Goal: Task Accomplishment & Management: Complete application form

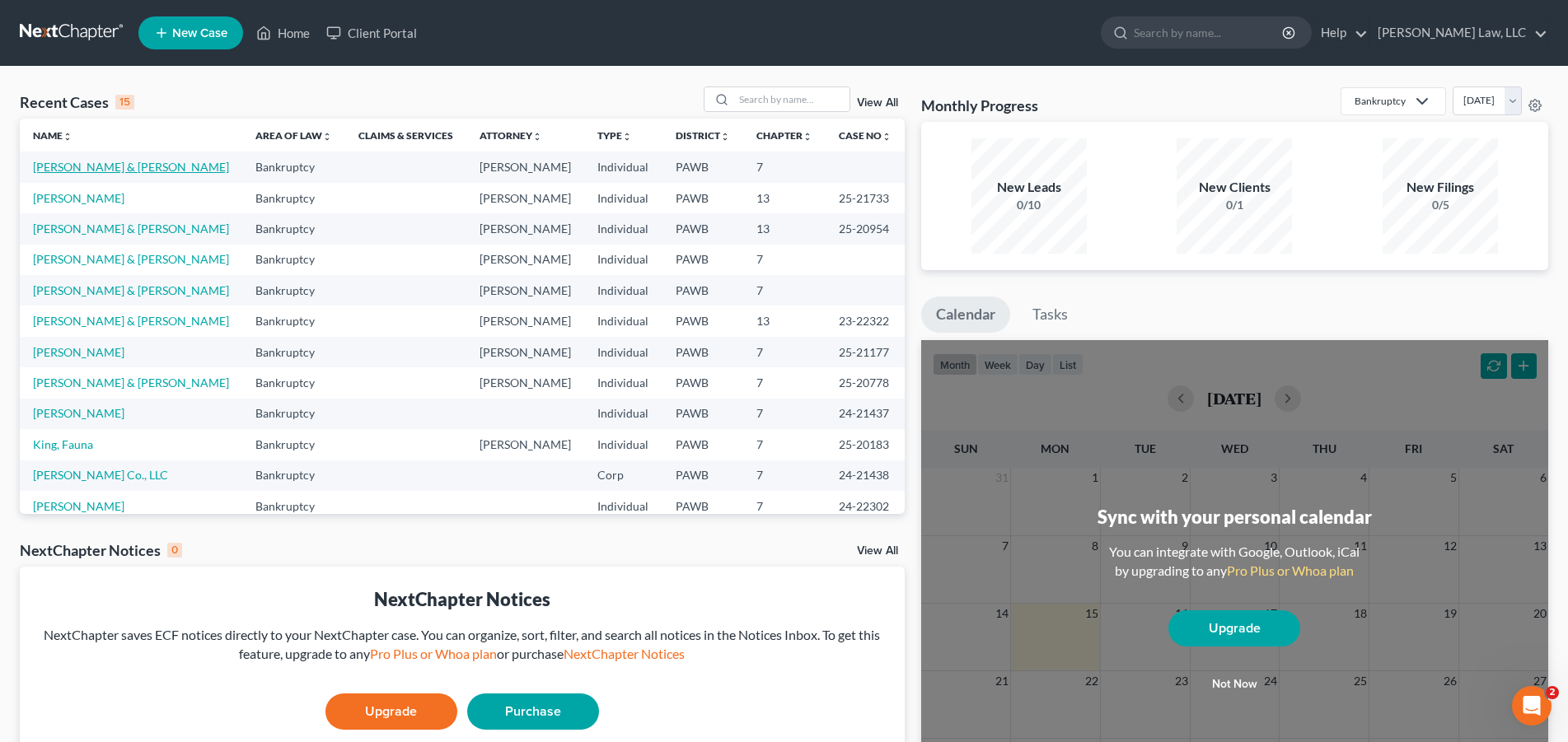
click at [103, 165] on link "[PERSON_NAME] & [PERSON_NAME]" at bounding box center [131, 167] width 196 height 14
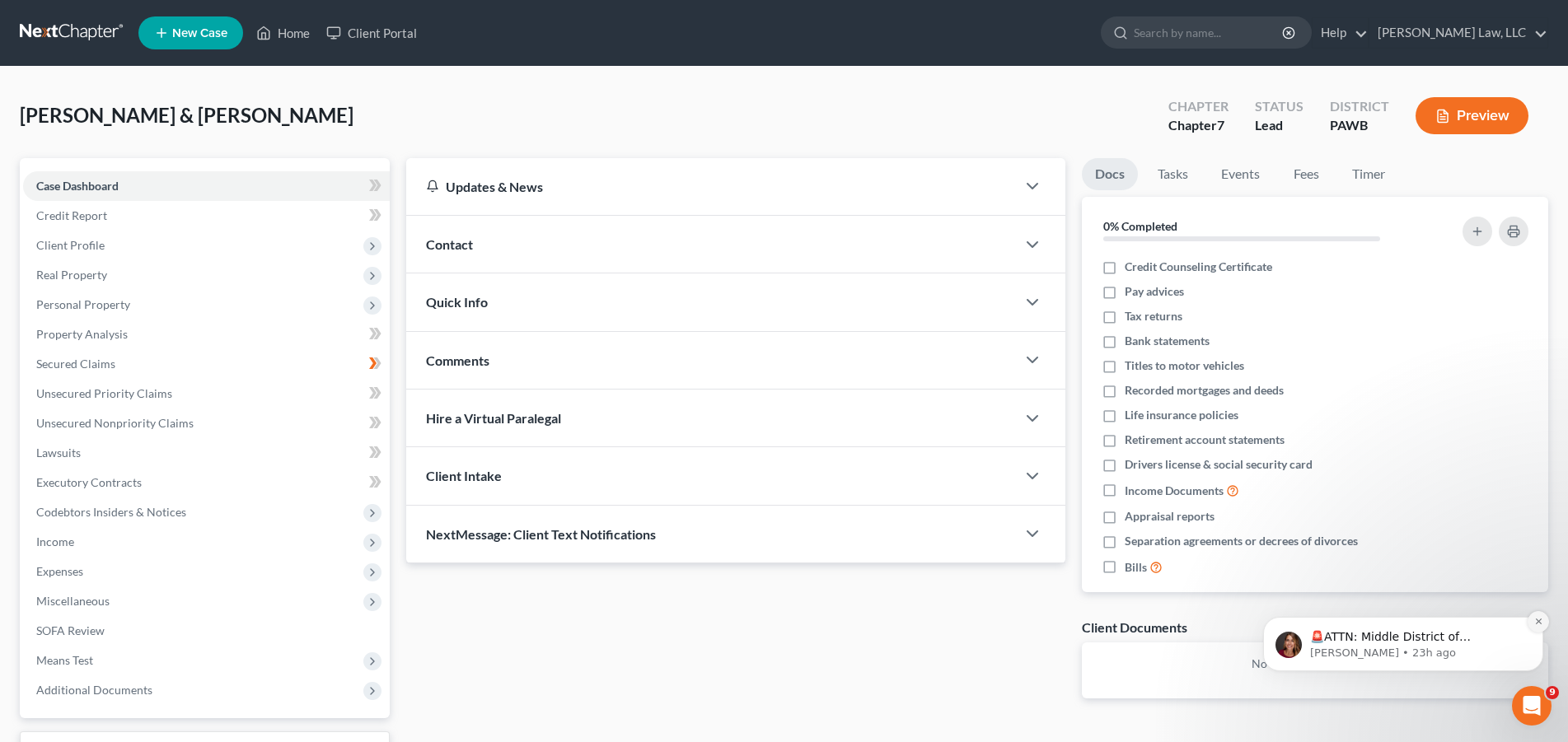
click at [1540, 622] on icon "Dismiss notification" at bounding box center [1538, 621] width 9 height 9
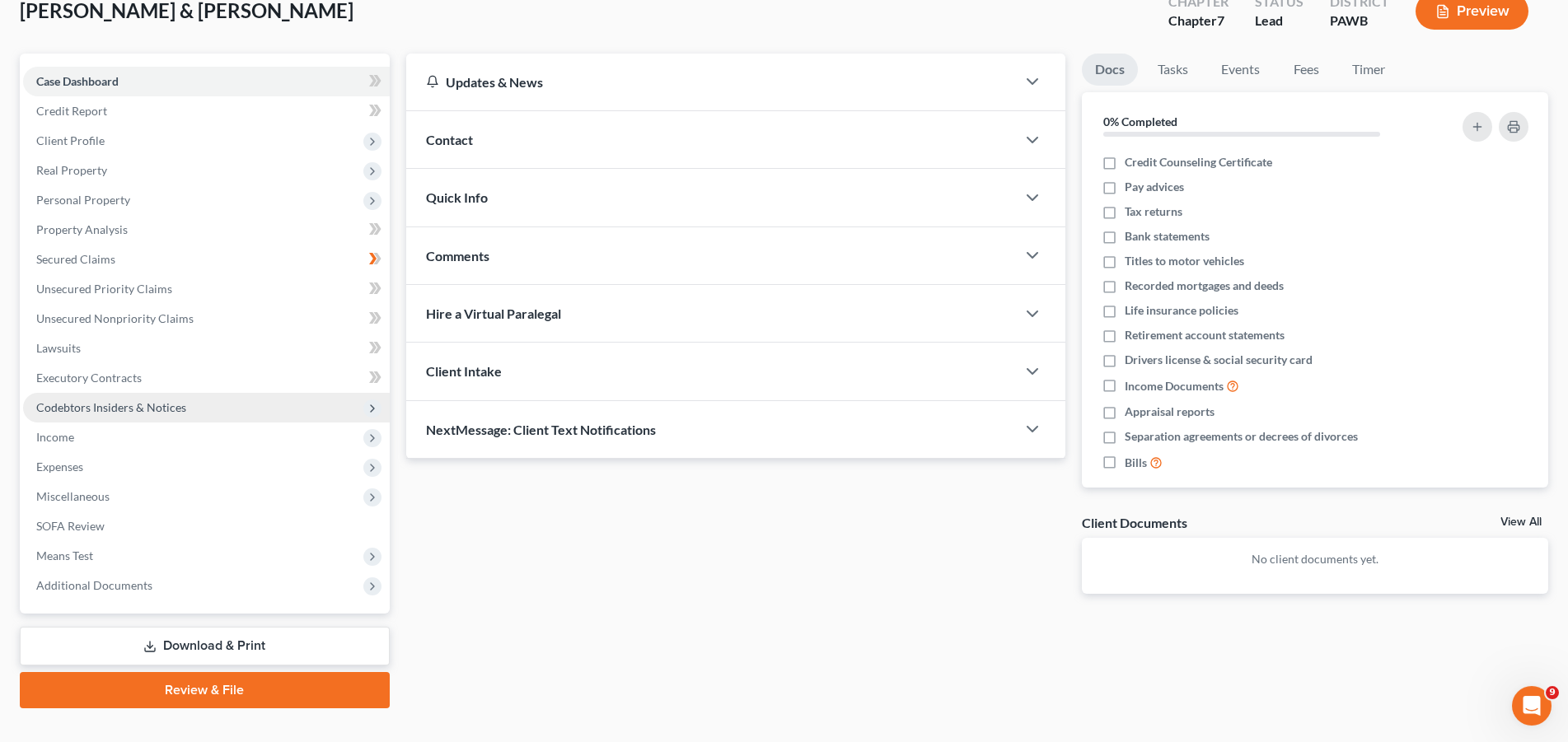
scroll to position [132, 0]
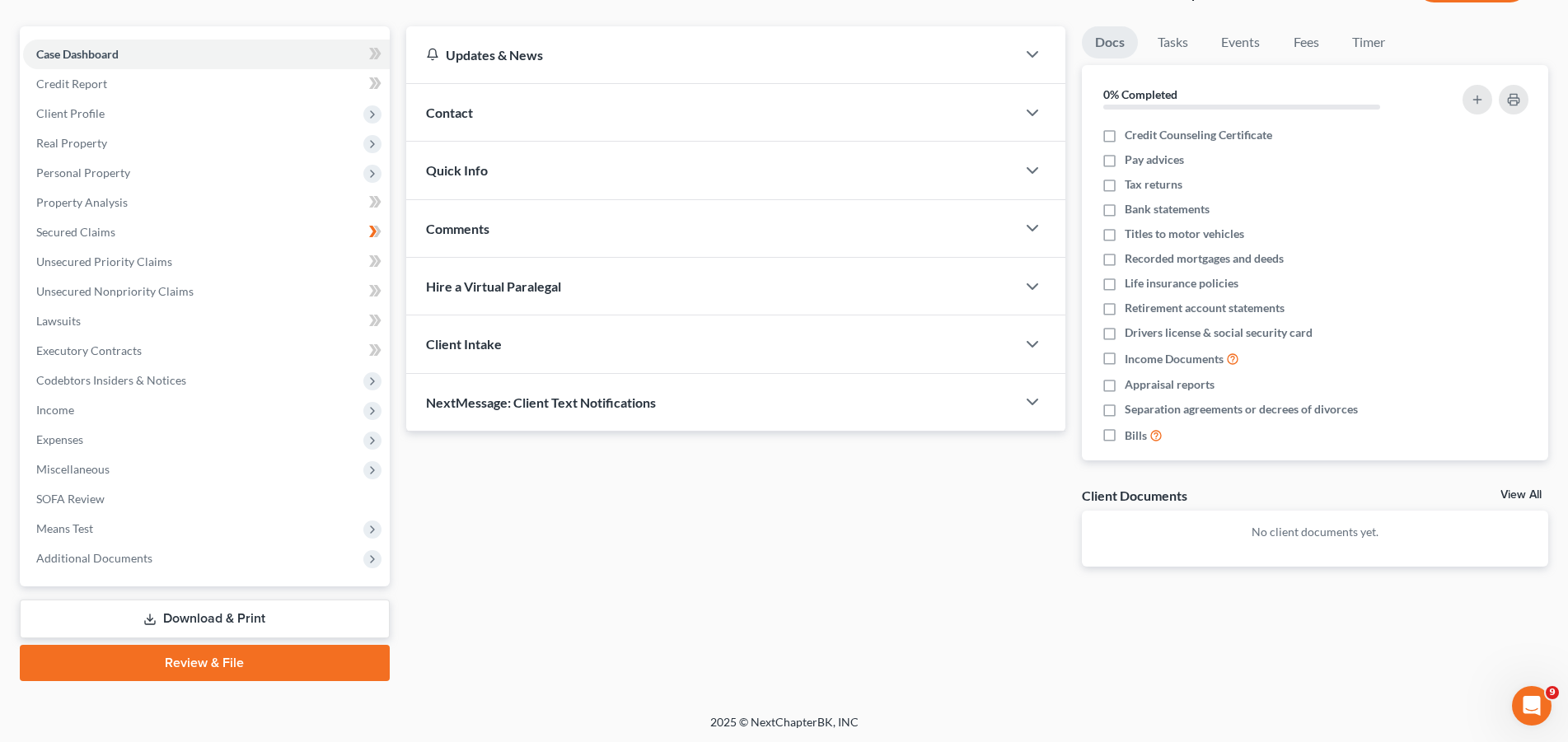
click at [253, 621] on link "Download & Print" at bounding box center [205, 619] width 370 height 39
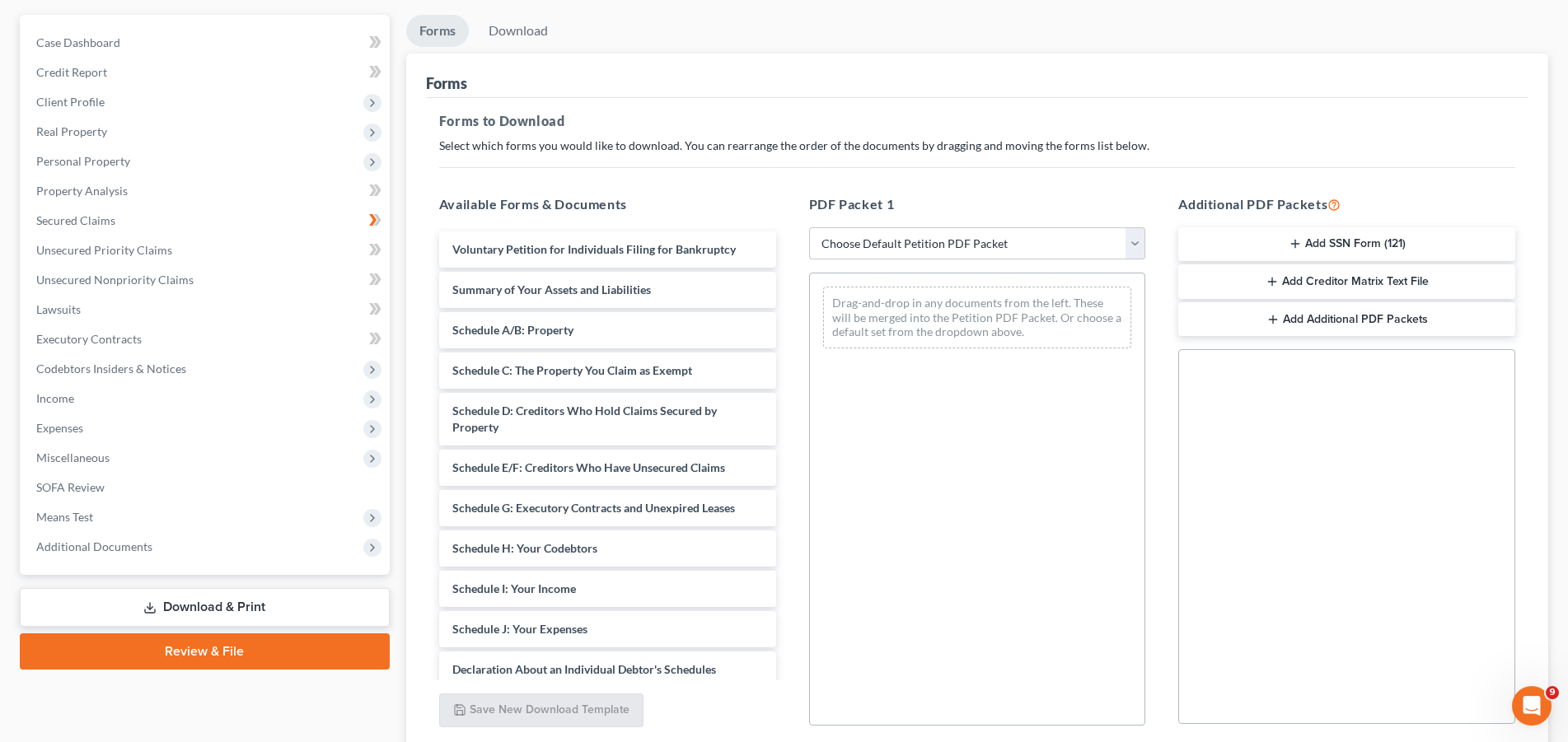
scroll to position [168, 0]
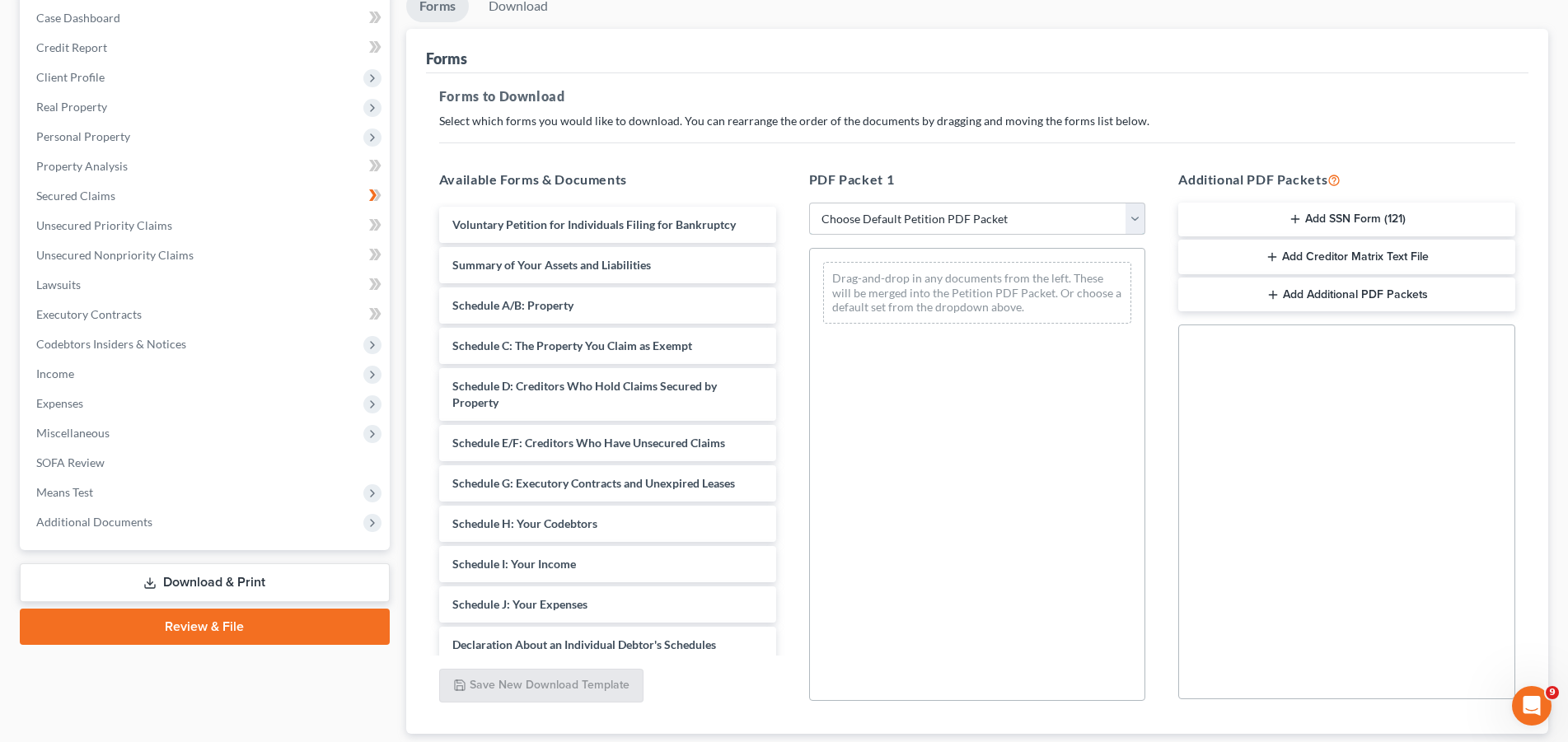
click at [809, 203] on select "Choose Default Petition PDF Packet Complete Bankruptcy Petition (all forms and …" at bounding box center [977, 220] width 337 height 33
select select "0"
click option "Complete Bankruptcy Petition (all forms and schedules)" at bounding box center [0, 0] width 0 height 0
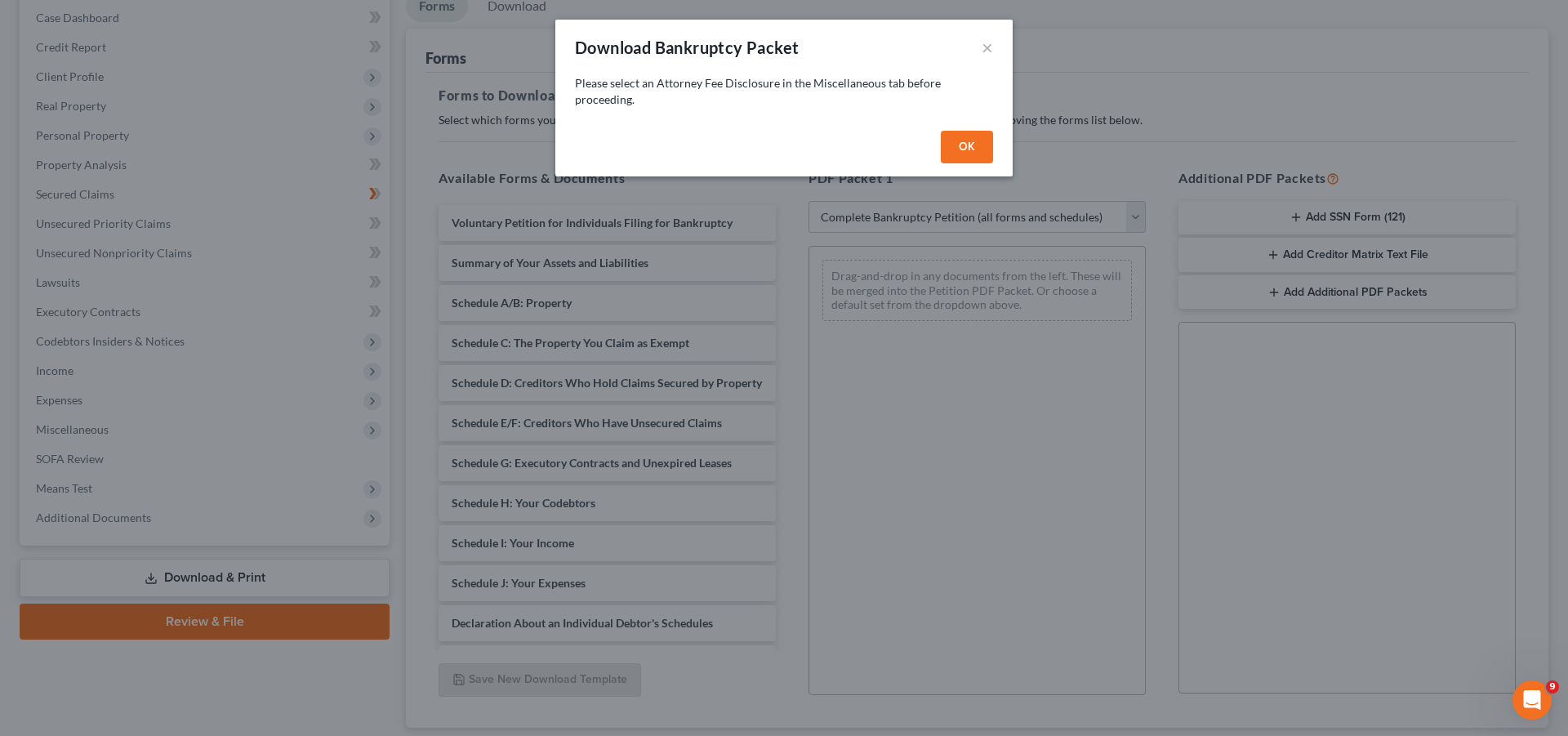
click at [972, 151] on button "OK" at bounding box center [967, 147] width 52 height 33
select select
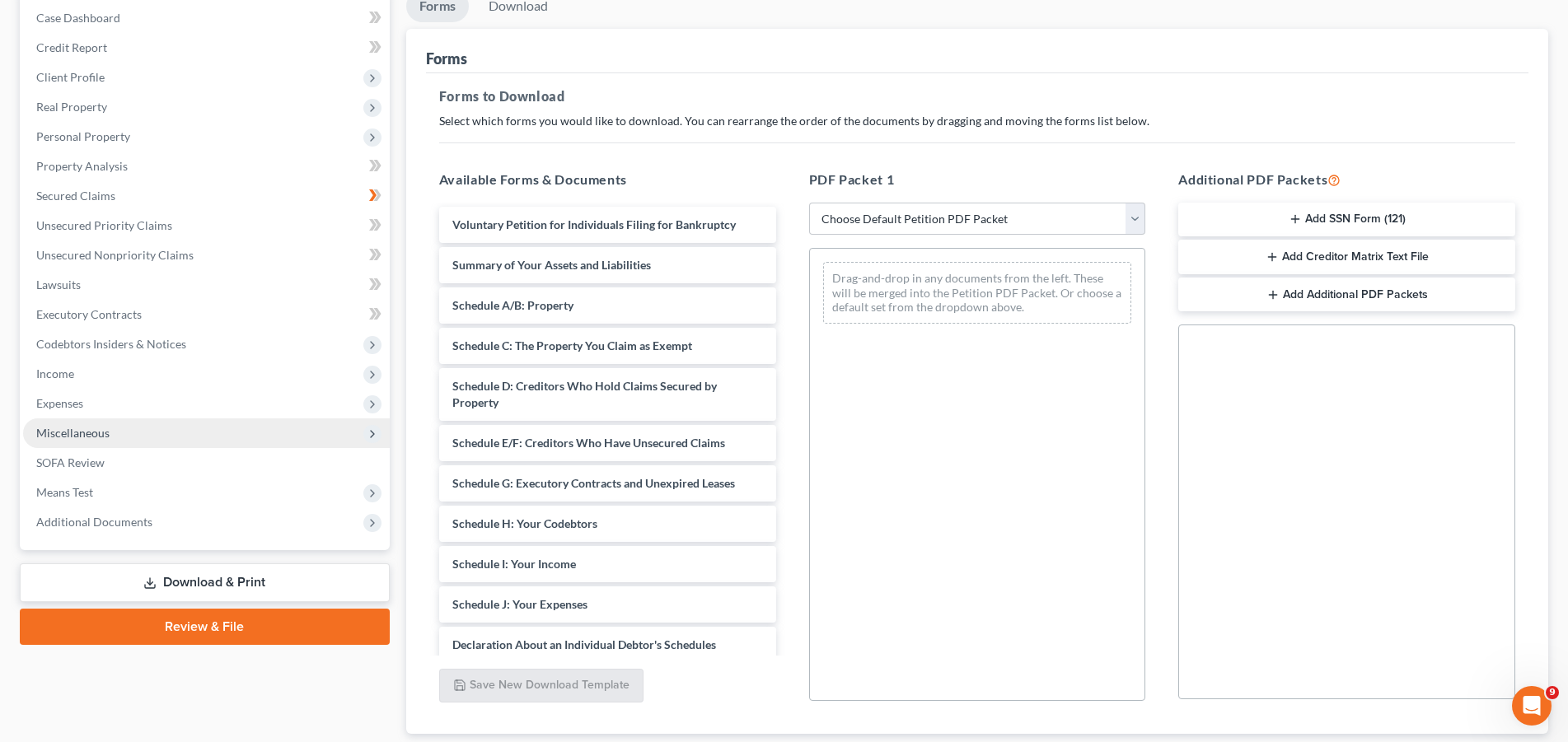
click at [96, 435] on span "Miscellaneous" at bounding box center [73, 432] width 73 height 14
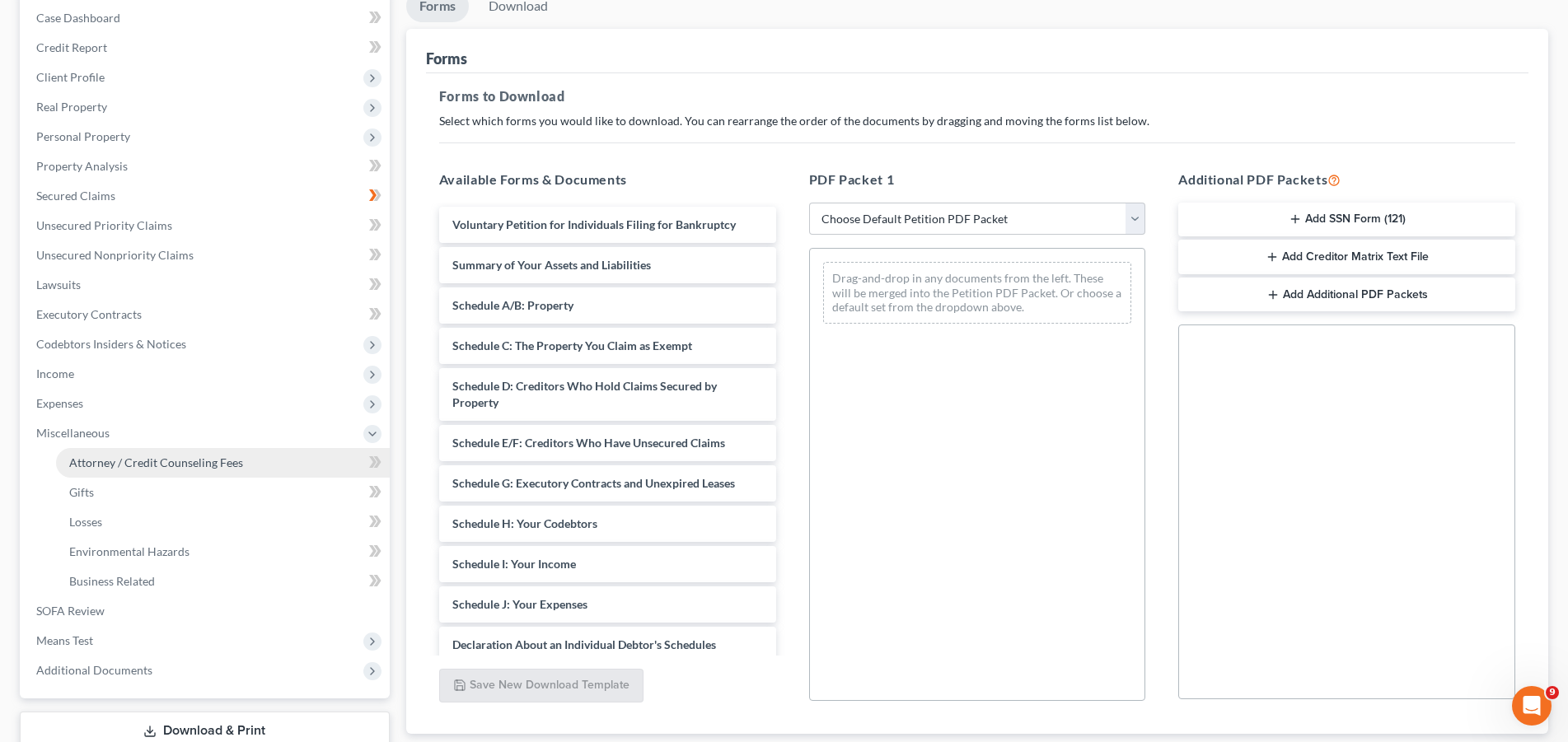
click at [150, 464] on span "Attorney / Credit Counseling Fees" at bounding box center [156, 462] width 174 height 14
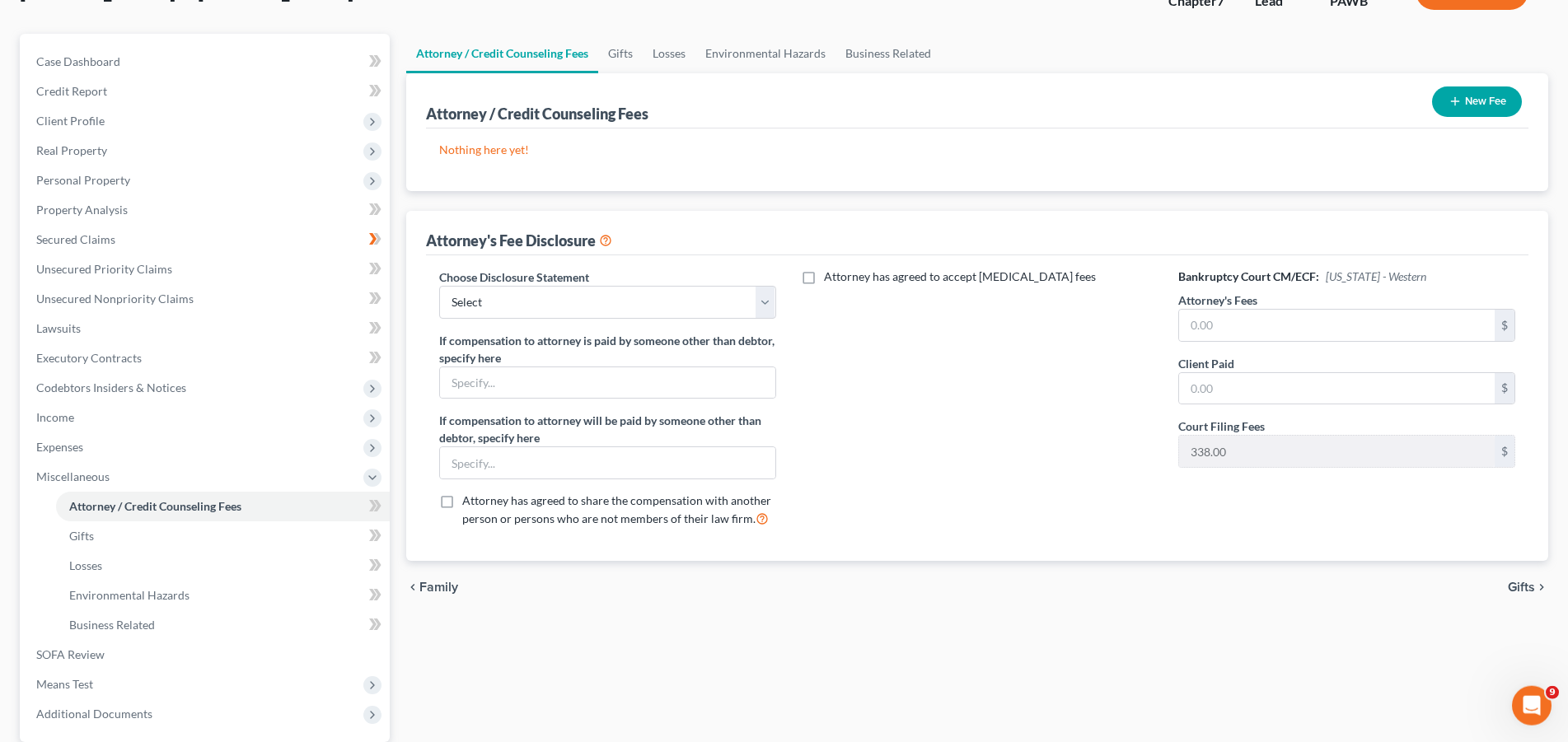
scroll to position [168, 0]
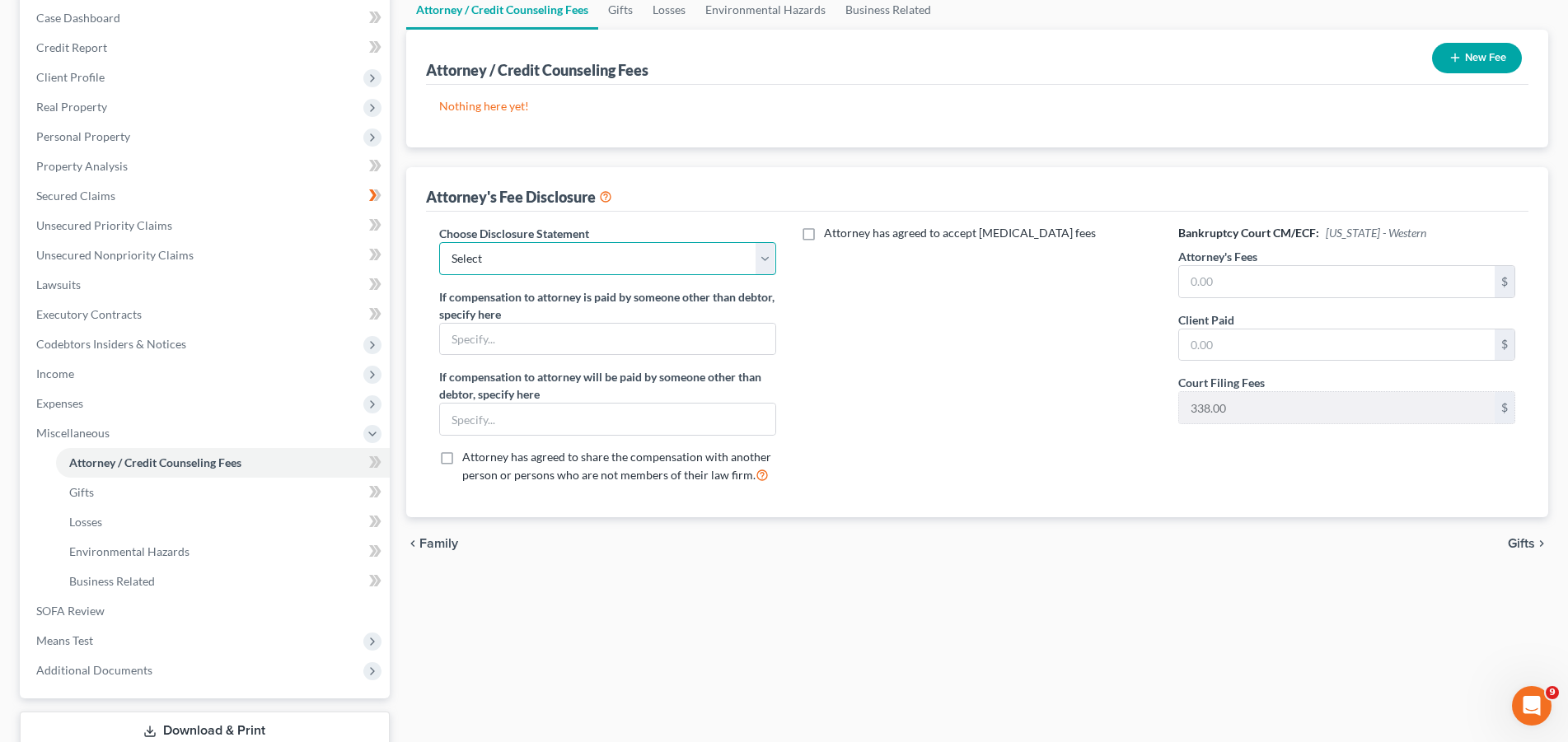
click at [439, 242] on select "Select Schimizzi Law Fee Disclosure" at bounding box center [607, 258] width 337 height 33
select select "0"
click option "[PERSON_NAME] Law Fee Disclosure" at bounding box center [0, 0] width 0 height 0
click at [1317, 283] on input "text" at bounding box center [1336, 281] width 315 height 31
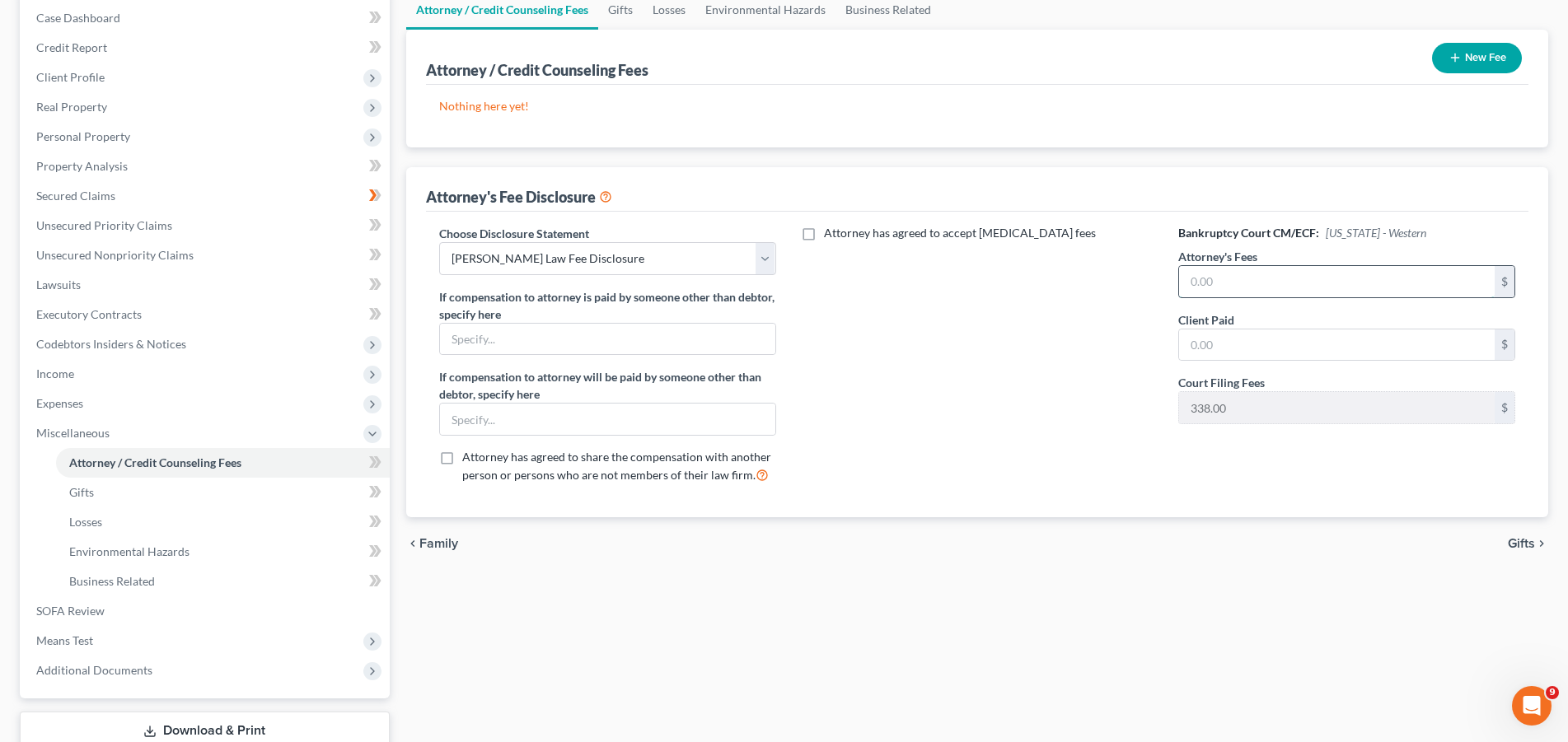
click at [1317, 283] on input "text" at bounding box center [1336, 281] width 315 height 31
click at [1227, 281] on input "22,000.00" at bounding box center [1336, 281] width 315 height 31
type input "2,200.00"
click at [1314, 324] on div "Client Paid $" at bounding box center [1346, 336] width 337 height 50
click at [1273, 348] on input "text" at bounding box center [1336, 345] width 315 height 31
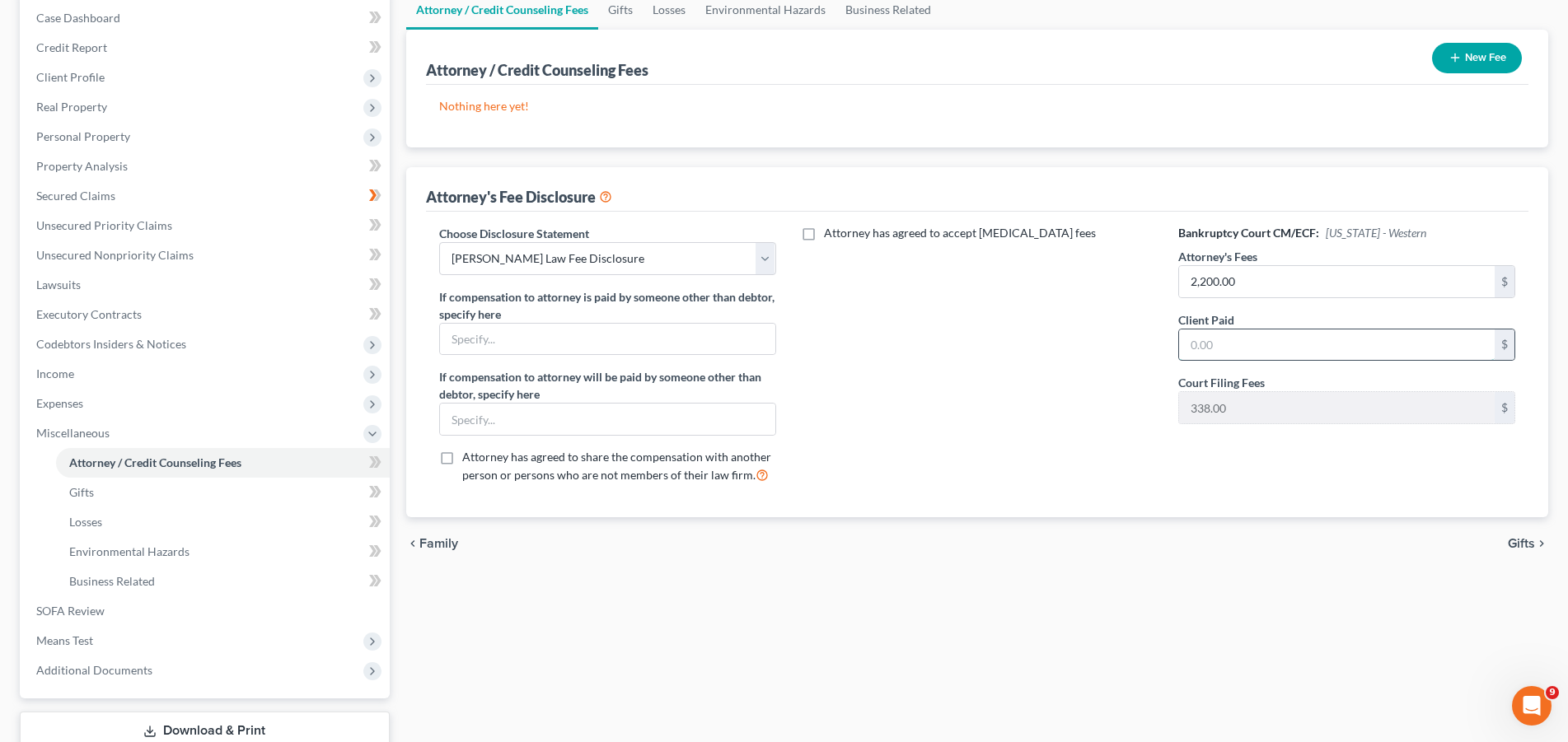
click at [1273, 348] on input "text" at bounding box center [1336, 345] width 315 height 31
type input "2,200.00"
click at [1095, 376] on div "Attorney has agreed to accept [MEDICAL_DATA] fees" at bounding box center [977, 362] width 370 height 272
click at [83, 497] on span "Gifts" at bounding box center [82, 492] width 25 height 14
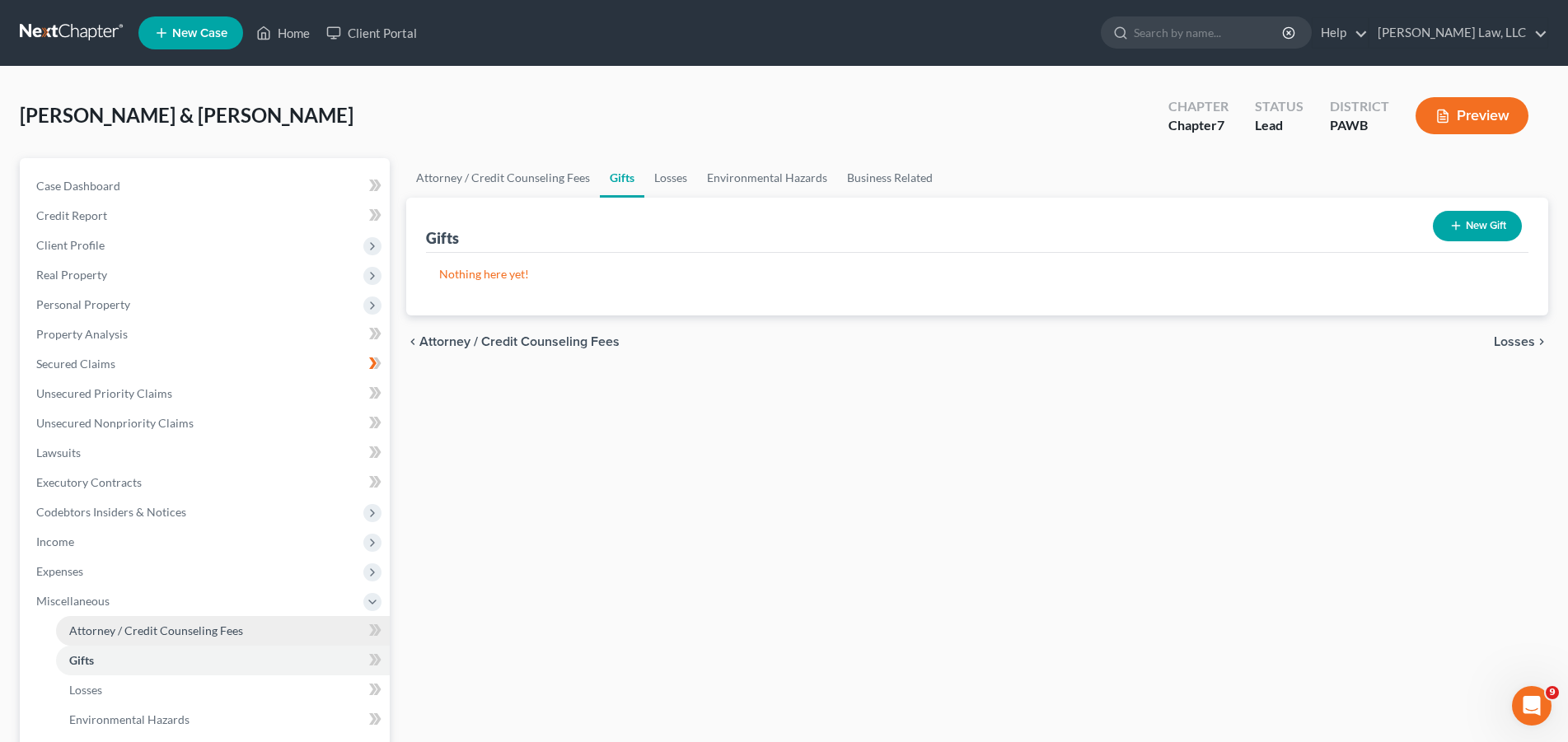
click at [207, 640] on link "Attorney / Credit Counseling Fees" at bounding box center [223, 631] width 333 height 30
select select "0"
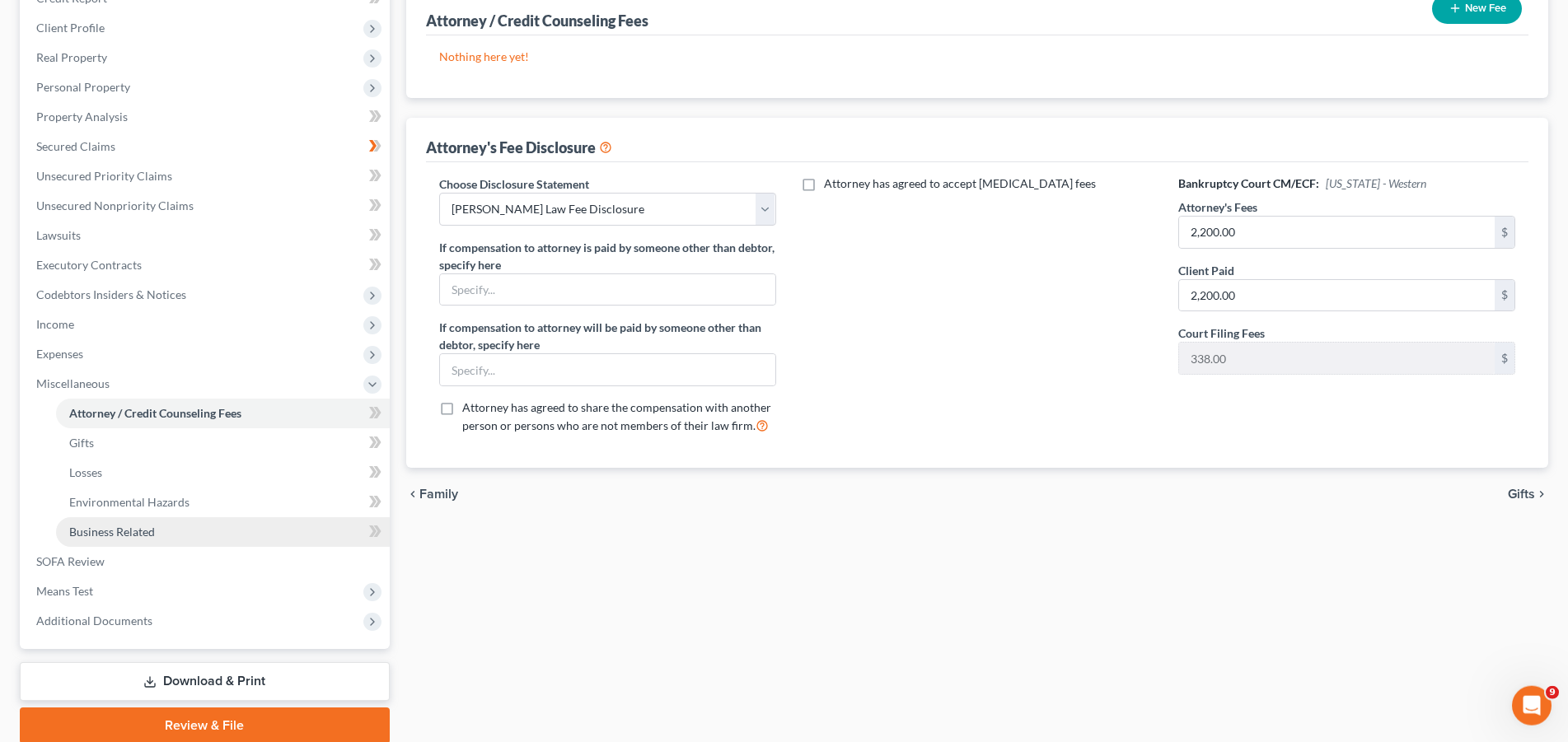
scroll to position [280, 0]
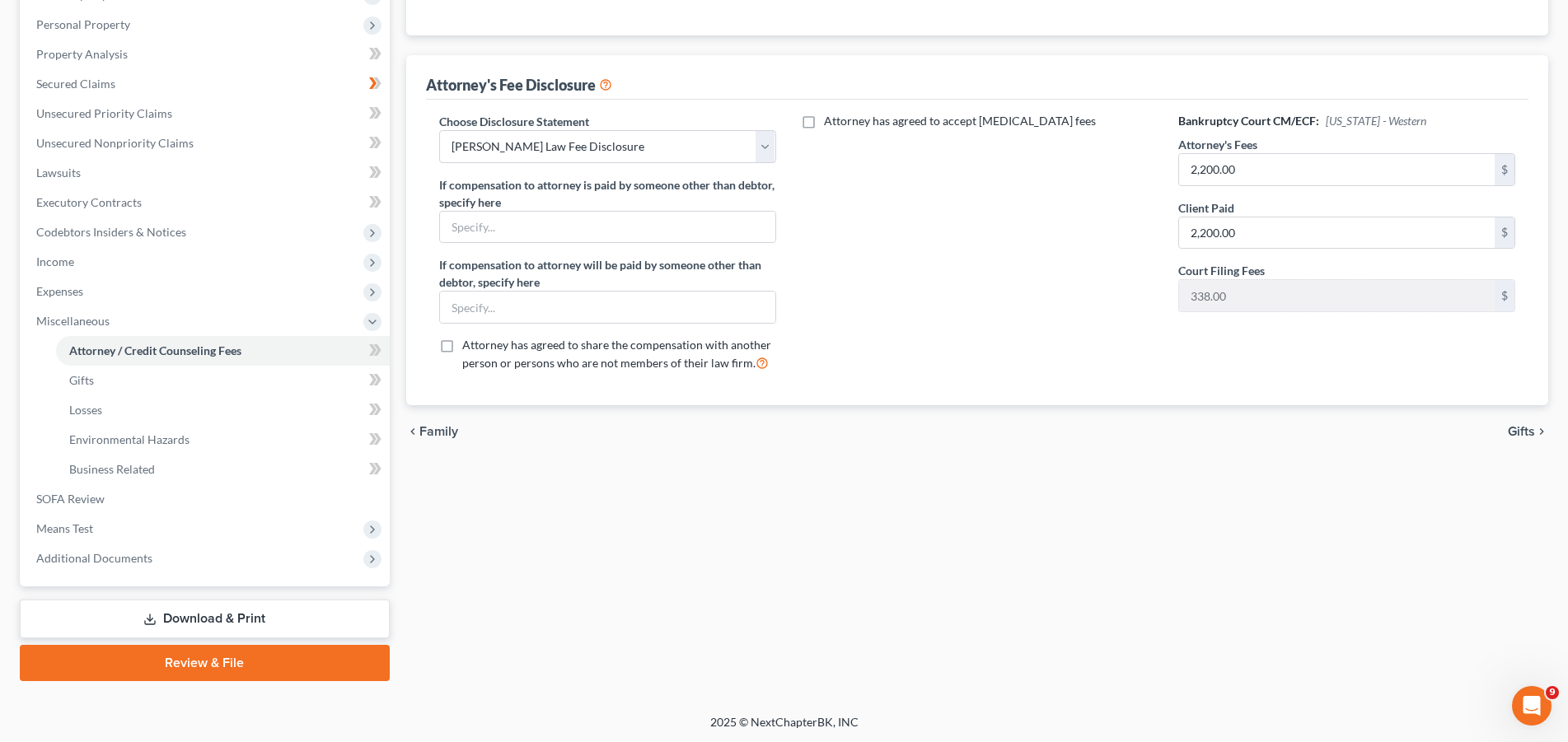
click at [225, 621] on link "Download & Print" at bounding box center [205, 619] width 370 height 39
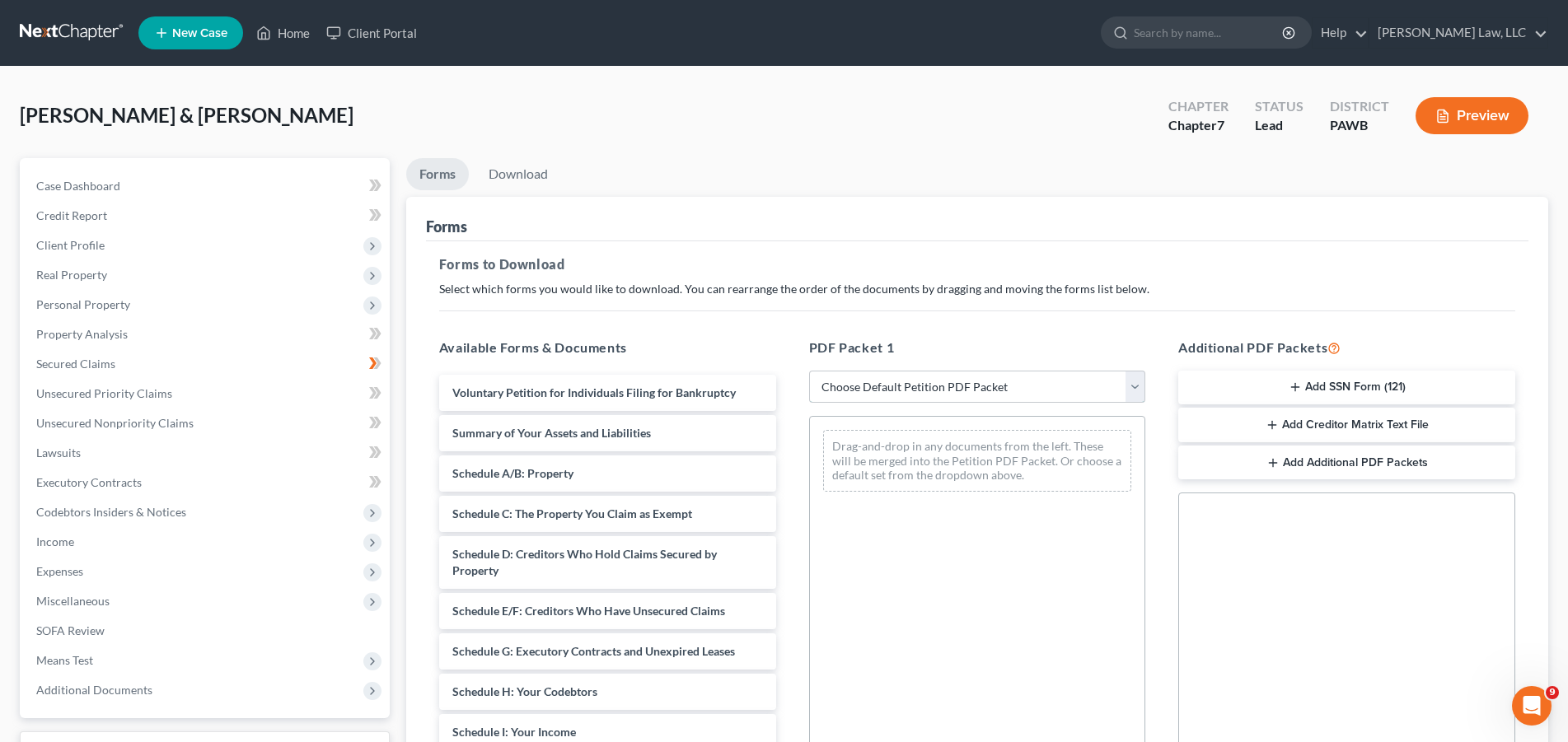
click at [809, 371] on select "Choose Default Petition PDF Packet Complete Bankruptcy Petition (all forms and …" at bounding box center [977, 387] width 337 height 33
select select "0"
click option "Complete Bankruptcy Petition (all forms and schedules)" at bounding box center [0, 0] width 0 height 0
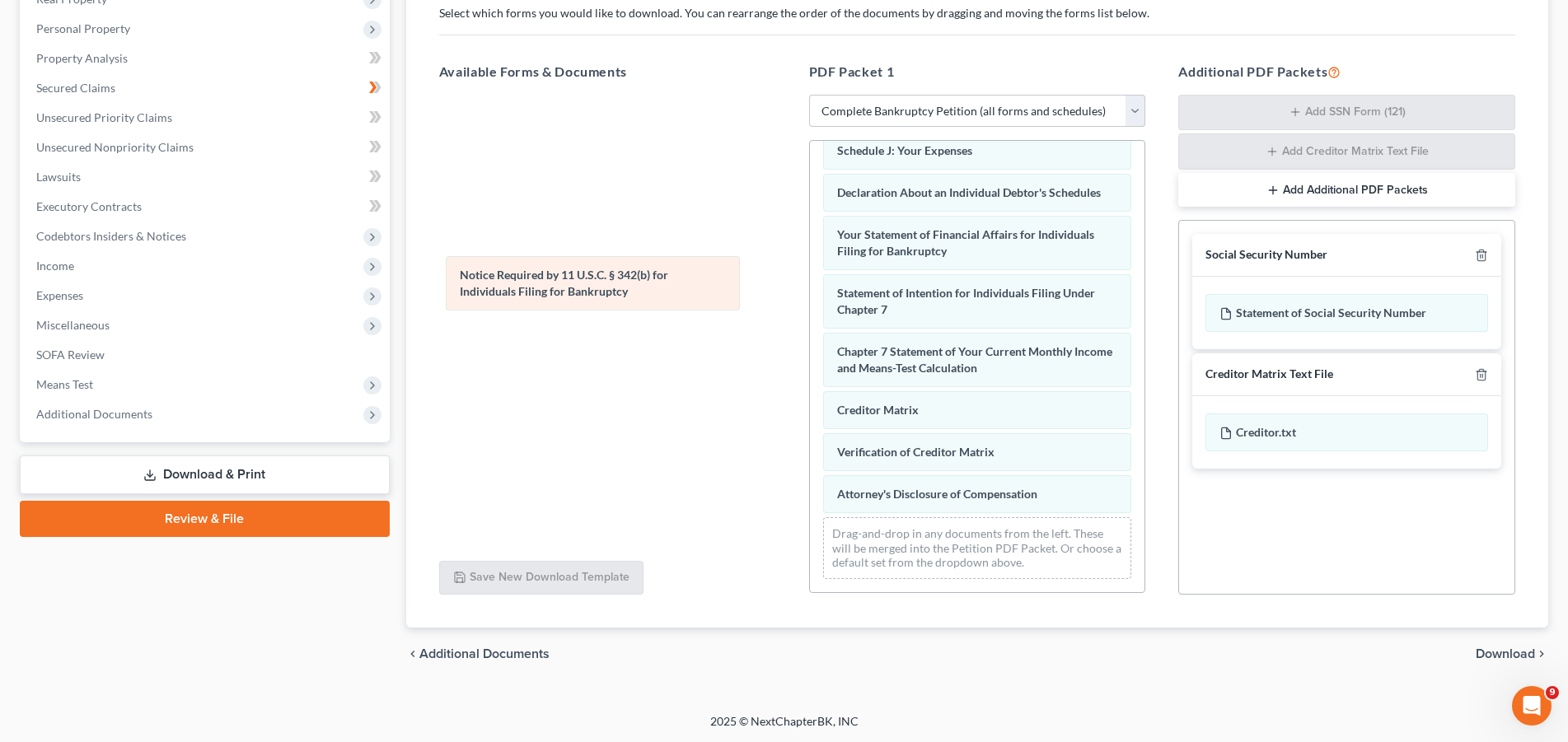
scroll to position [466, 0]
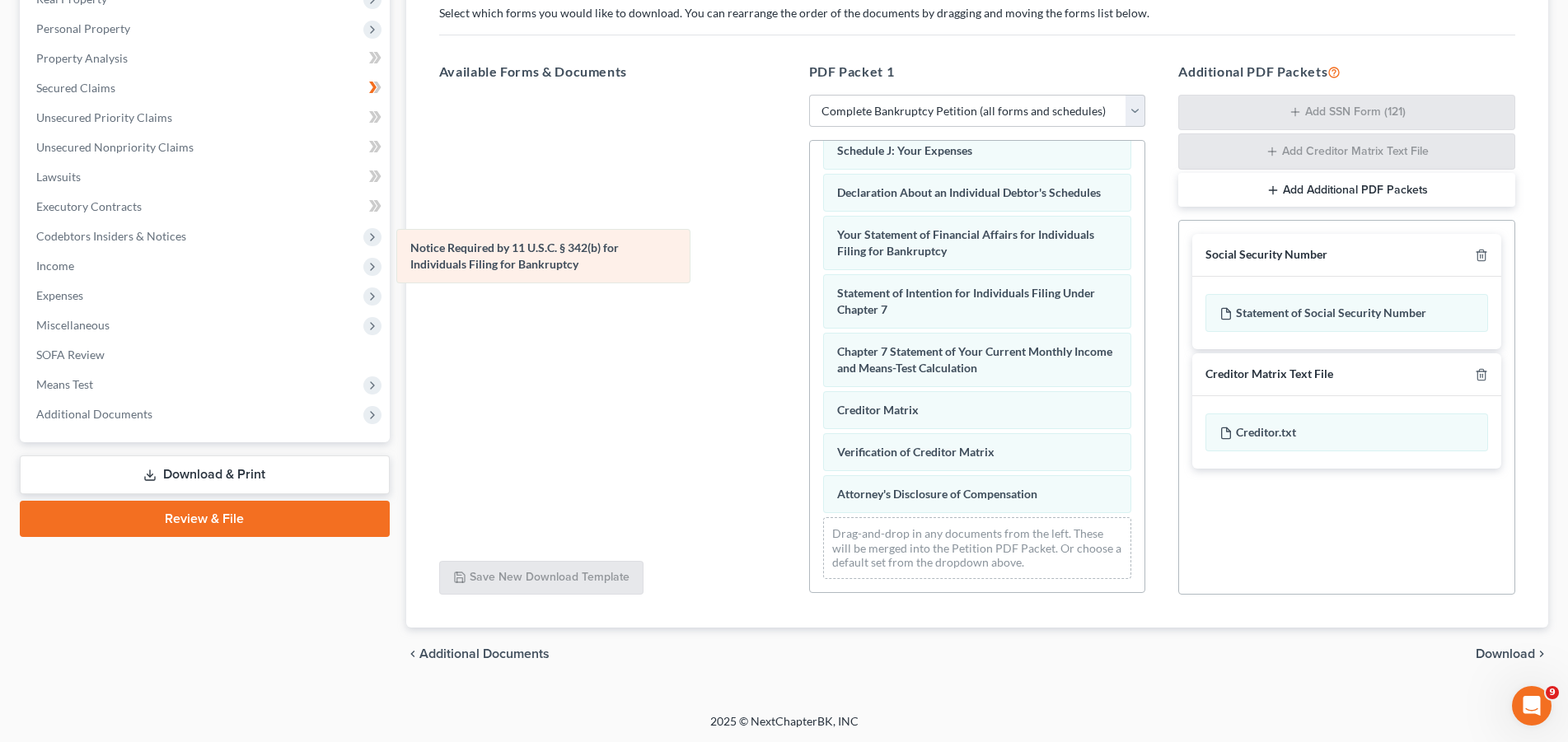
drag, startPoint x: 868, startPoint y: 453, endPoint x: 442, endPoint y: 266, distance: 465.2
click at [810, 266] on div "Notice Required by 11 U.S.C. § 342(b) for Individuals Filing for Bankruptcy Vol…" at bounding box center [977, 142] width 335 height 901
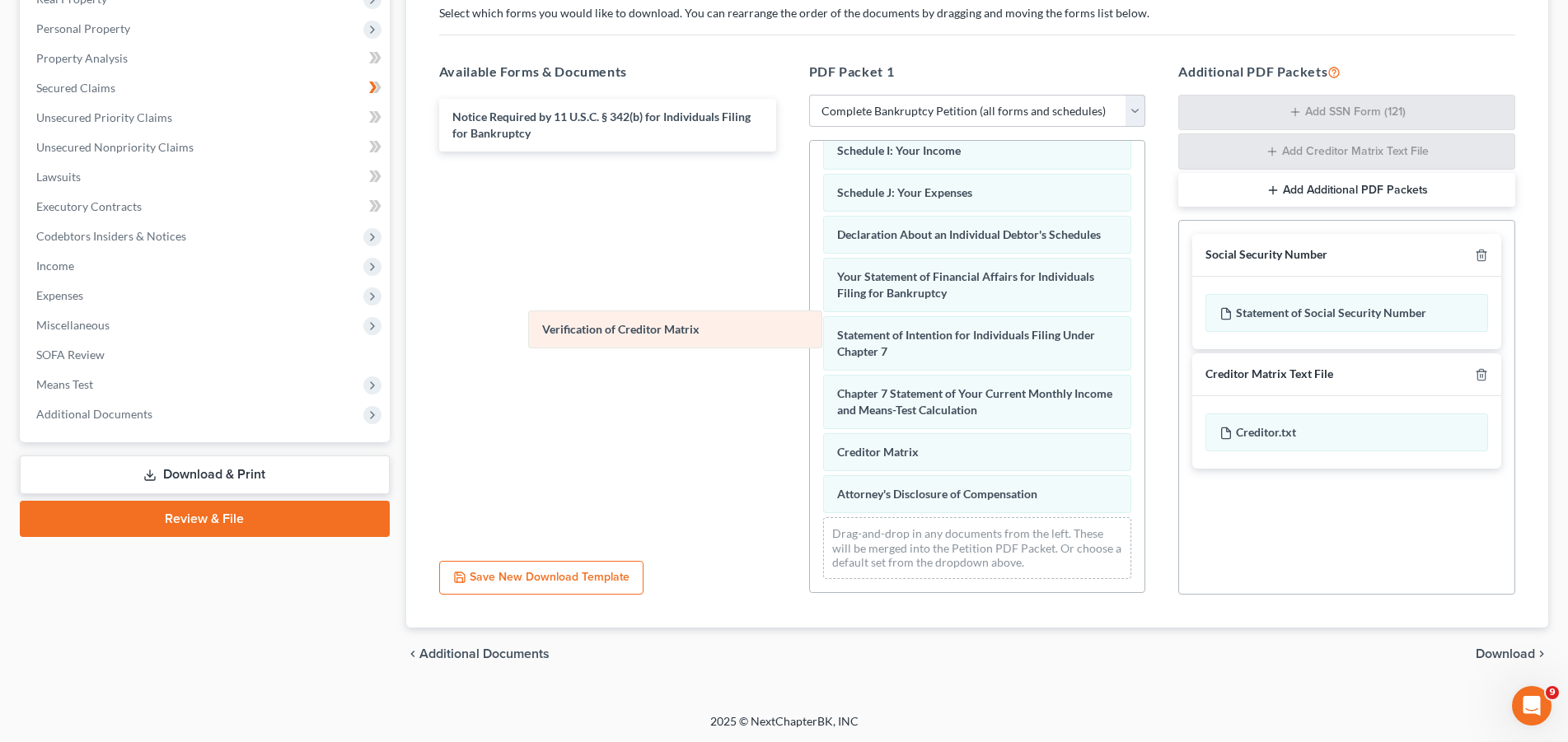
scroll to position [424, 0]
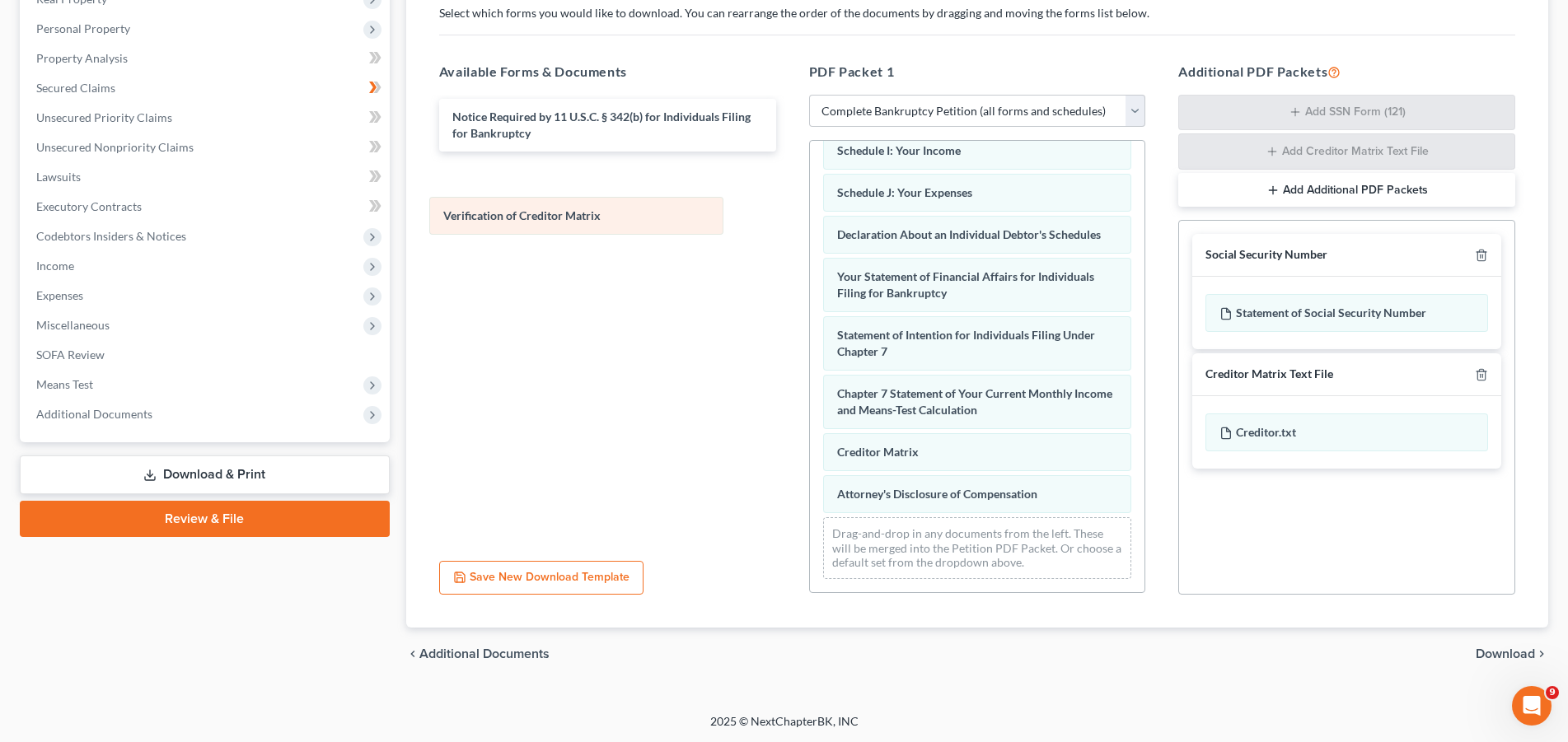
drag, startPoint x: 884, startPoint y: 451, endPoint x: 490, endPoint y: 216, distance: 458.8
click at [810, 216] on div "Verification of Creditor Matrix Voluntary Petition for Individuals Filing for B…" at bounding box center [977, 163] width 335 height 859
click at [1518, 650] on span "Download" at bounding box center [1505, 655] width 59 height 13
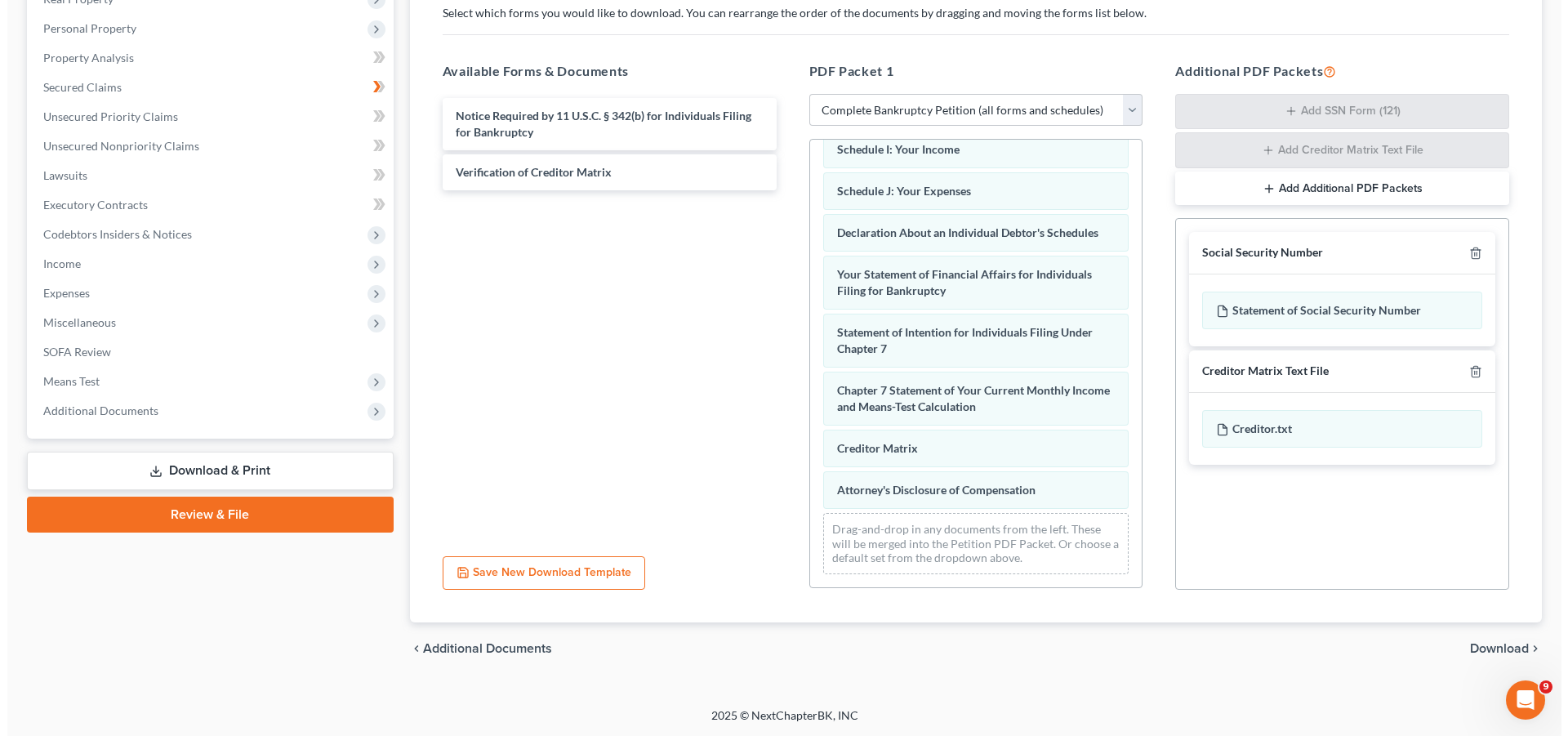
scroll to position [131, 0]
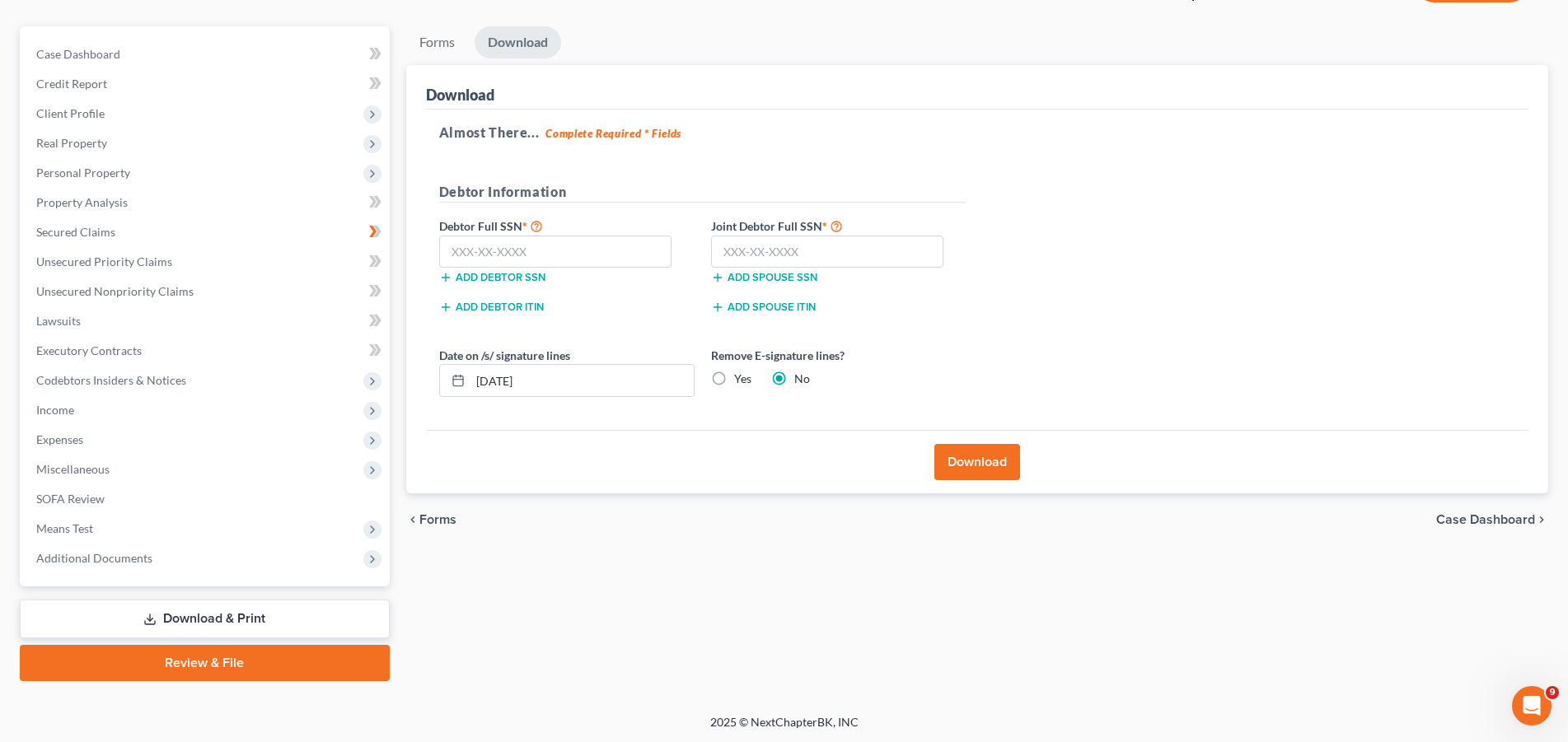
click at [734, 379] on label "Yes" at bounding box center [742, 379] width 17 height 17
click at [740, 379] on input "Yes" at bounding box center [745, 376] width 11 height 11
radio input "true"
radio input "false"
click at [985, 457] on button "Download" at bounding box center [977, 462] width 86 height 36
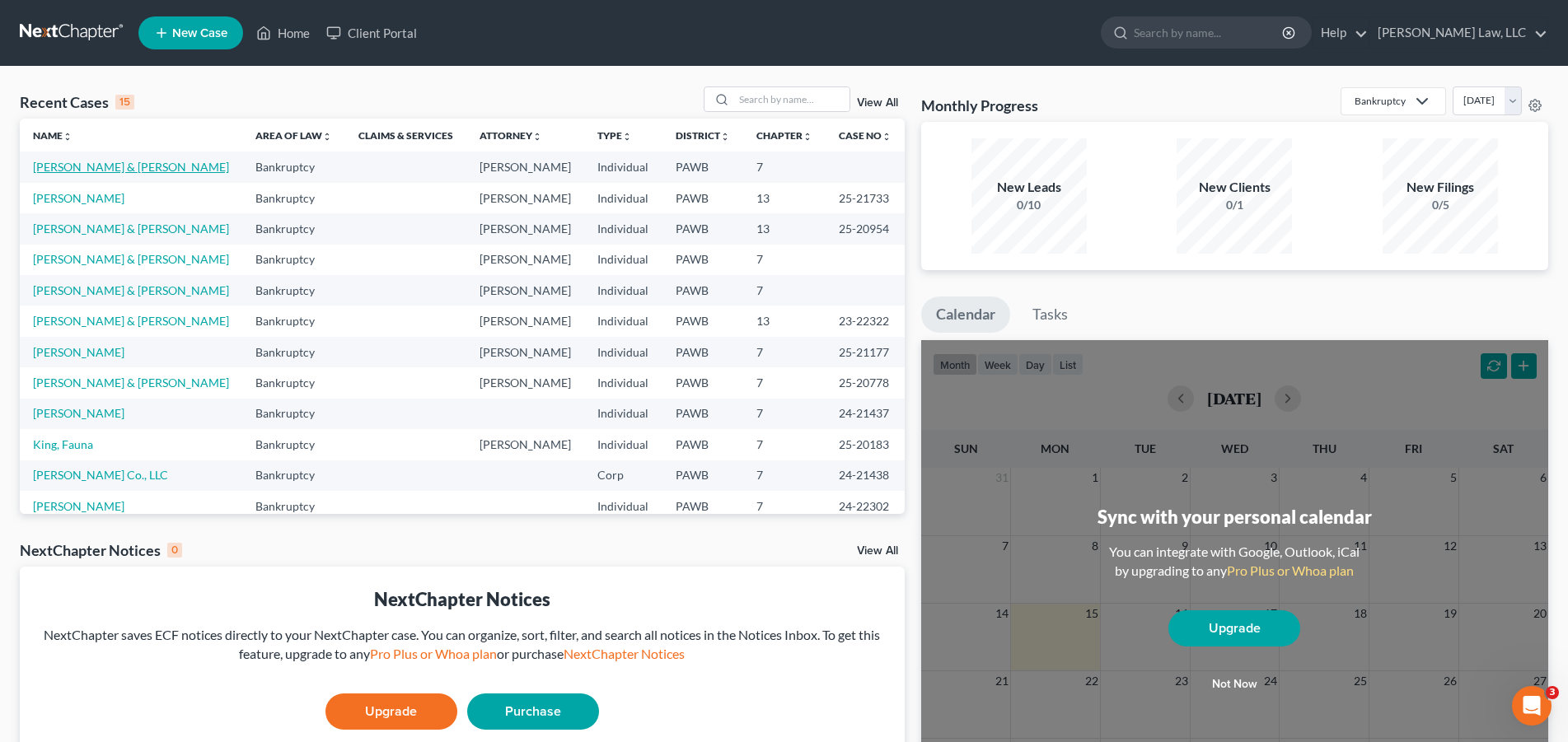
click at [124, 172] on link "[PERSON_NAME] & [PERSON_NAME]" at bounding box center [131, 167] width 196 height 14
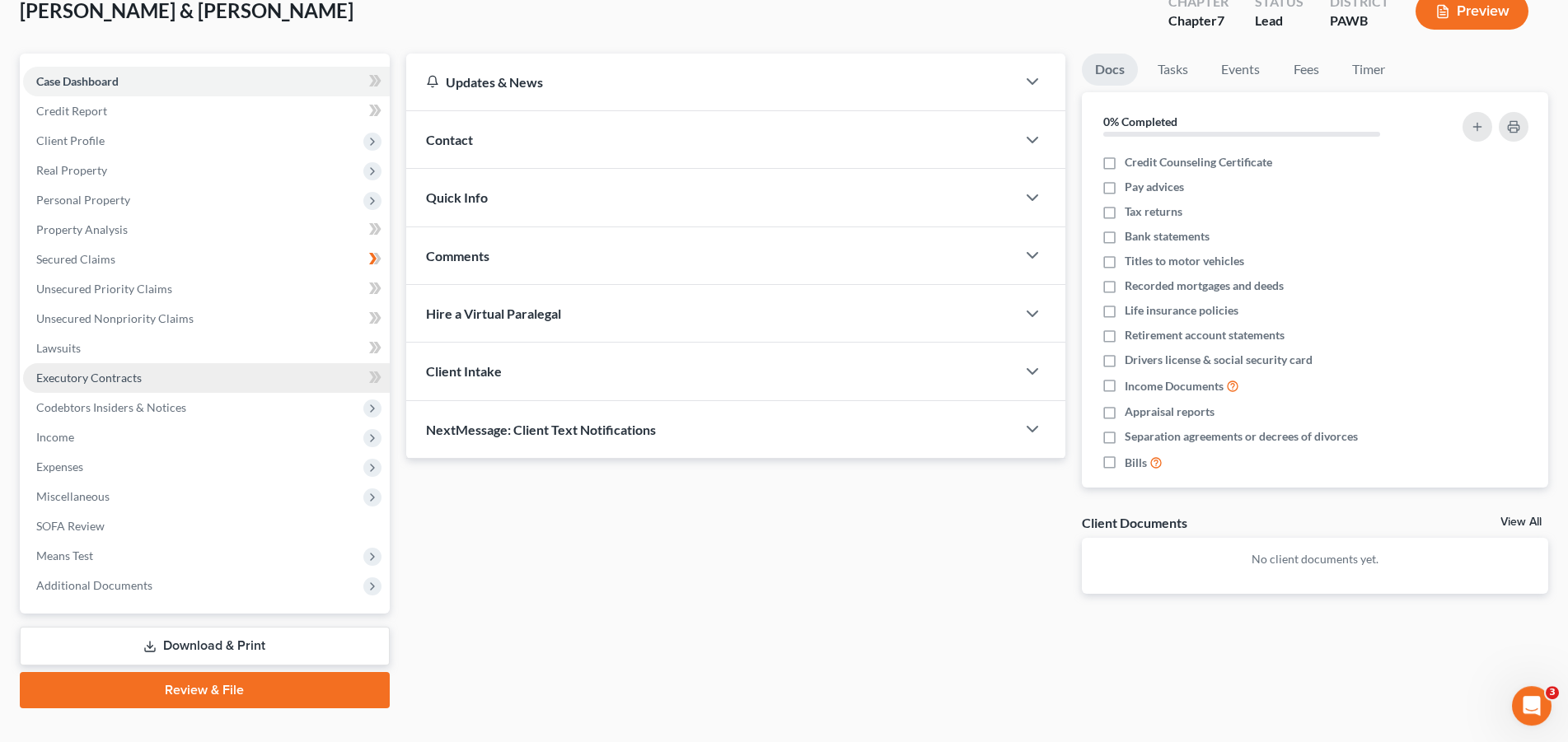
scroll to position [132, 0]
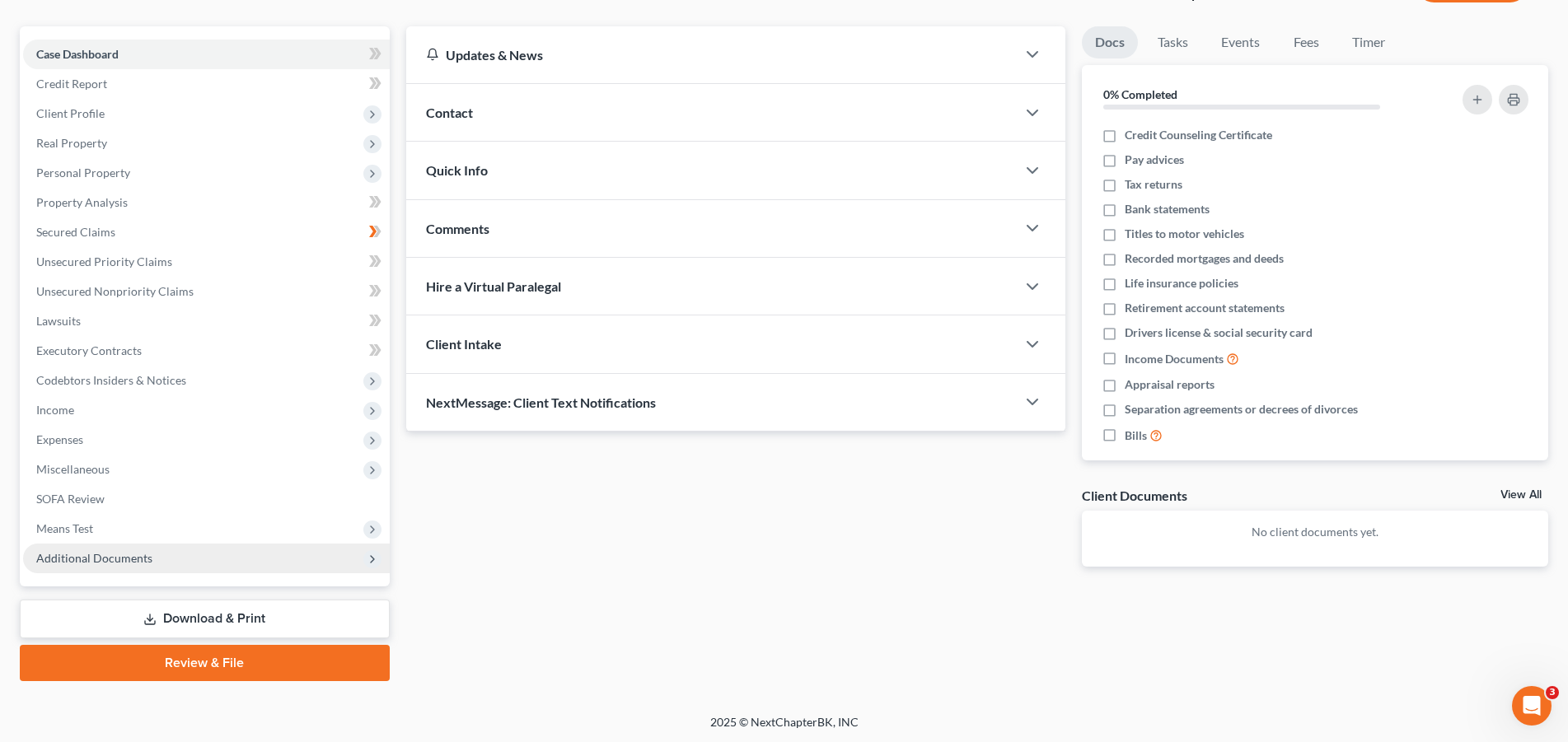
click at [119, 551] on span "Additional Documents" at bounding box center [206, 559] width 366 height 30
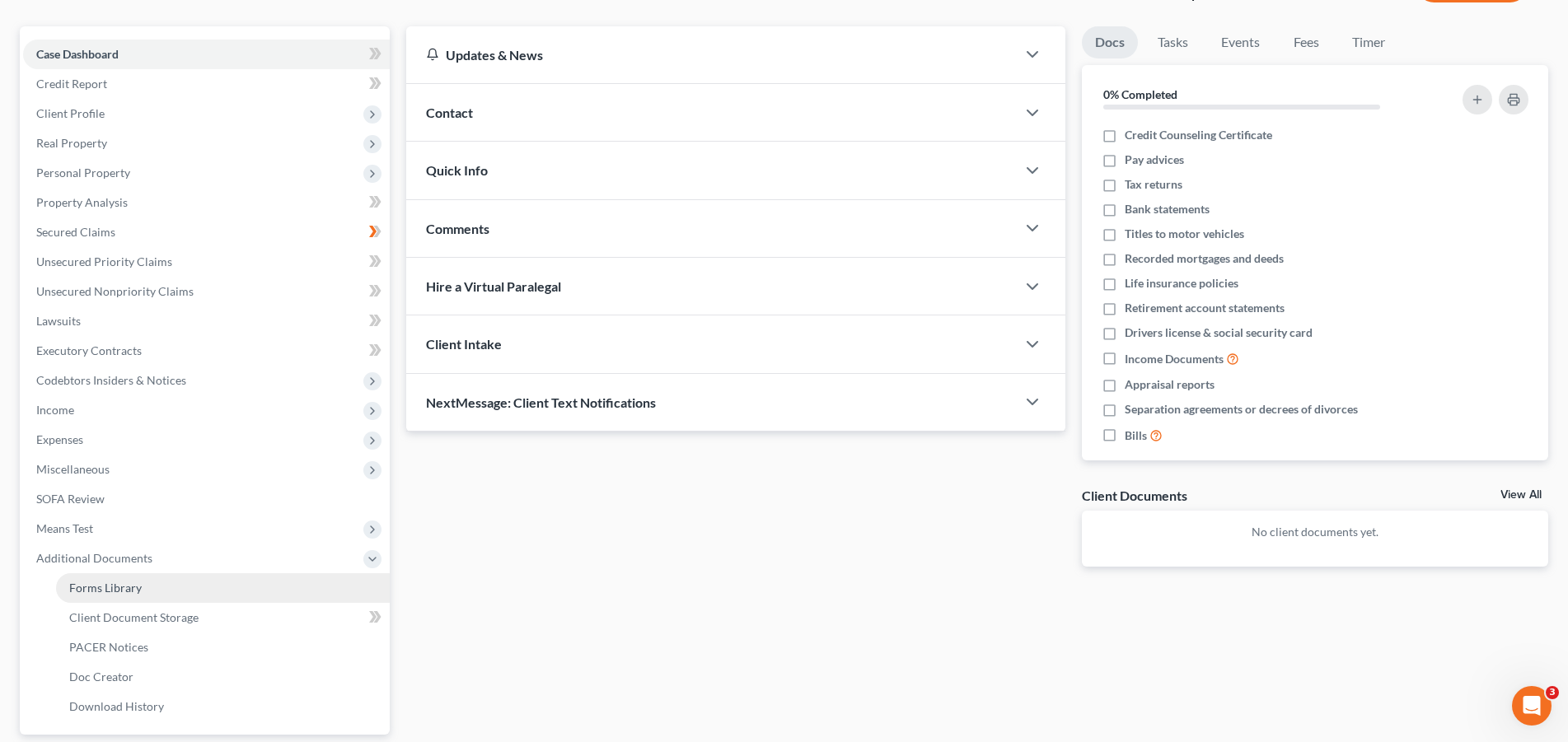
click at [125, 587] on span "Forms Library" at bounding box center [106, 588] width 73 height 14
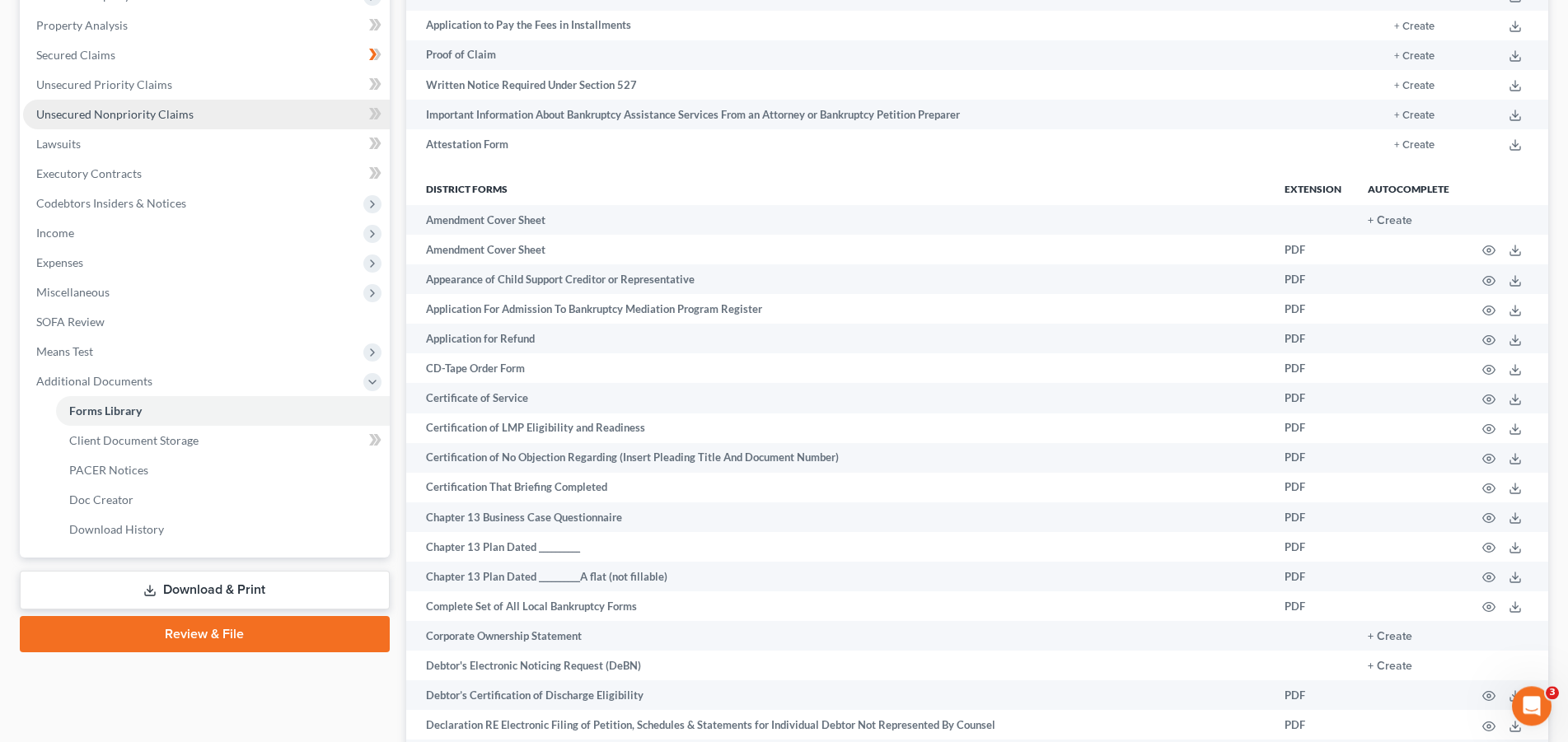
scroll to position [420, 0]
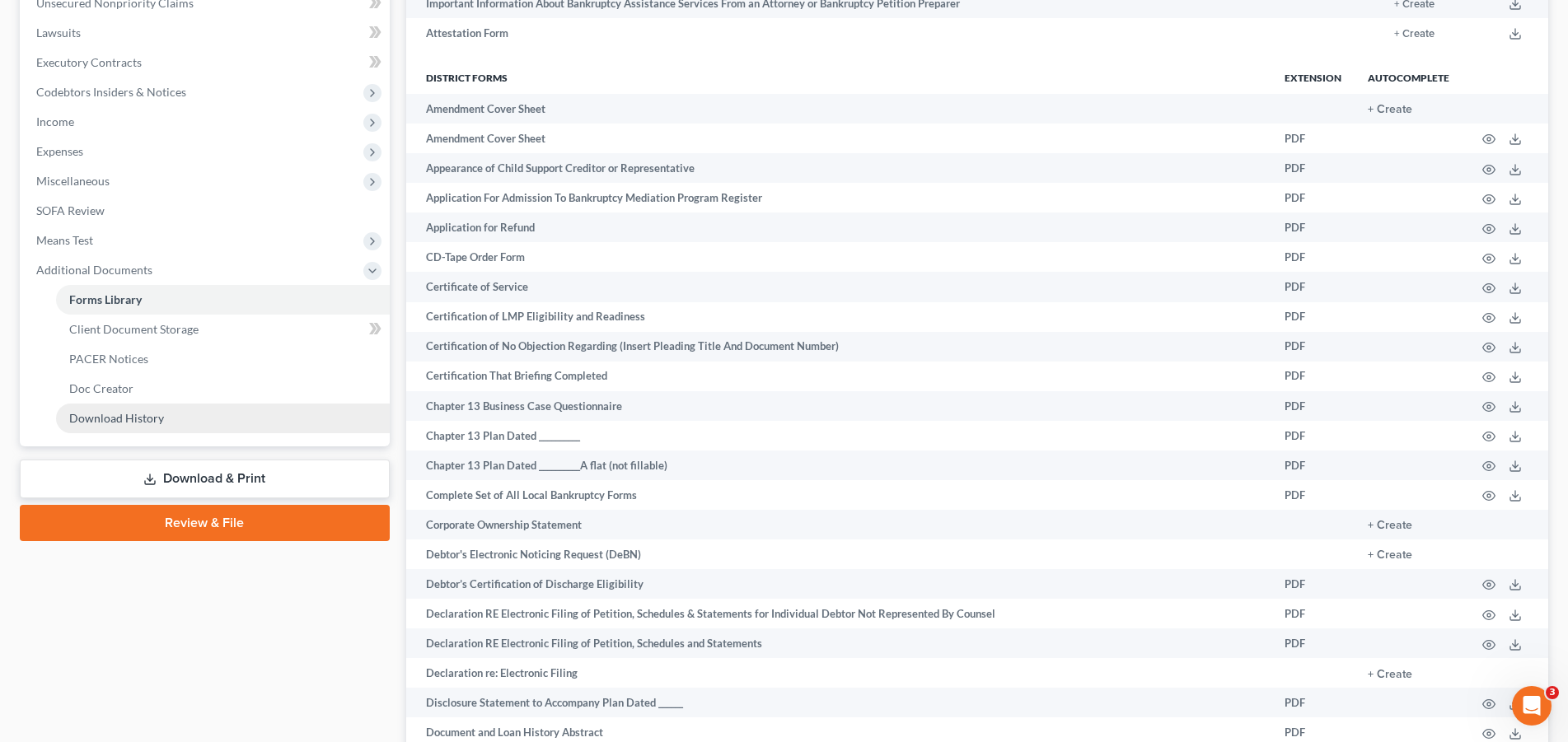
click at [171, 426] on link "Download History" at bounding box center [223, 418] width 333 height 30
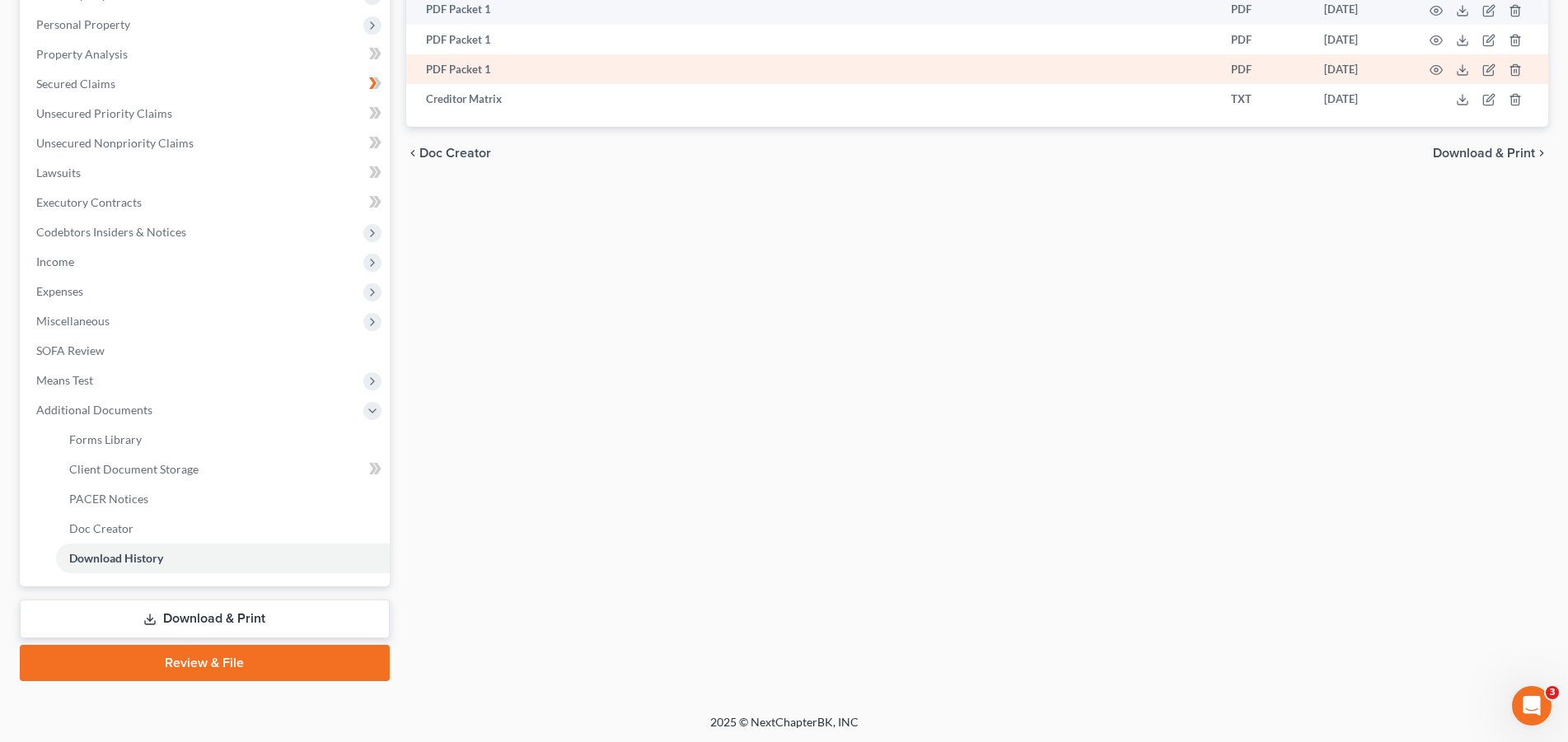
click at [455, 72] on td "PDF Packet 1" at bounding box center [766, 69] width 720 height 30
click at [456, 70] on td "PDF Packet 1" at bounding box center [766, 69] width 720 height 30
click at [1433, 69] on icon "button" at bounding box center [1436, 70] width 13 height 13
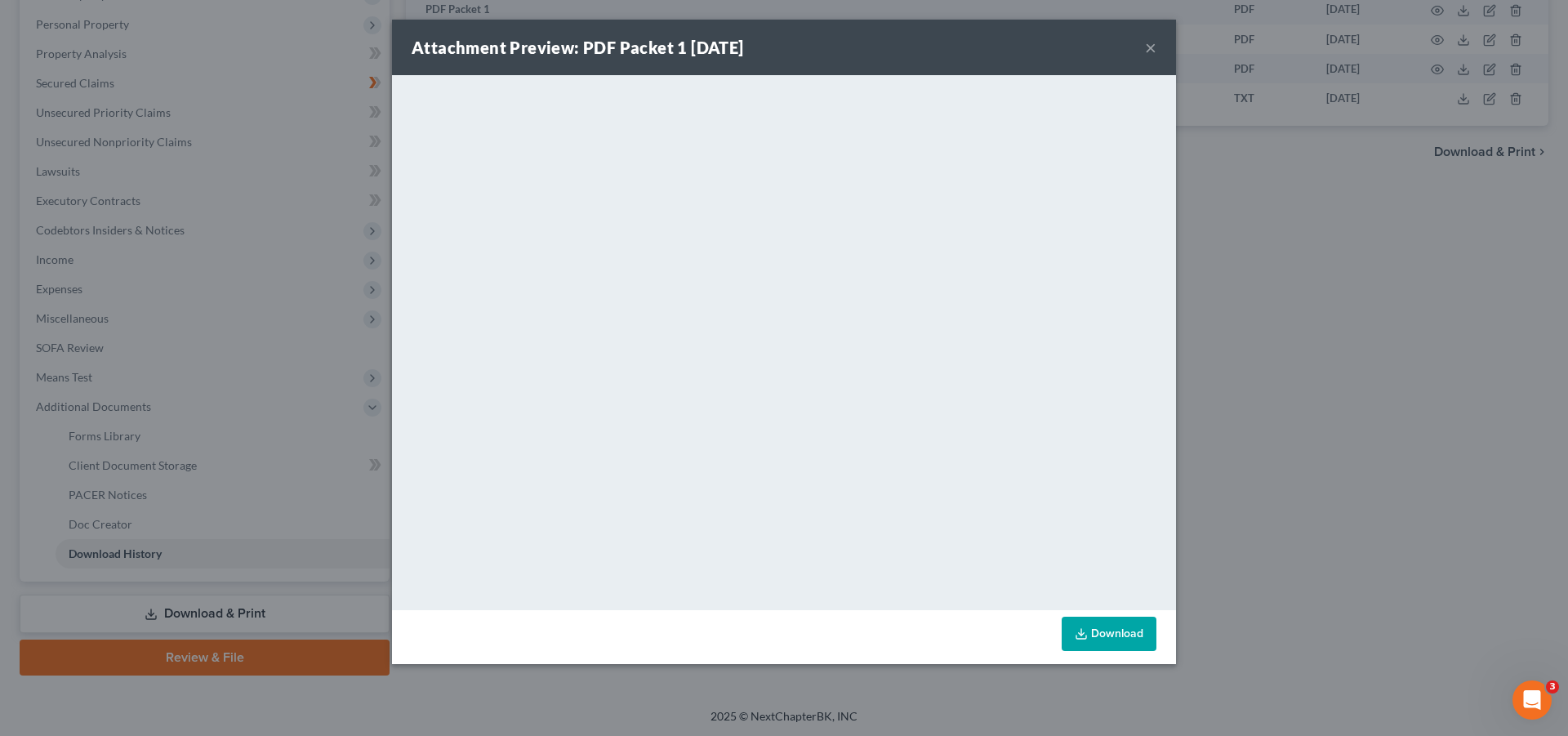
click at [1096, 637] on link "Download" at bounding box center [1110, 634] width 95 height 34
drag, startPoint x: 1152, startPoint y: 36, endPoint x: 1150, endPoint y: 45, distance: 9.2
click at [1152, 38] on div "Attachment Preview: PDF Packet 1 [DATE] ×" at bounding box center [784, 47] width 784 height 56
click at [1149, 48] on button "×" at bounding box center [1151, 47] width 11 height 20
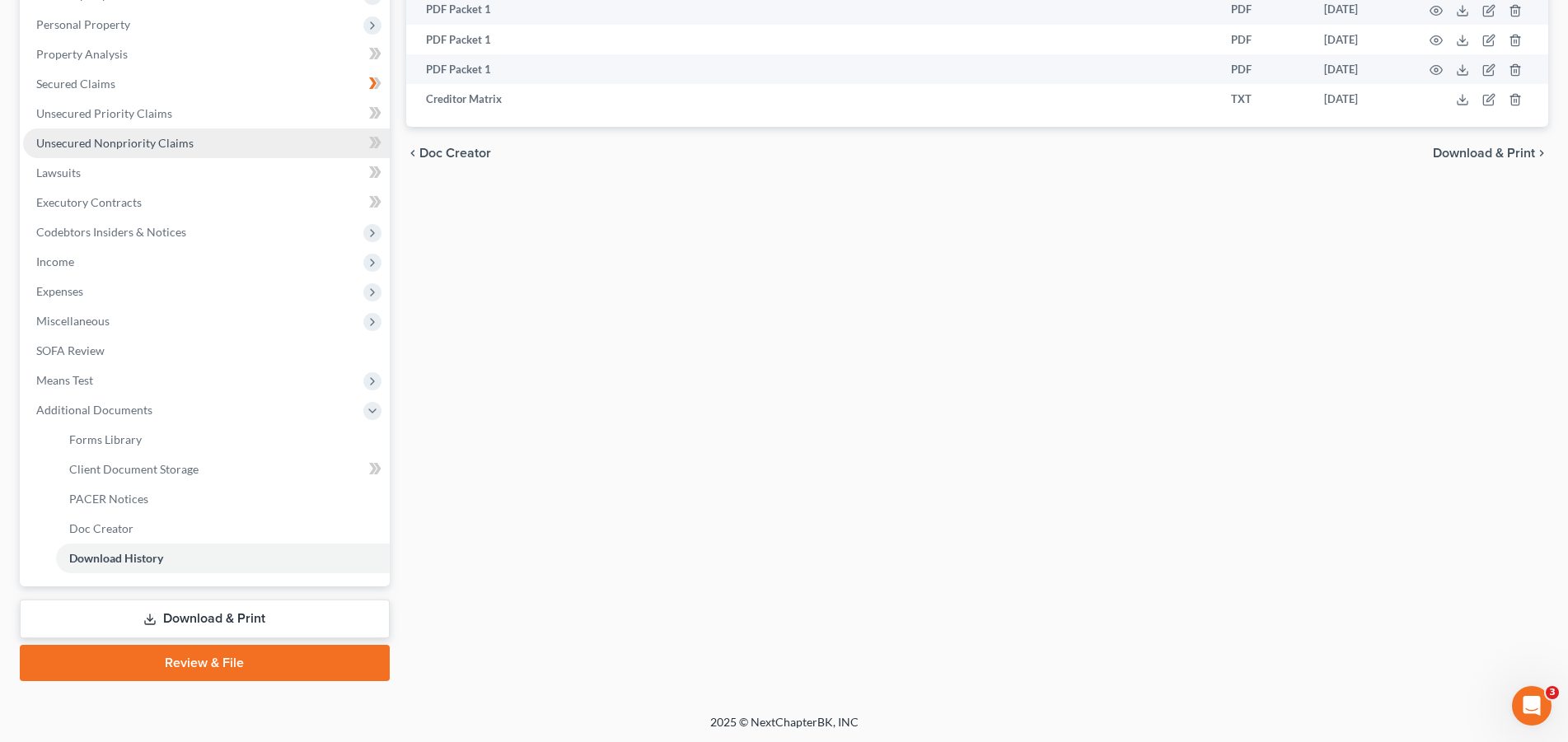
scroll to position [0, 0]
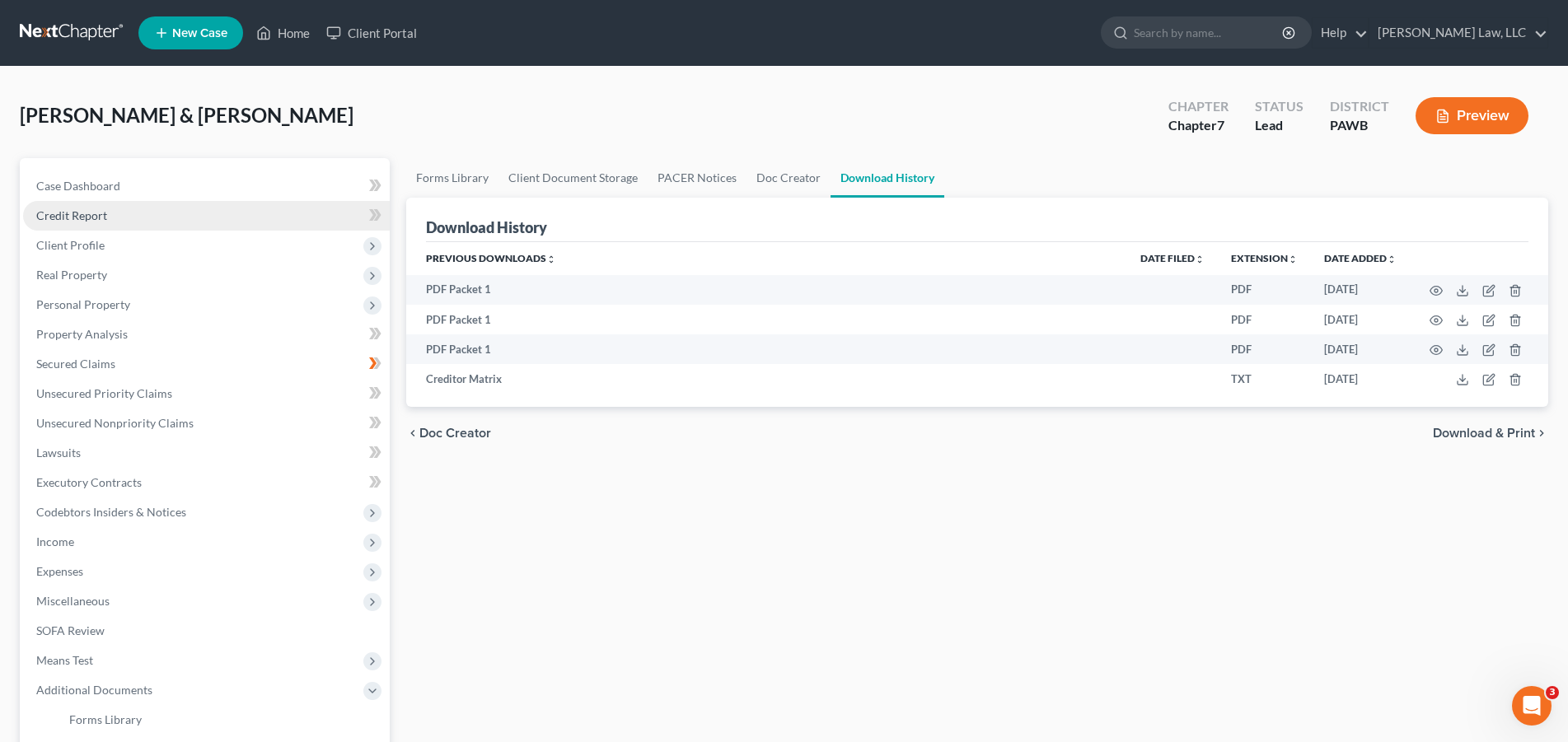
click at [110, 220] on link "Credit Report" at bounding box center [206, 216] width 366 height 30
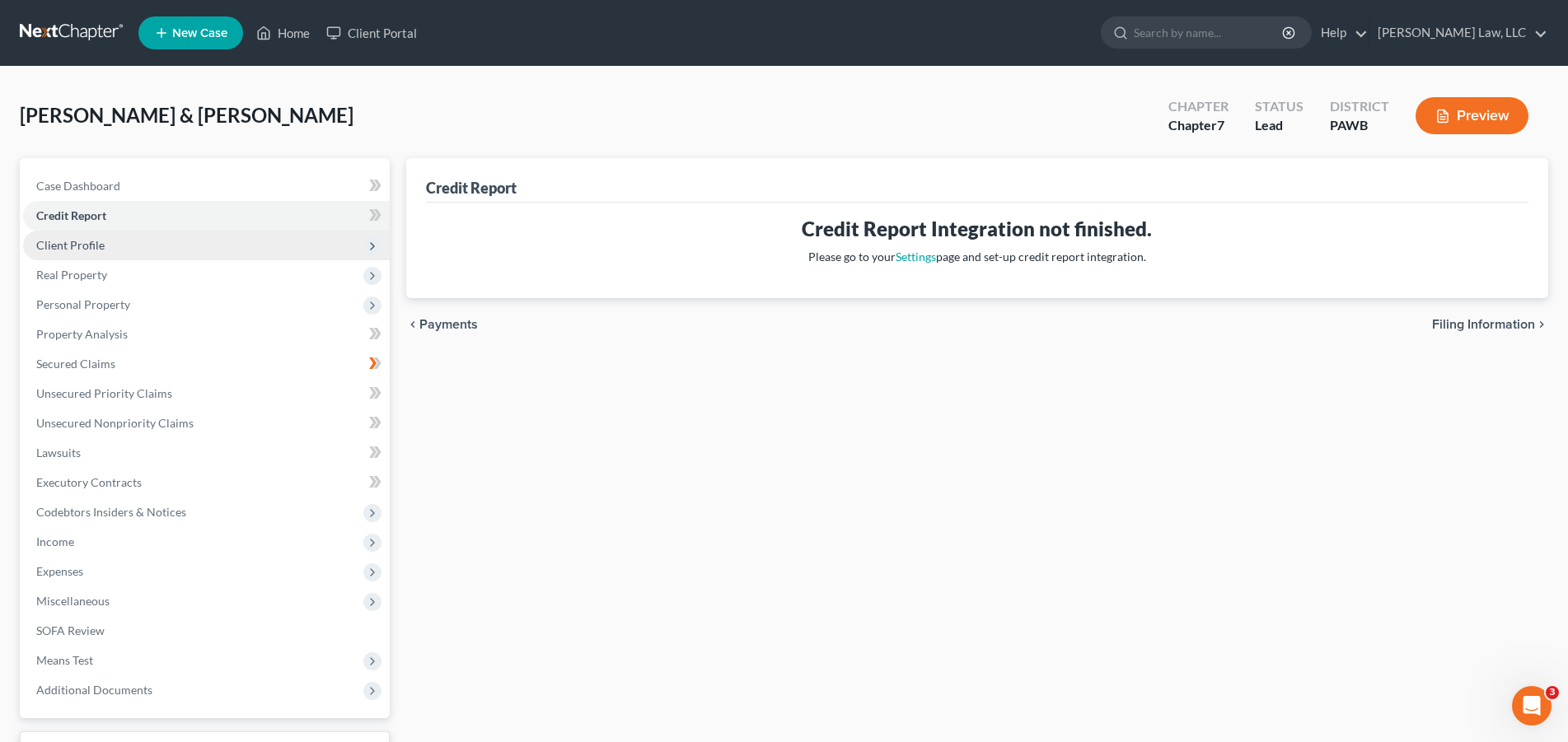
click at [104, 243] on span "Client Profile" at bounding box center [206, 245] width 366 height 30
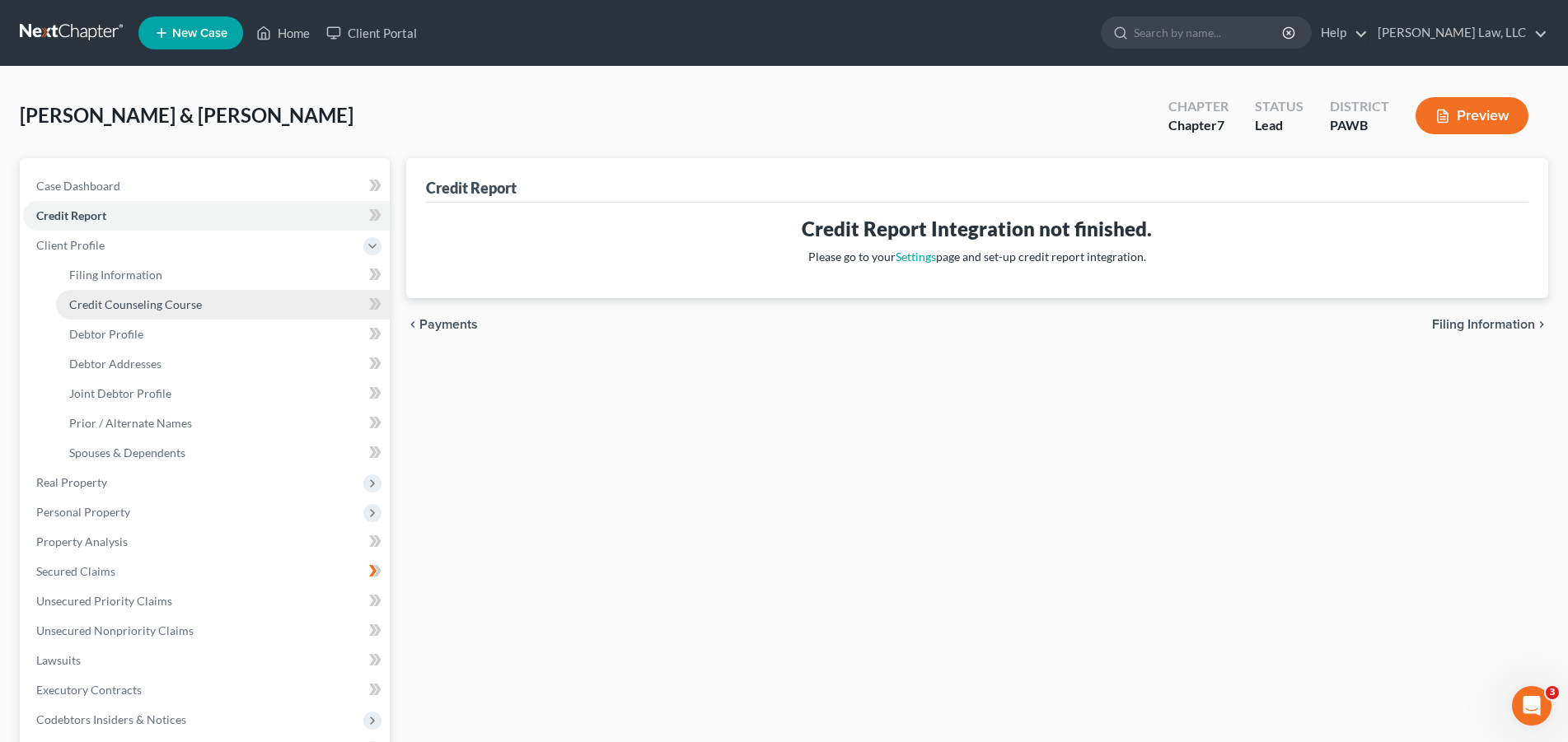
click at [119, 305] on span "Credit Counseling Course" at bounding box center [135, 304] width 133 height 14
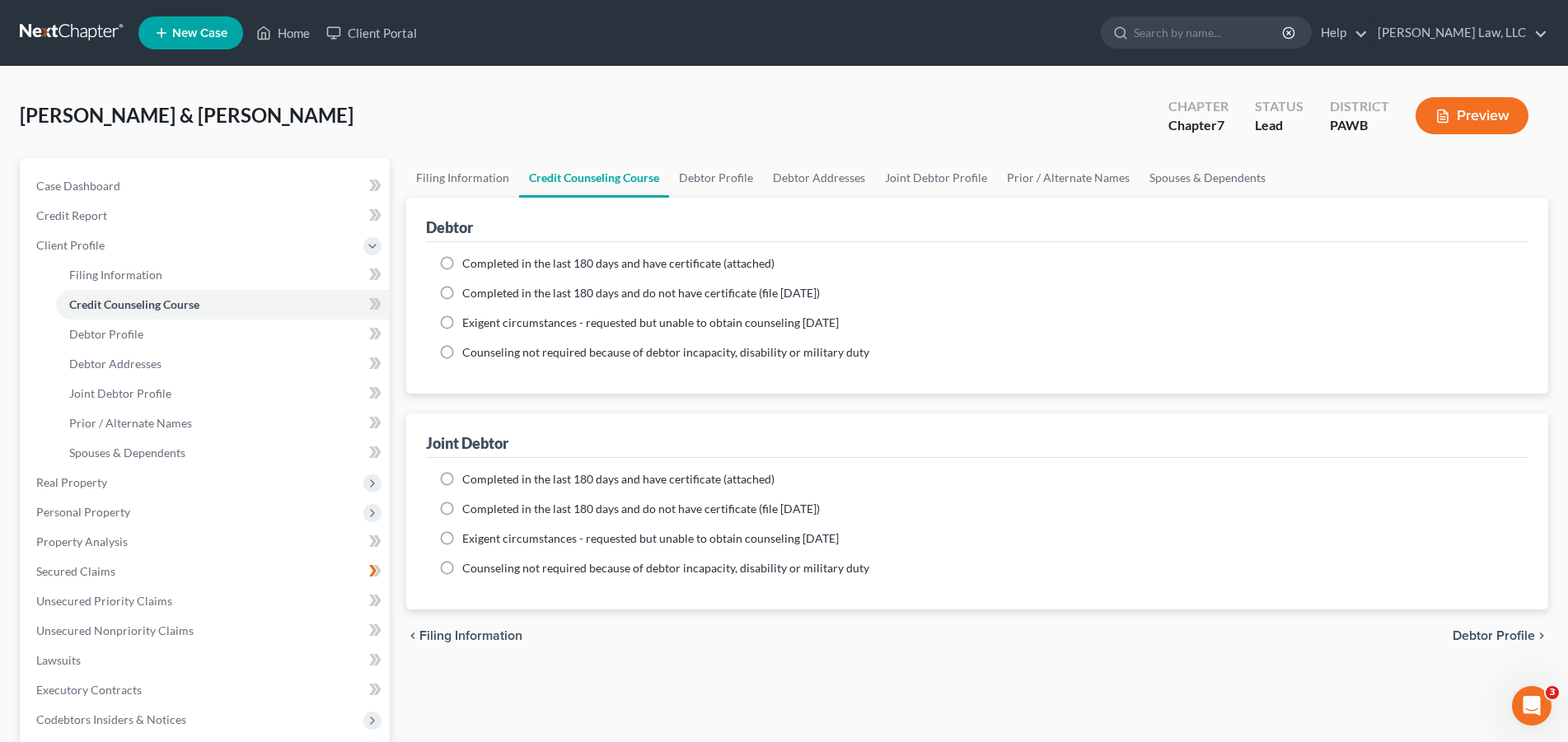
click at [462, 263] on label "Completed in the last 180 days and have certificate (attached)" at bounding box center [618, 263] width 312 height 17
click at [469, 263] on input "Completed in the last 180 days and have certificate (attached)" at bounding box center [474, 260] width 11 height 11
radio input "true"
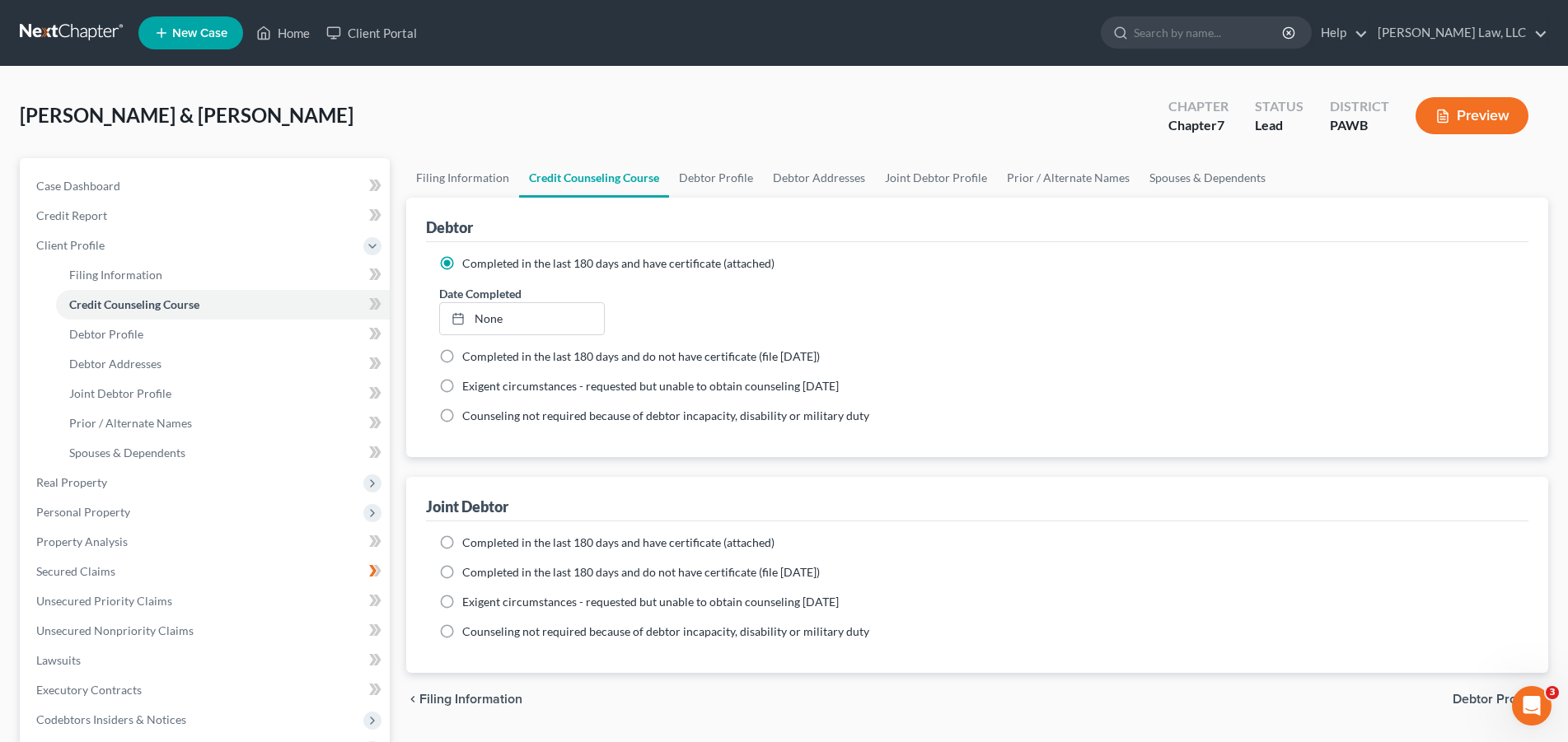
click at [462, 546] on label "Completed in the last 180 days and have certificate (attached)" at bounding box center [618, 543] width 312 height 17
click at [469, 546] on input "Completed in the last 180 days and have certificate (attached)" at bounding box center [474, 540] width 11 height 11
radio input "true"
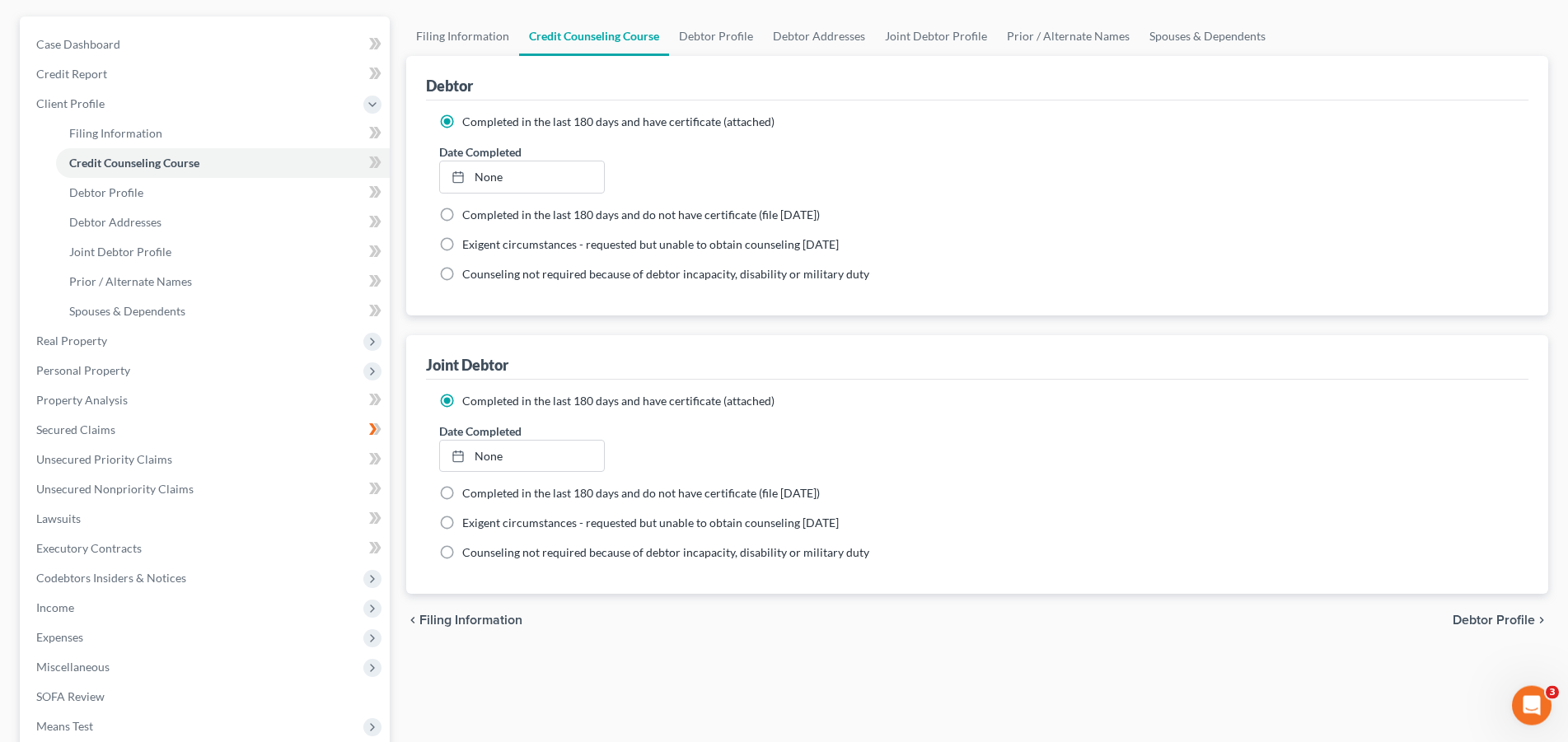
scroll to position [168, 0]
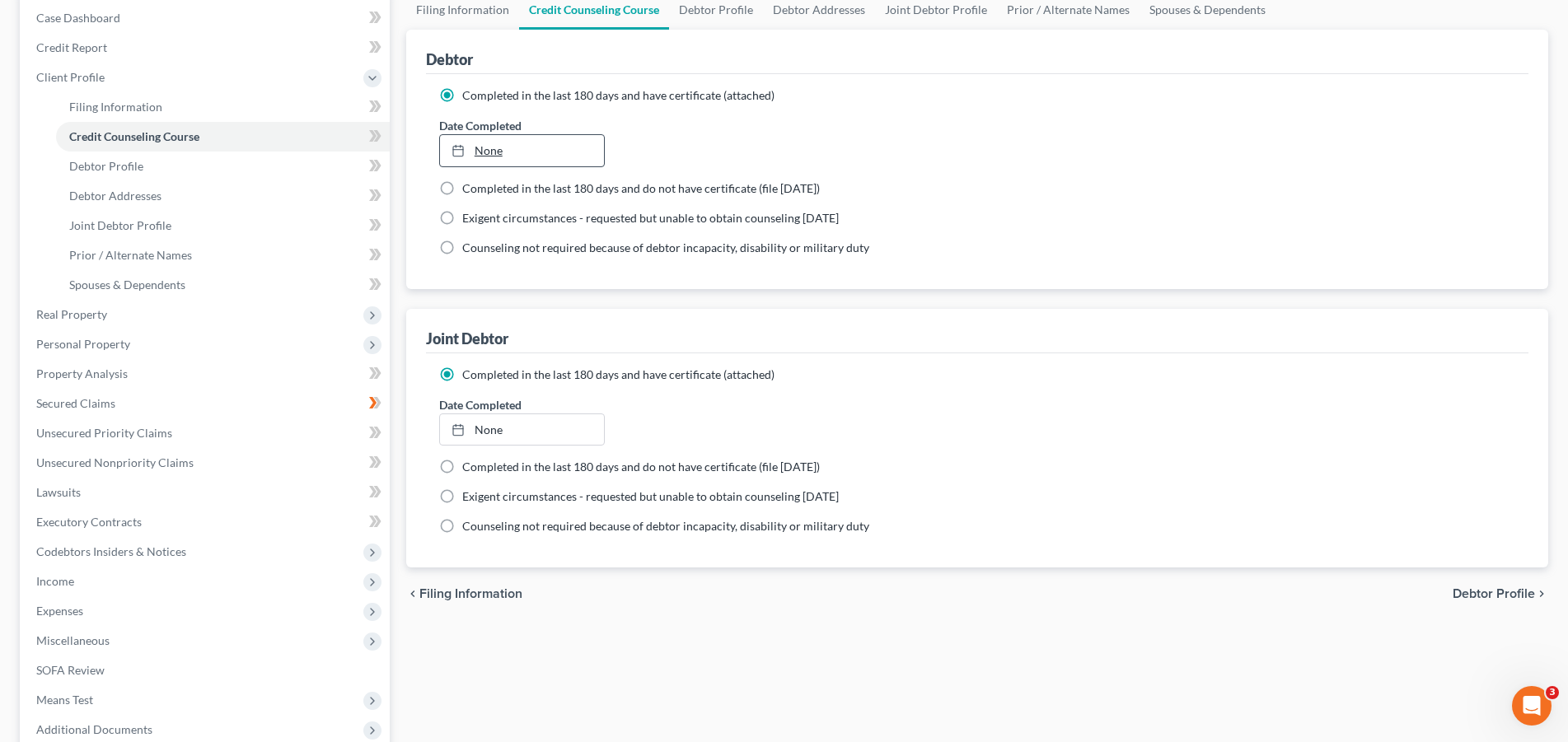
type input "[DATE]"
click at [524, 151] on link "[DATE]" at bounding box center [522, 151] width 164 height 31
type input "[DATE]"
click at [537, 428] on link "None" at bounding box center [522, 430] width 164 height 31
click at [713, 14] on link "Debtor Profile" at bounding box center [716, 10] width 94 height 40
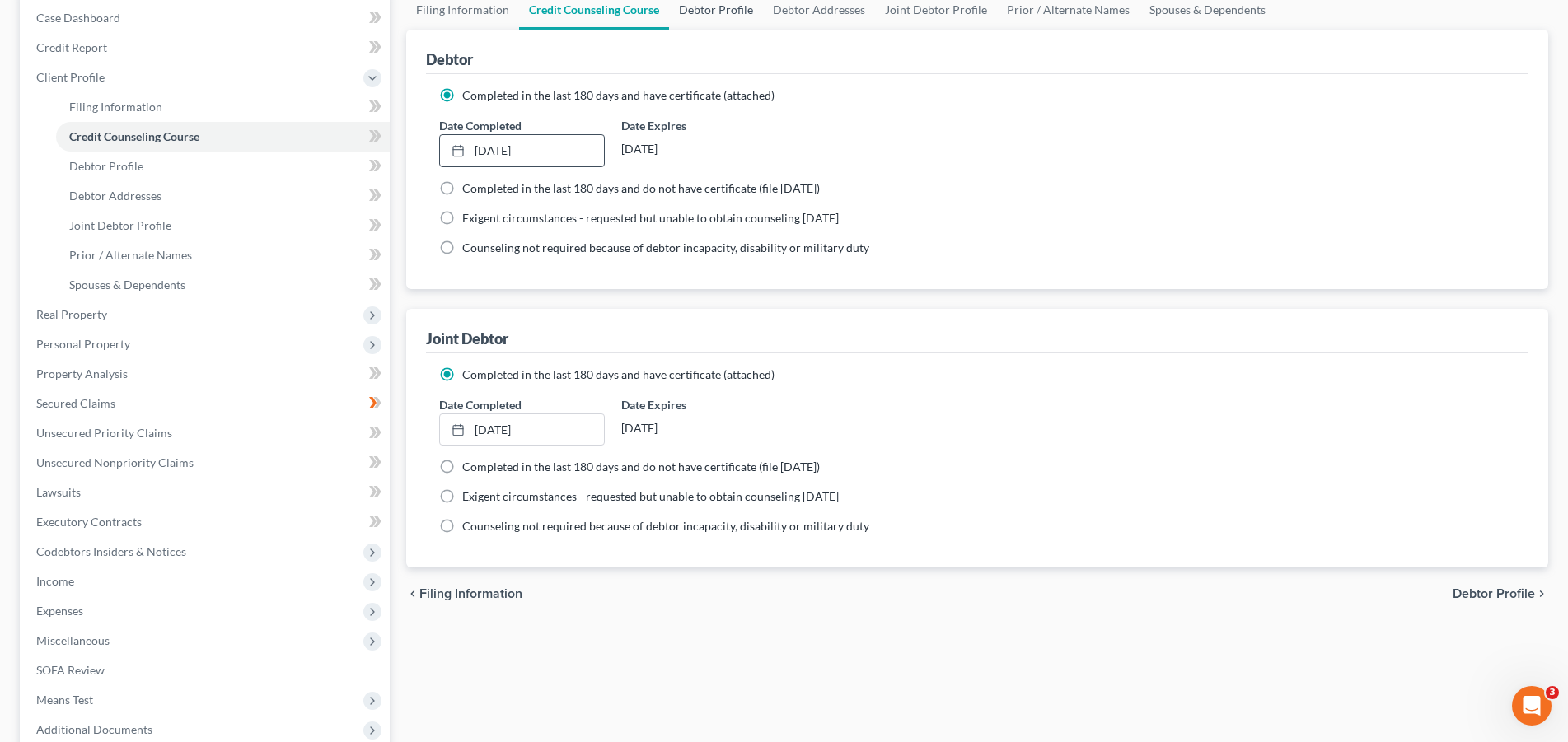
select select "1"
select select "3"
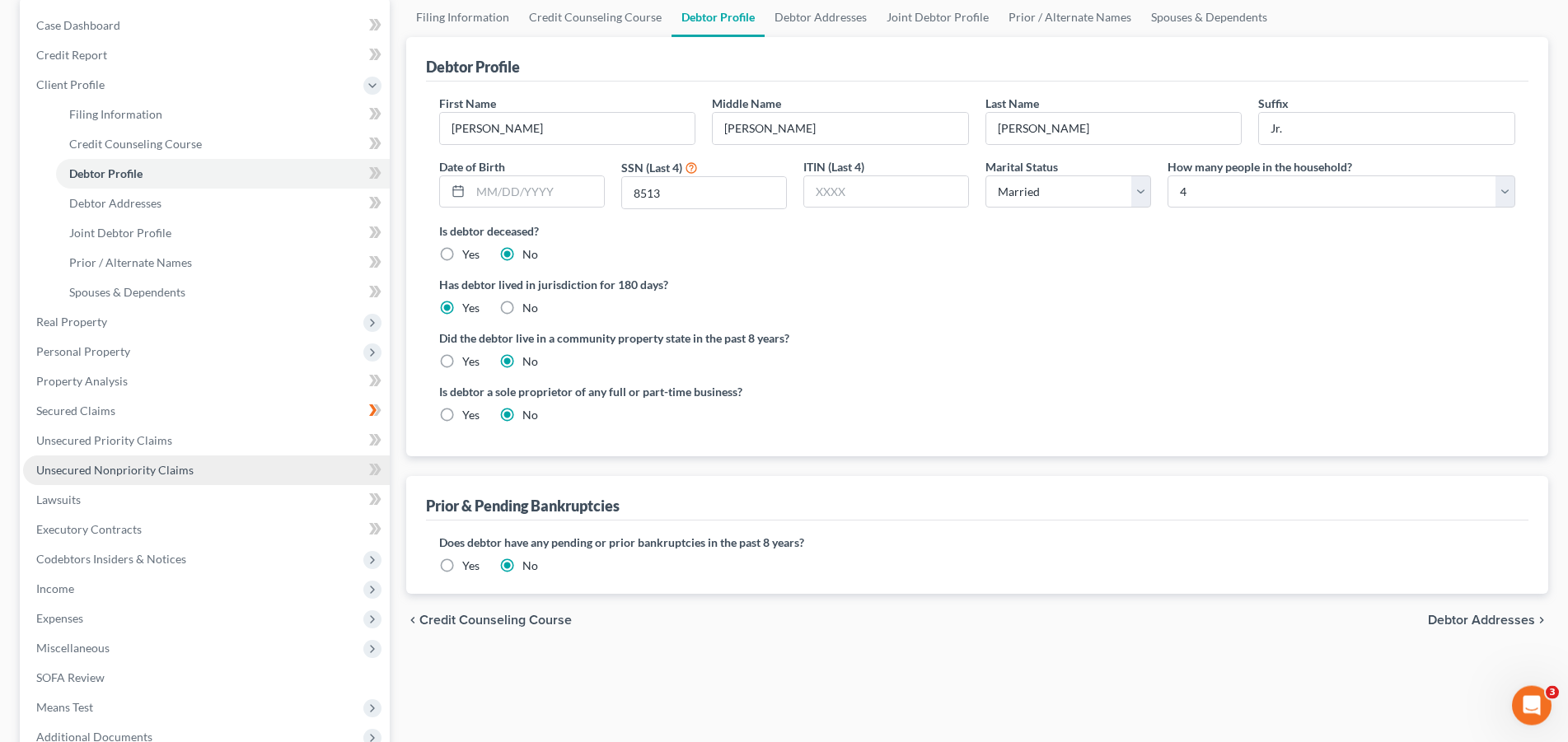
scroll to position [168, 0]
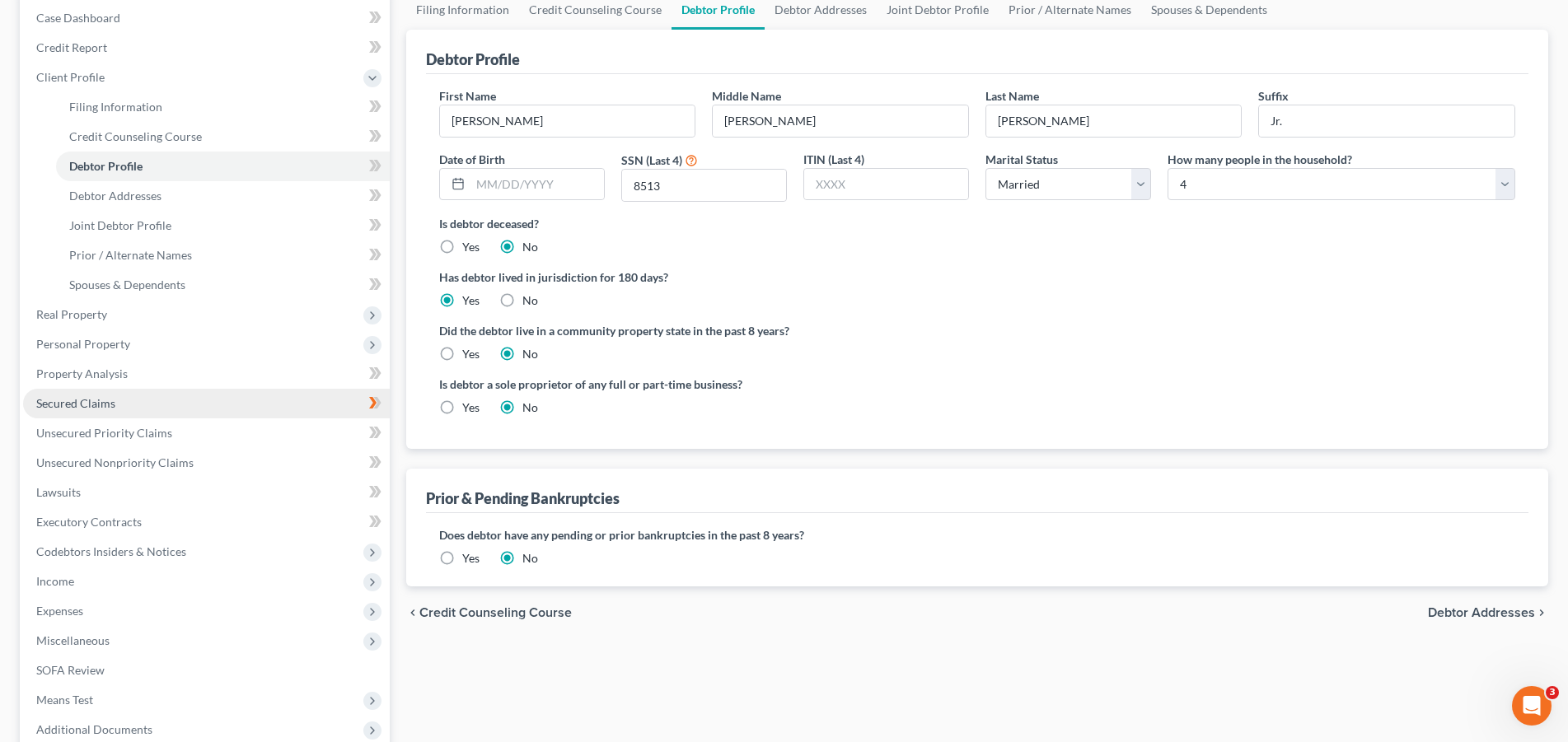
click at [135, 405] on link "Secured Claims" at bounding box center [206, 404] width 366 height 30
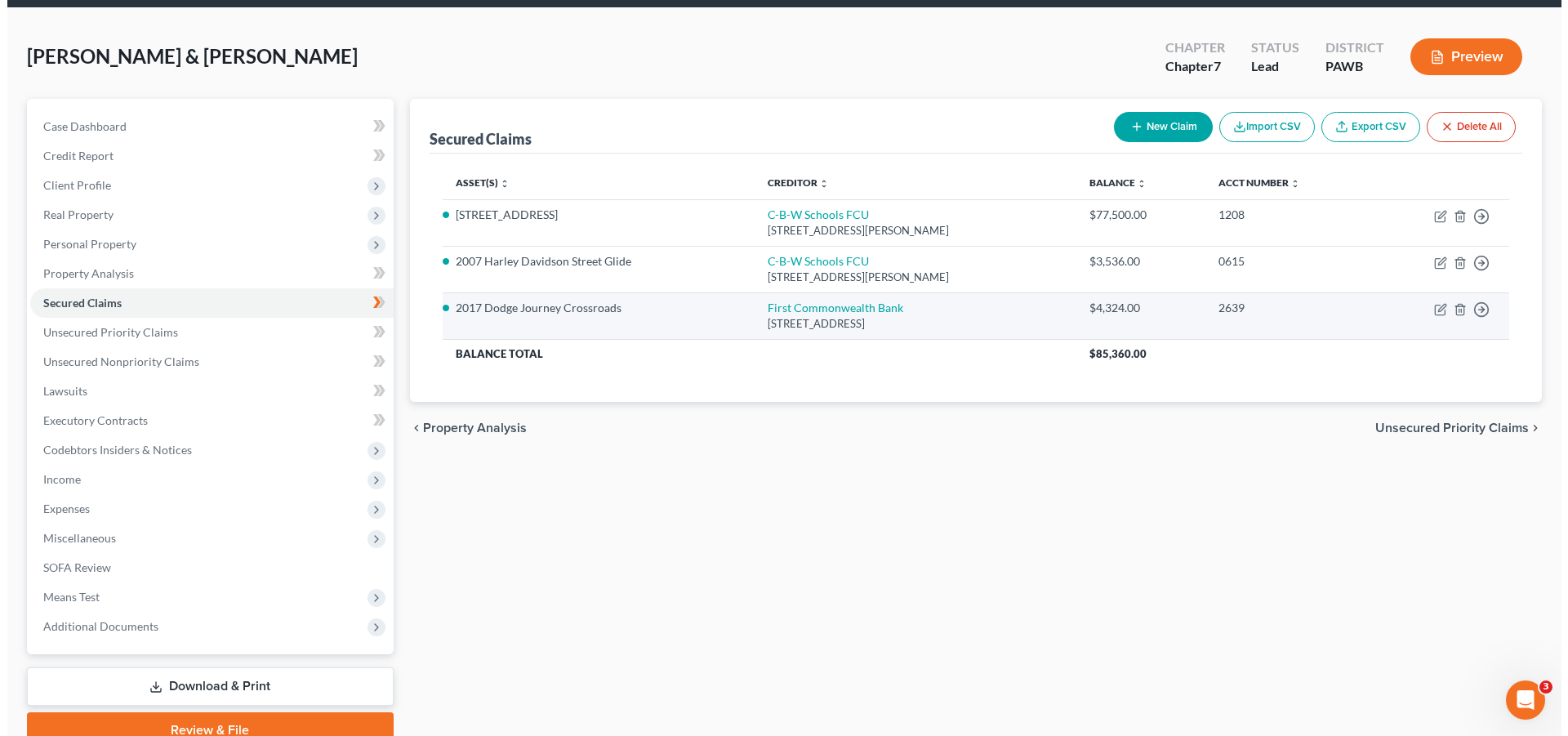
scroll to position [84, 0]
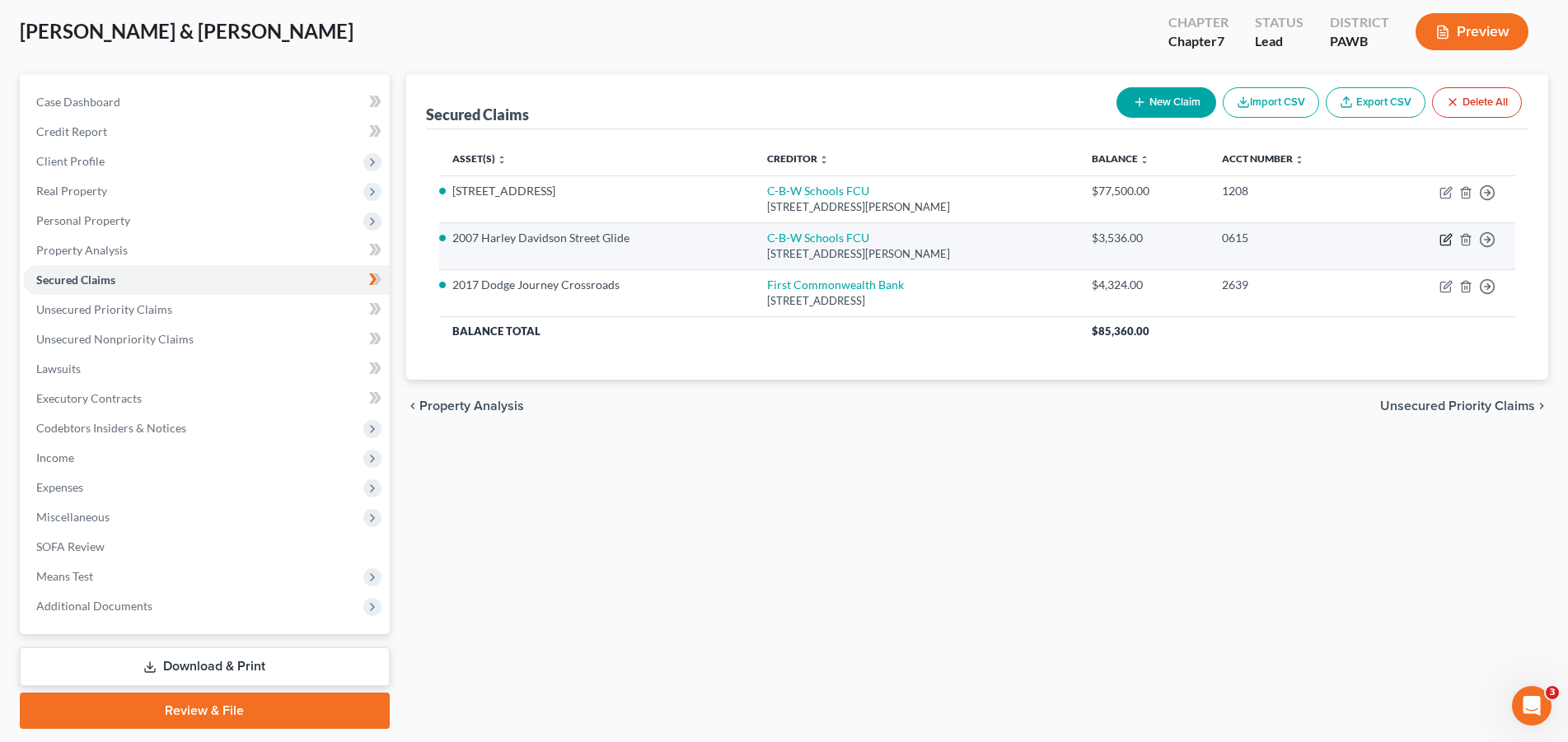
click at [1447, 241] on icon "button" at bounding box center [1446, 239] width 13 height 13
select select "39"
select select "4"
select select "5"
select select "4"
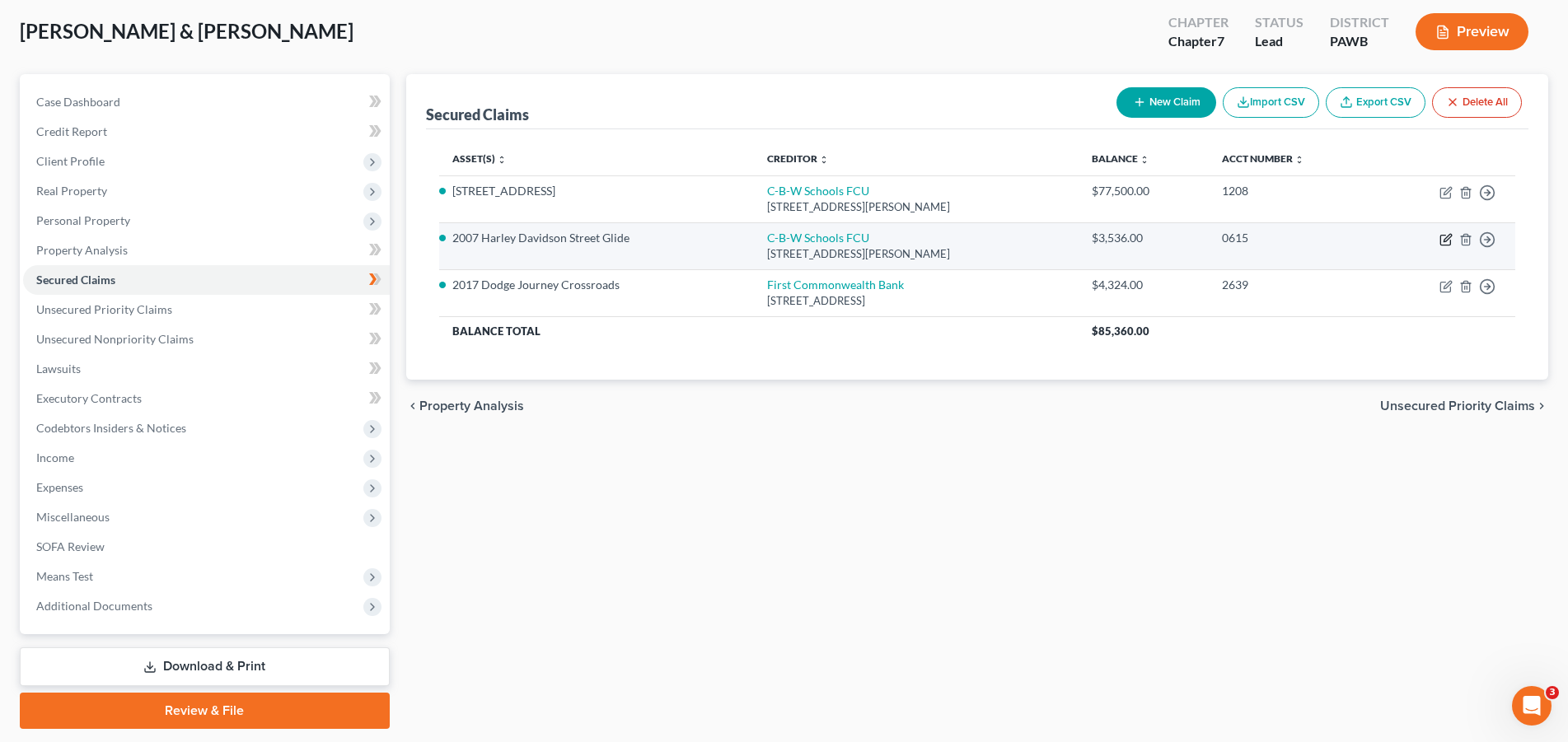
select select "2"
select select "0"
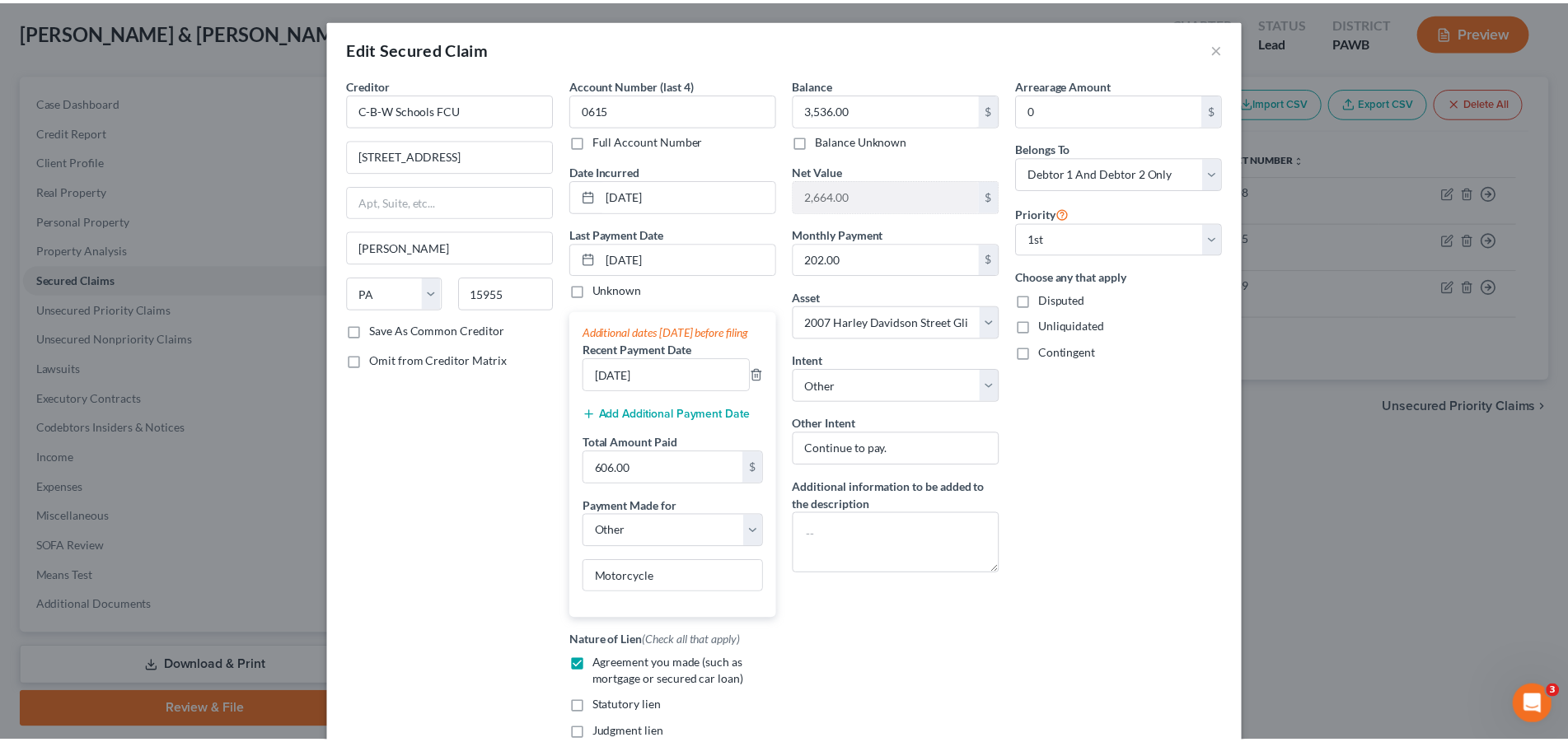
scroll to position [208, 0]
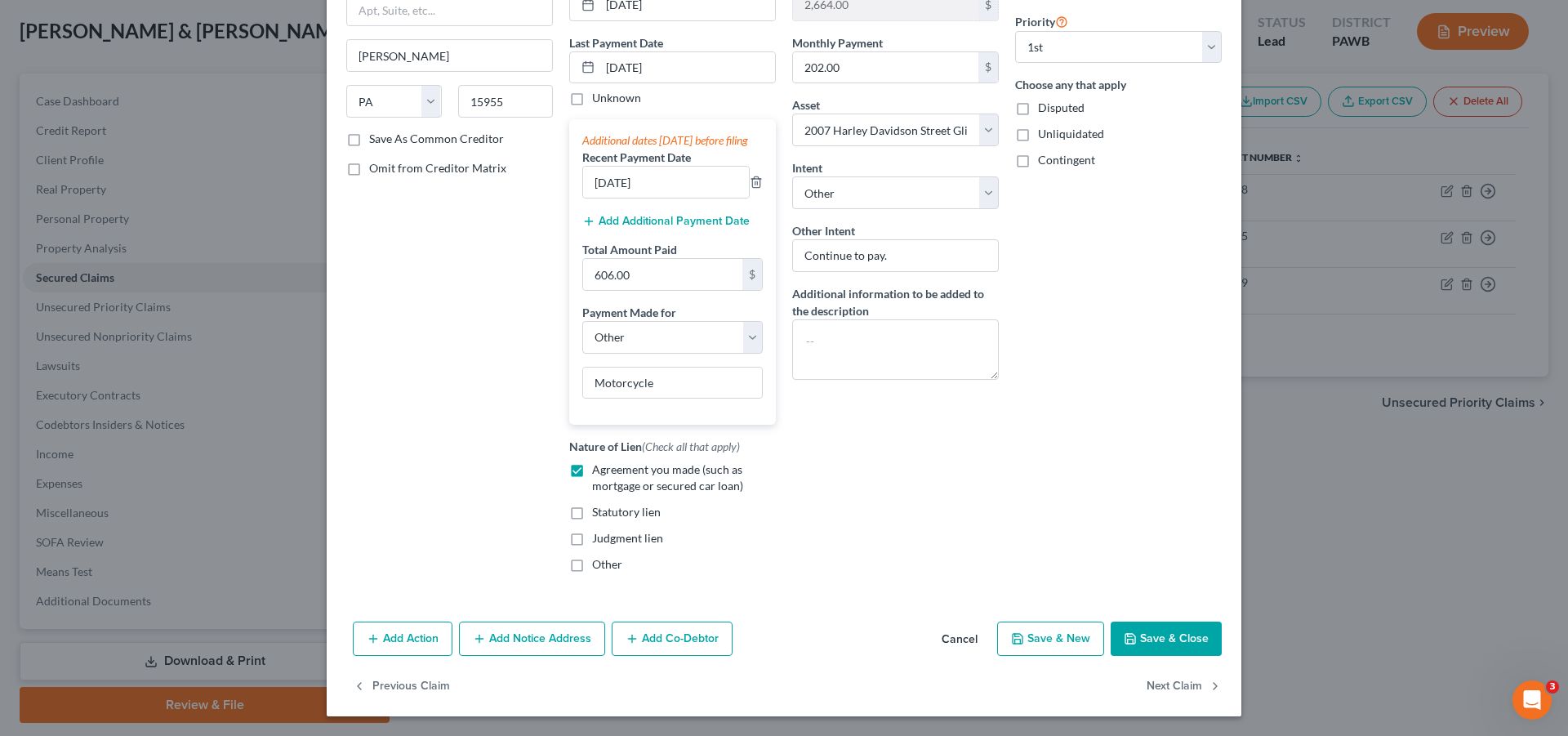
click at [1149, 648] on button "Save & Close" at bounding box center [1167, 639] width 111 height 34
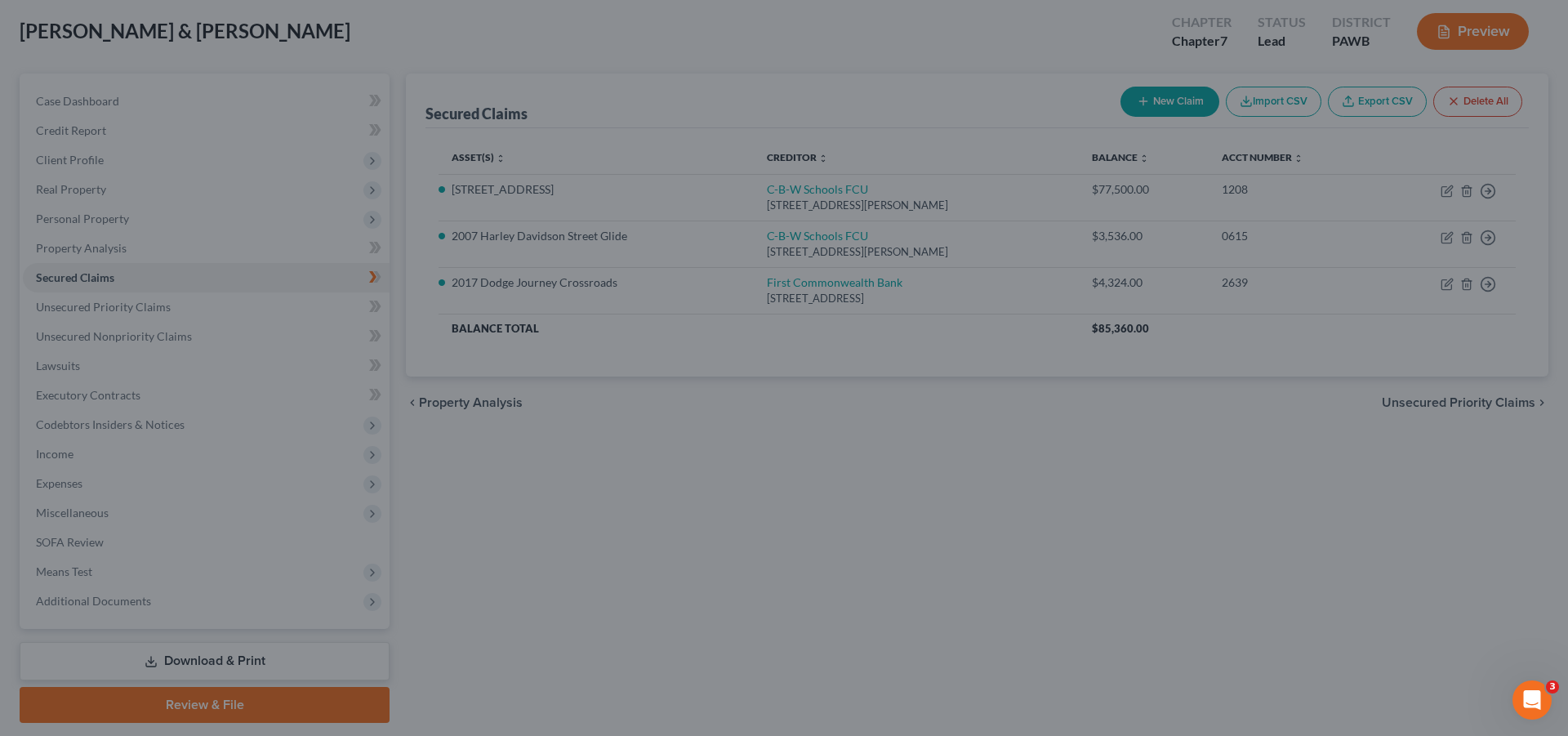
select select "5"
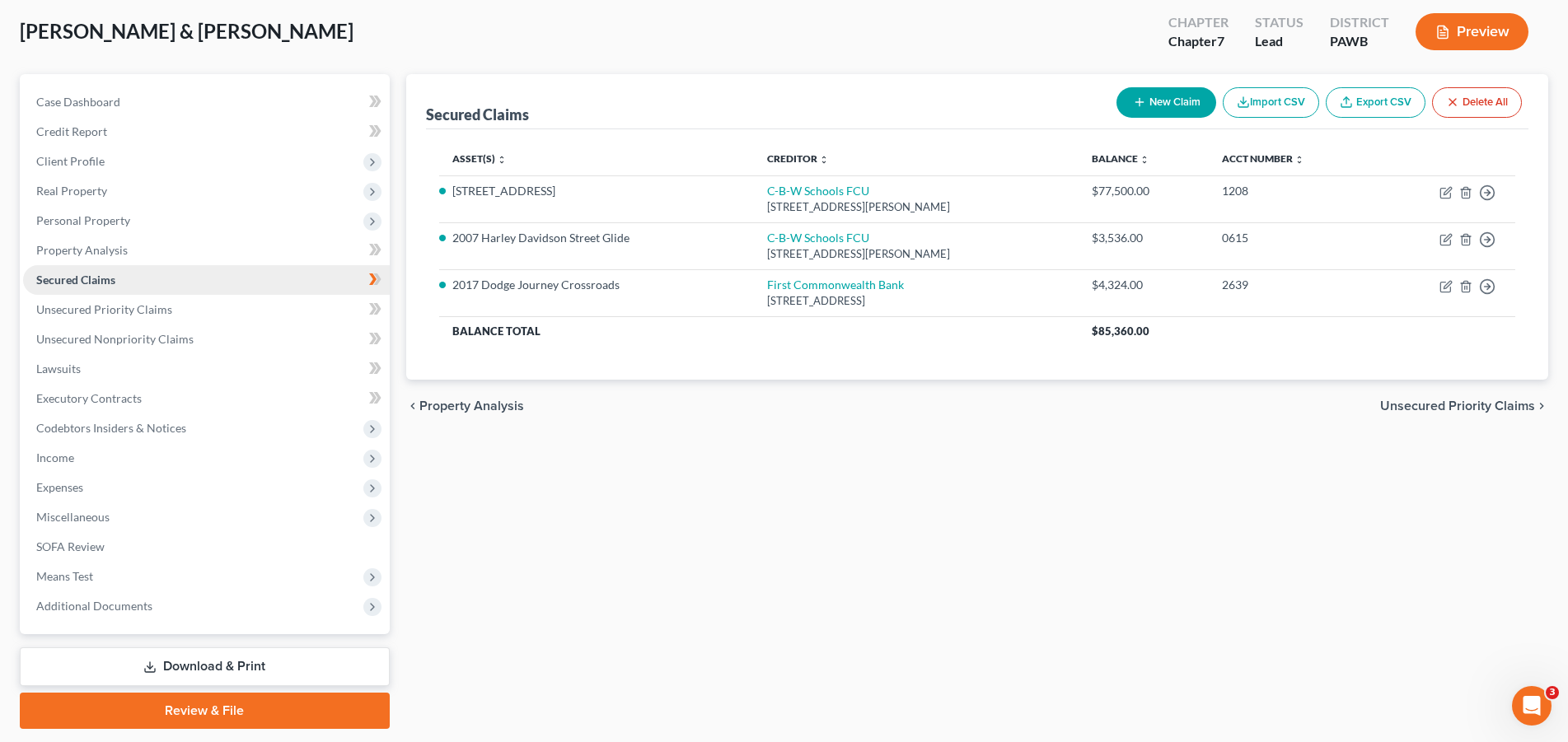
click at [124, 283] on link "Secured Claims" at bounding box center [206, 280] width 366 height 30
click at [97, 220] on span "Personal Property" at bounding box center [83, 220] width 94 height 14
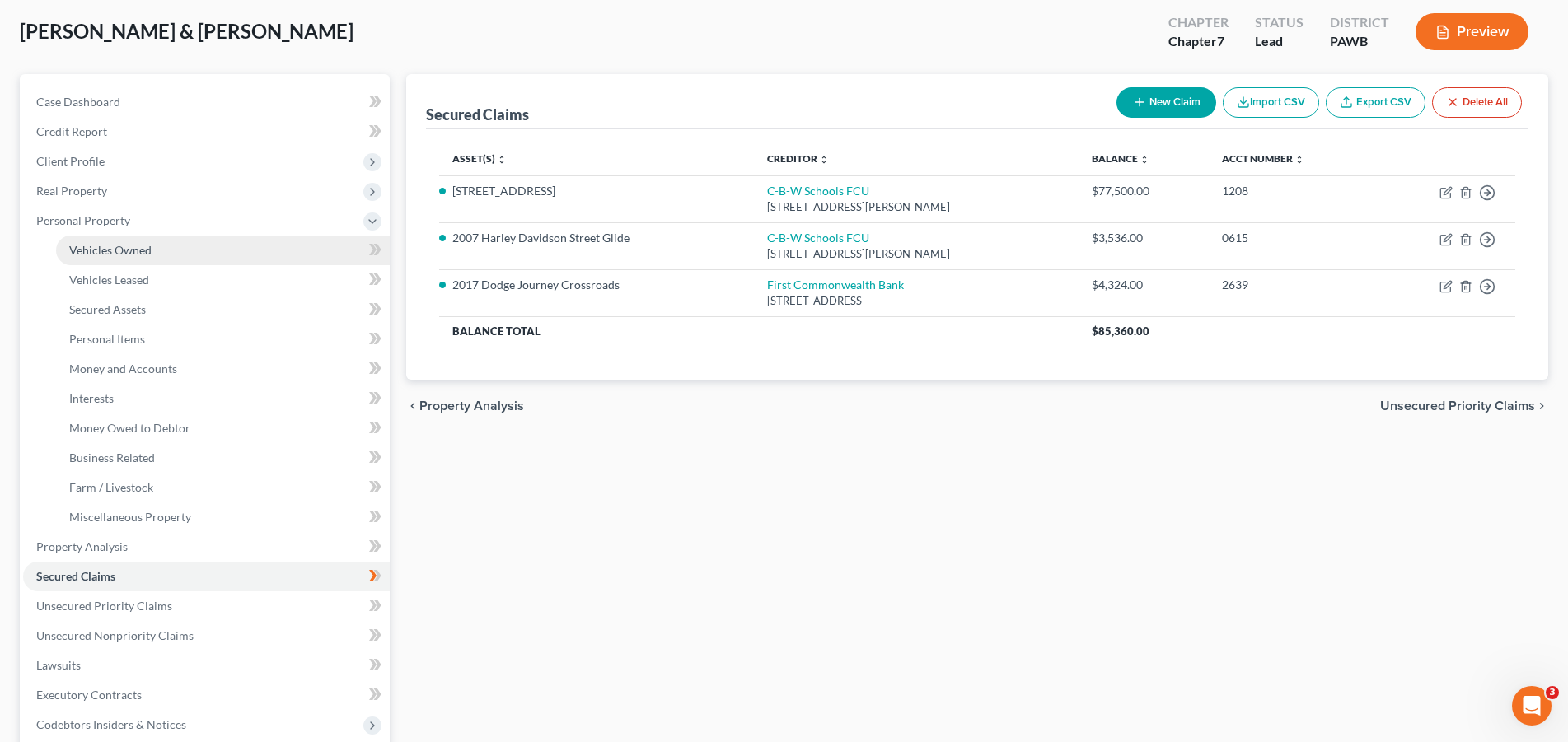
click at [102, 248] on span "Vehicles Owned" at bounding box center [111, 249] width 83 height 14
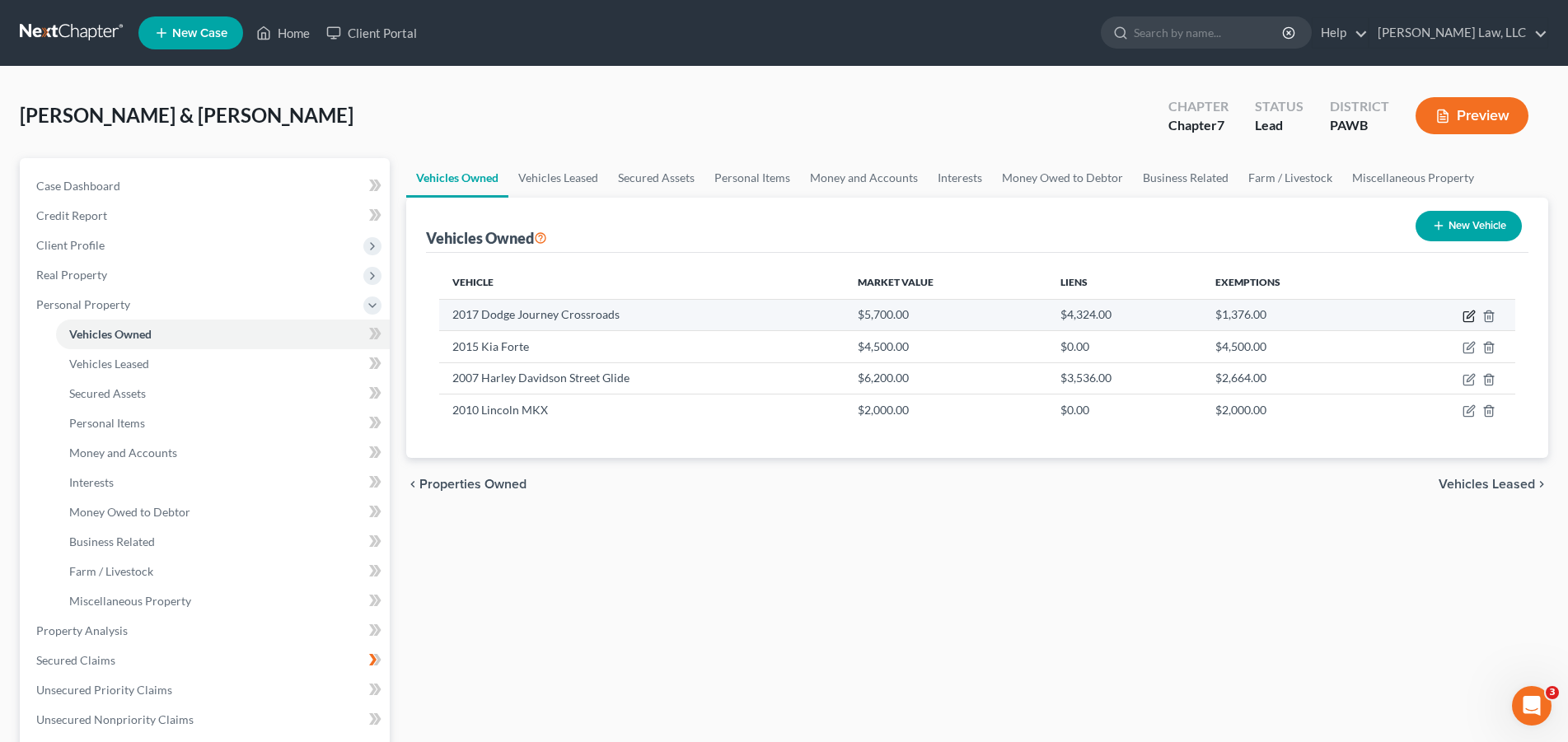
click at [1472, 314] on icon "button" at bounding box center [1469, 316] width 13 height 13
select select "0"
select select "9"
select select "3"
select select "0"
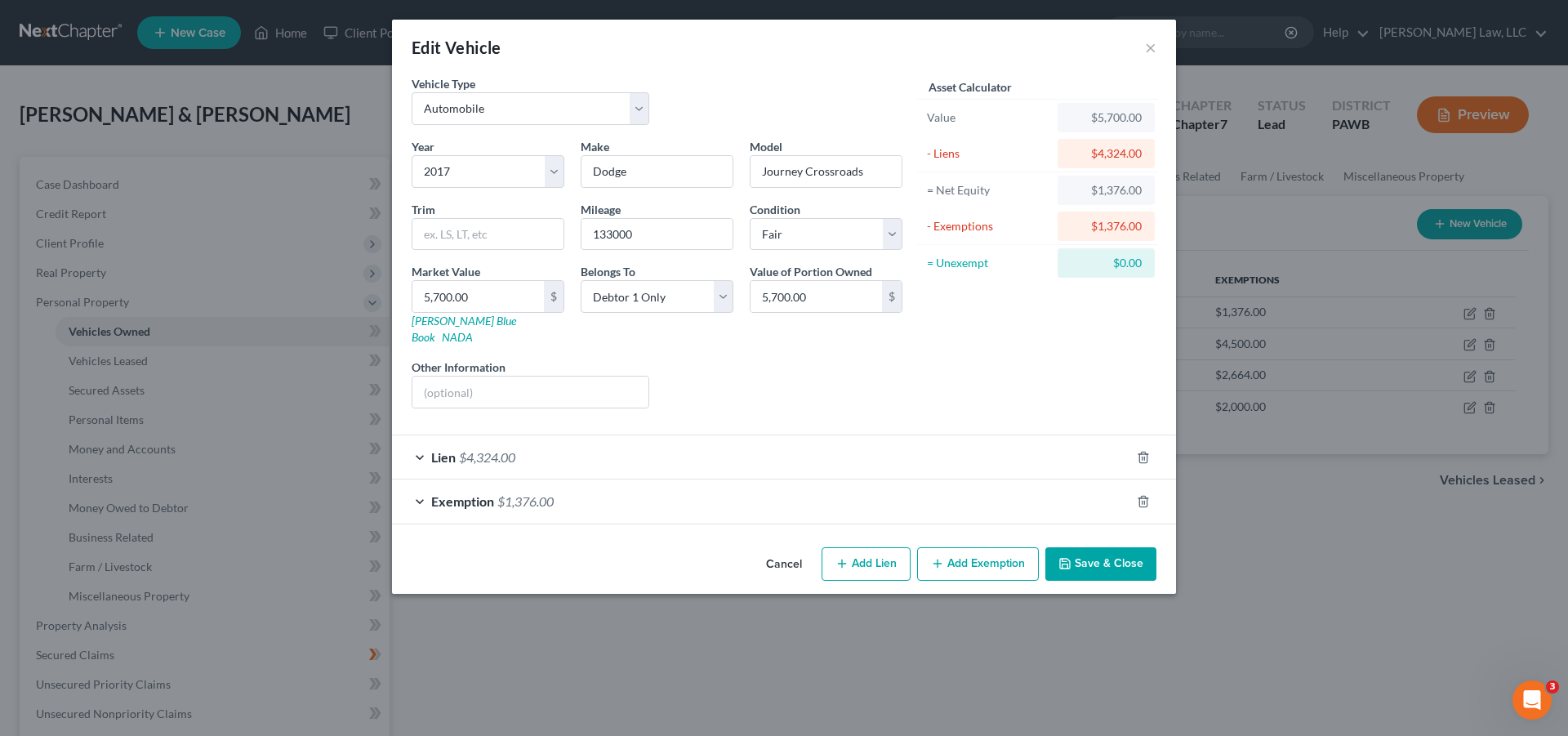
click at [458, 494] on span "Exemption" at bounding box center [462, 501] width 63 height 16
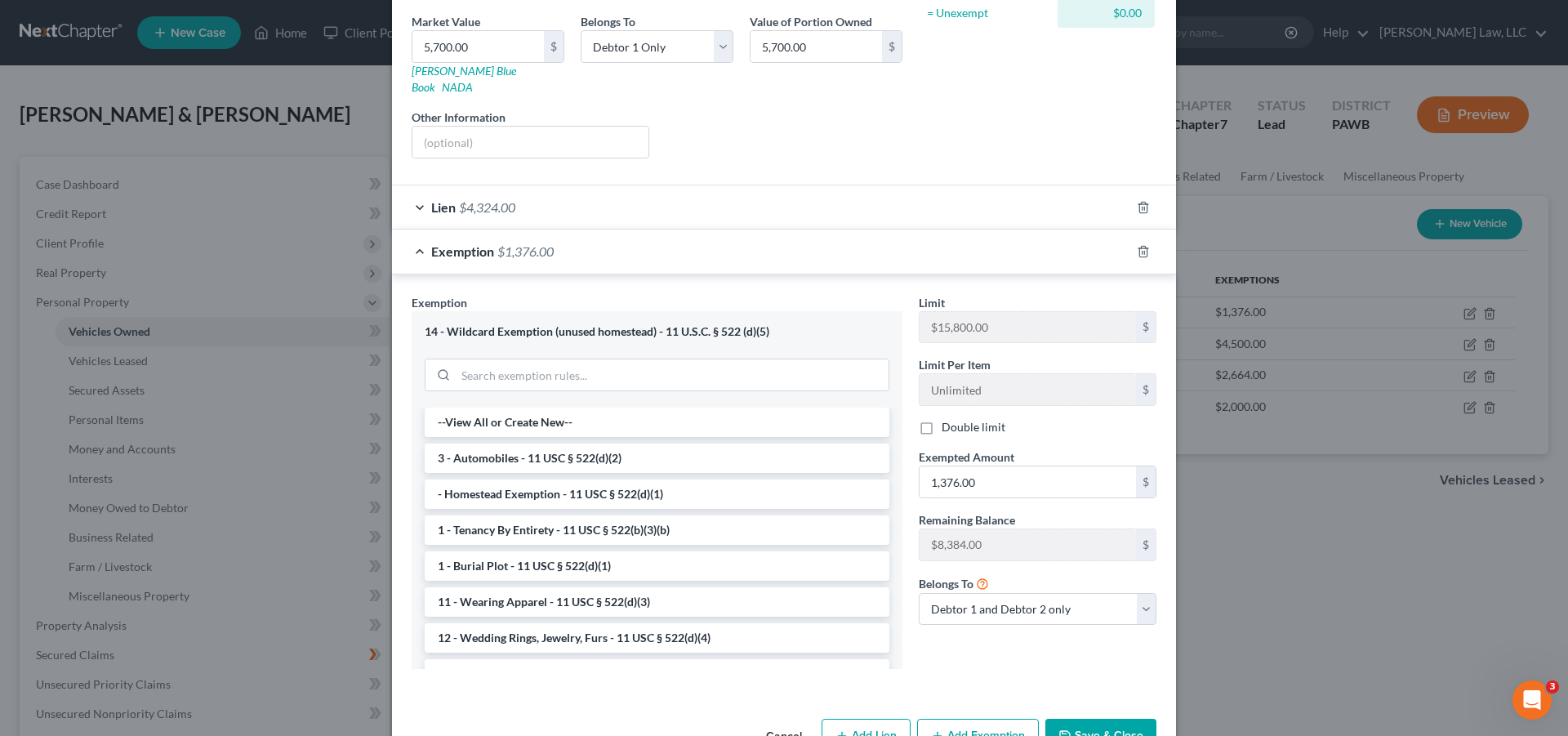
scroll to position [283, 0]
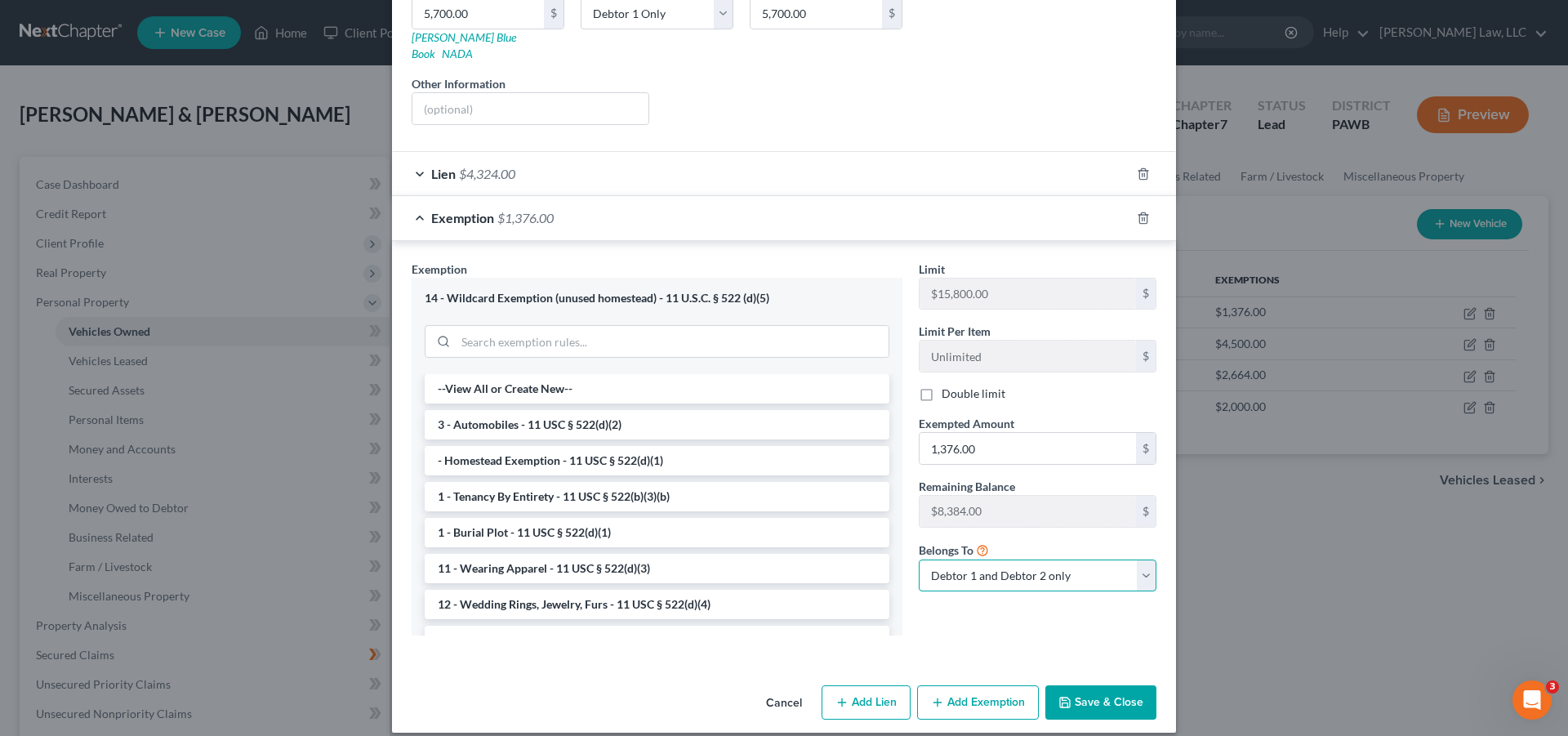
click at [919, 560] on select "Debtor 1 only Debtor 2 only Debtor 1 and Debtor 2 only" at bounding box center [1038, 576] width 237 height 33
select select "0"
click option "Debtor 1 only" at bounding box center [0, 0] width 0 height 0
click at [1084, 685] on button "Save & Close" at bounding box center [1102, 702] width 111 height 34
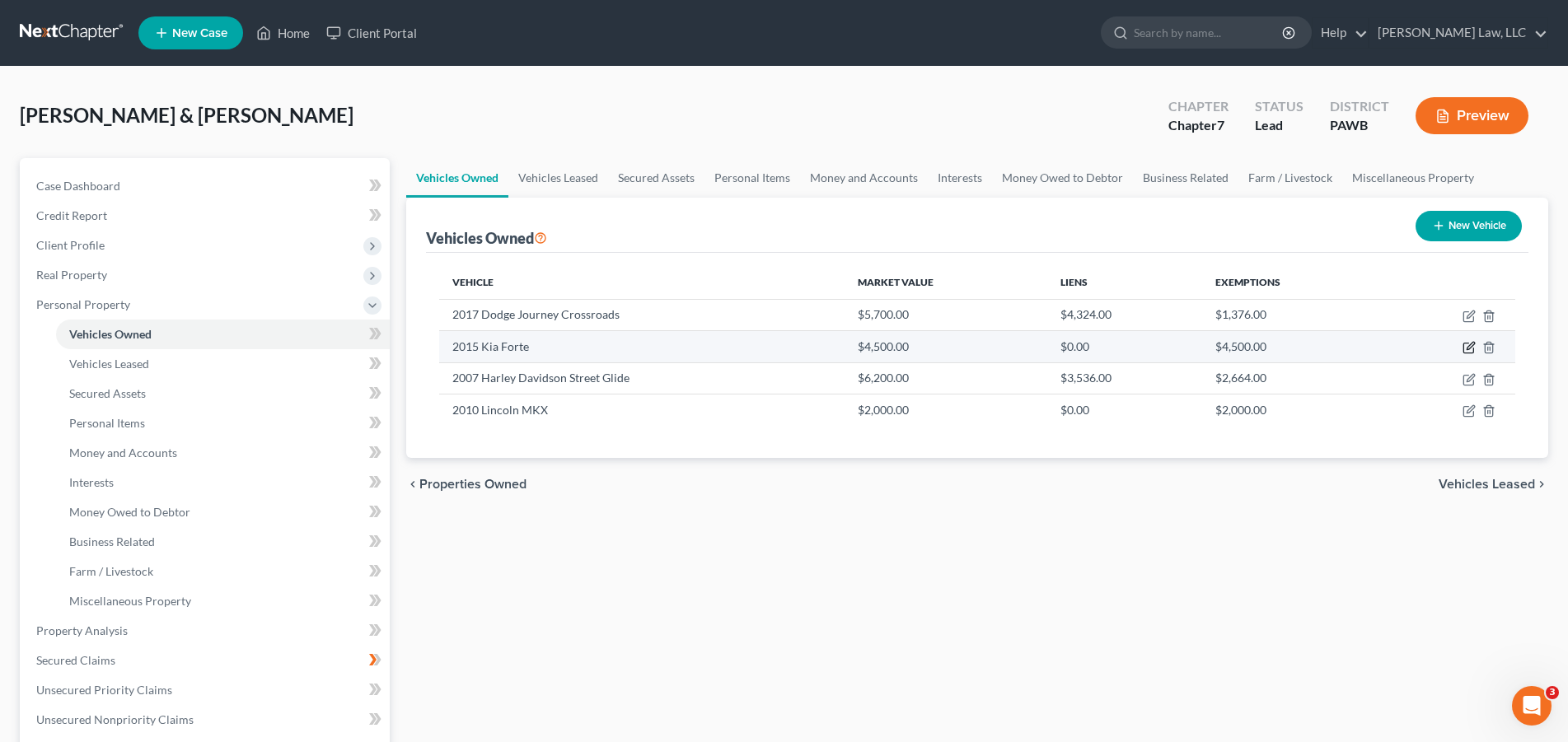
click at [1473, 348] on icon "button" at bounding box center [1468, 348] width 10 height 10
select select "0"
select select "11"
select select "2"
select select "0"
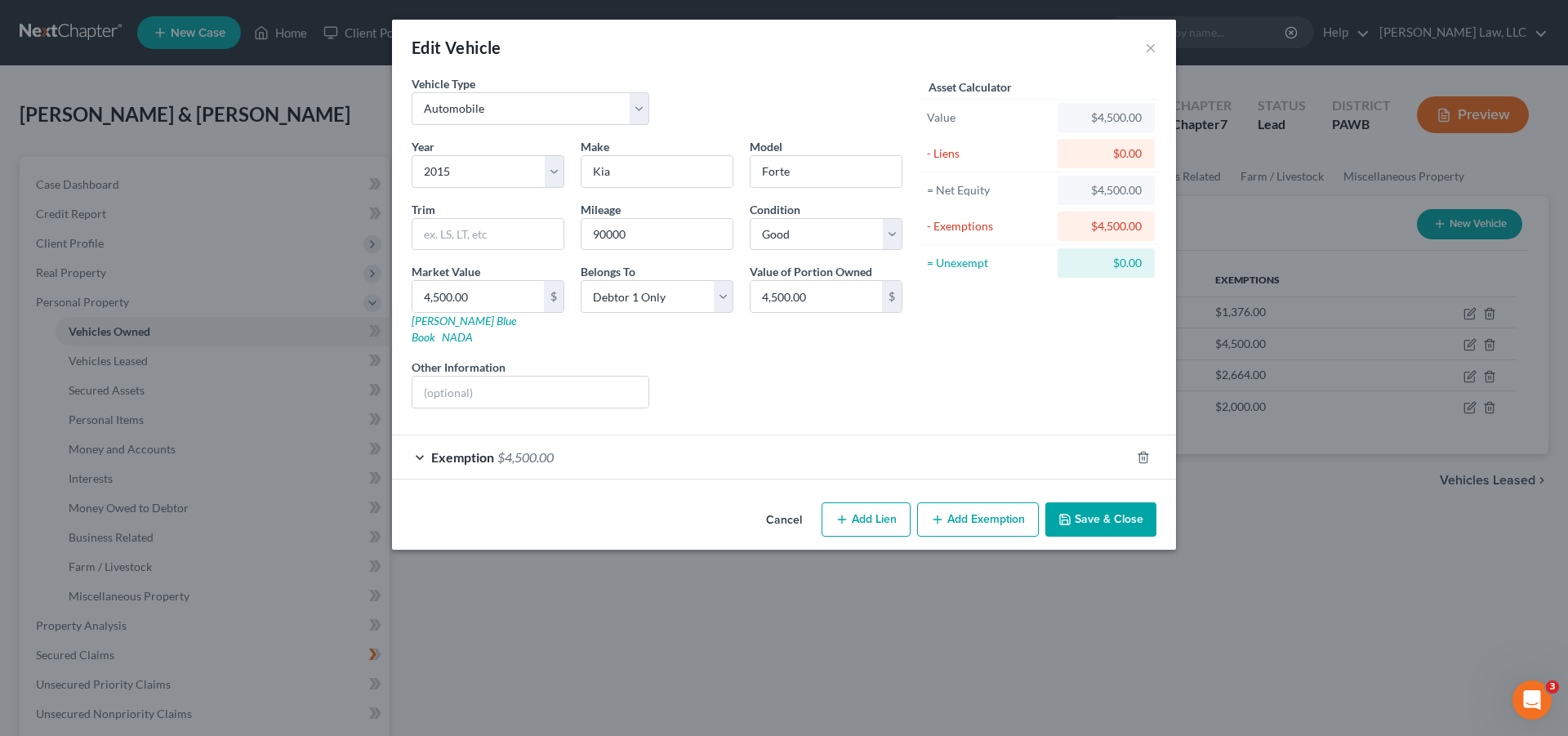
click at [435, 449] on span "Exemption" at bounding box center [462, 457] width 63 height 16
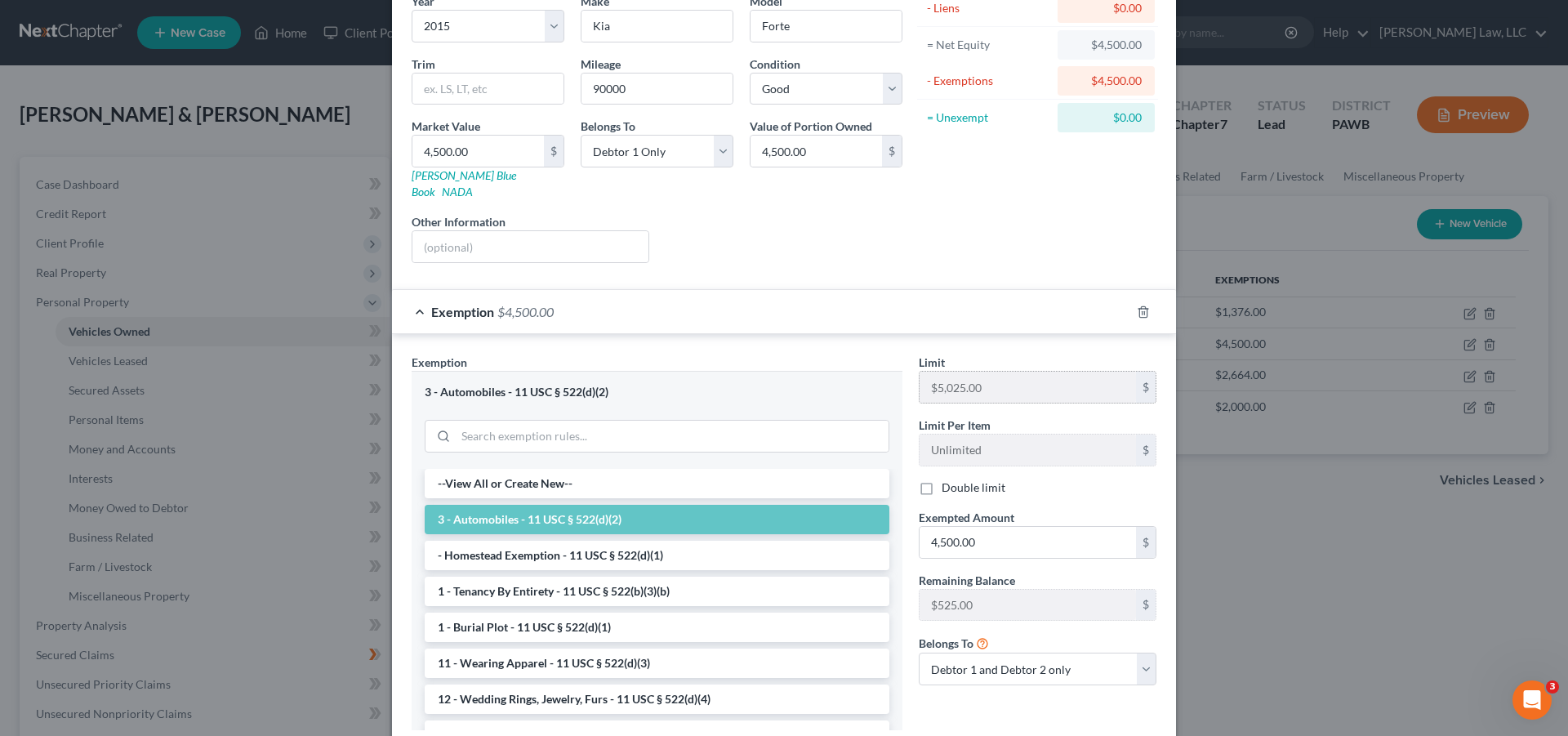
scroll to position [239, 0]
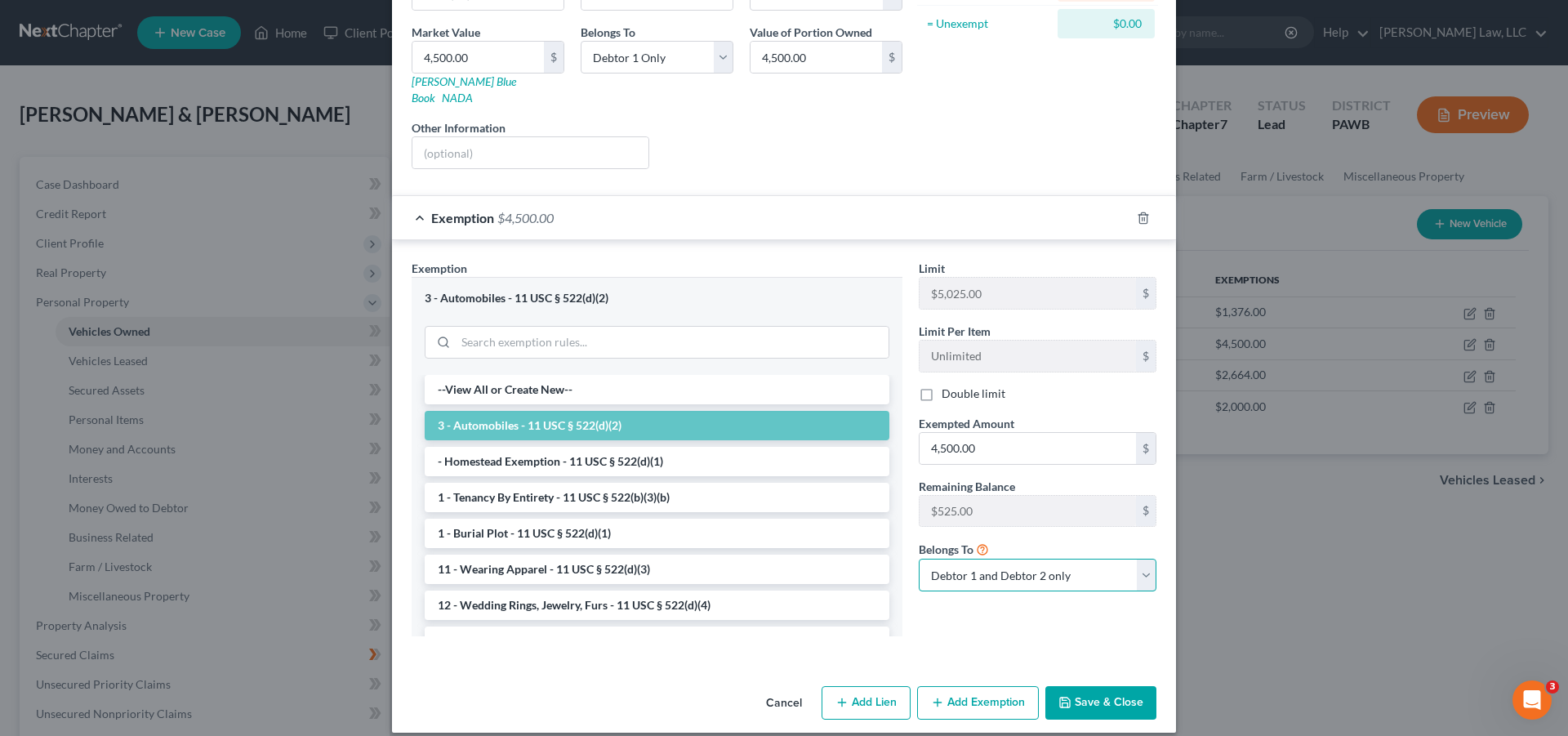
click at [919, 559] on select "Debtor 1 only Debtor 2 only Debtor 1 and Debtor 2 only" at bounding box center [1038, 576] width 237 height 33
select select "0"
click option "Debtor 1 only" at bounding box center [0, 0] width 0 height 0
click at [1093, 693] on button "Save & Close" at bounding box center [1102, 703] width 111 height 34
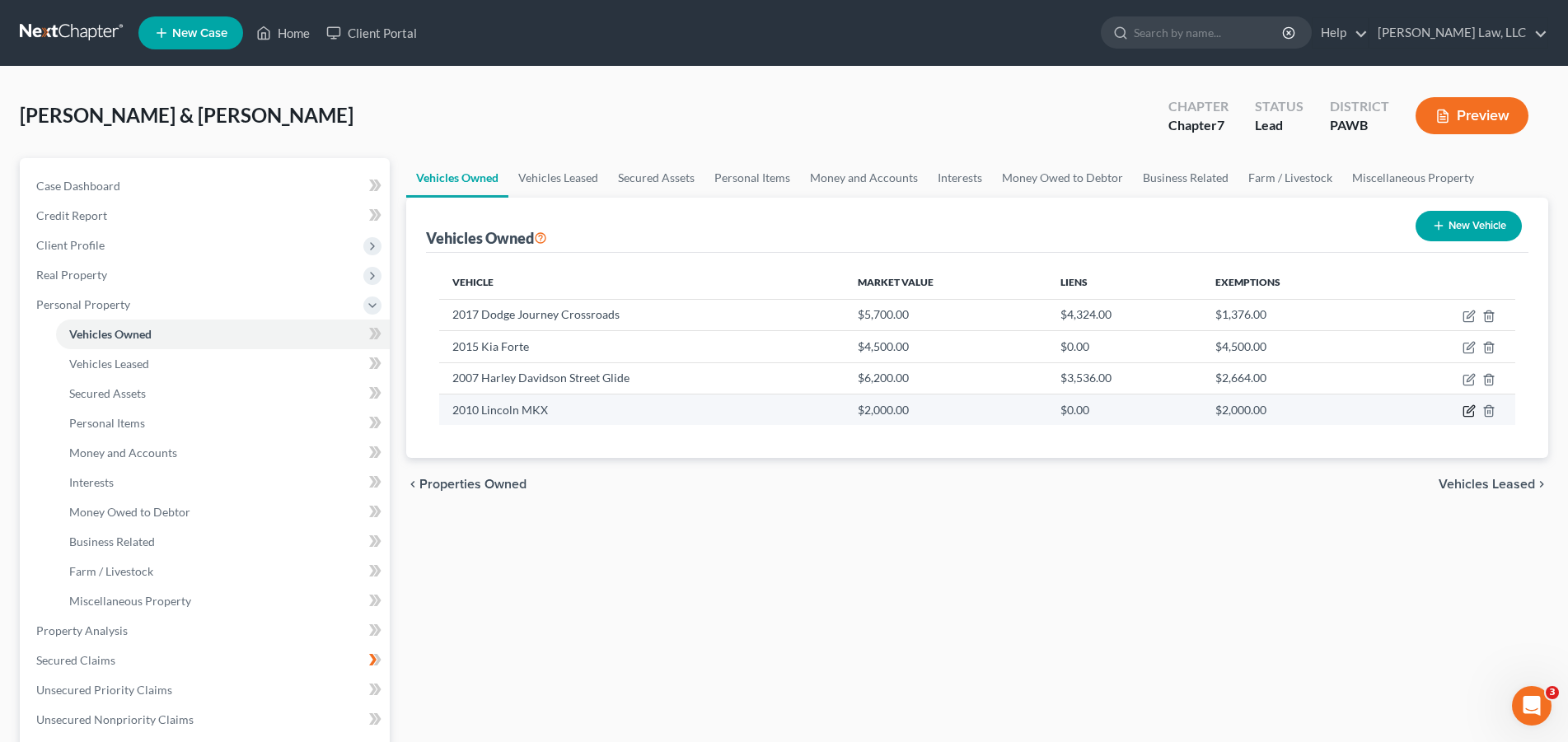
click at [1472, 405] on icon "button" at bounding box center [1469, 411] width 13 height 13
select select "0"
select select "16"
select select "4"
select select "0"
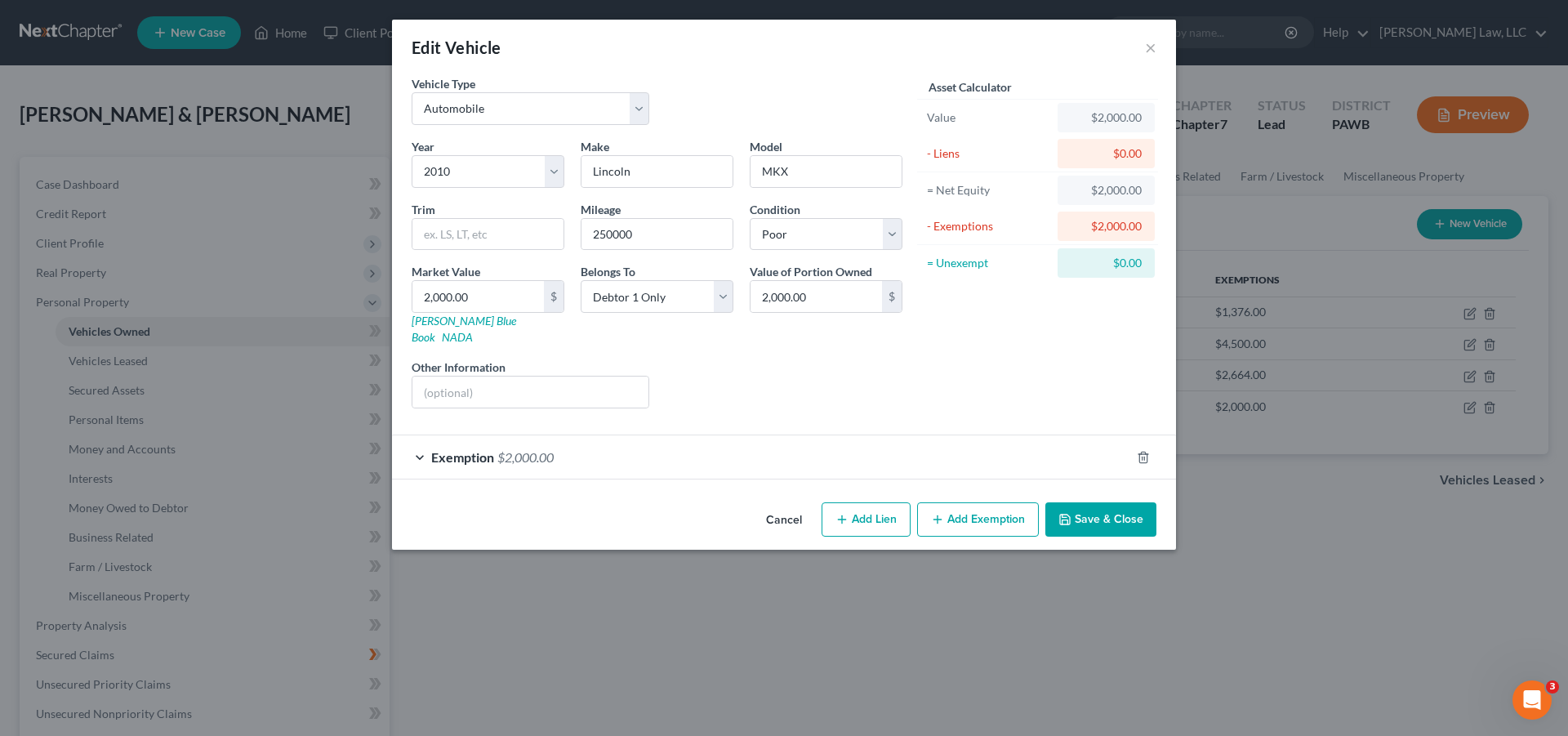
click at [446, 449] on span "Exemption" at bounding box center [462, 457] width 63 height 16
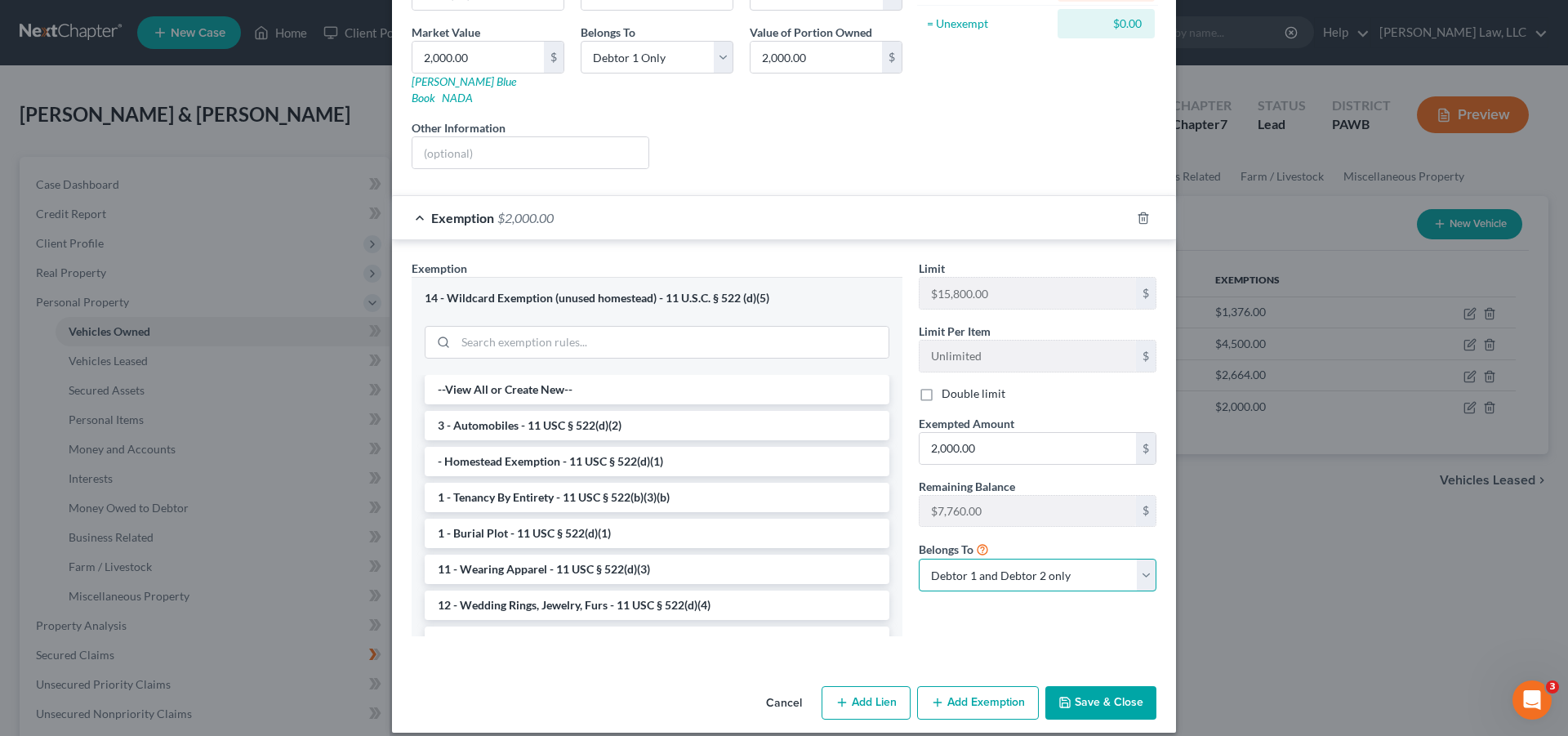
click at [919, 559] on select "Debtor 1 only Debtor 2 only Debtor 1 and Debtor 2 only" at bounding box center [1038, 576] width 237 height 33
select select "0"
click option "Debtor 1 only" at bounding box center [0, 0] width 0 height 0
click at [1092, 694] on button "Save & Close" at bounding box center [1102, 703] width 111 height 34
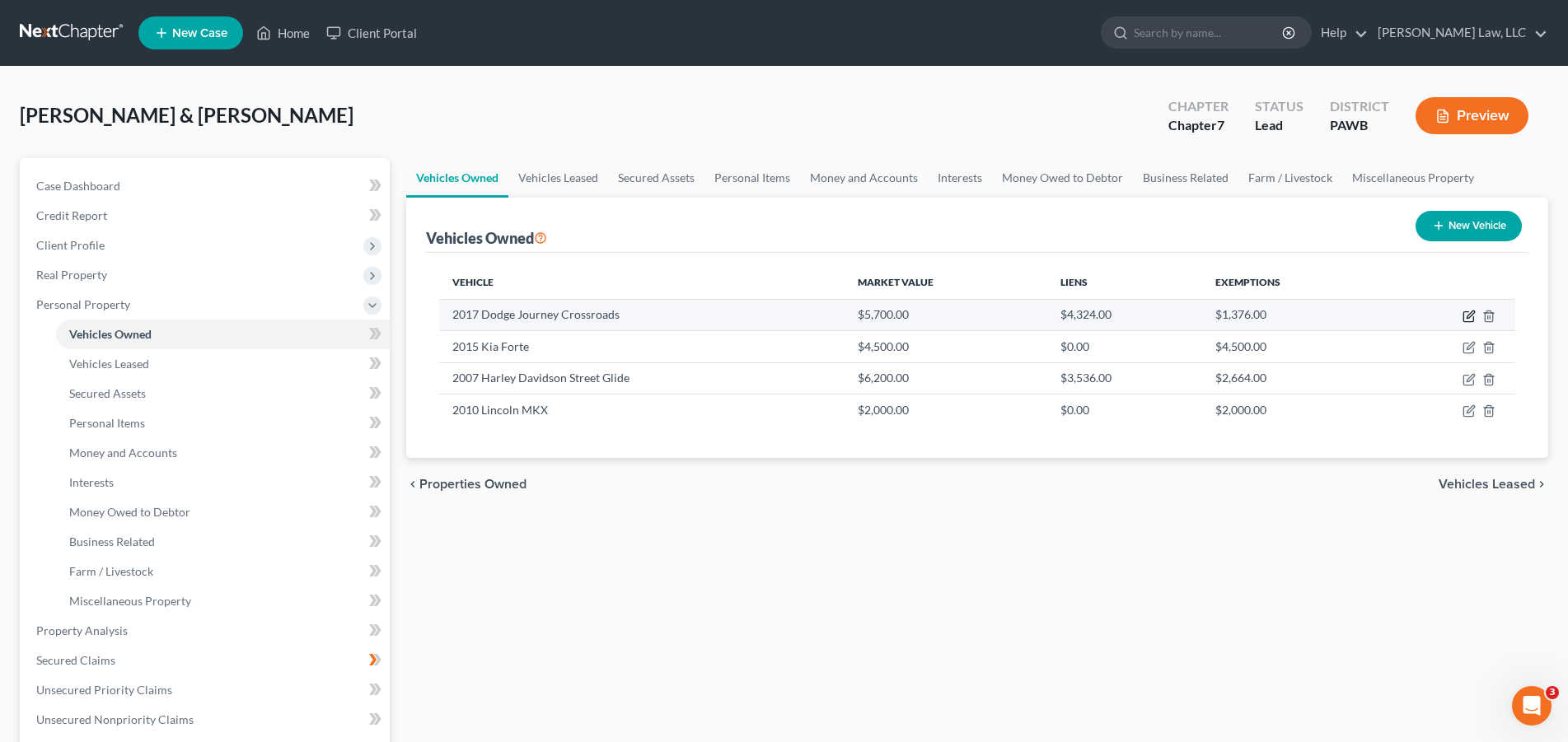
click at [1470, 312] on icon "button" at bounding box center [1469, 316] width 13 height 13
select select "0"
select select "9"
select select "3"
select select "0"
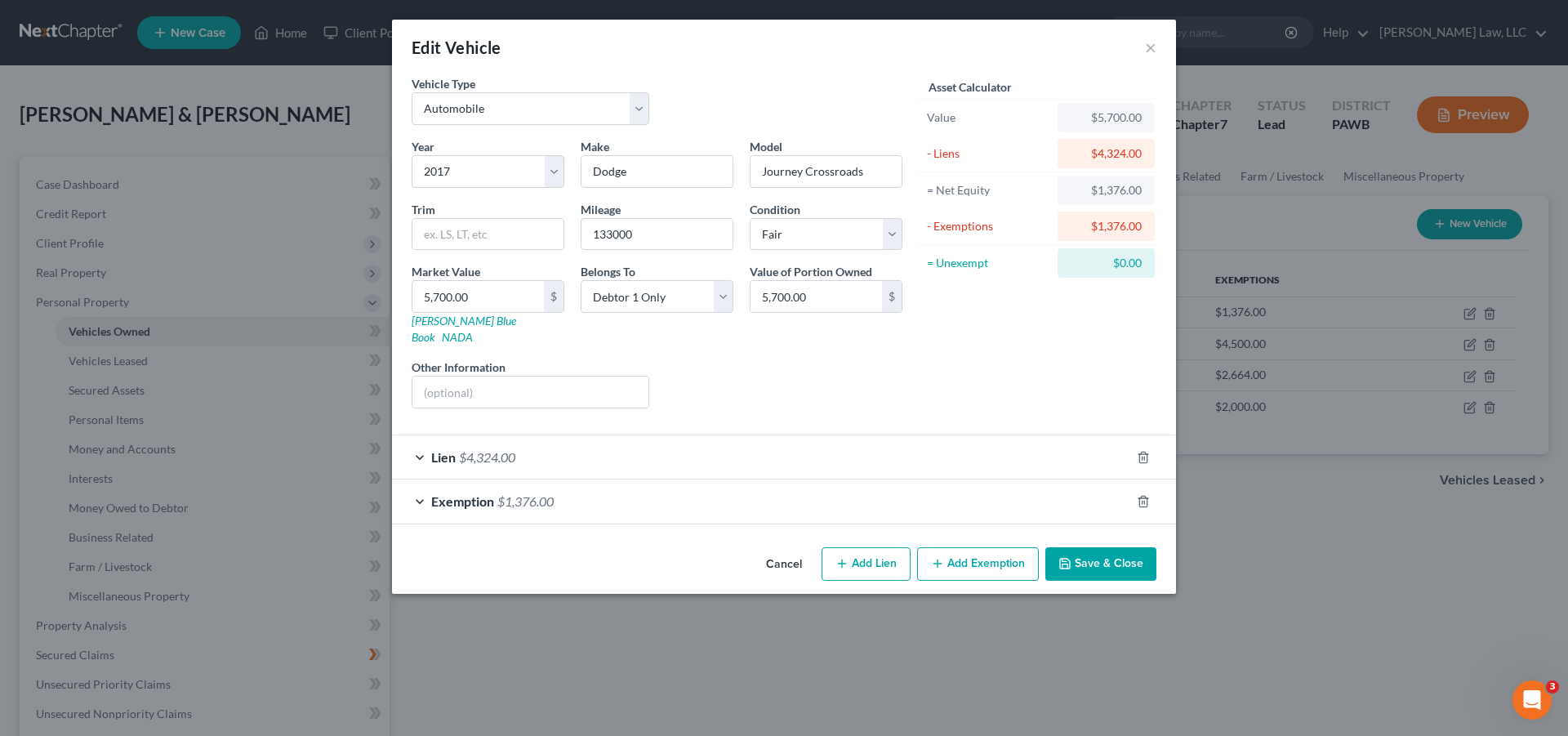
click at [472, 494] on span "Exemption" at bounding box center [462, 501] width 63 height 16
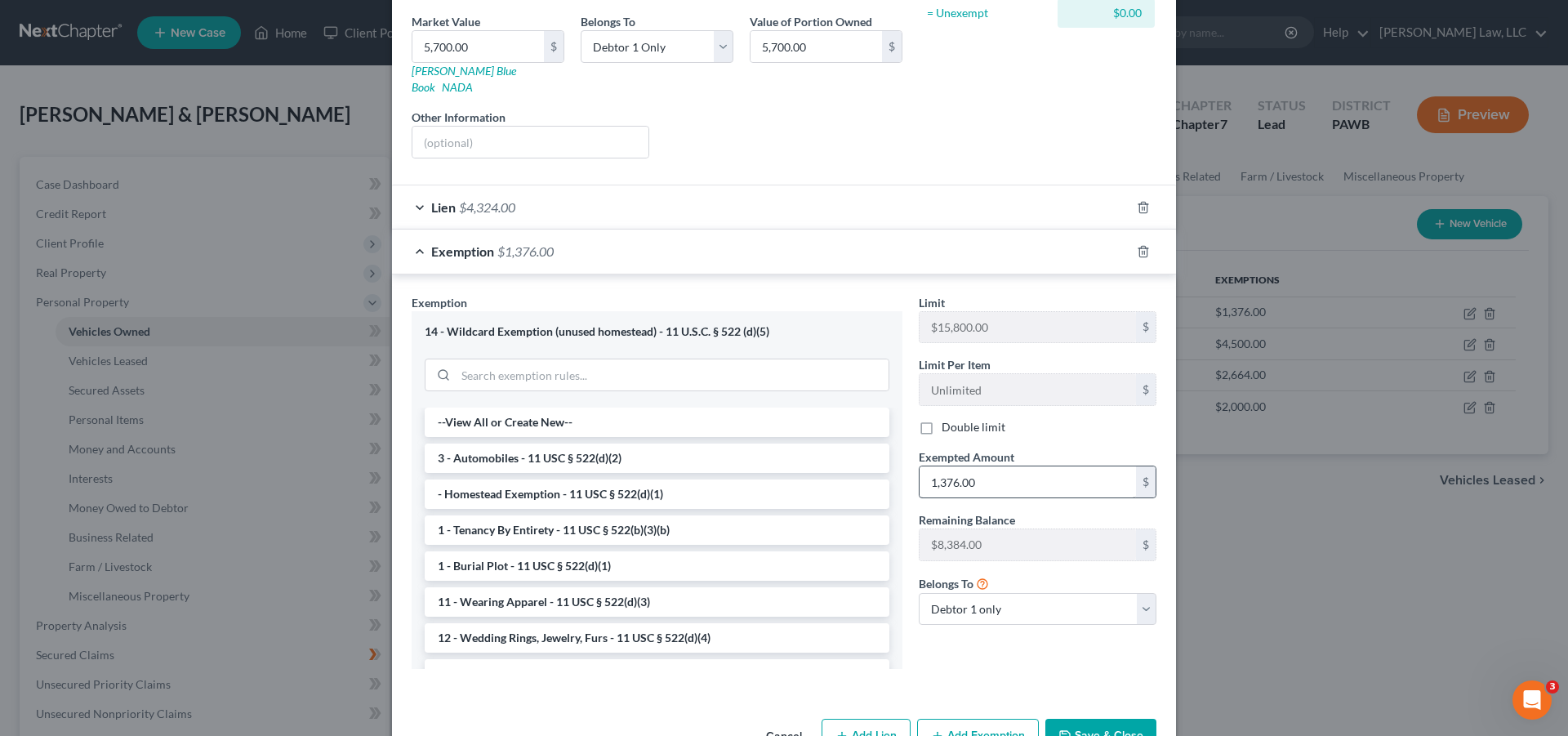
scroll to position [283, 0]
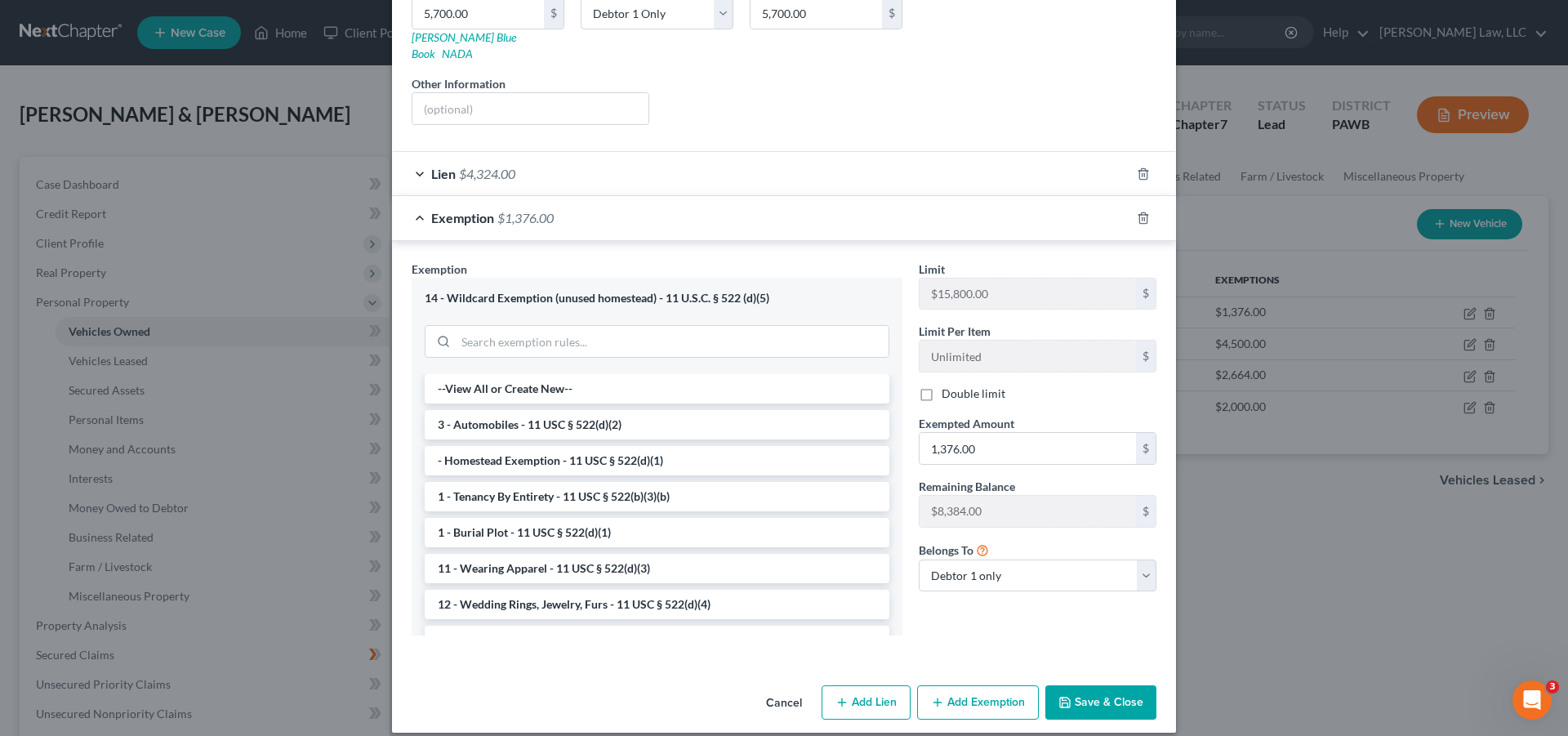
click at [1093, 693] on button "Save & Close" at bounding box center [1102, 702] width 111 height 34
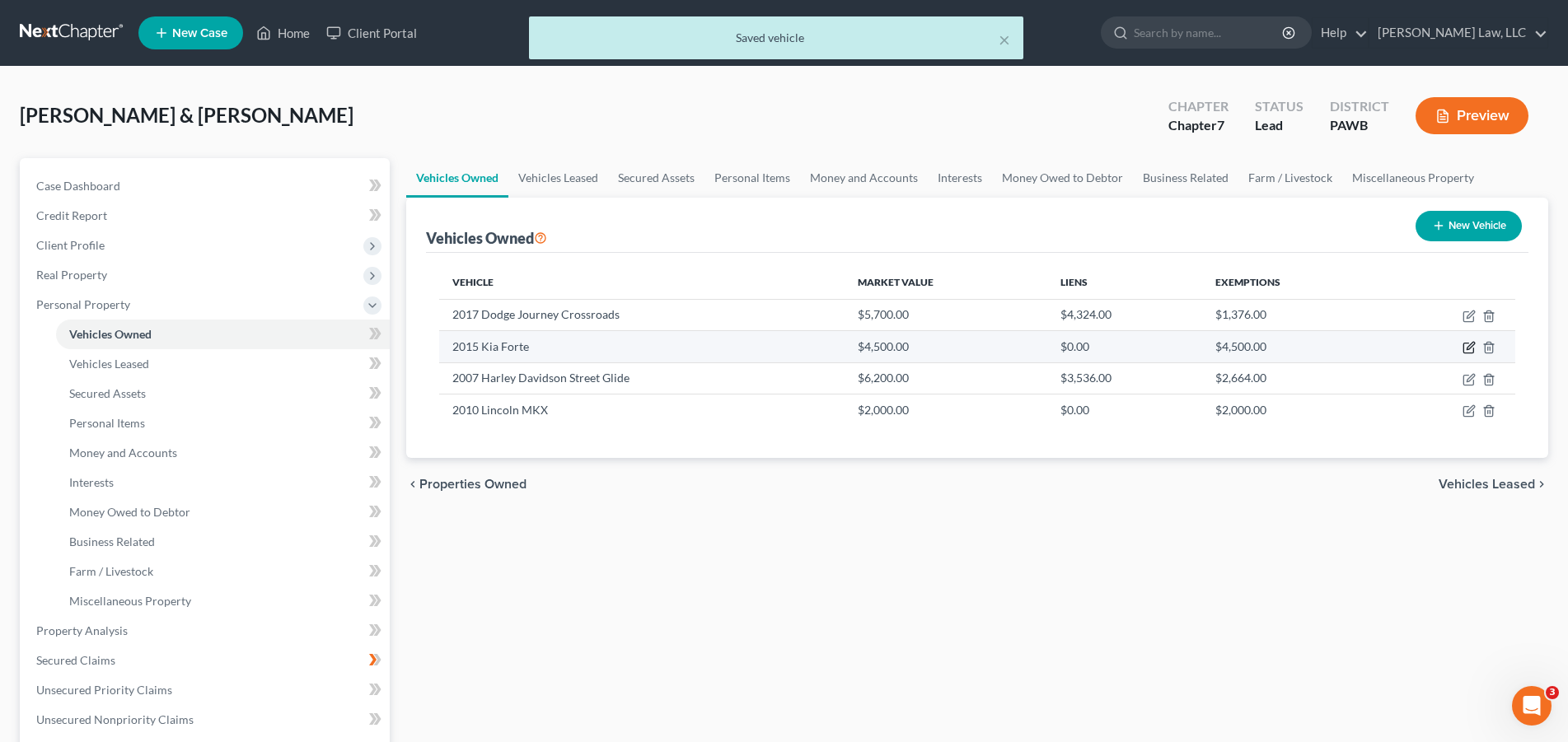
click at [1471, 350] on icon "button" at bounding box center [1469, 347] width 13 height 13
select select "0"
select select "11"
select select "2"
select select "0"
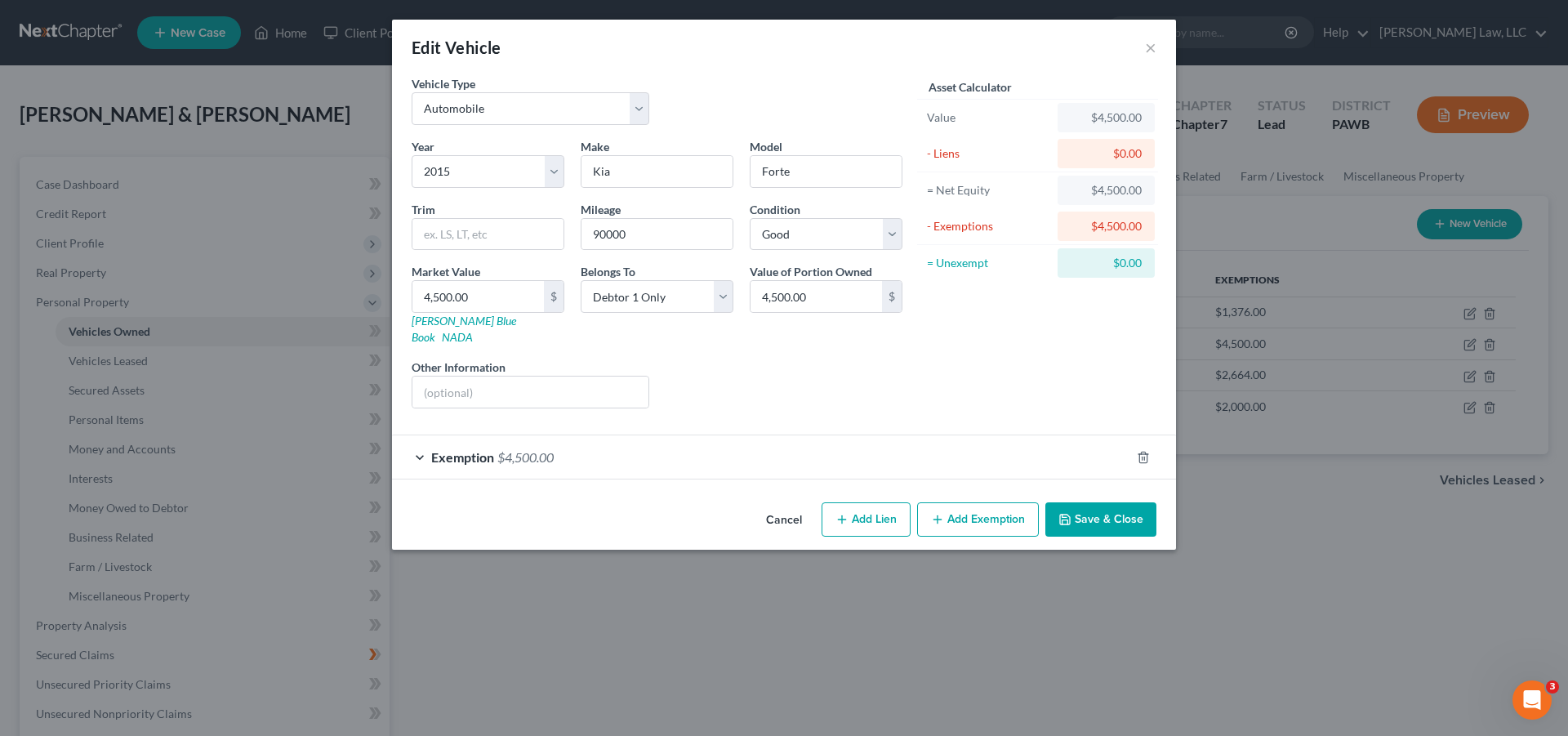
click at [1126, 503] on button "Save & Close" at bounding box center [1102, 520] width 111 height 34
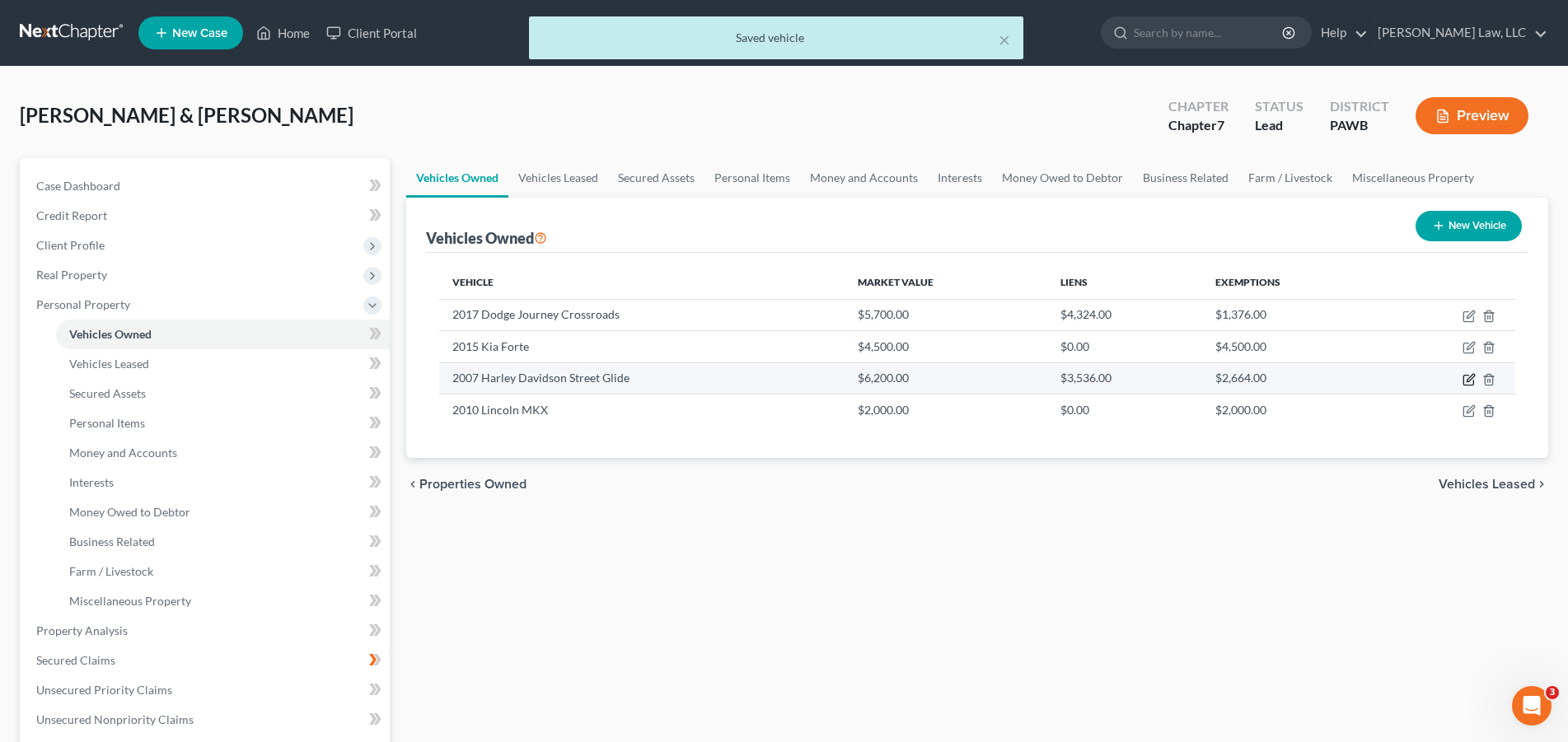
click at [1470, 381] on icon "button" at bounding box center [1469, 380] width 13 height 13
select select "7"
select select "19"
select select "2"
select select "0"
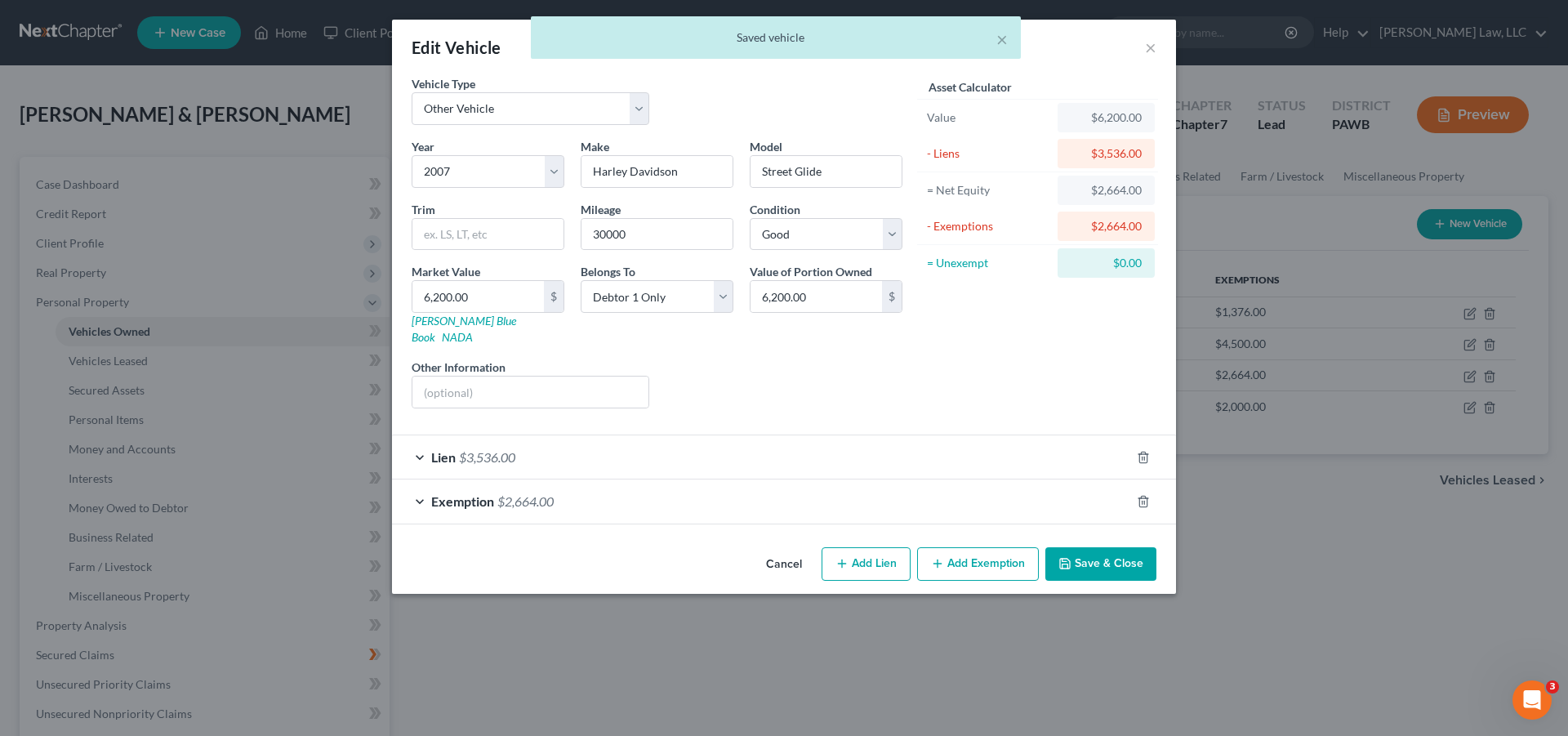
click at [514, 494] on span "$2,664.00" at bounding box center [525, 501] width 56 height 16
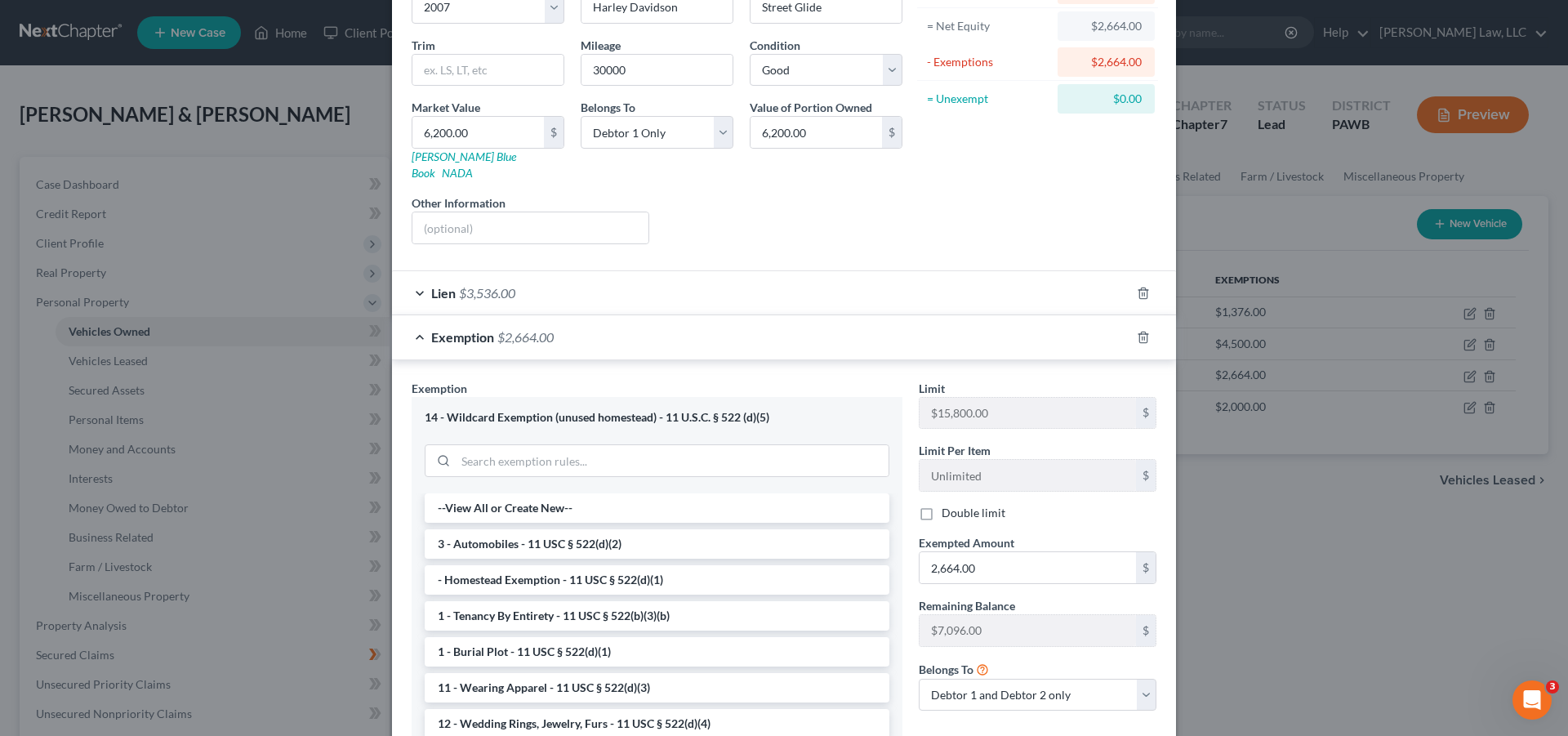
scroll to position [167, 0]
click at [919, 676] on select "Debtor 1 only Debtor 2 only Debtor 1 and Debtor 2 only" at bounding box center [1038, 693] width 237 height 33
select select "0"
click option "Debtor 1 only" at bounding box center [0, 0] width 0 height 0
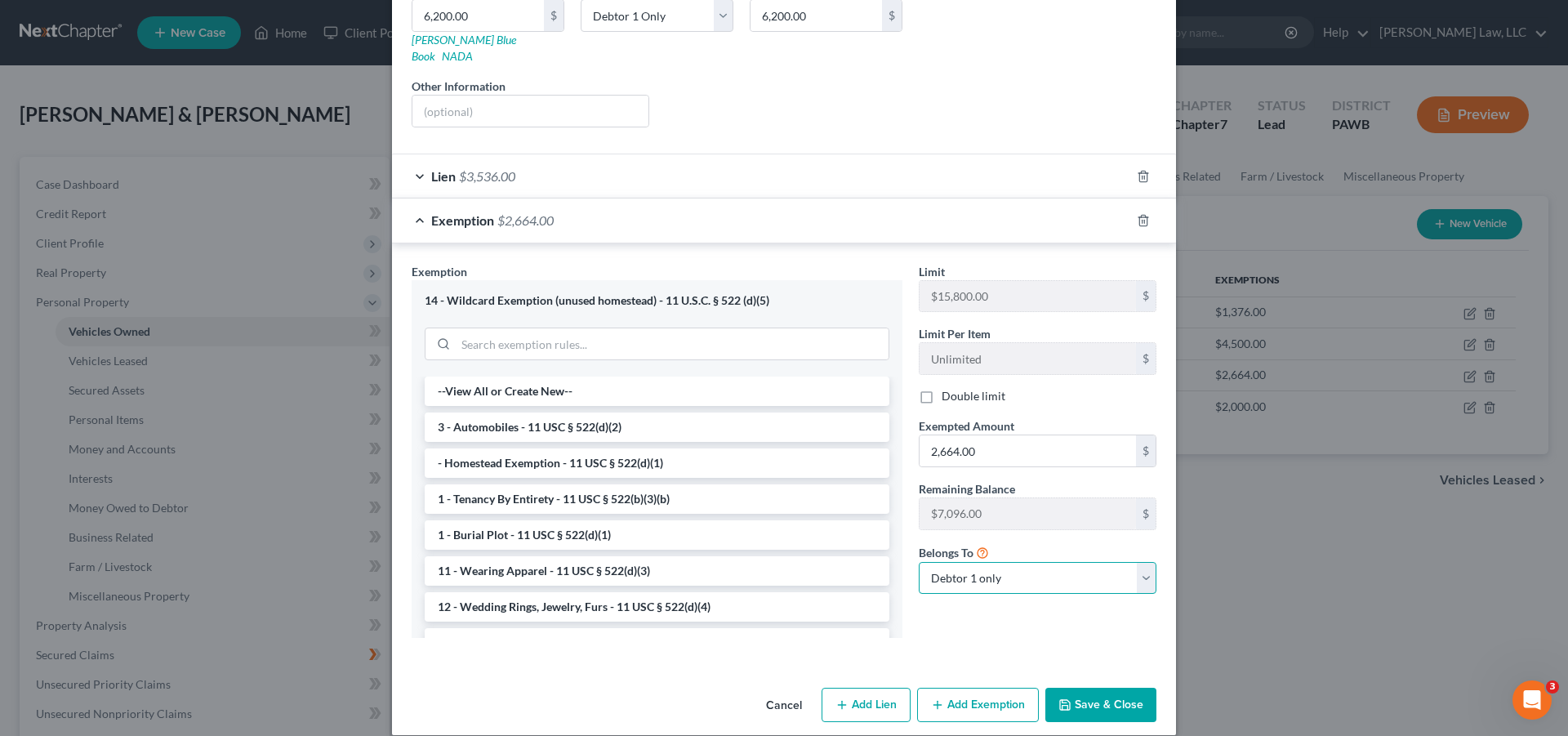
scroll to position [283, 0]
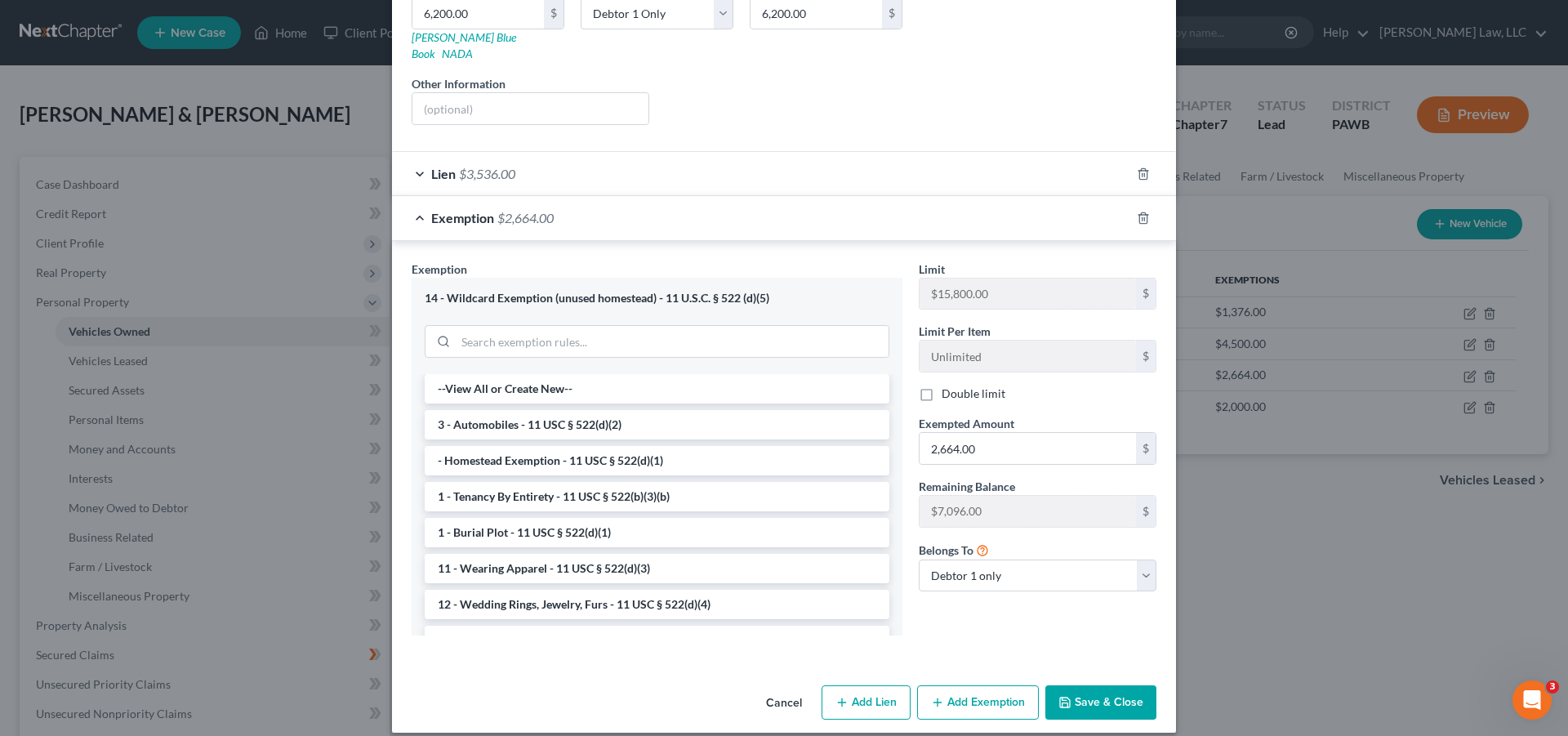
click at [1110, 692] on button "Save & Close" at bounding box center [1102, 702] width 111 height 34
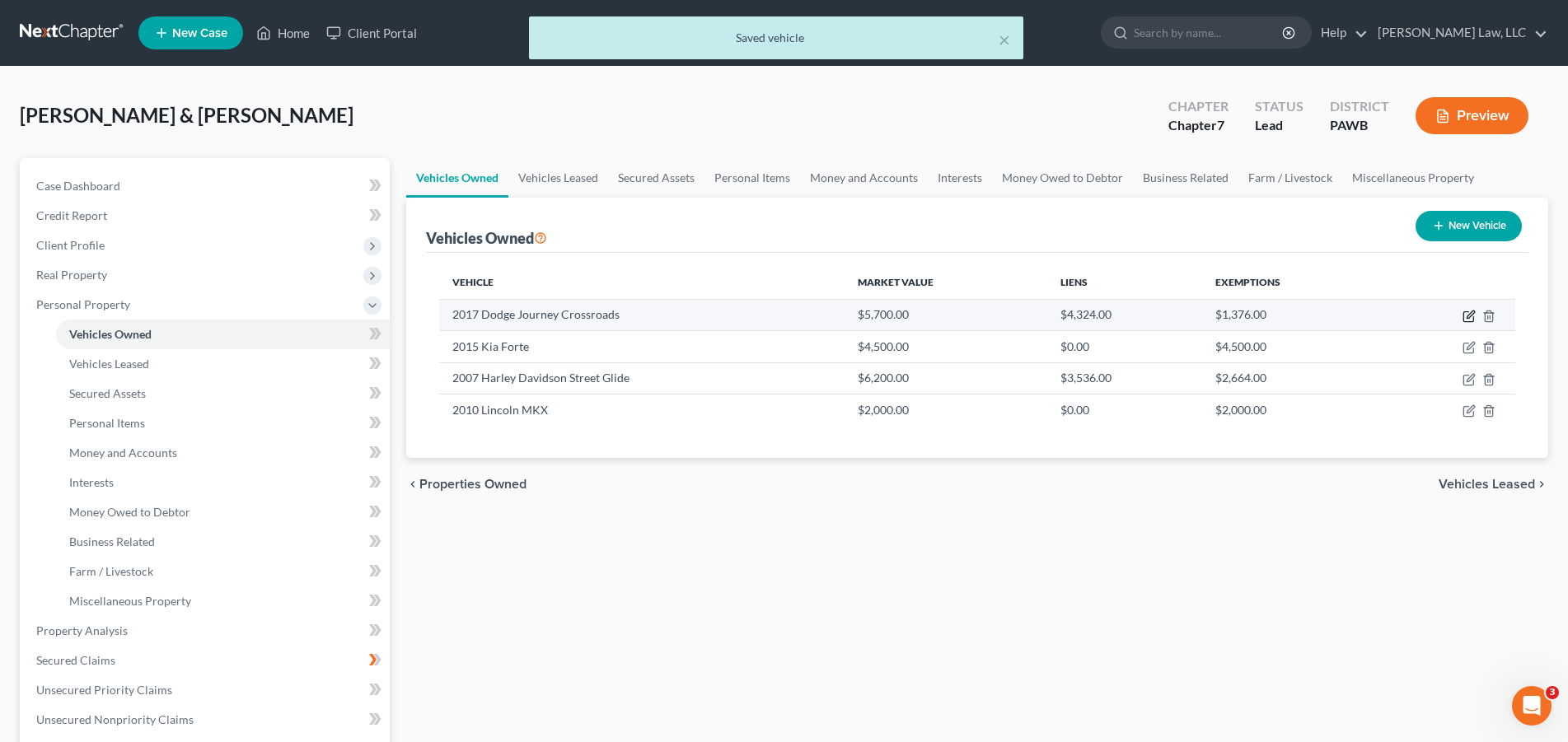
click at [1466, 318] on icon "button" at bounding box center [1470, 314] width 7 height 7
select select "0"
select select "9"
select select "3"
select select "0"
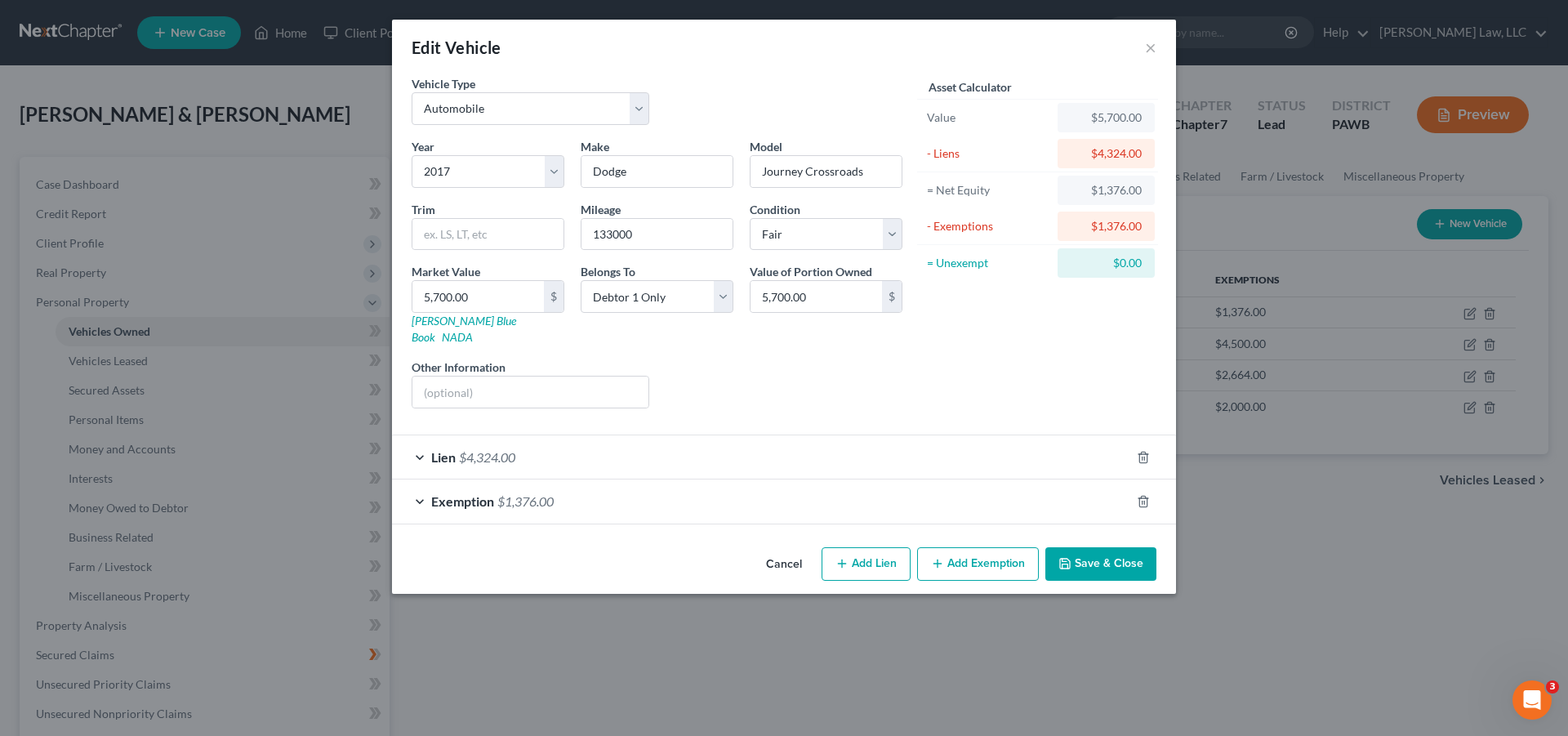
click at [475, 494] on span "Exemption" at bounding box center [462, 501] width 63 height 16
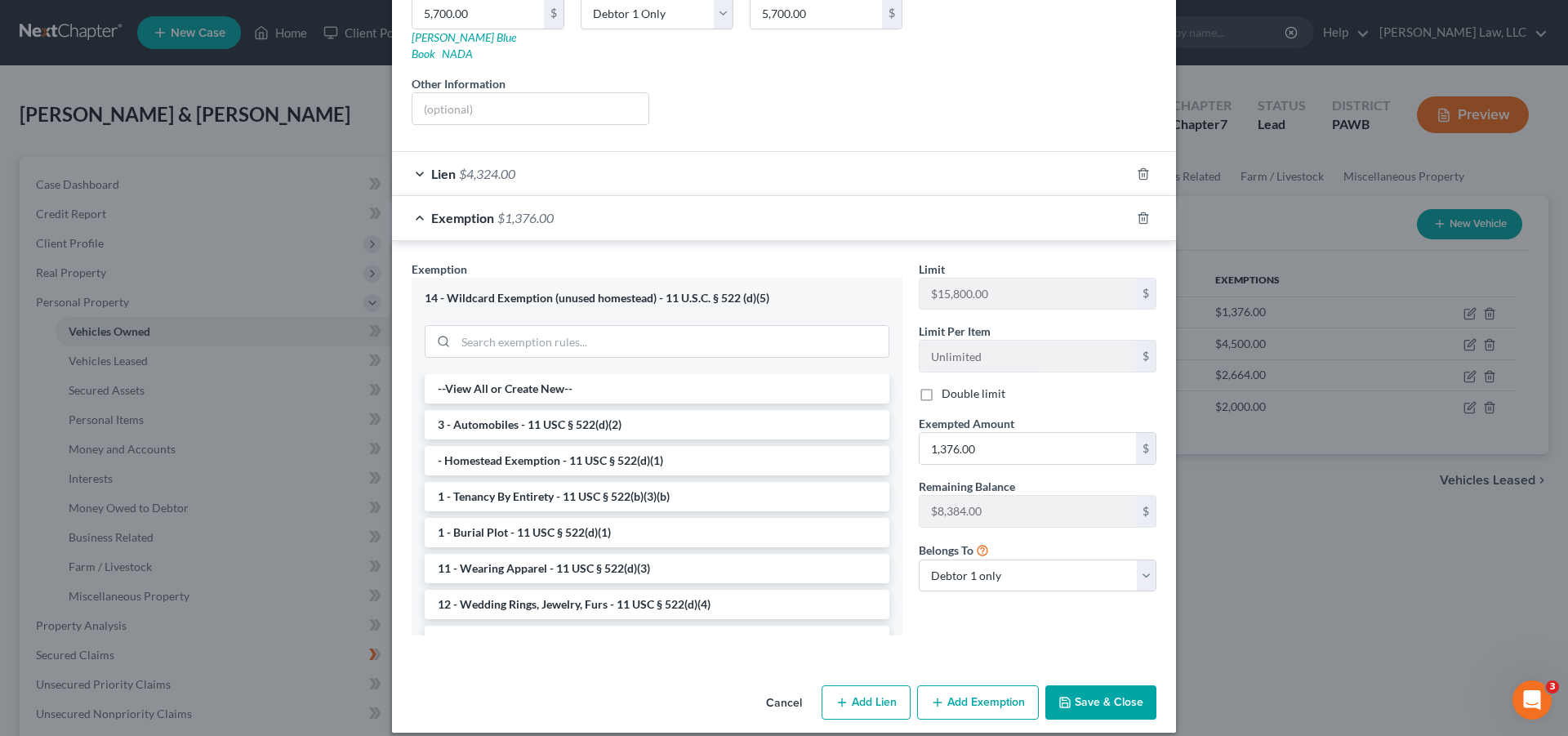
click at [1061, 698] on icon "button" at bounding box center [1066, 702] width 10 height 10
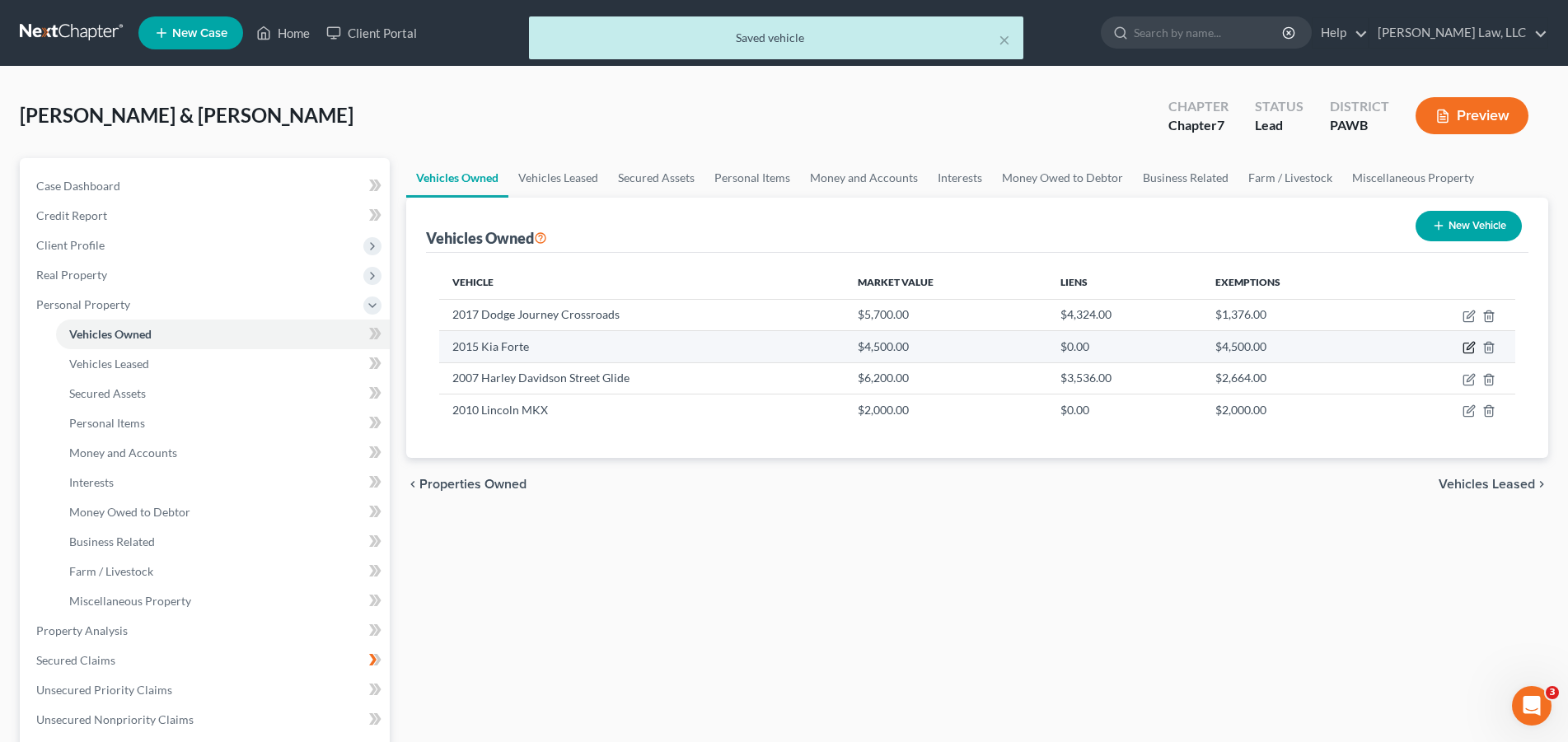
click at [1472, 351] on icon "button" at bounding box center [1469, 347] width 13 height 13
select select "0"
select select "11"
select select "2"
select select "0"
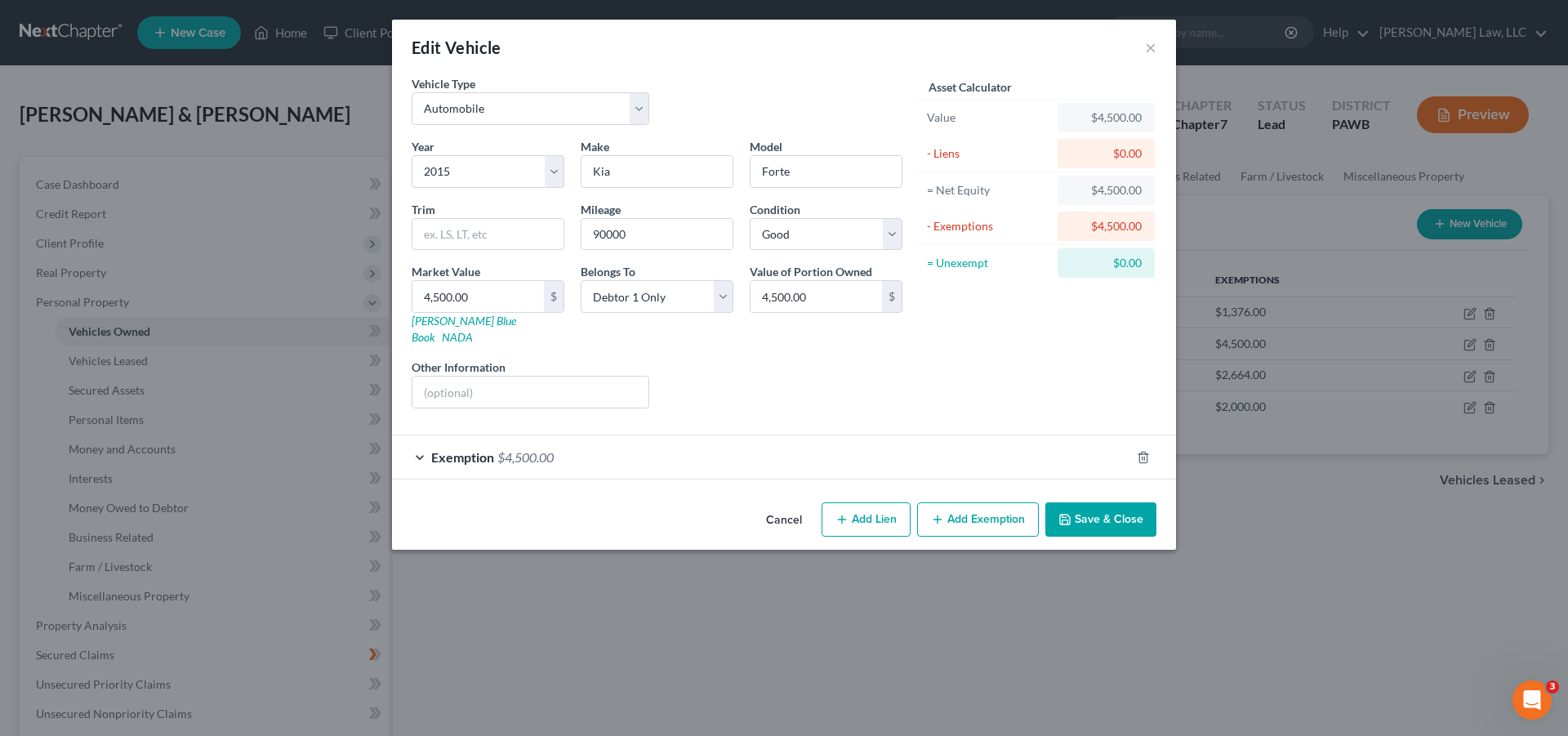
click at [484, 449] on span "Exemption" at bounding box center [462, 457] width 63 height 16
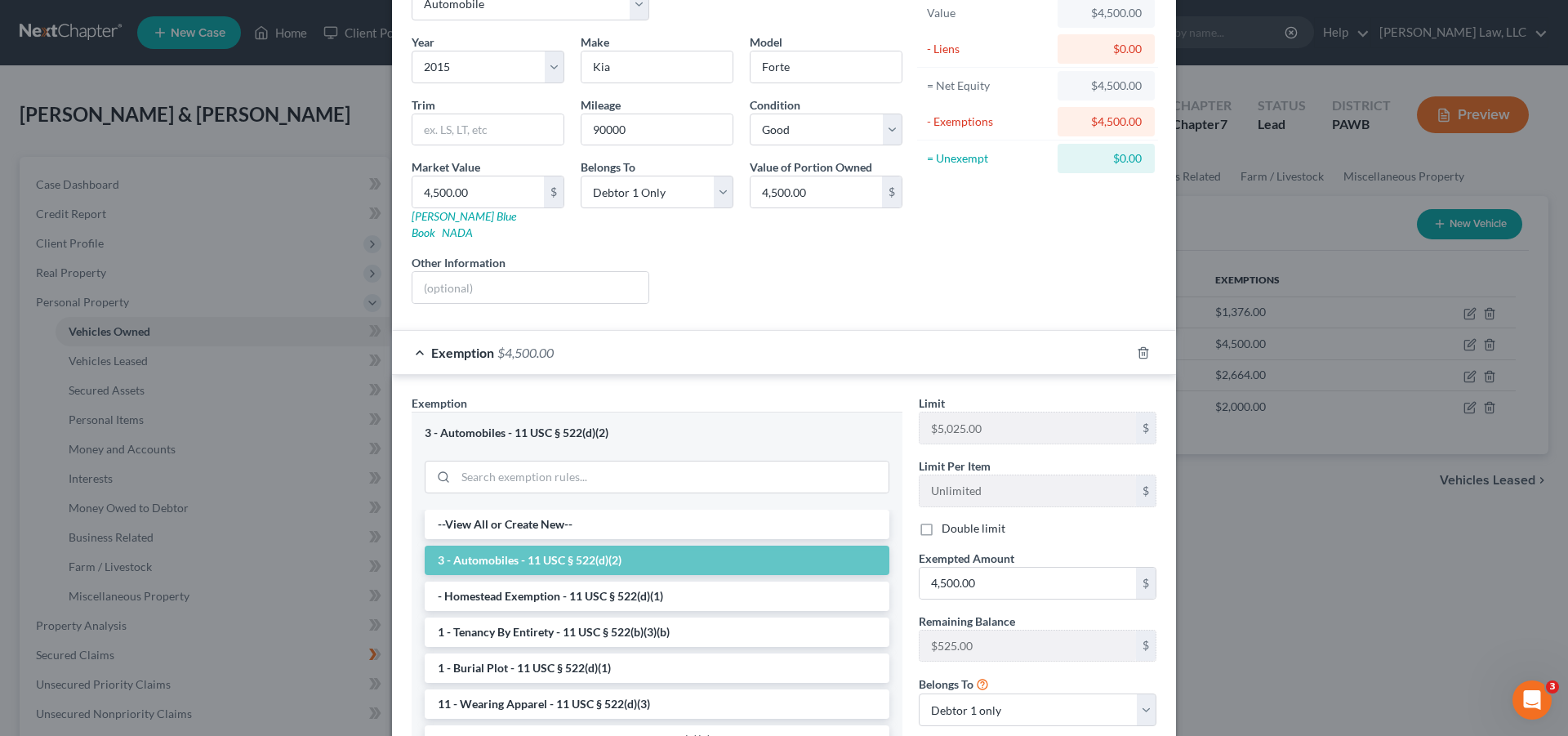
scroll to position [239, 0]
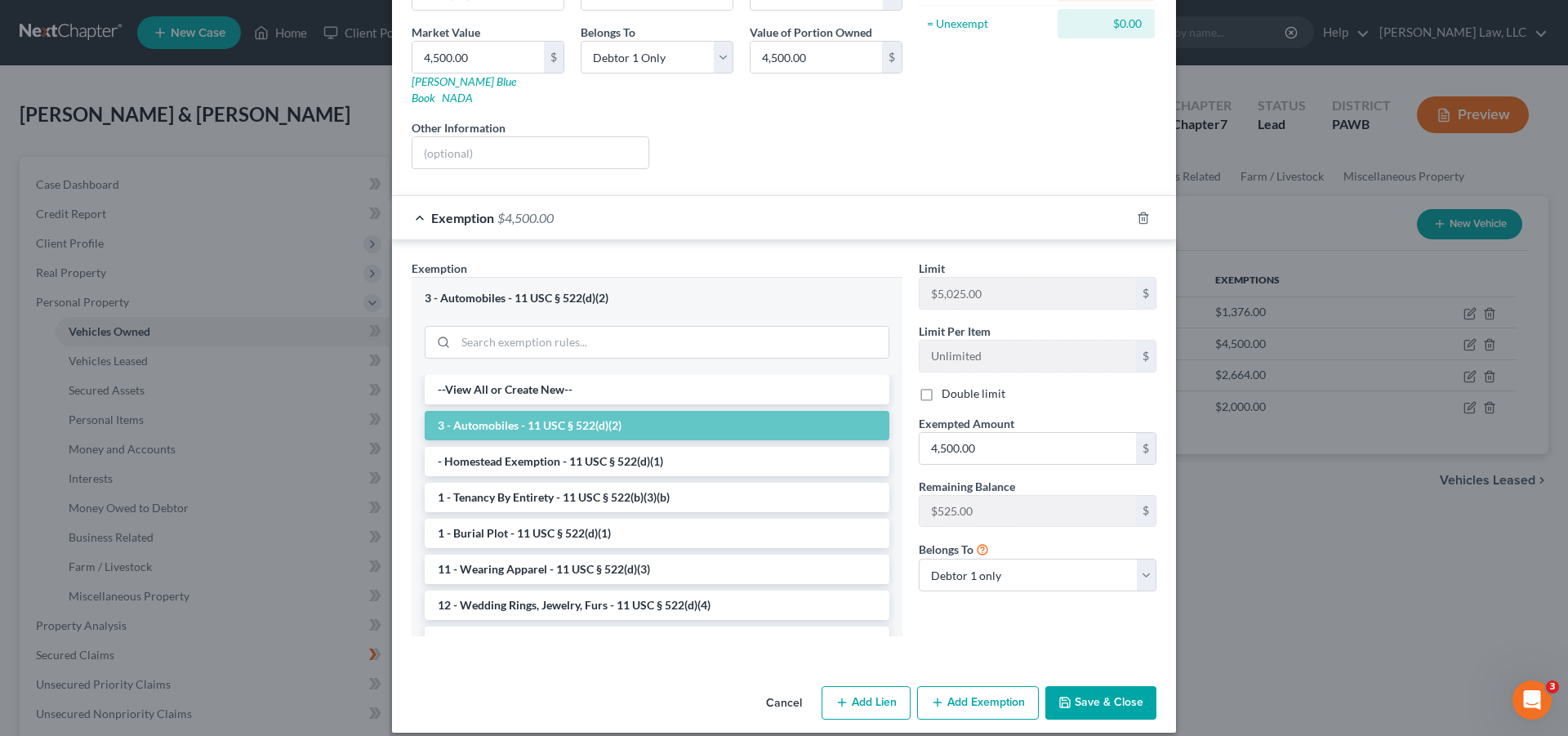
click at [1123, 702] on button "Save & Close" at bounding box center [1102, 703] width 111 height 34
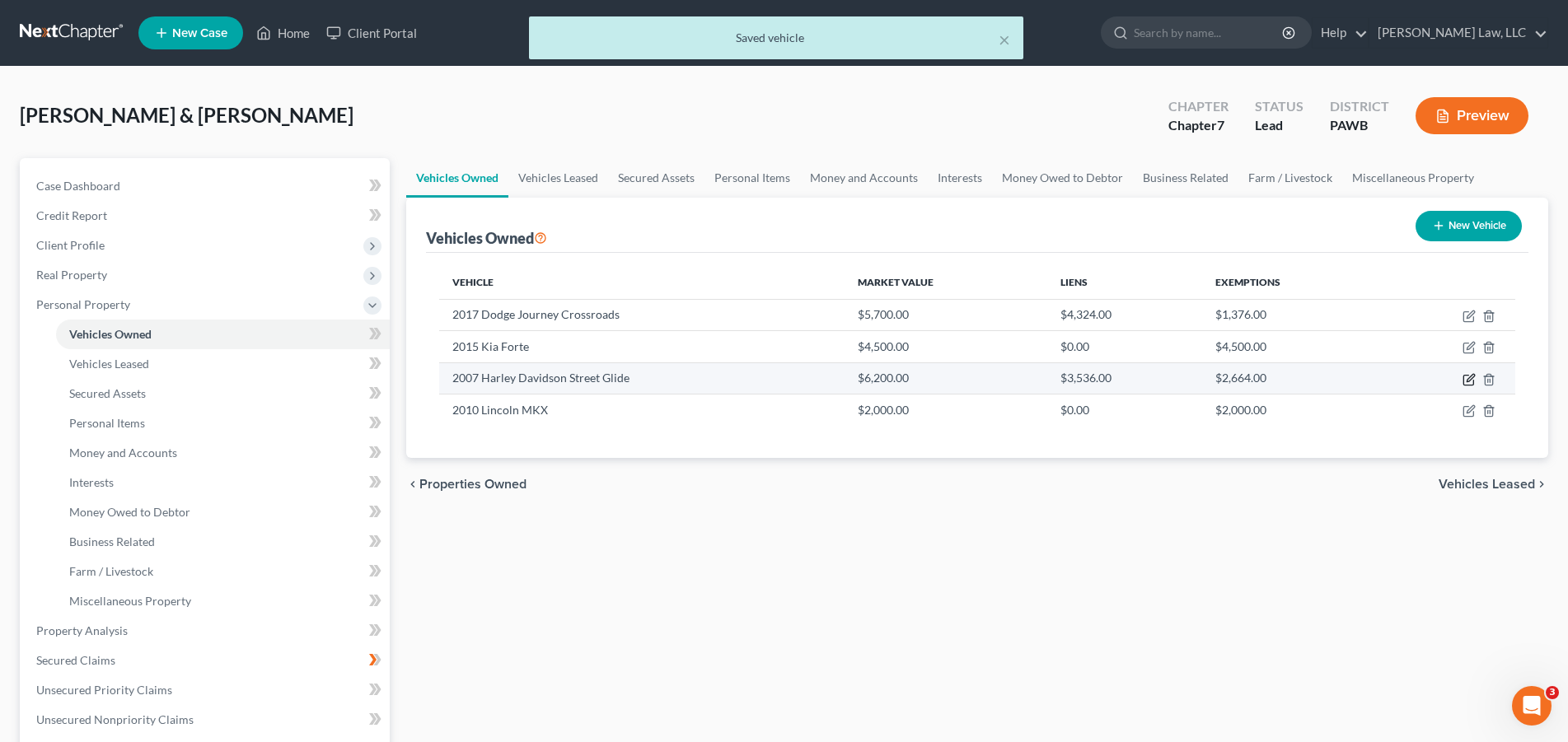
click at [1473, 380] on icon "button" at bounding box center [1468, 380] width 10 height 10
select select "7"
select select "19"
select select "2"
select select "0"
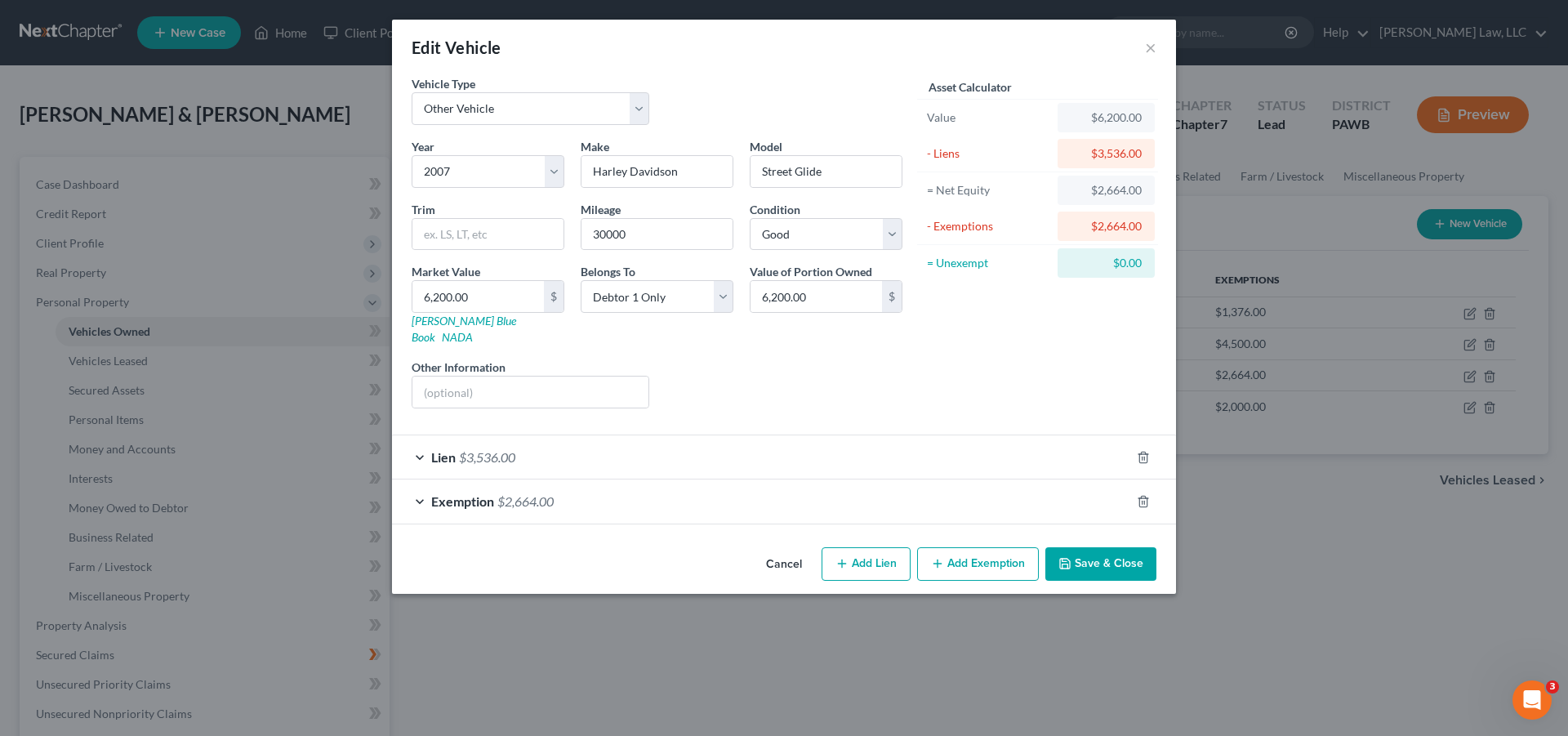
click at [506, 494] on span "$2,664.00" at bounding box center [525, 501] width 56 height 16
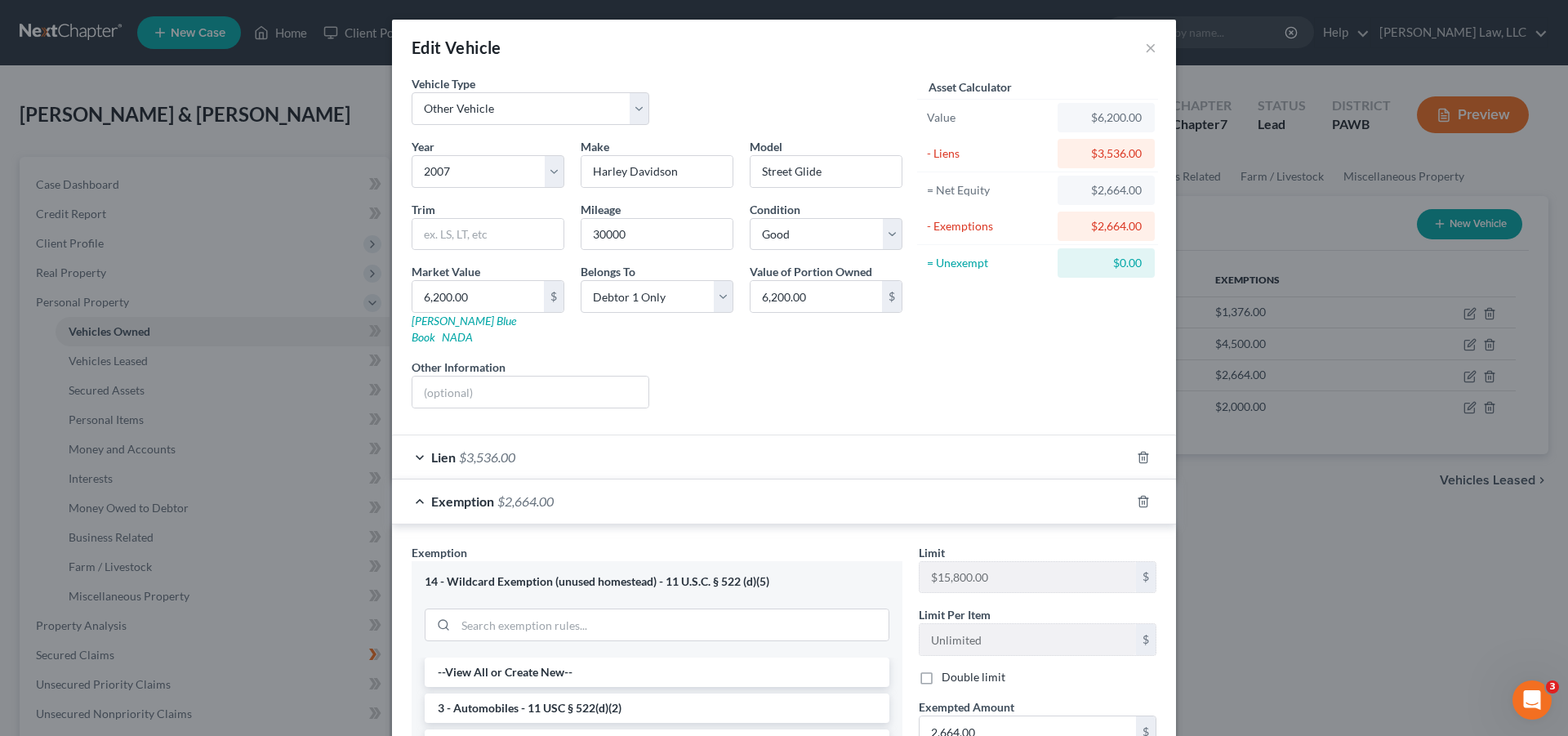
scroll to position [283, 0]
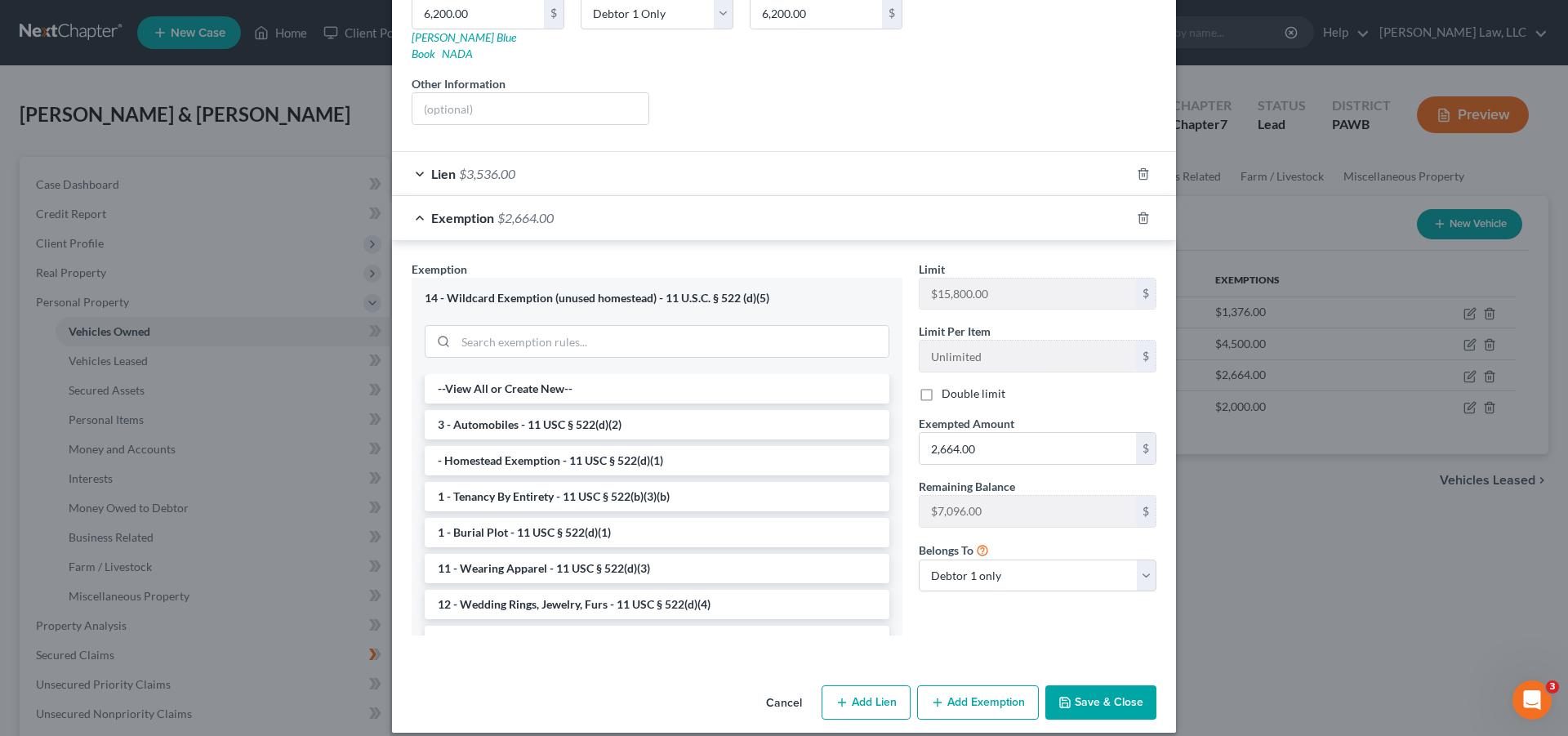
click at [1090, 685] on button "Save & Close" at bounding box center [1102, 702] width 111 height 34
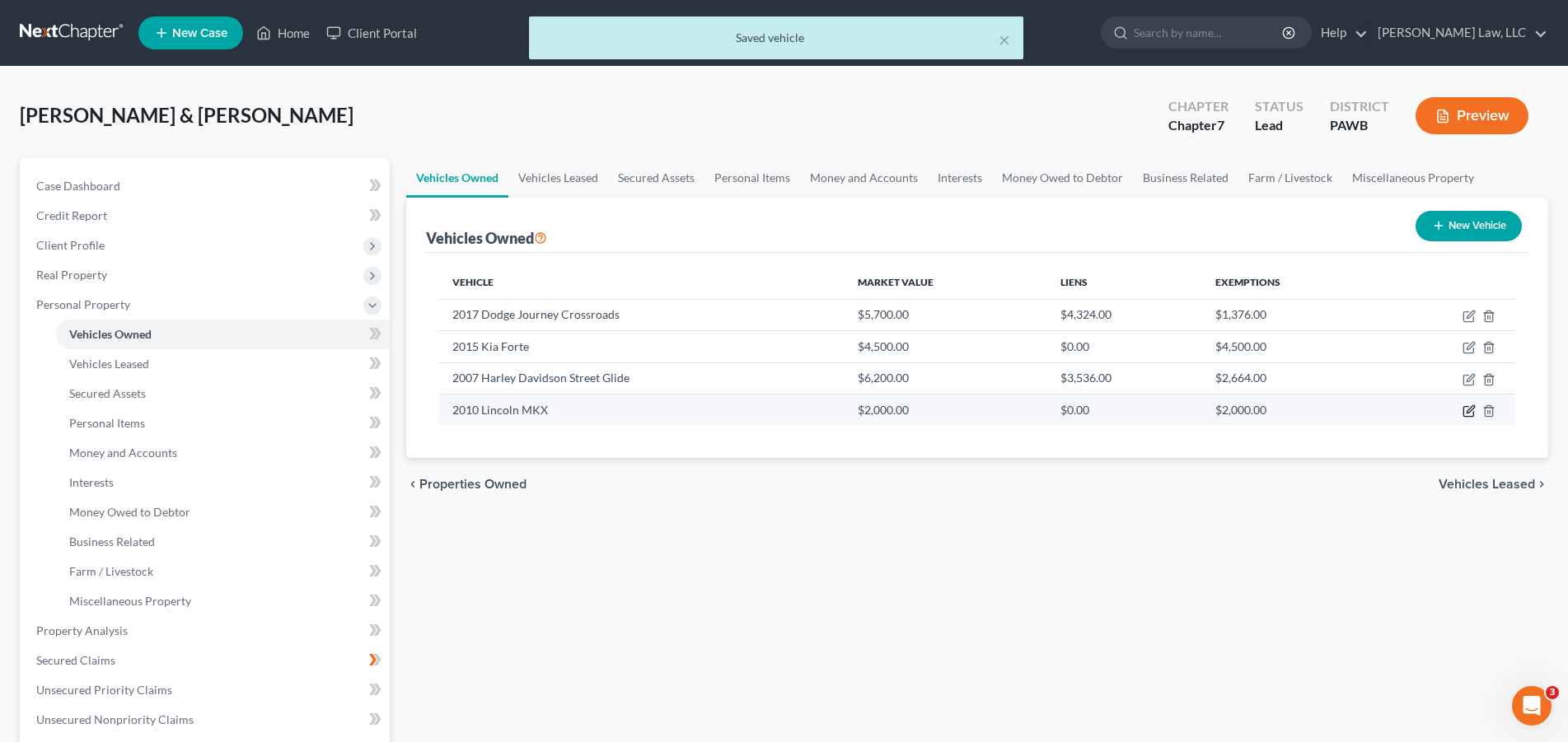
click at [1471, 412] on icon "button" at bounding box center [1469, 411] width 13 height 13
select select "0"
select select "16"
select select "4"
select select "0"
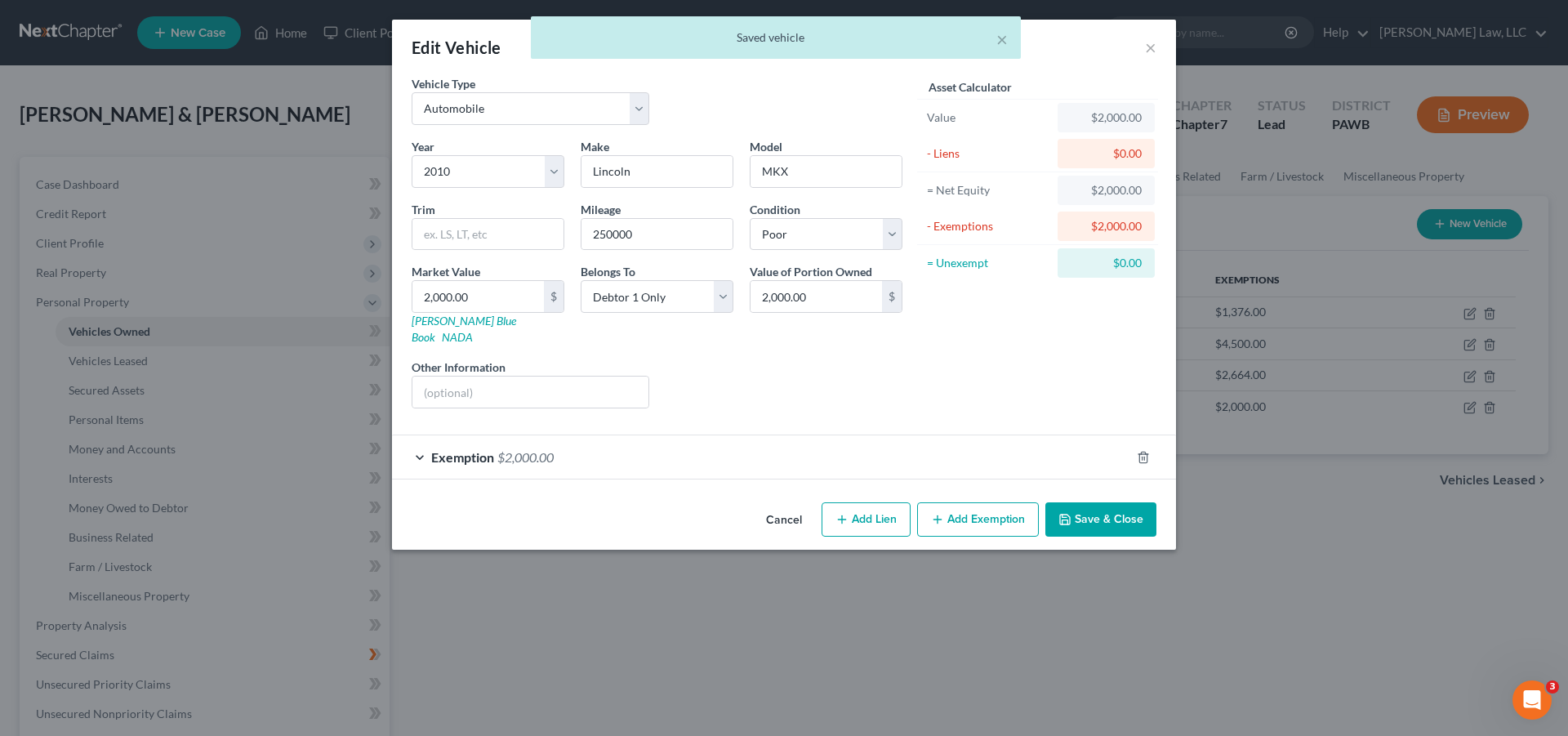
click at [466, 449] on span "Exemption" at bounding box center [462, 457] width 63 height 16
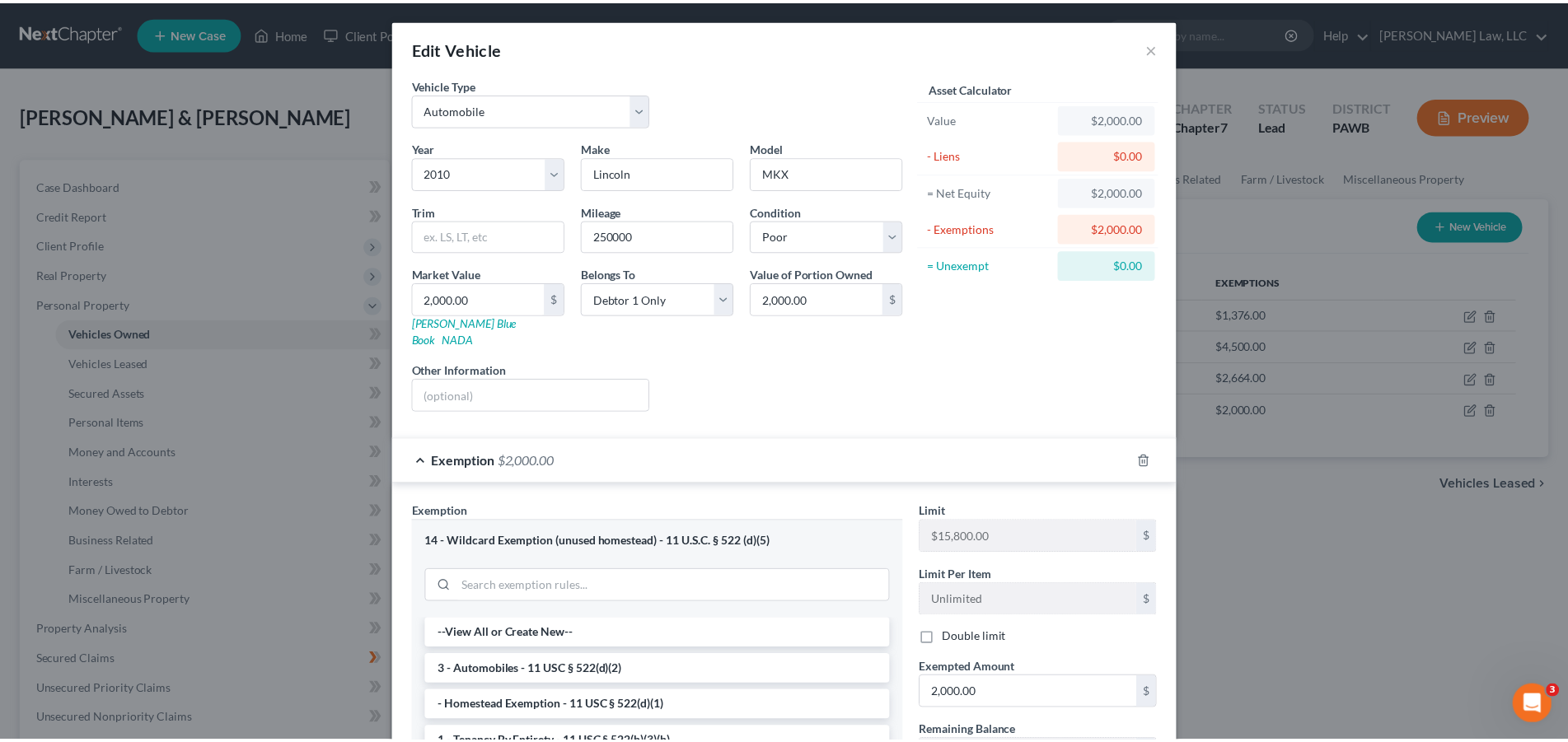
scroll to position [241, 0]
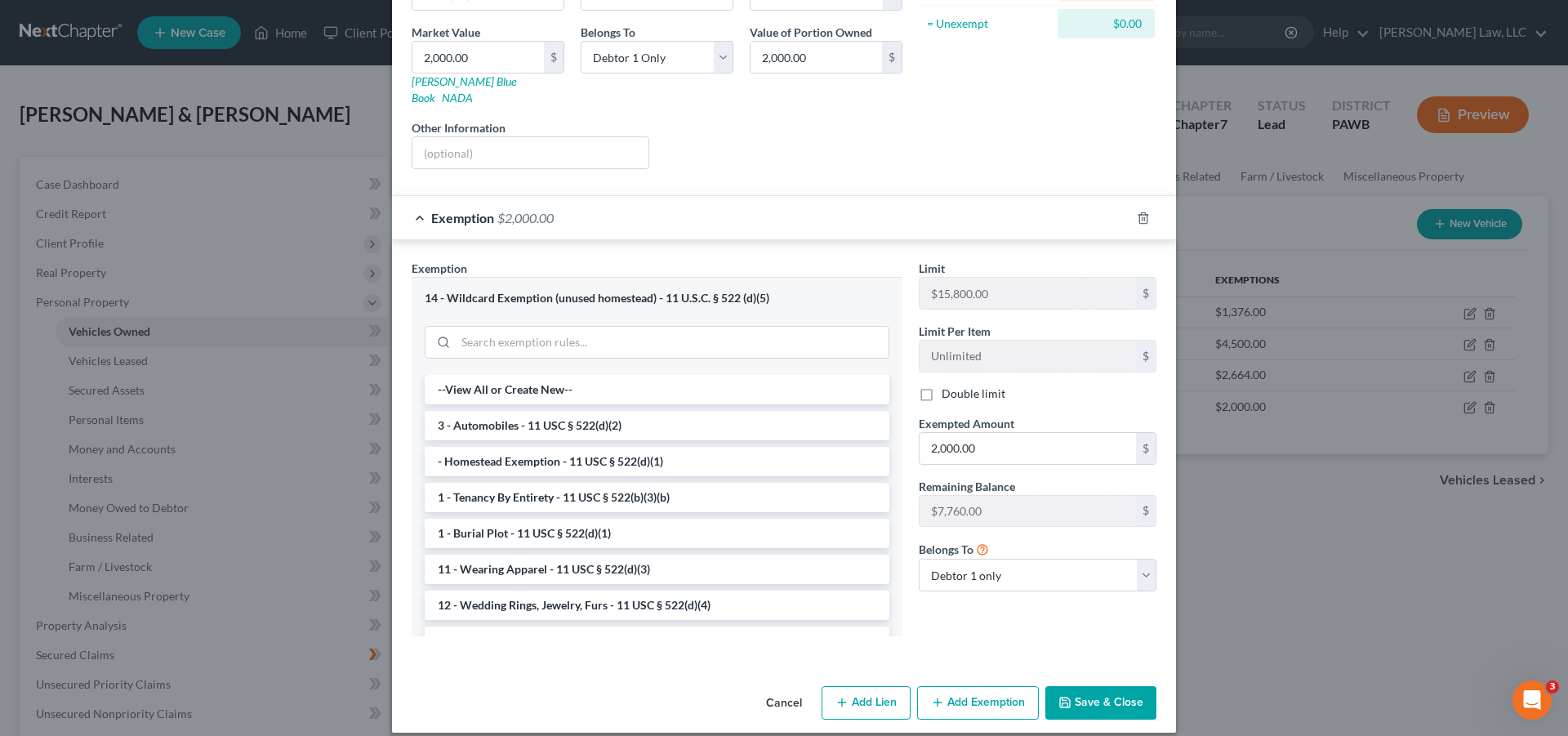
click at [1102, 686] on button "Save & Close" at bounding box center [1102, 703] width 111 height 34
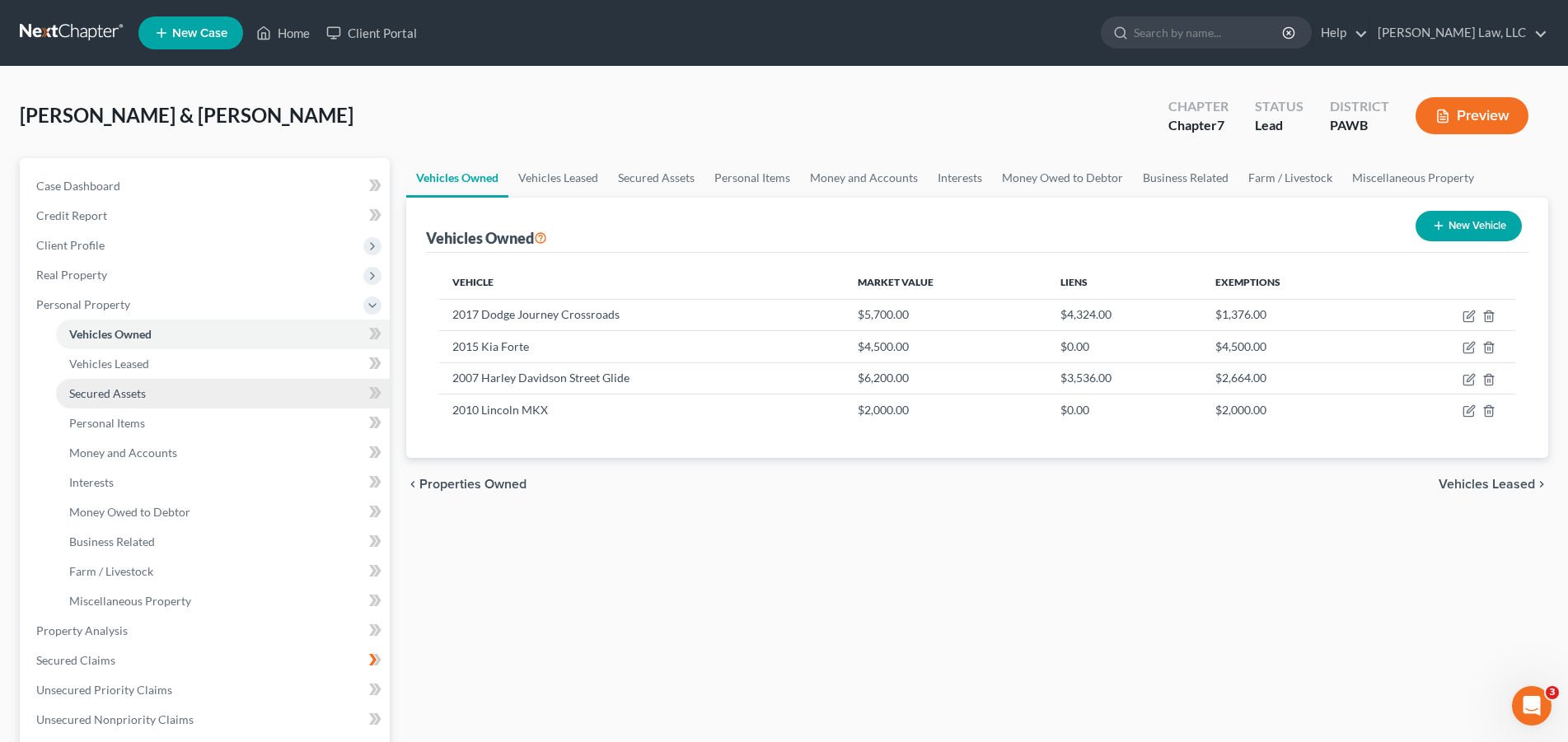
click at [133, 395] on span "Secured Assets" at bounding box center [107, 393] width 77 height 14
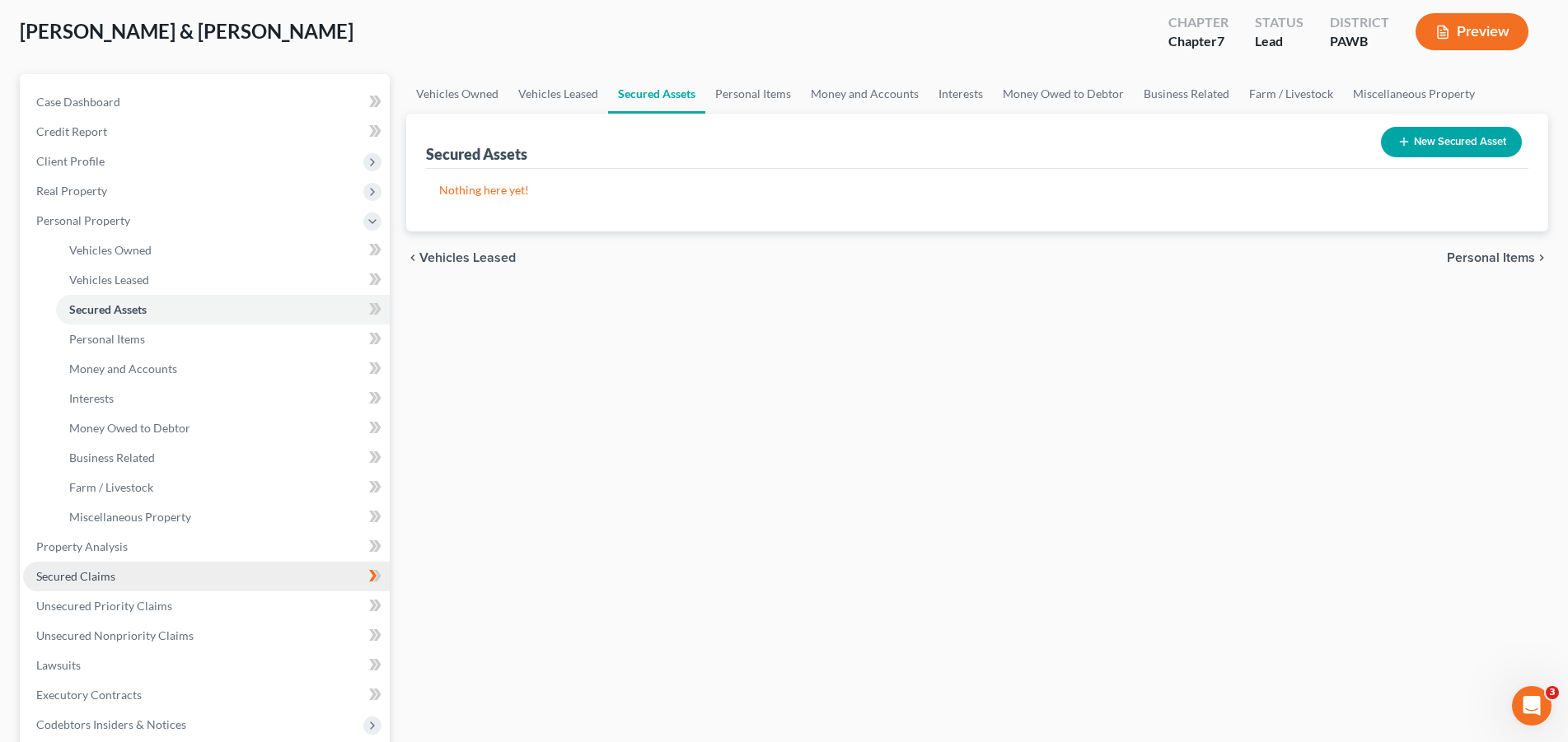
click at [87, 578] on span "Secured Claims" at bounding box center [76, 576] width 79 height 14
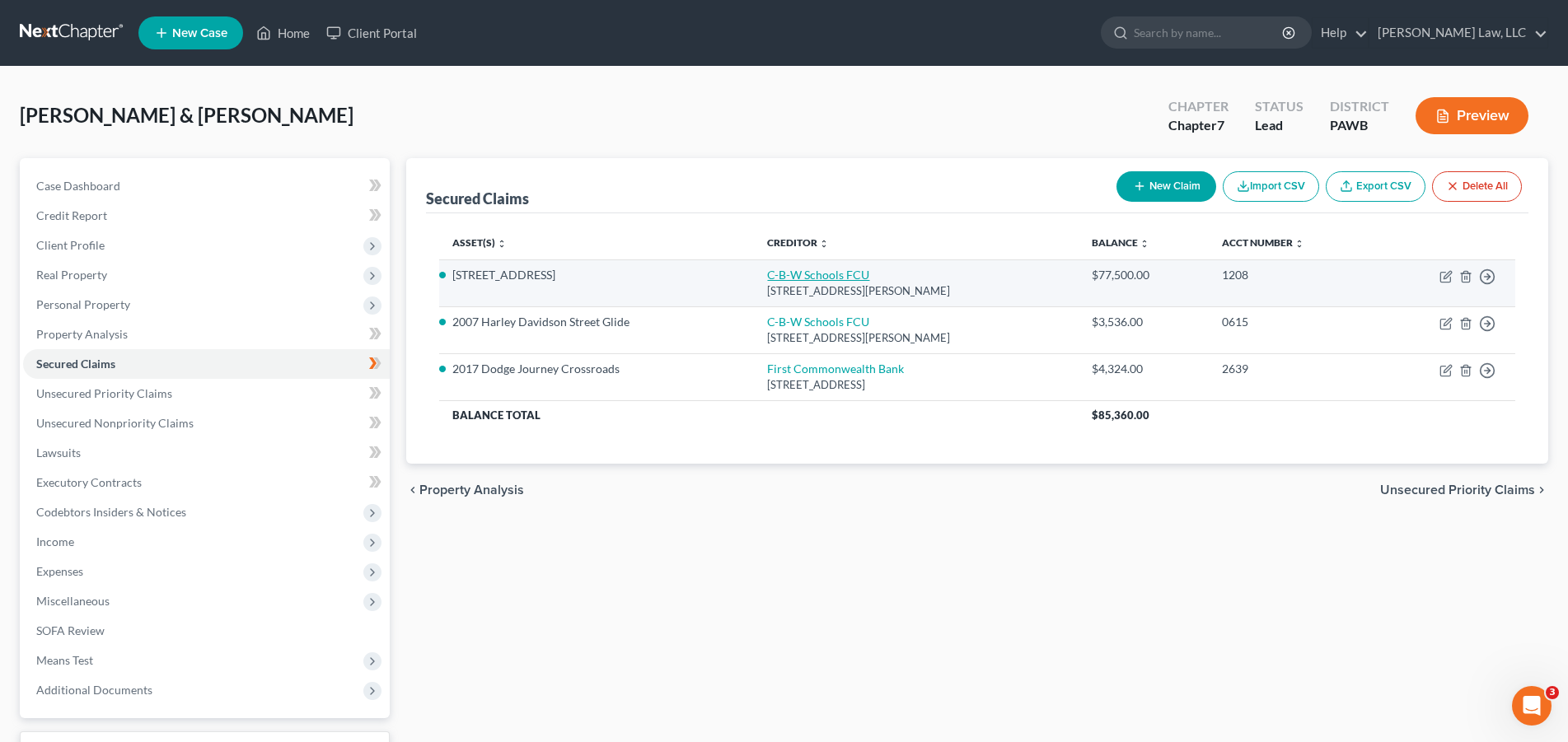
click at [796, 273] on link "C-B-W Schools FCU" at bounding box center [818, 274] width 102 height 14
select select "39"
select select "3"
select select "4"
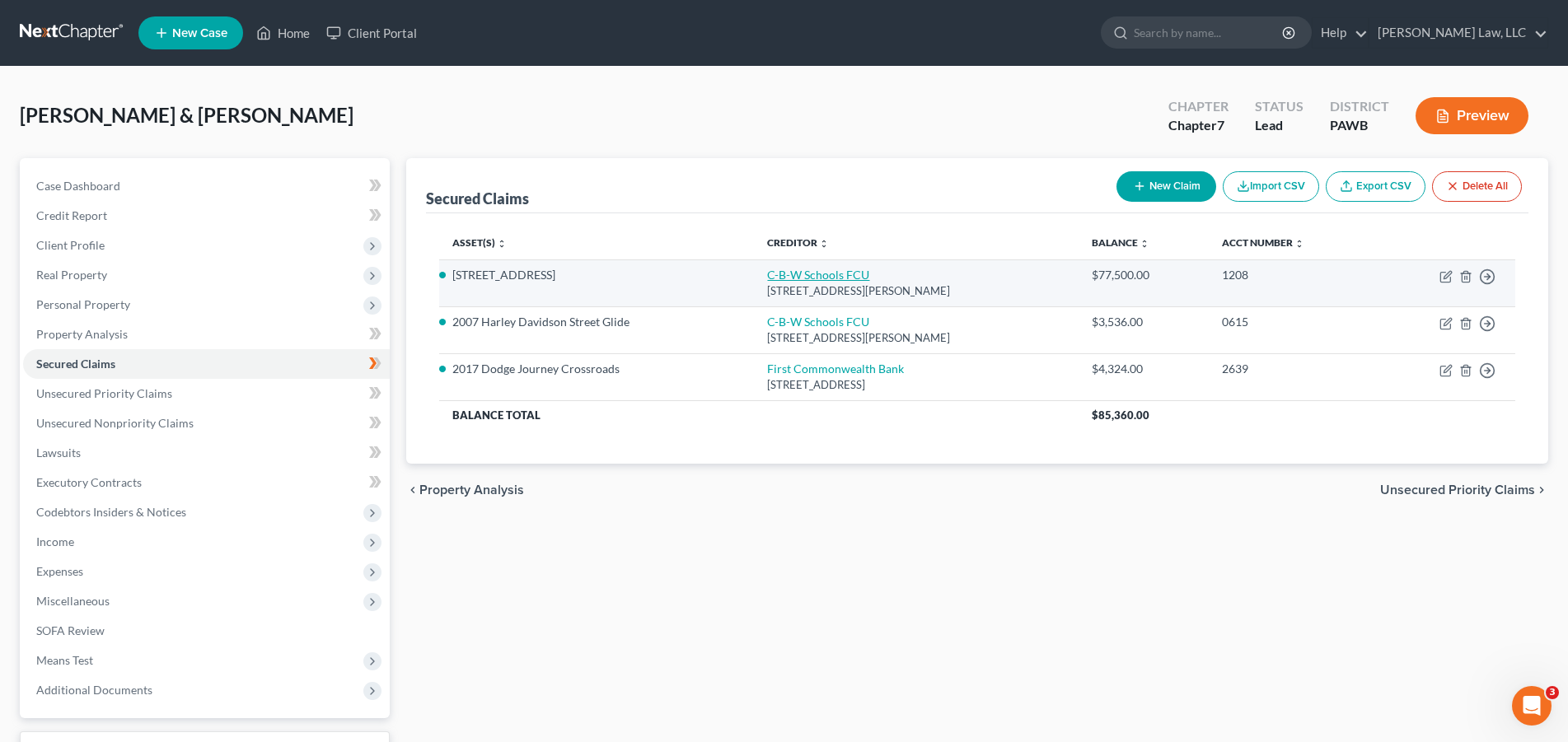
select select "2"
select select "0"
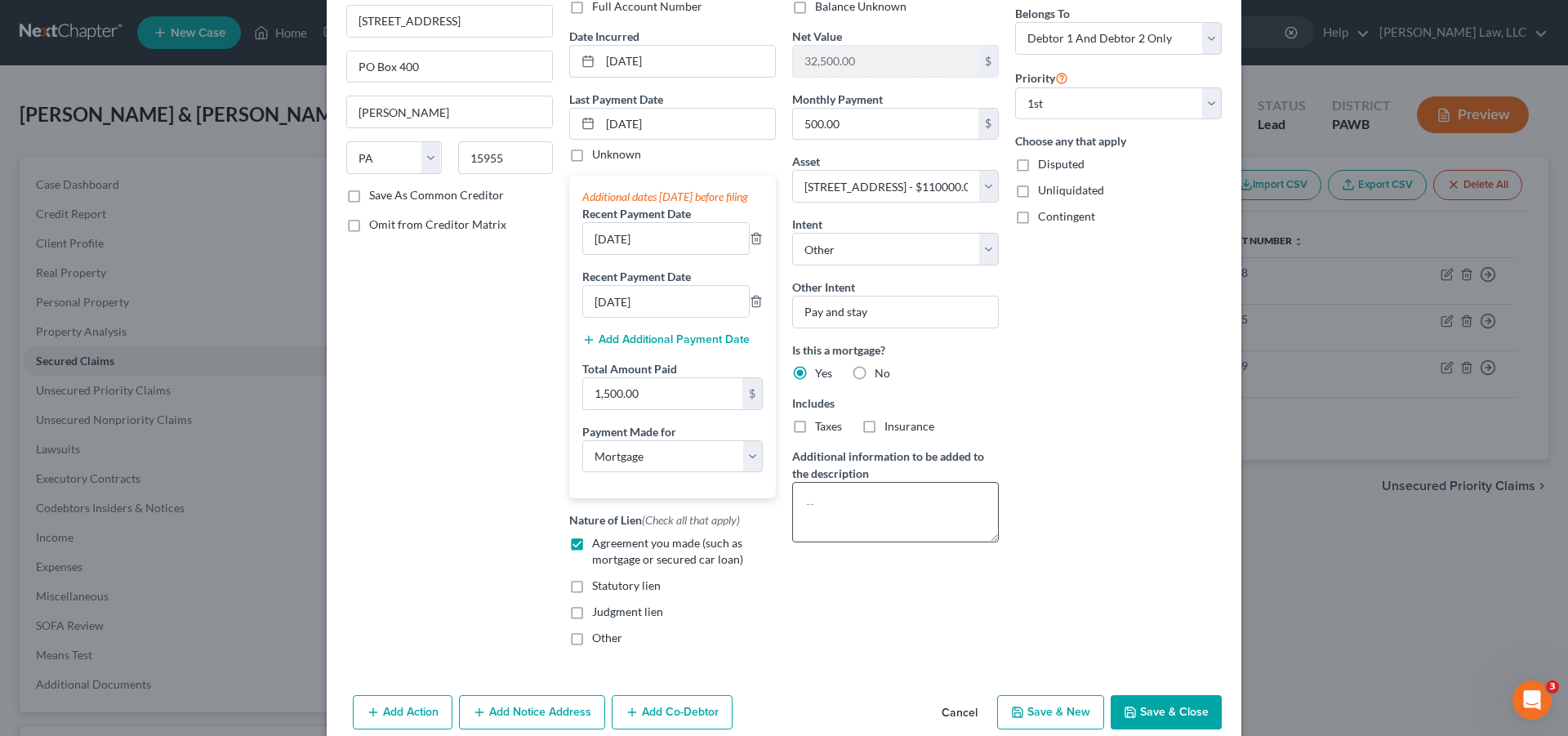
scroll to position [56, 0]
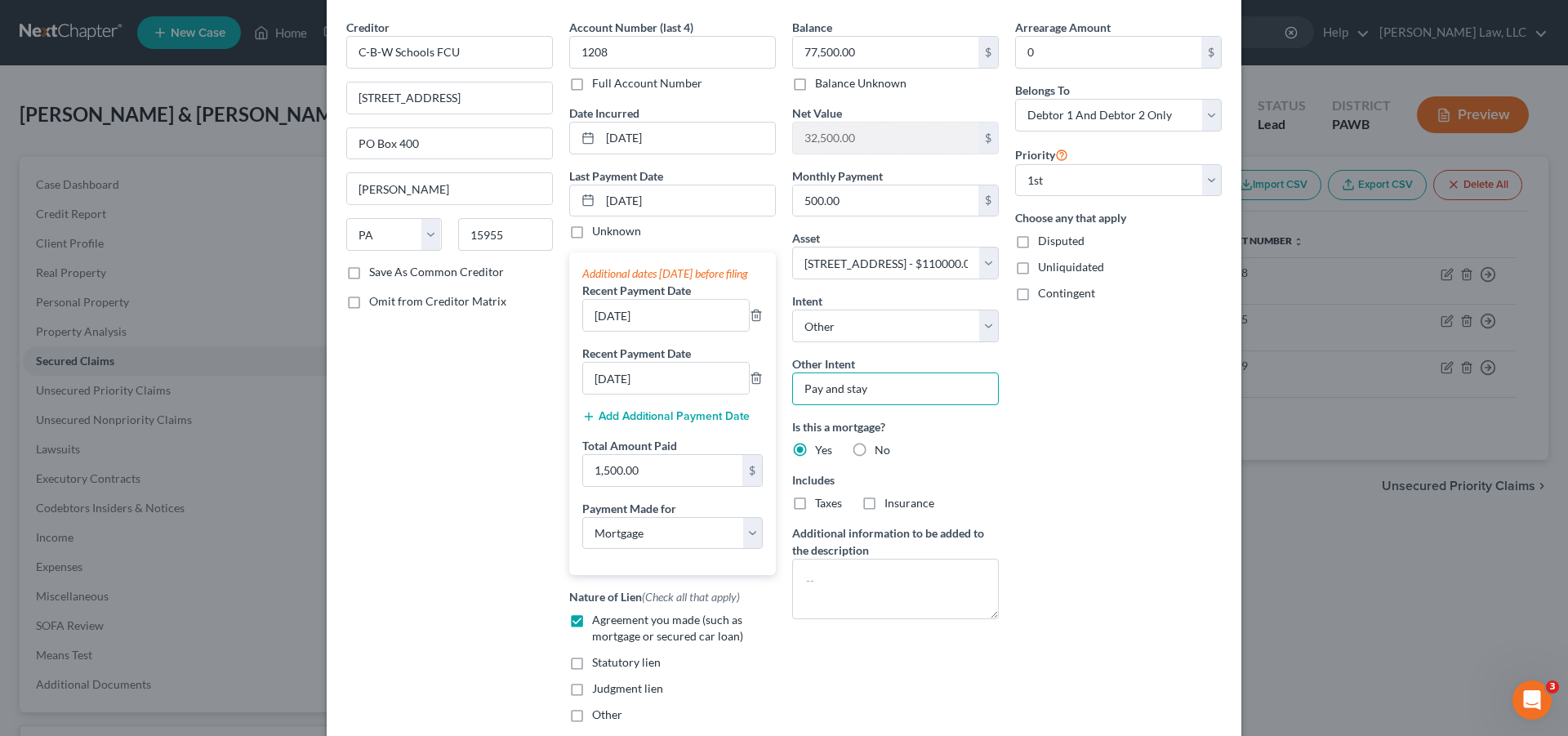
click at [883, 390] on input "Pay and stay" at bounding box center [895, 389] width 207 height 33
type input "P"
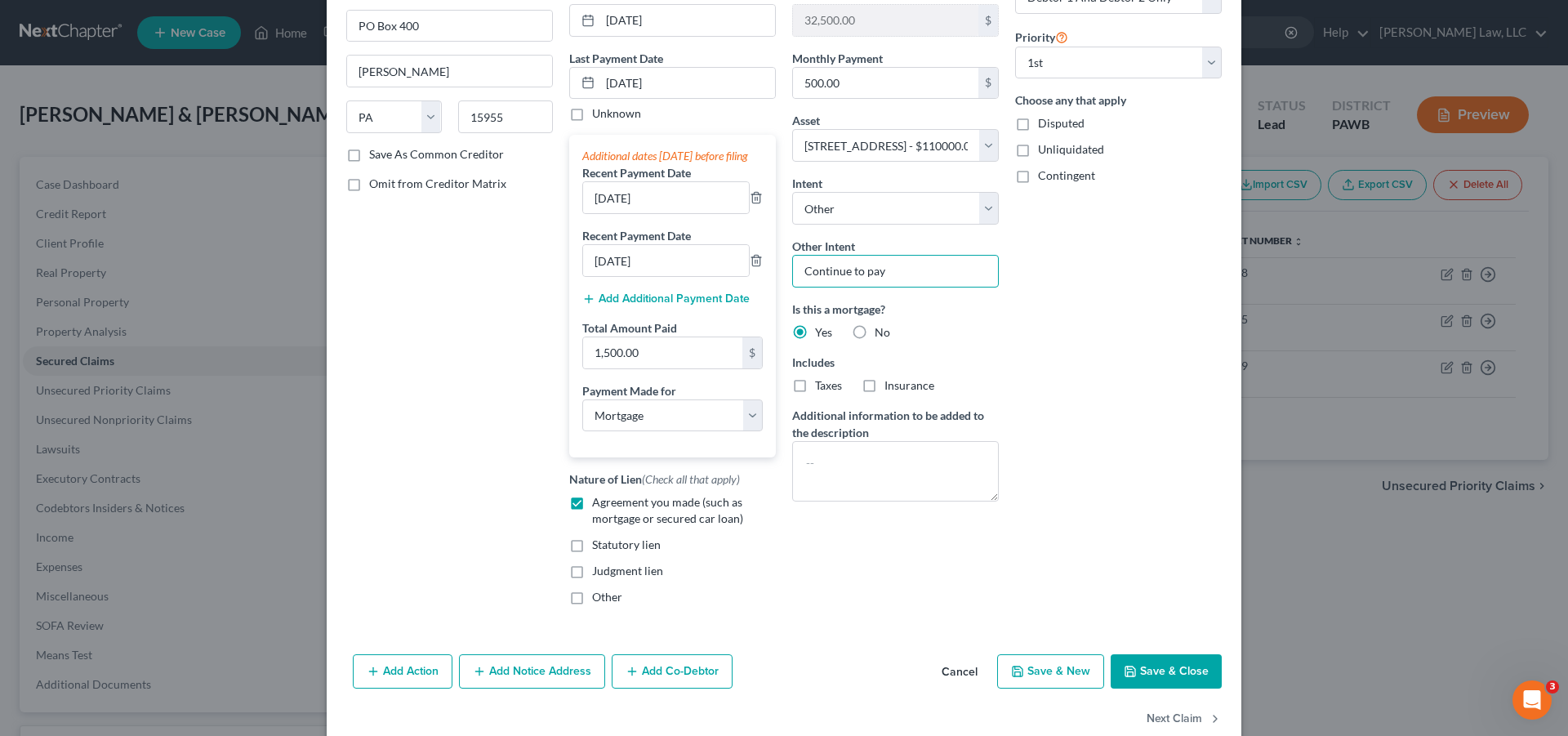
scroll to position [224, 0]
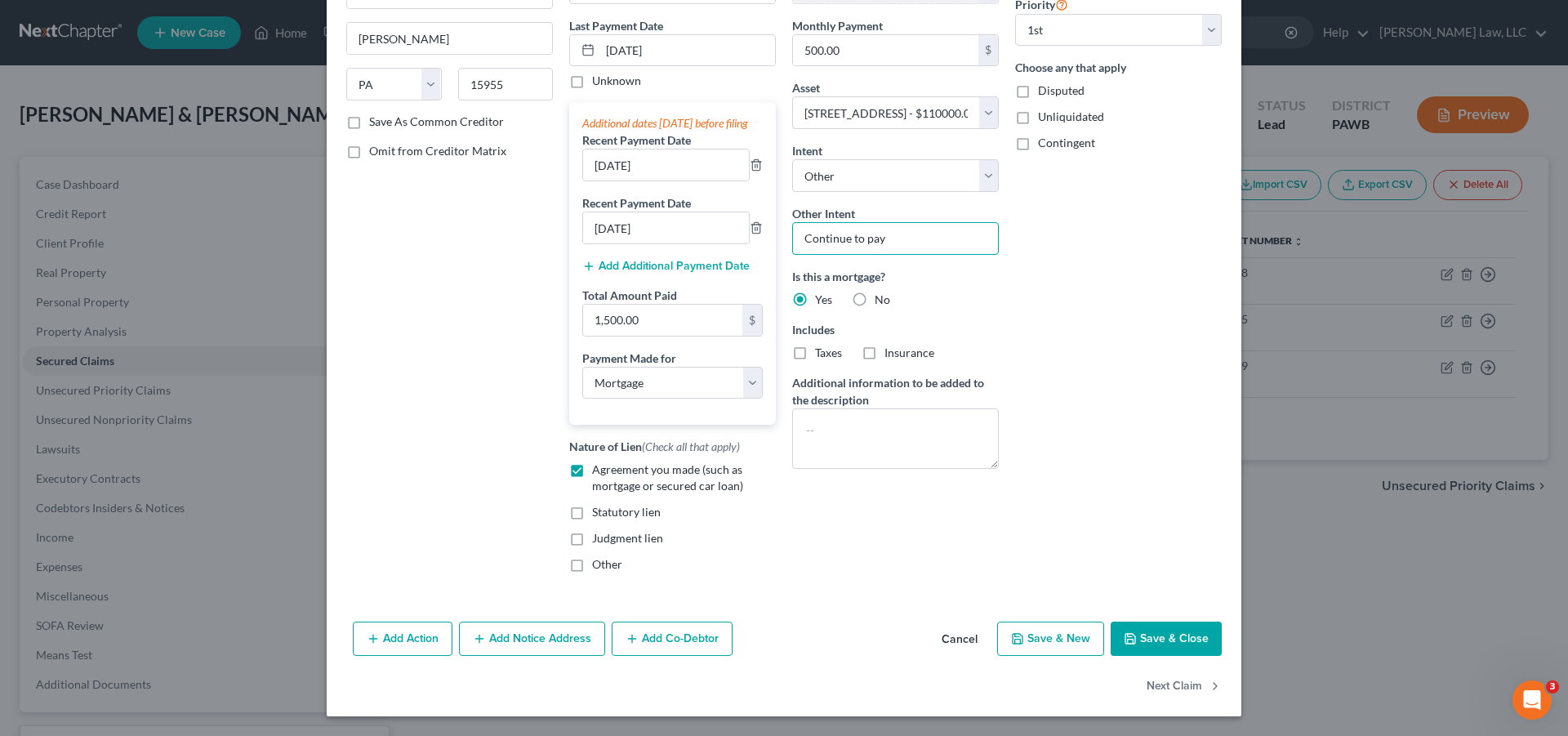
type input "Continue to pay"
click at [1174, 627] on button "Save & Close" at bounding box center [1167, 639] width 111 height 34
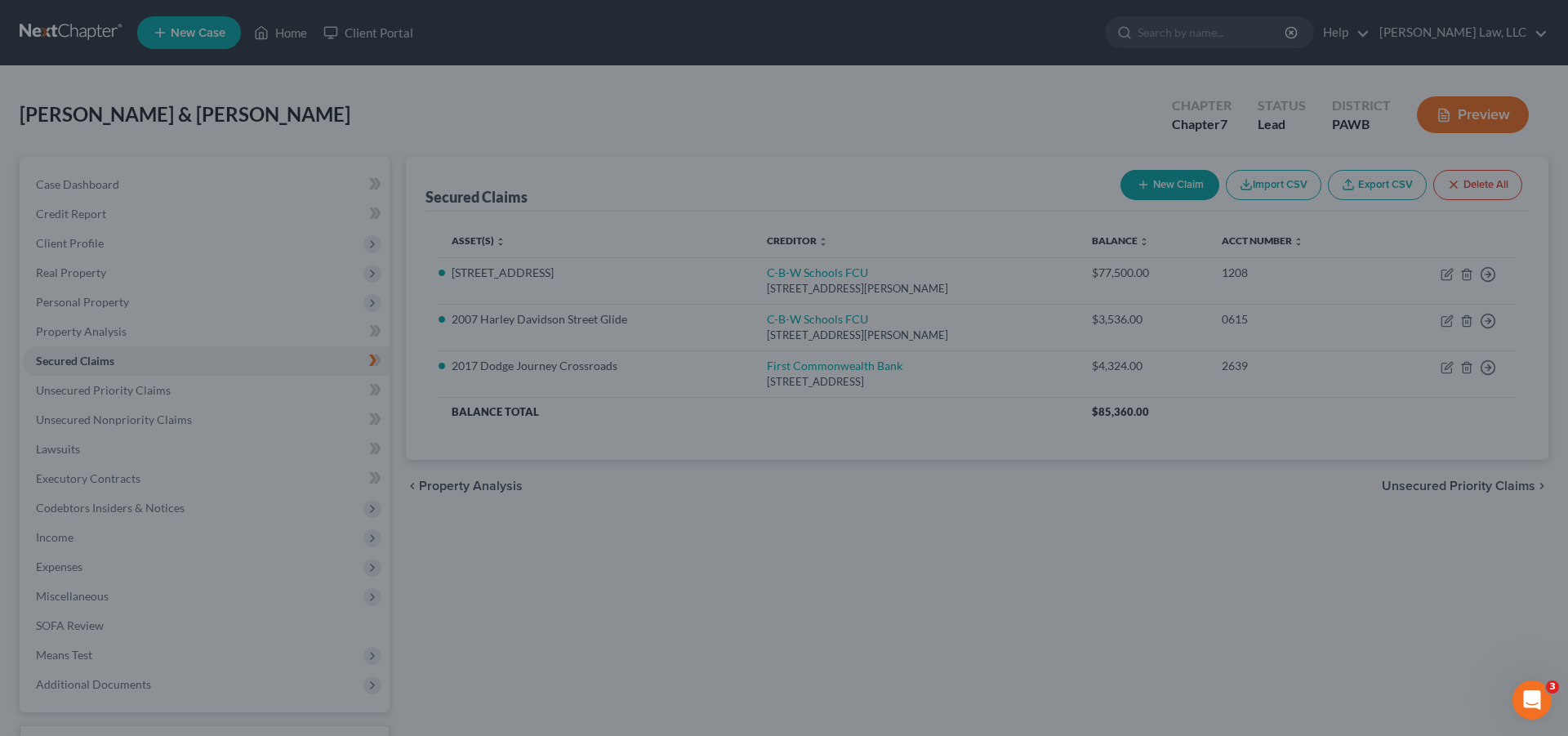
select select "4"
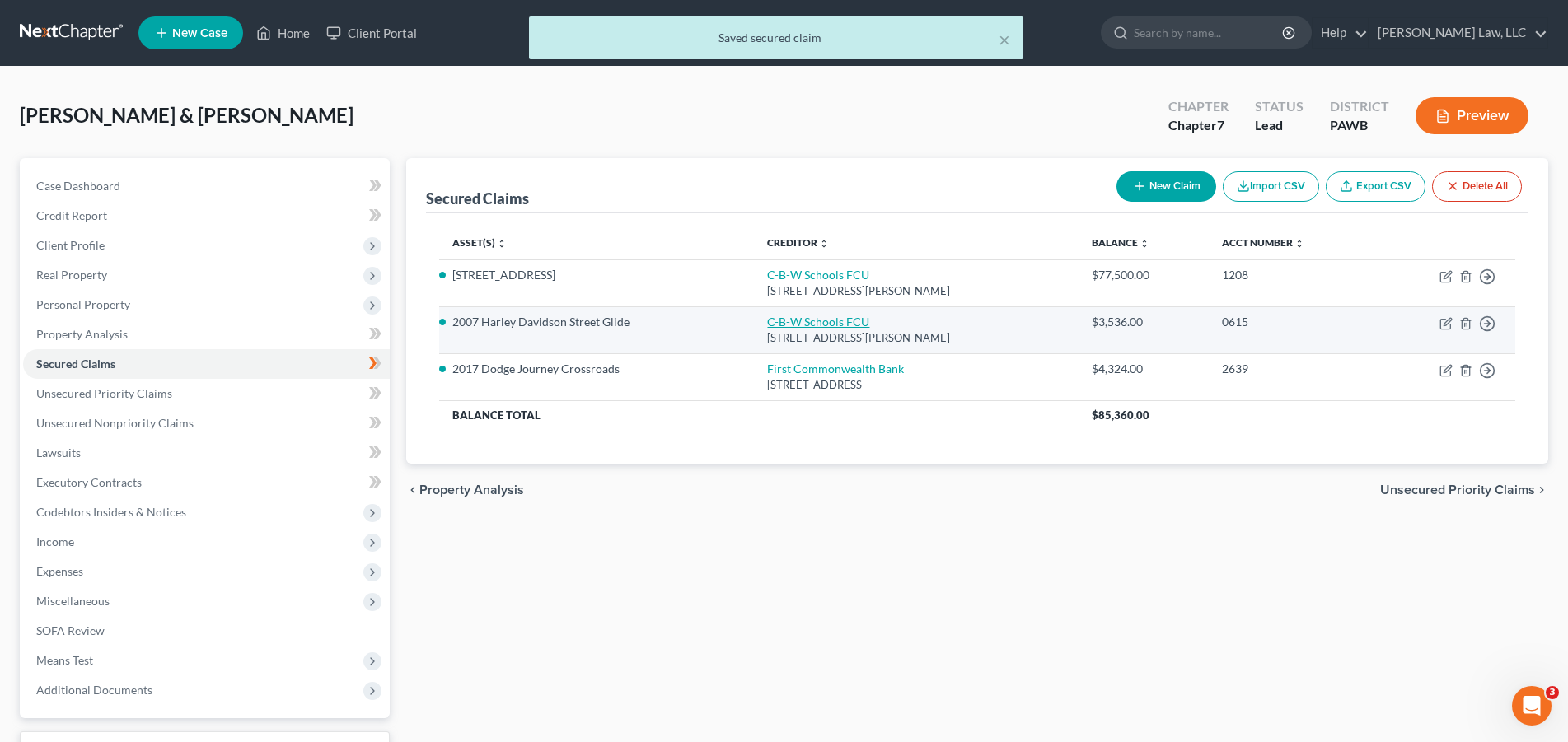
click at [782, 324] on link "C-B-W Schools FCU" at bounding box center [818, 321] width 102 height 14
select select "39"
select select "4"
select select "5"
select select "4"
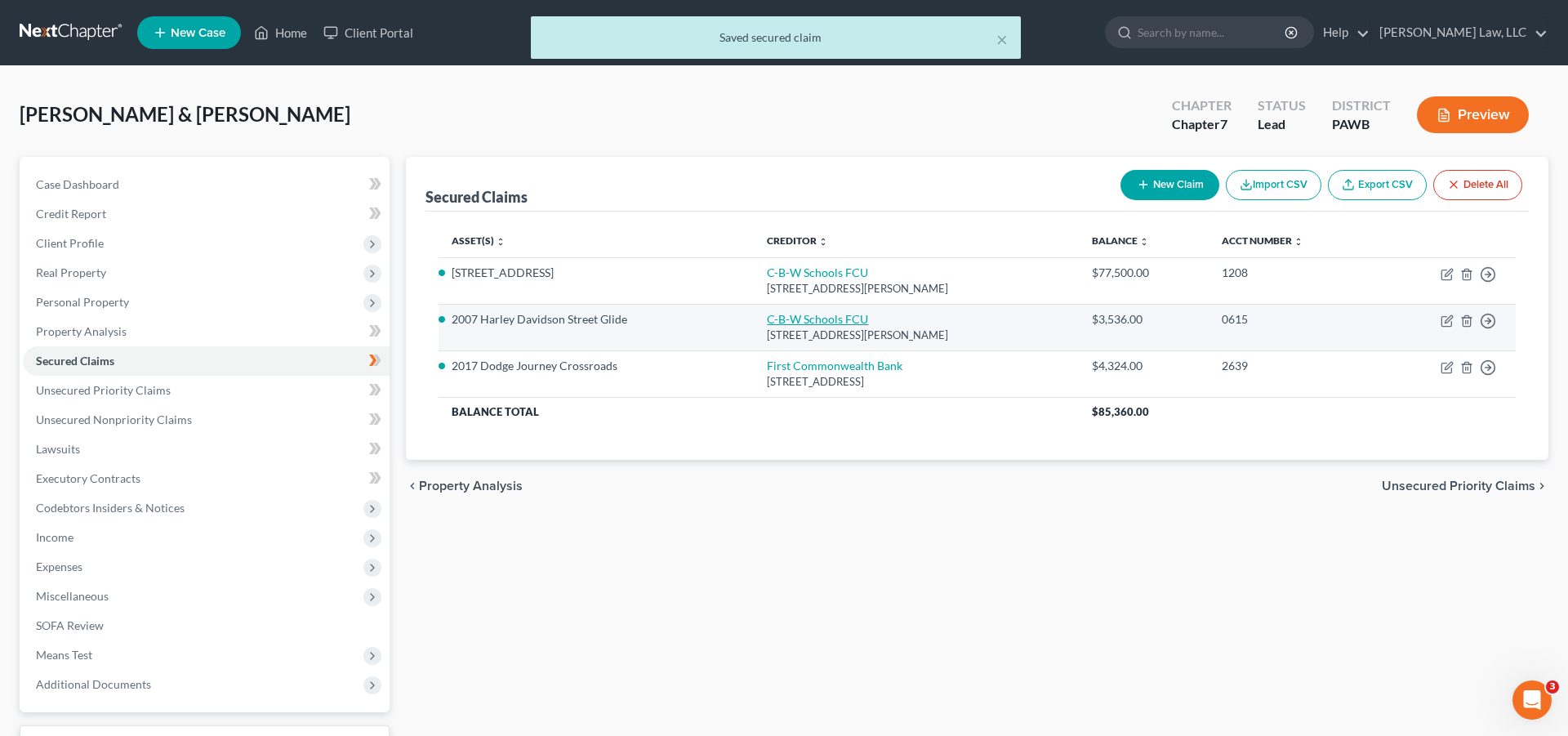
select select "2"
select select "0"
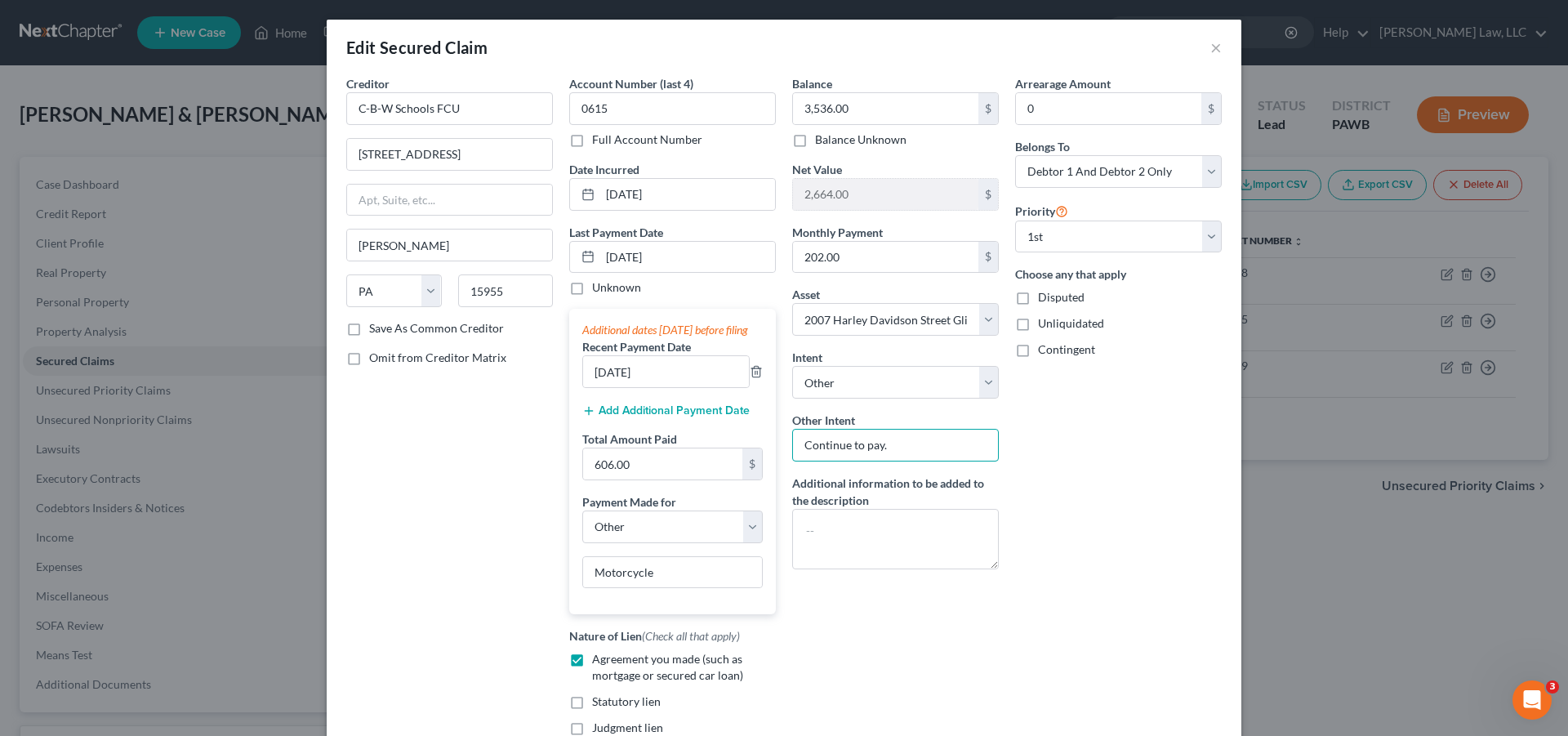
click at [908, 450] on input "Continue to pay." at bounding box center [895, 445] width 207 height 33
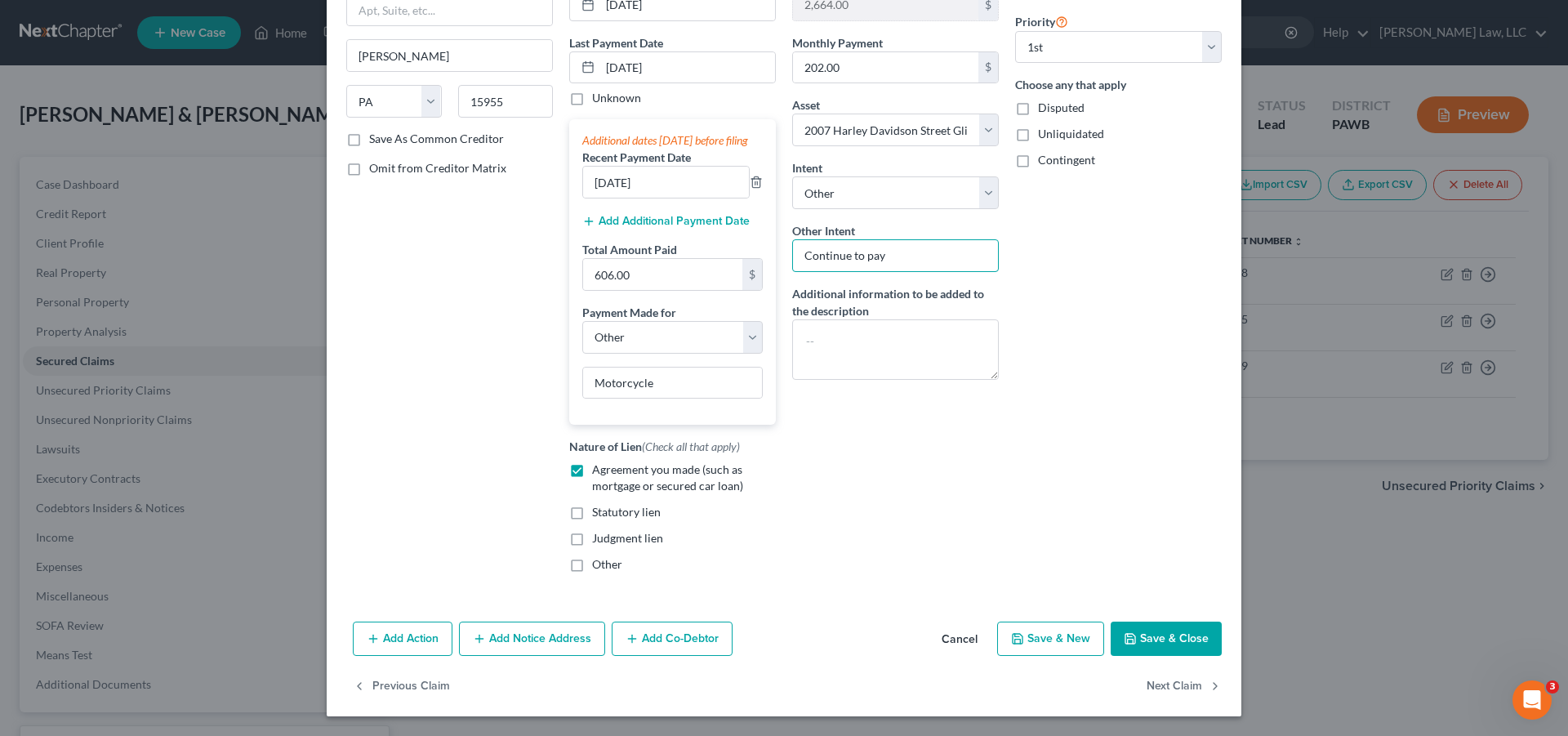
scroll to position [206, 0]
type input "Continue to pay"
click at [1141, 647] on button "Save & Close" at bounding box center [1167, 639] width 111 height 34
select select "5"
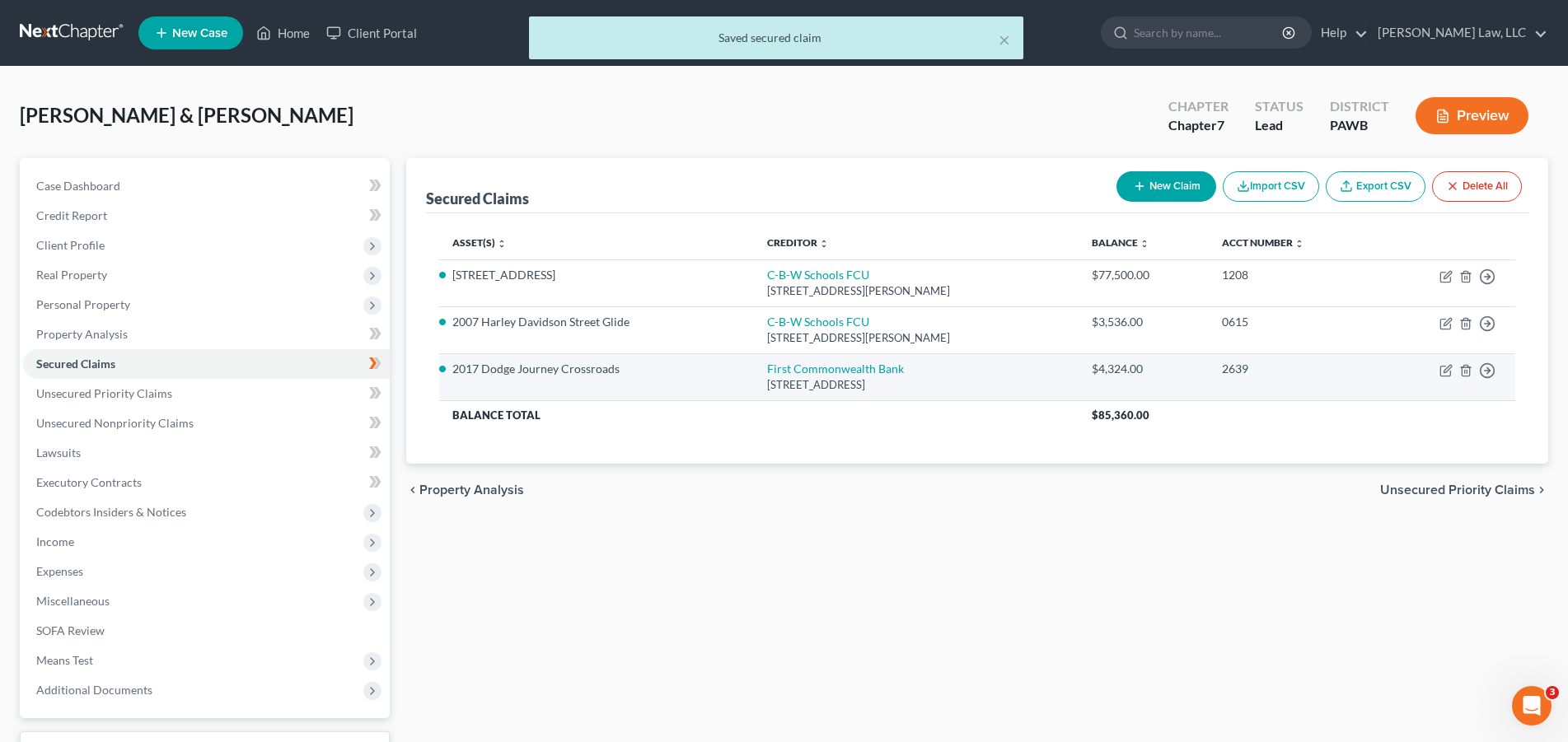
click at [867, 377] on div "[STREET_ADDRESS]" at bounding box center [915, 385] width 298 height 16
click at [867, 372] on link "First Commonwealth Bank" at bounding box center [835, 368] width 137 height 14
select select "36"
select select "0"
select select "2"
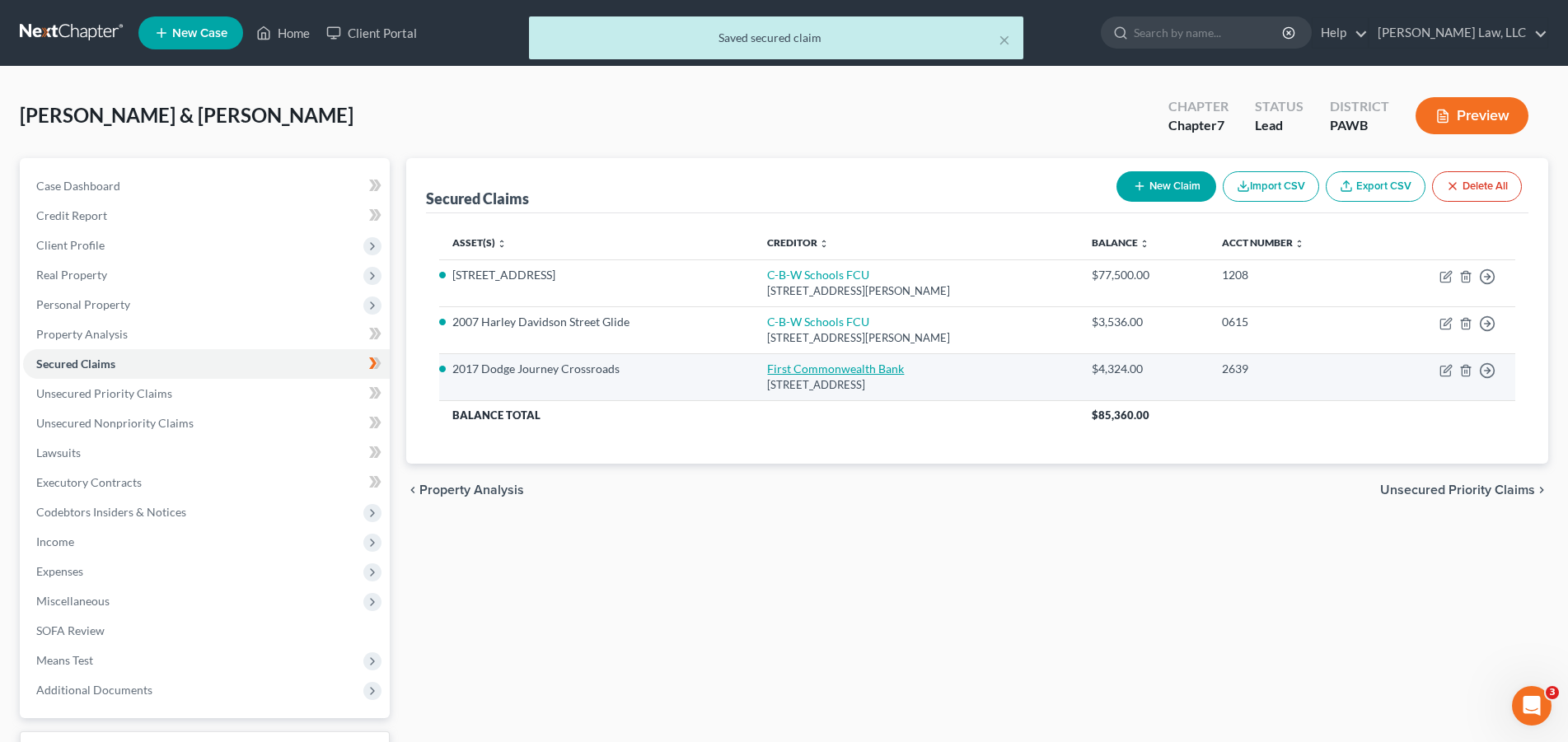
select select "4"
select select "0"
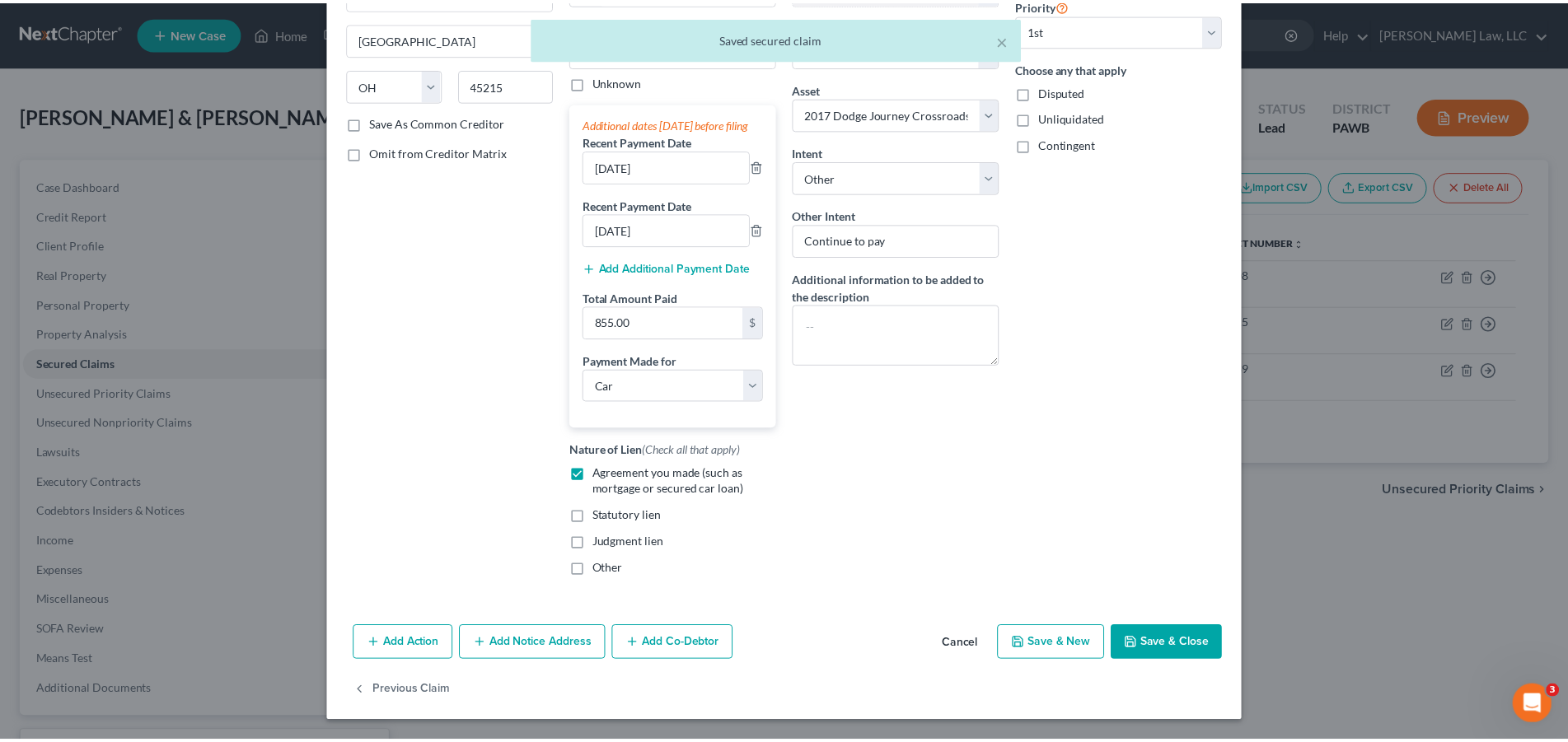
scroll to position [225, 0]
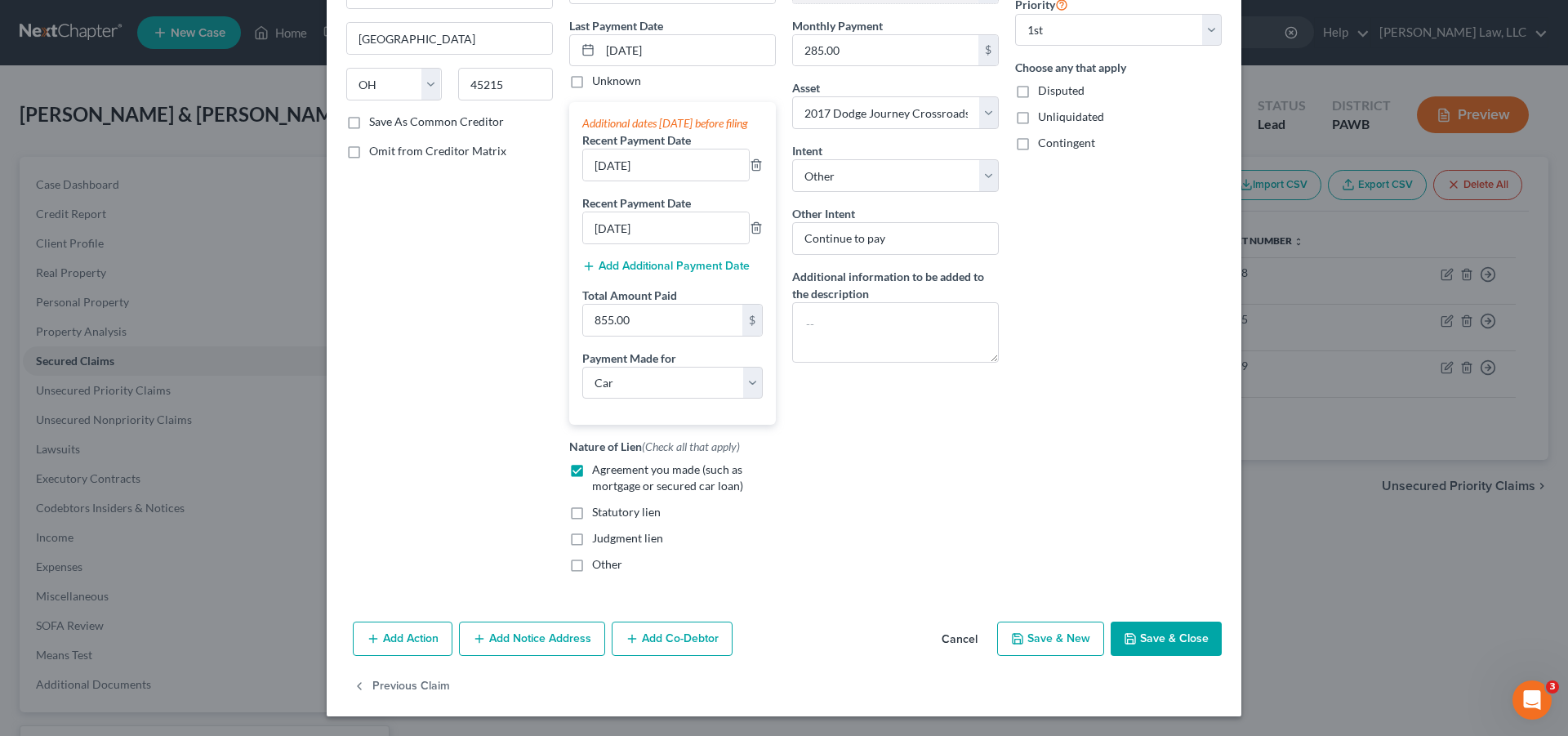
click at [1155, 630] on button "Save & Close" at bounding box center [1167, 639] width 111 height 34
select select "2"
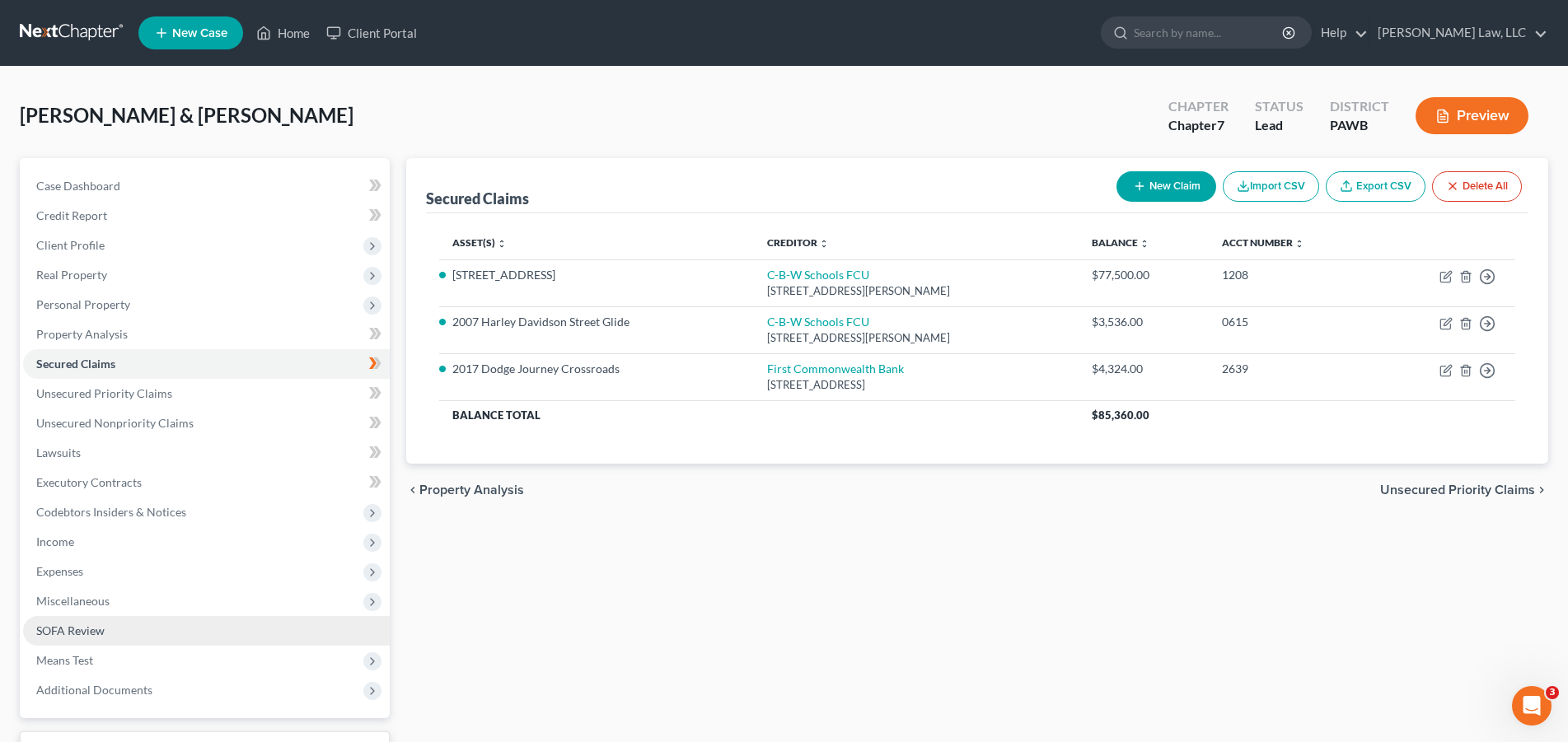
click at [89, 634] on span "SOFA Review" at bounding box center [70, 631] width 68 height 14
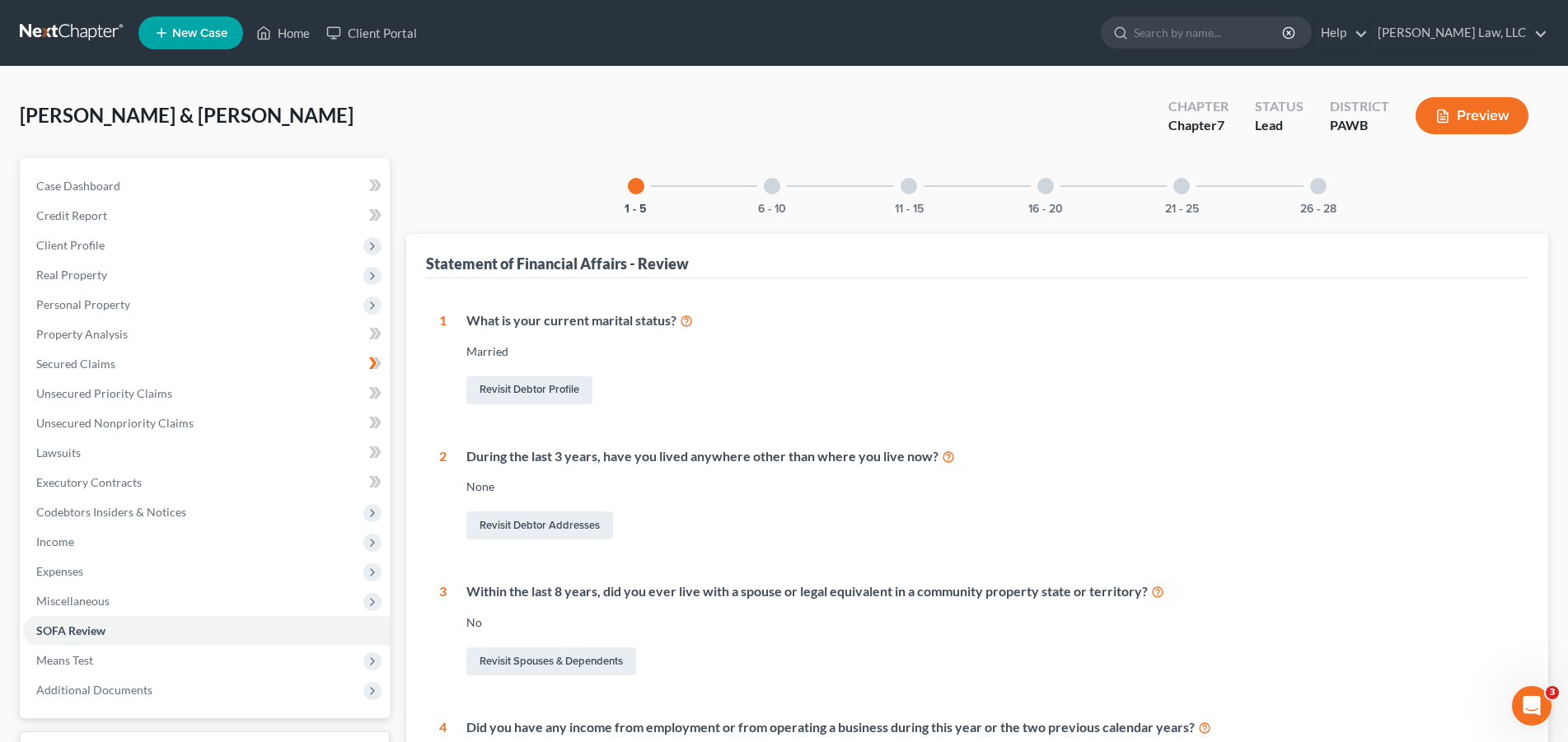
click at [1042, 187] on div at bounding box center [1046, 187] width 17 height 17
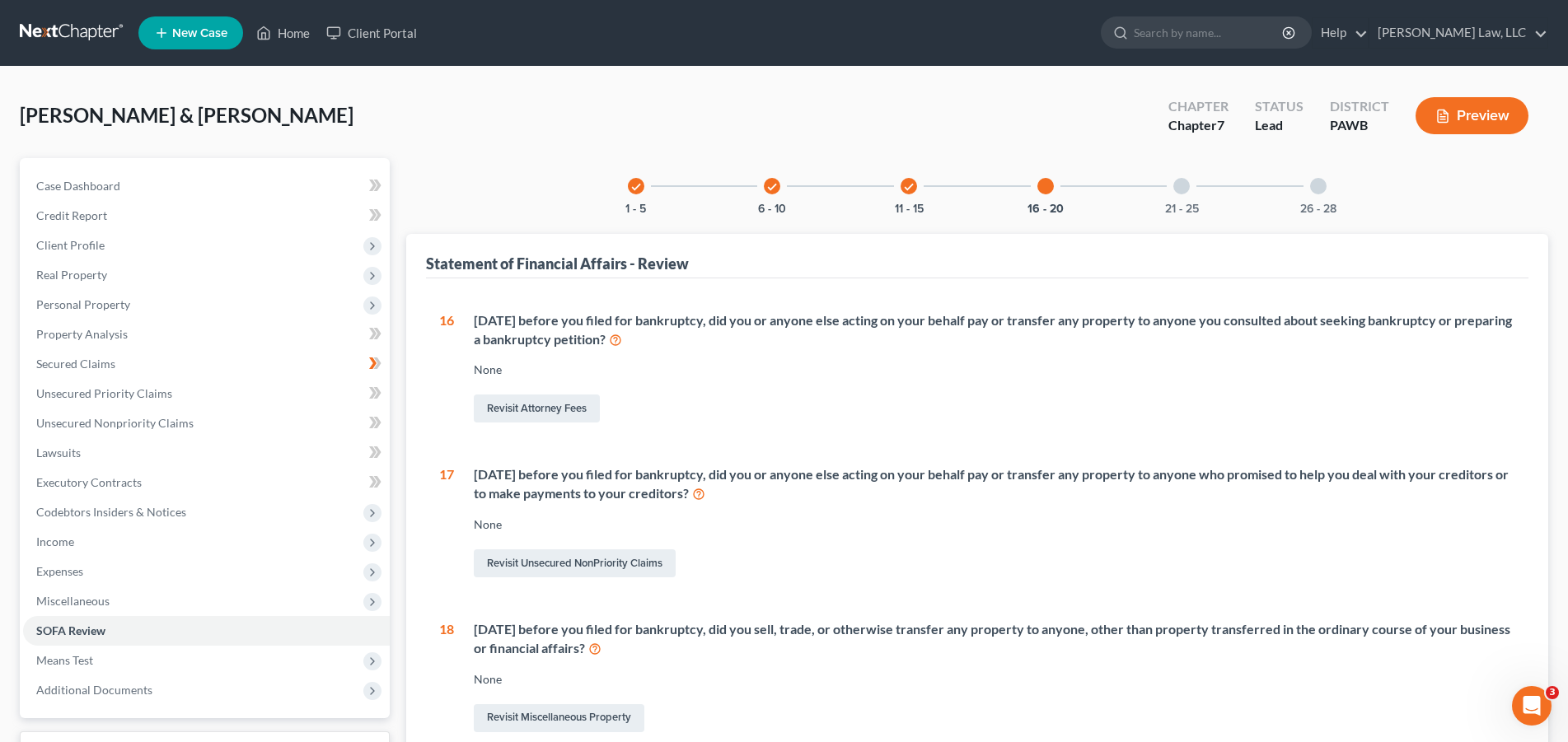
scroll to position [84, 0]
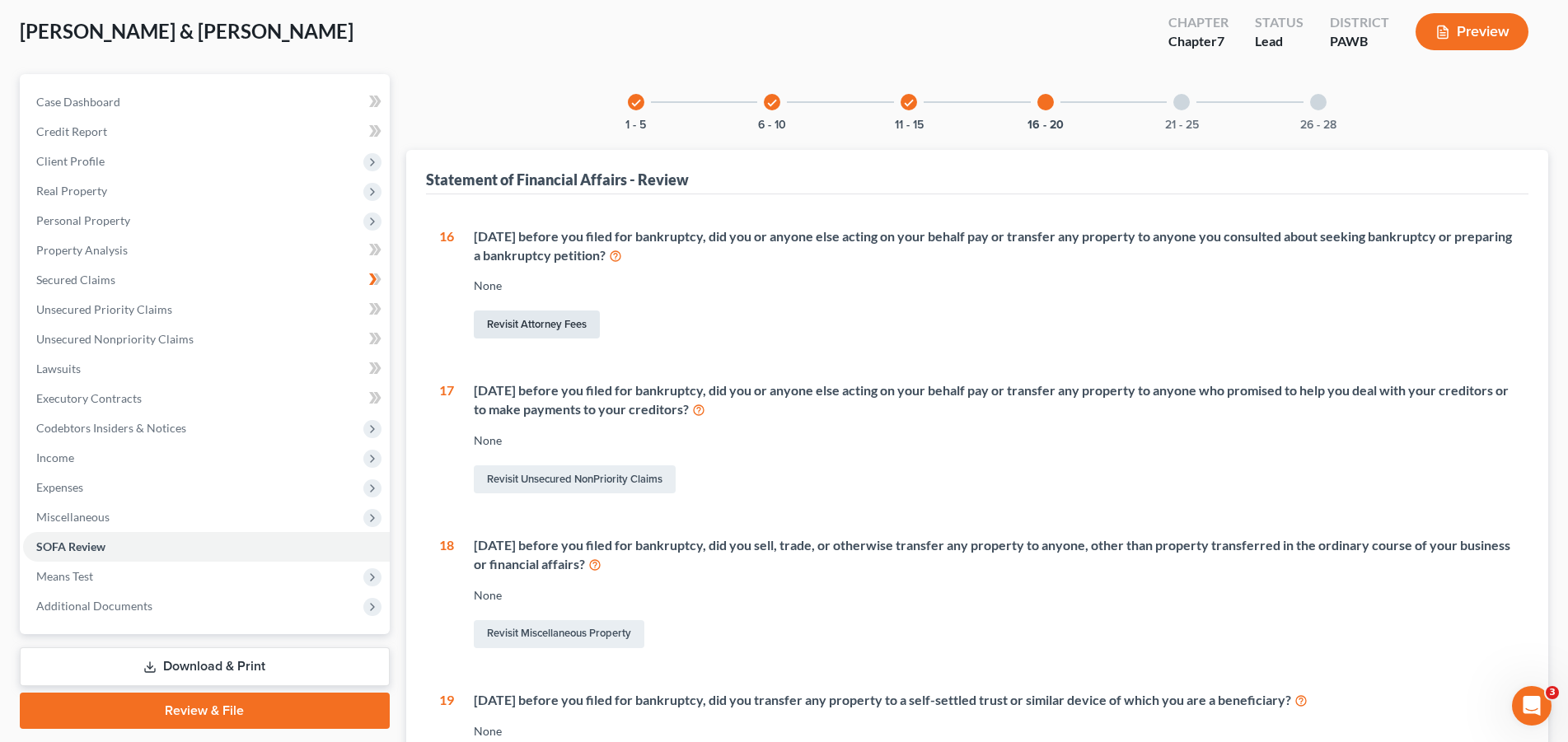
click at [536, 325] on link "Revisit Attorney Fees" at bounding box center [536, 324] width 126 height 28
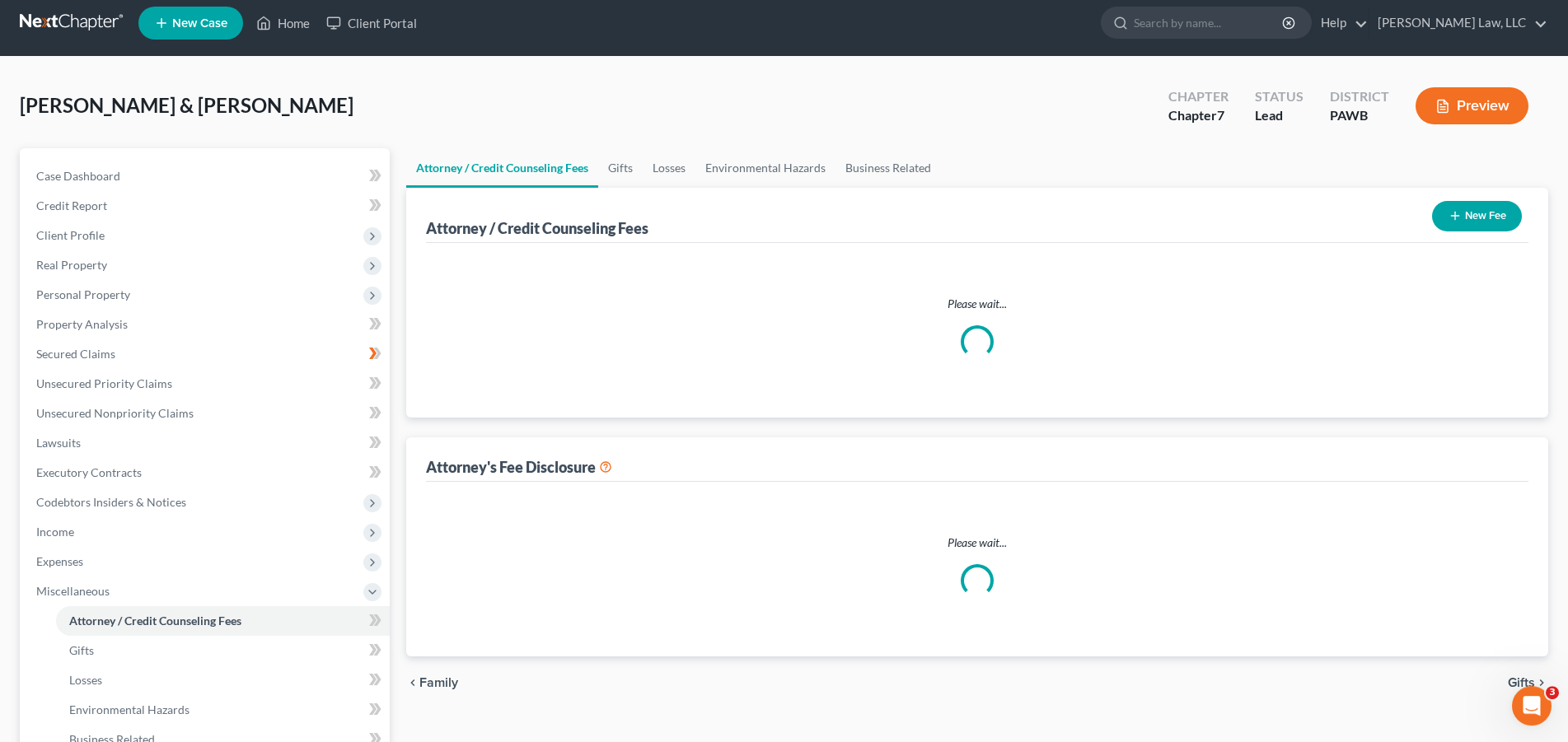
select select "0"
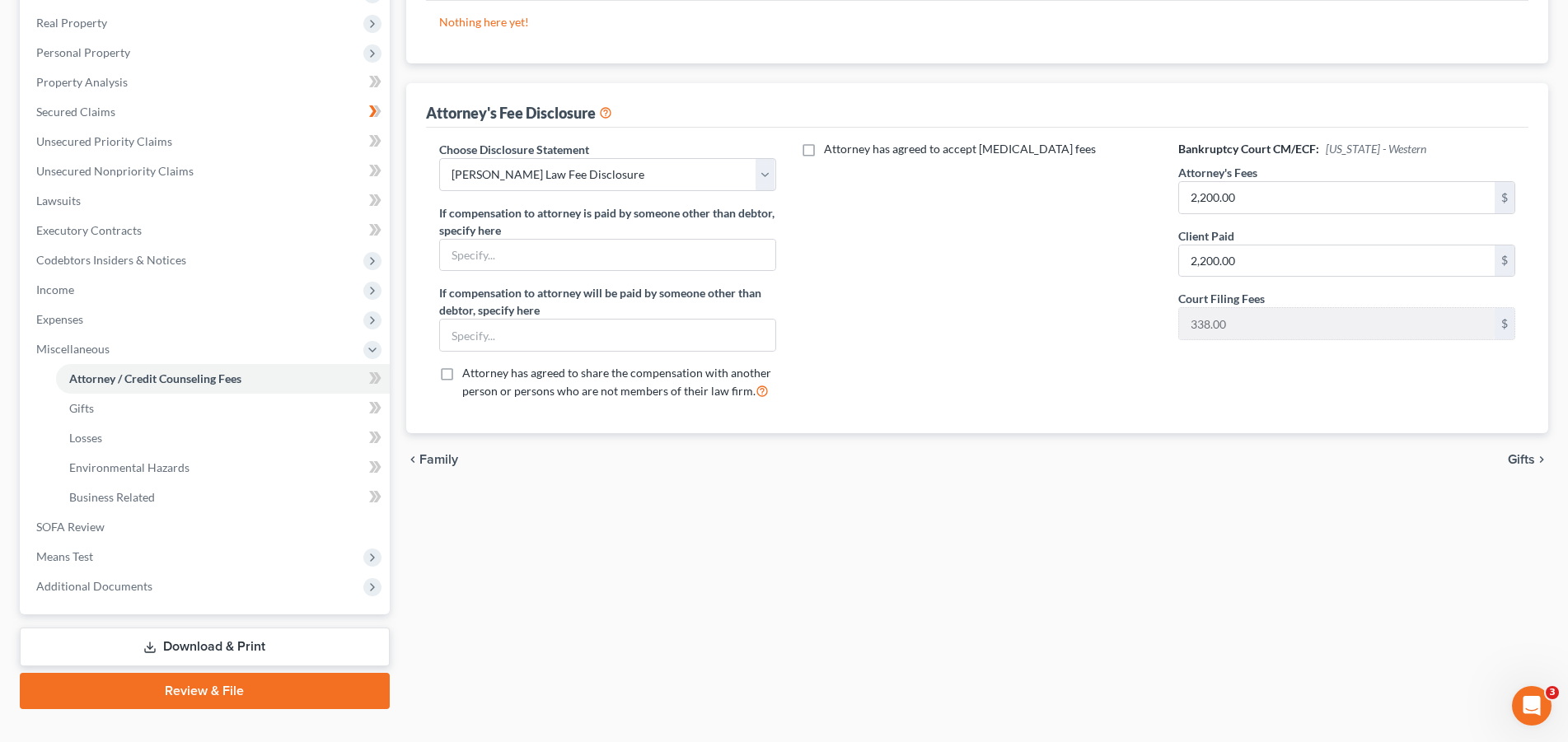
scroll to position [280, 0]
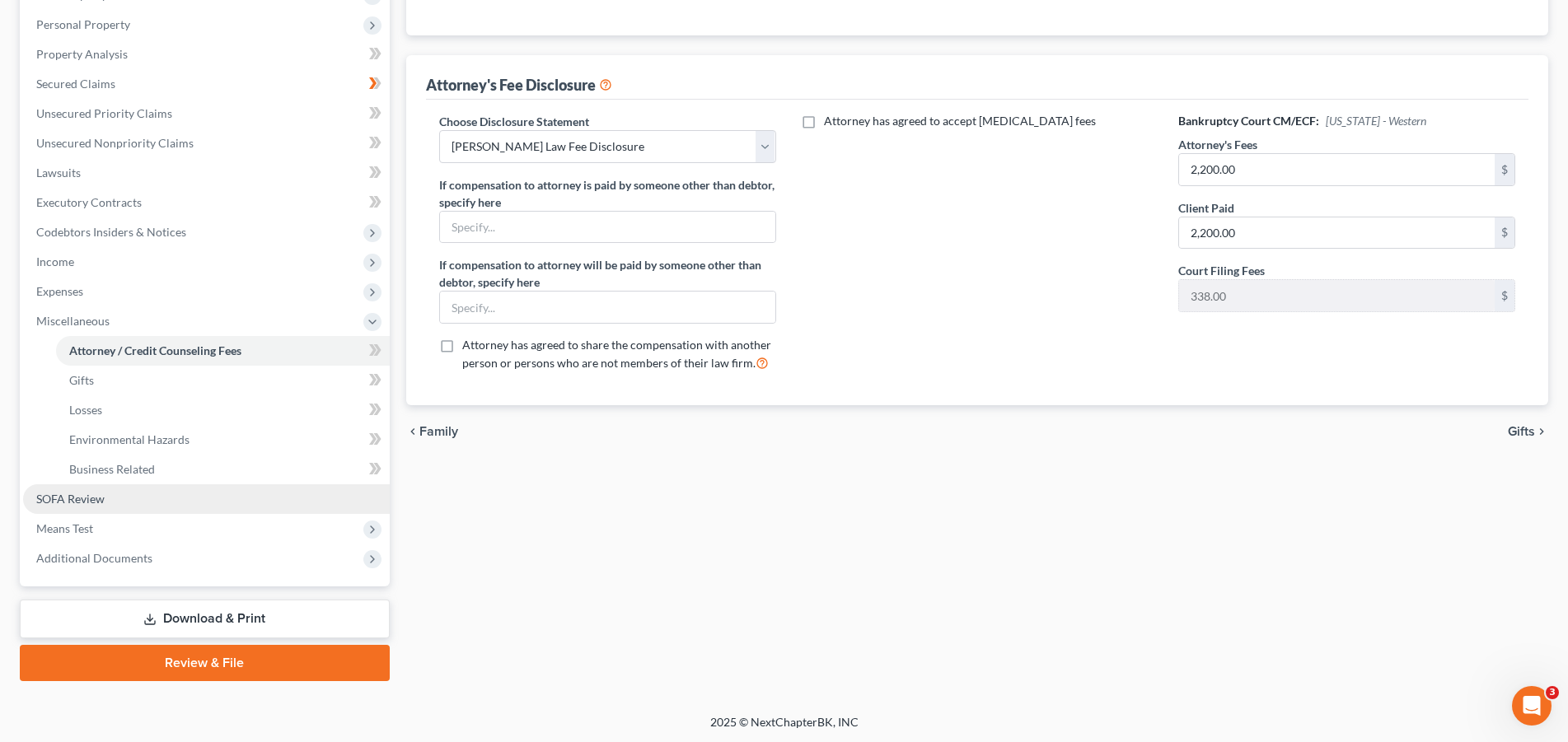
click at [121, 502] on link "SOFA Review" at bounding box center [206, 499] width 366 height 30
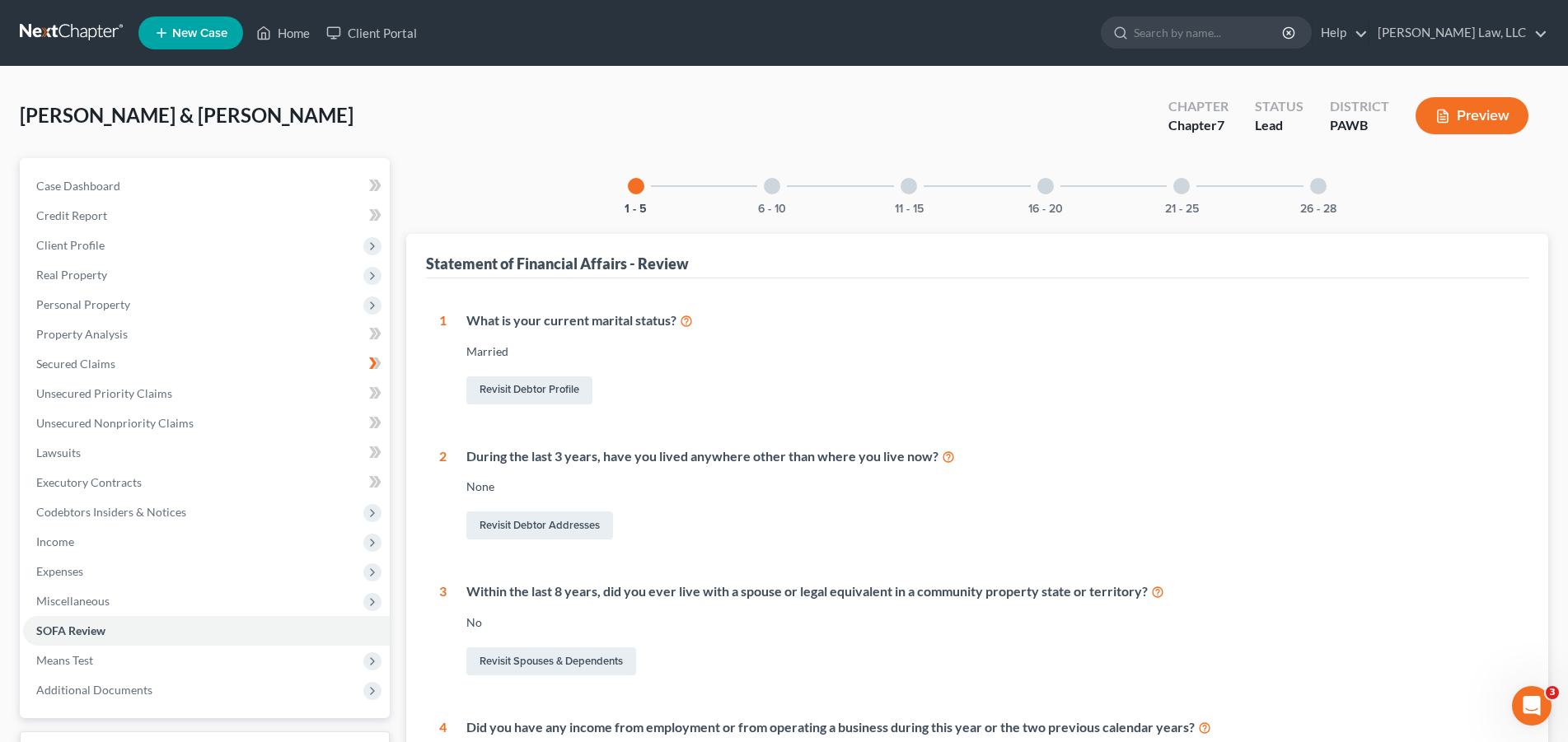
click at [1053, 187] on div at bounding box center [1046, 187] width 17 height 17
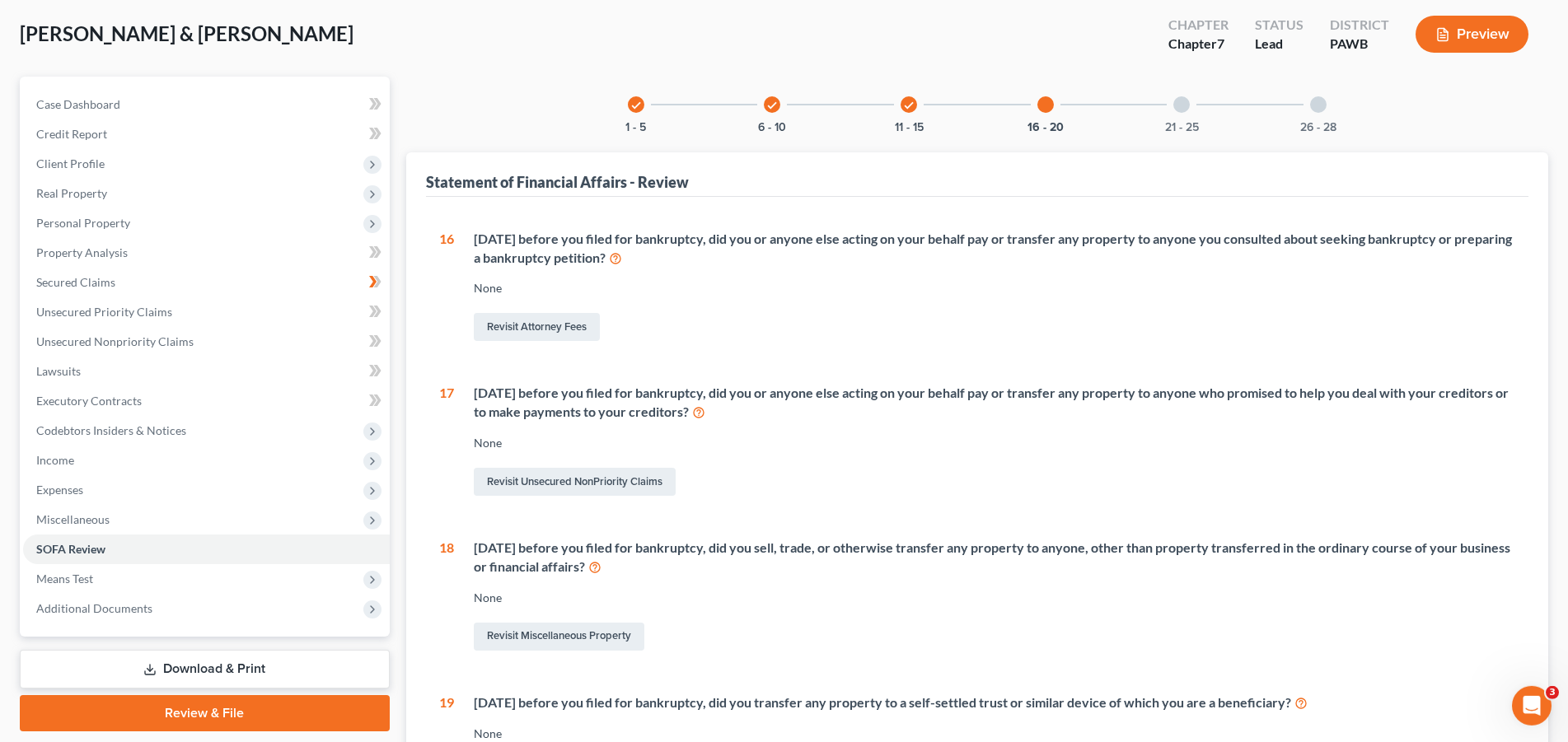
scroll to position [84, 0]
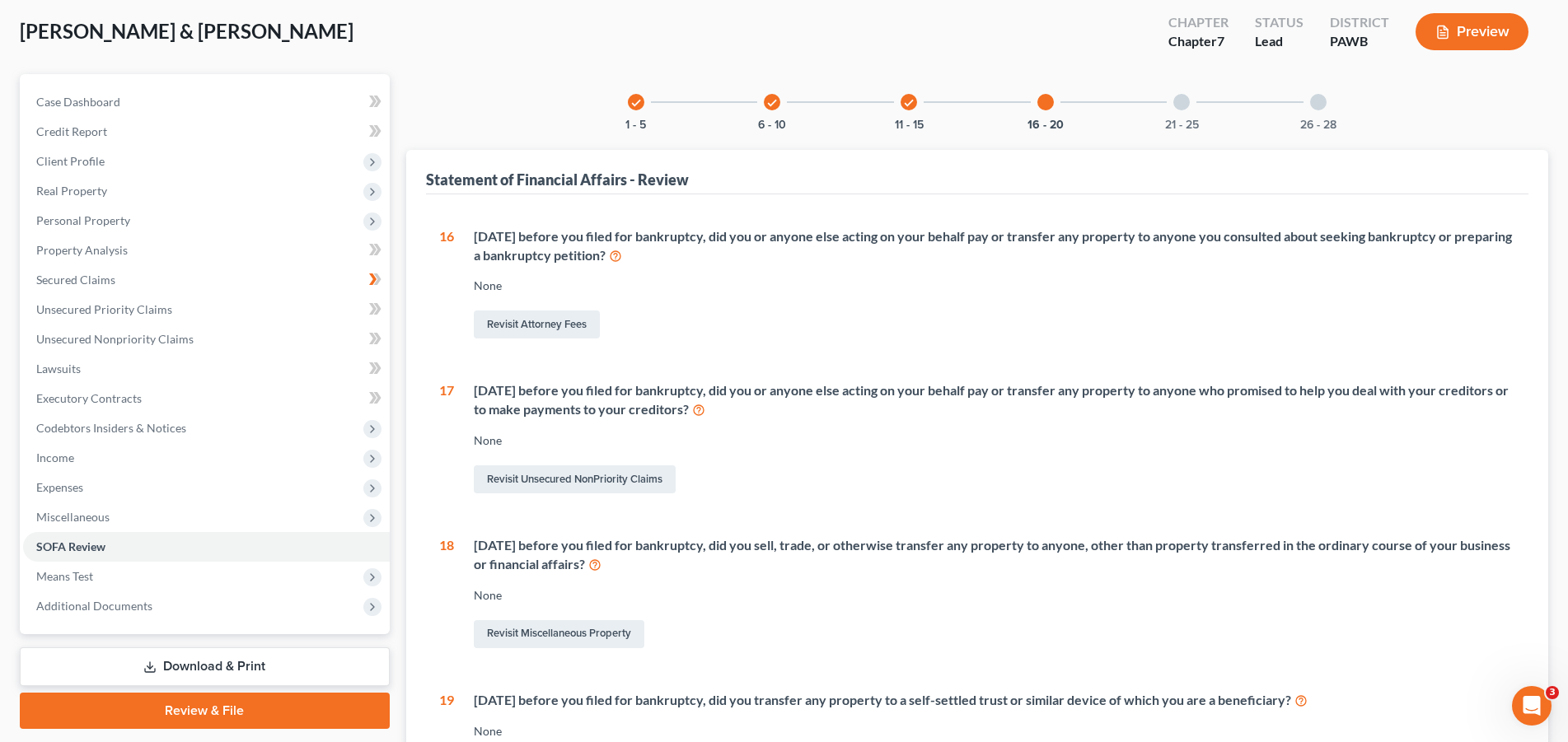
click at [622, 250] on icon at bounding box center [616, 254] width 13 height 16
click at [552, 324] on link "Revisit Attorney Fees" at bounding box center [536, 324] width 126 height 28
select select "0"
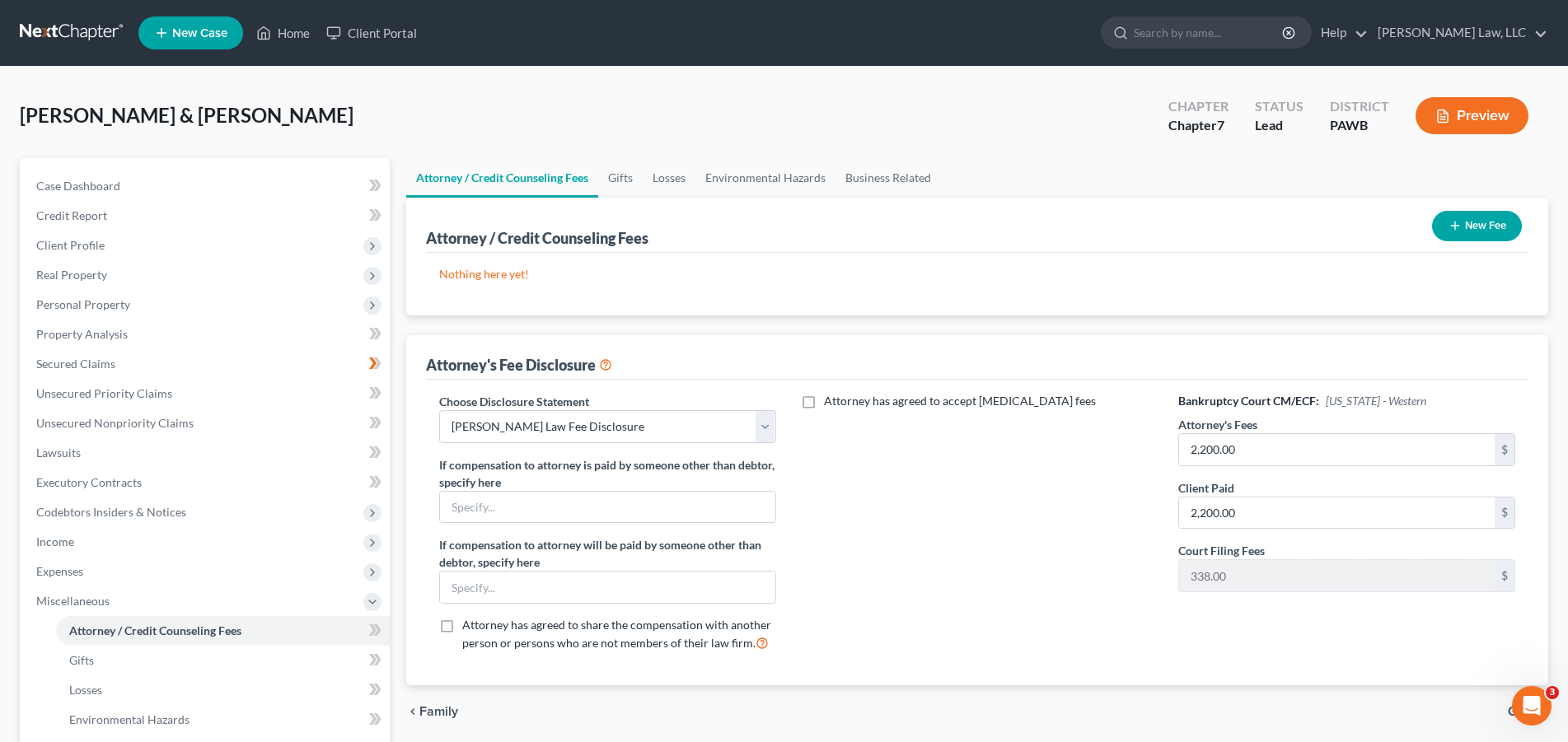
click at [1458, 229] on icon "button" at bounding box center [1455, 226] width 13 height 13
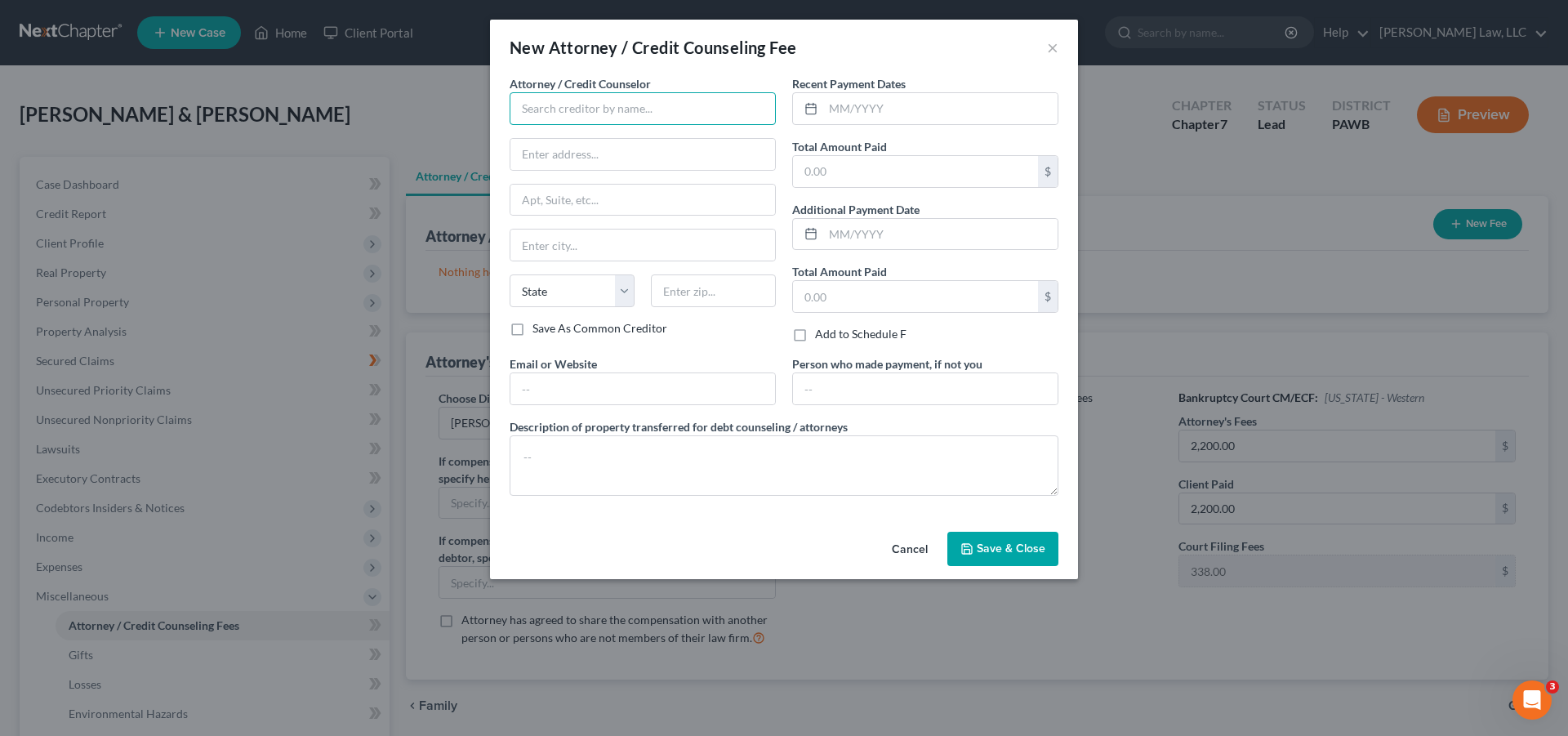
click at [620, 111] on input "text" at bounding box center [642, 109] width 266 height 33
type input "[PERSON_NAME] Law LLC"
click at [890, 178] on input "text" at bounding box center [915, 172] width 245 height 31
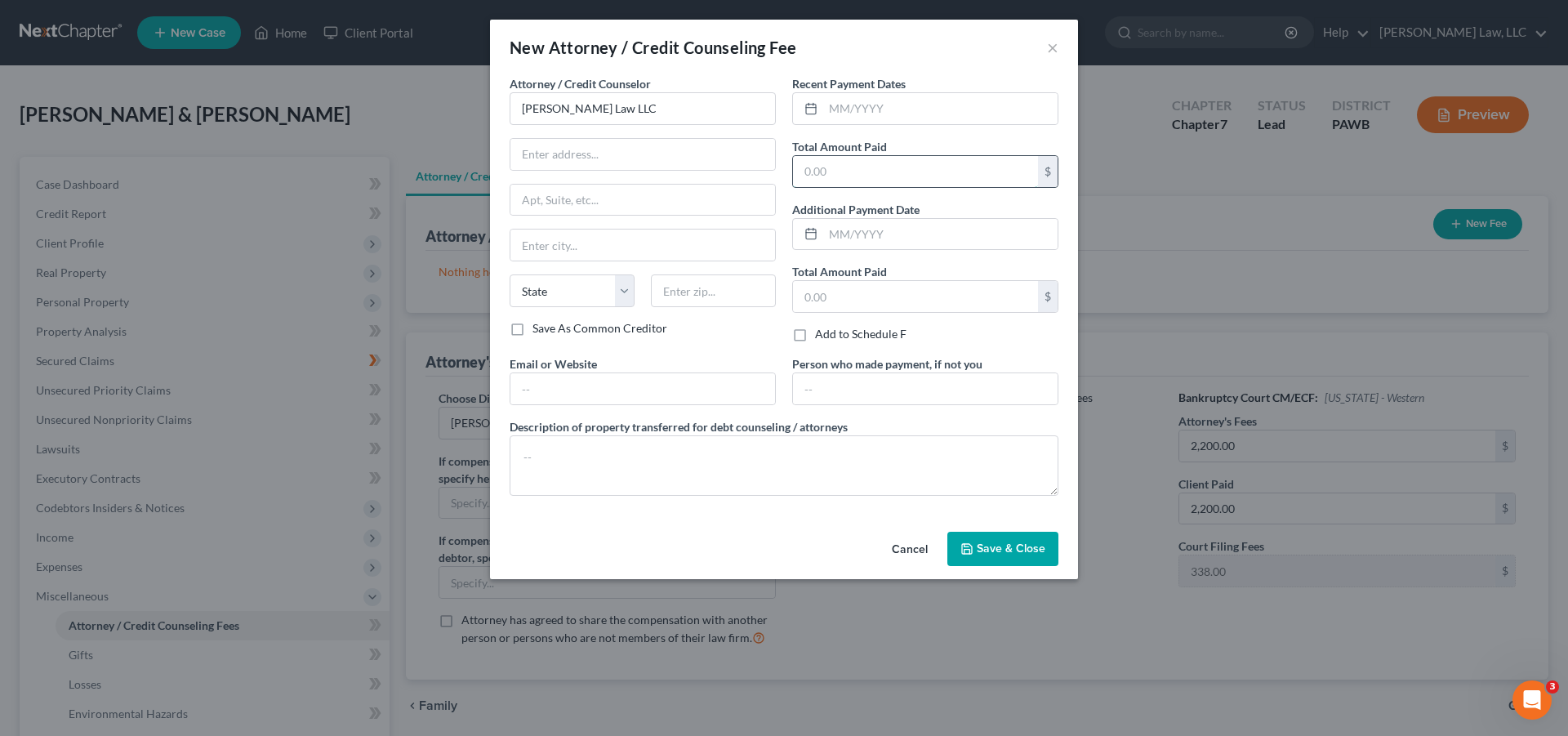
click at [890, 178] on input "text" at bounding box center [915, 172] width 245 height 31
type input "2,200.00"
click at [961, 202] on div "Additional Payment Date" at bounding box center [925, 226] width 266 height 50
click at [908, 295] on input "text" at bounding box center [915, 296] width 245 height 31
click at [999, 553] on span "Save & Close" at bounding box center [1012, 549] width 69 height 14
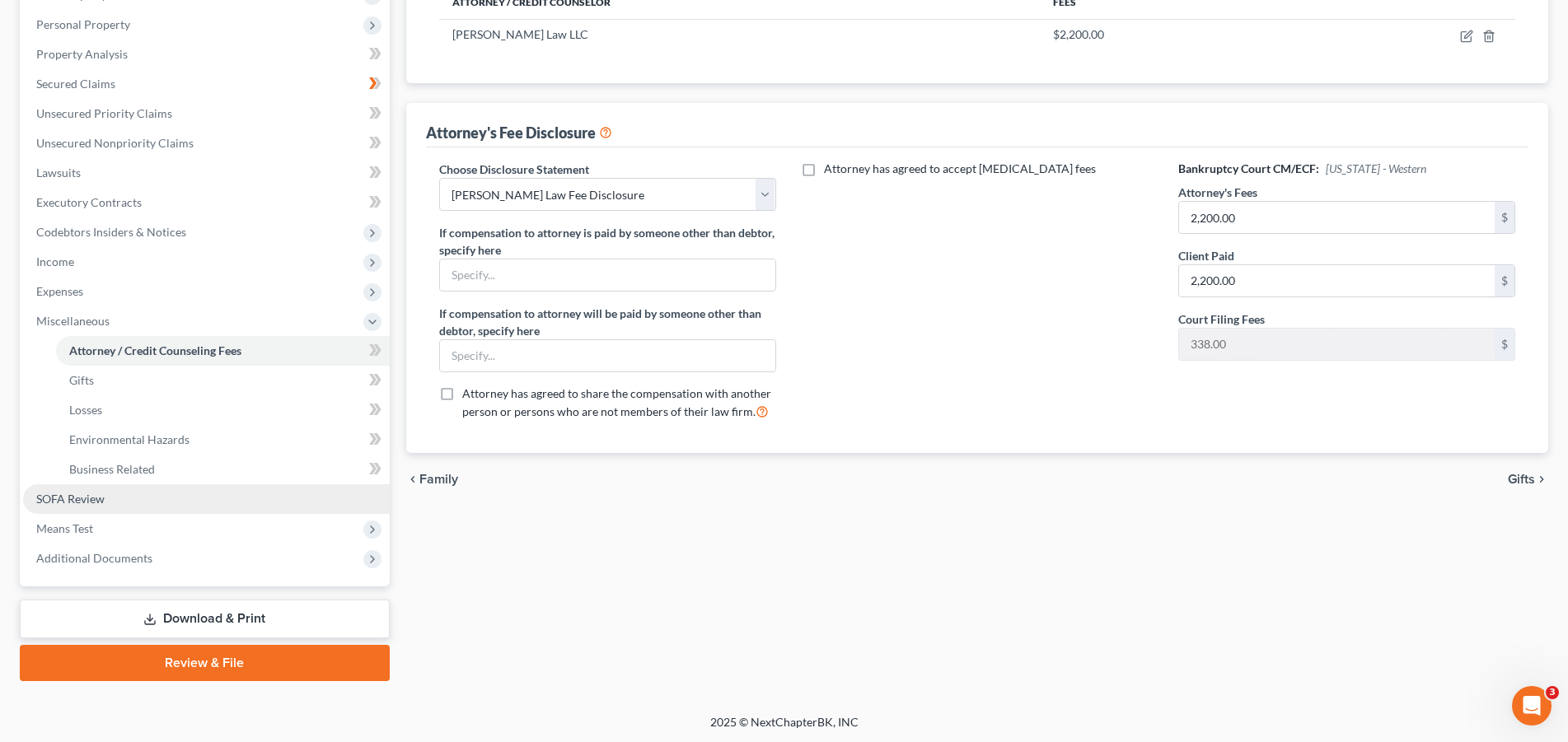
click at [88, 502] on span "SOFA Review" at bounding box center [70, 499] width 68 height 14
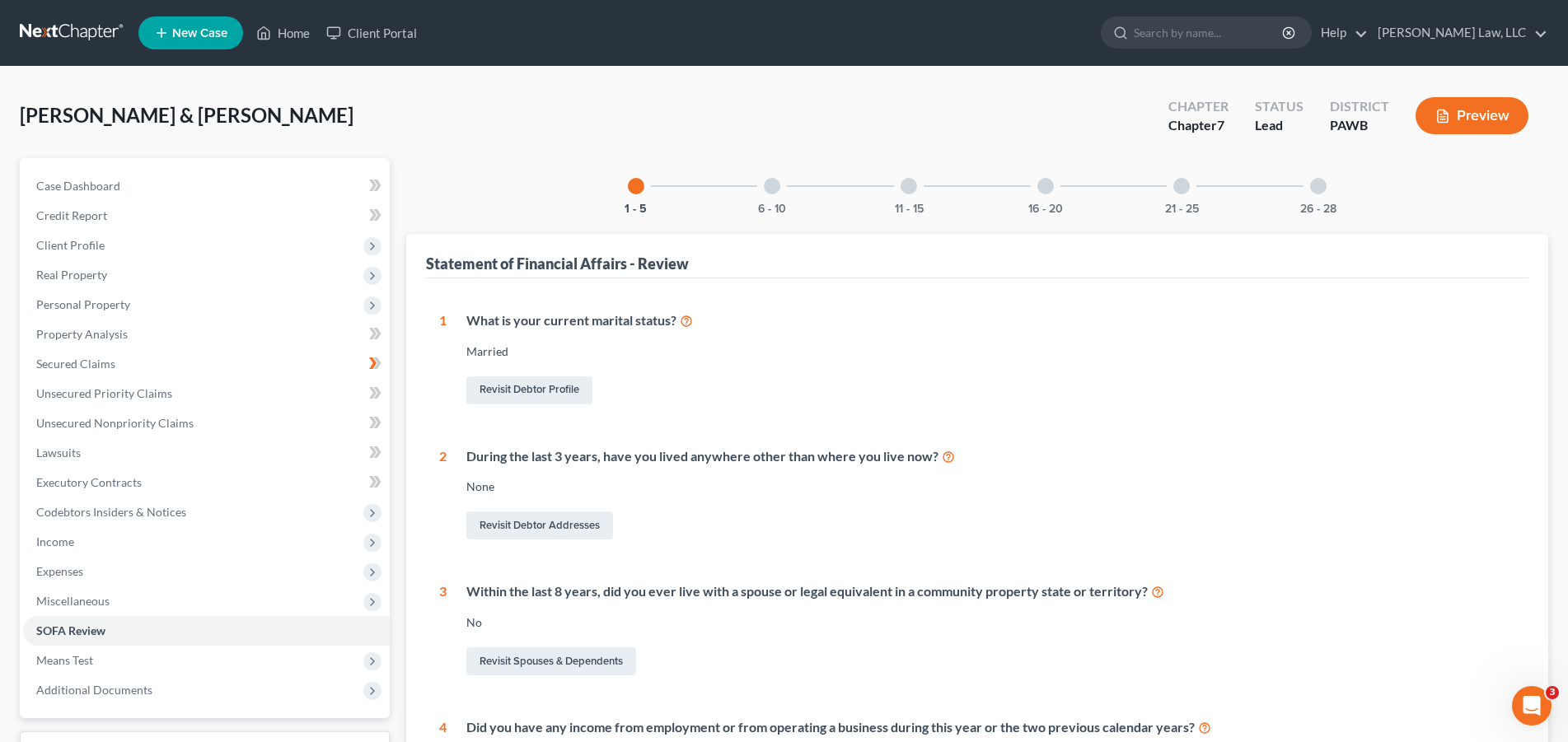
click at [1051, 191] on div "16 - 20" at bounding box center [1046, 187] width 56 height 56
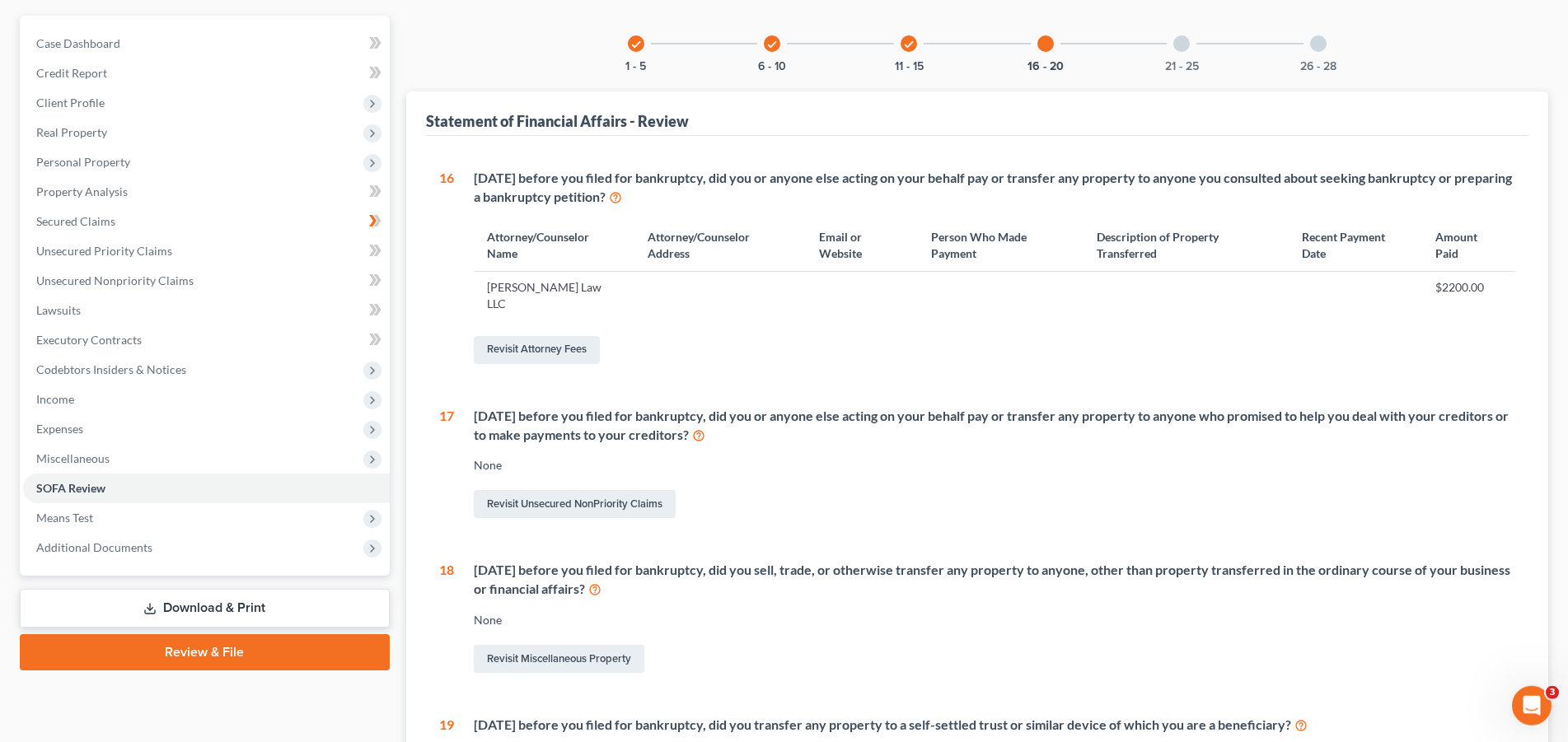
scroll to position [168, 0]
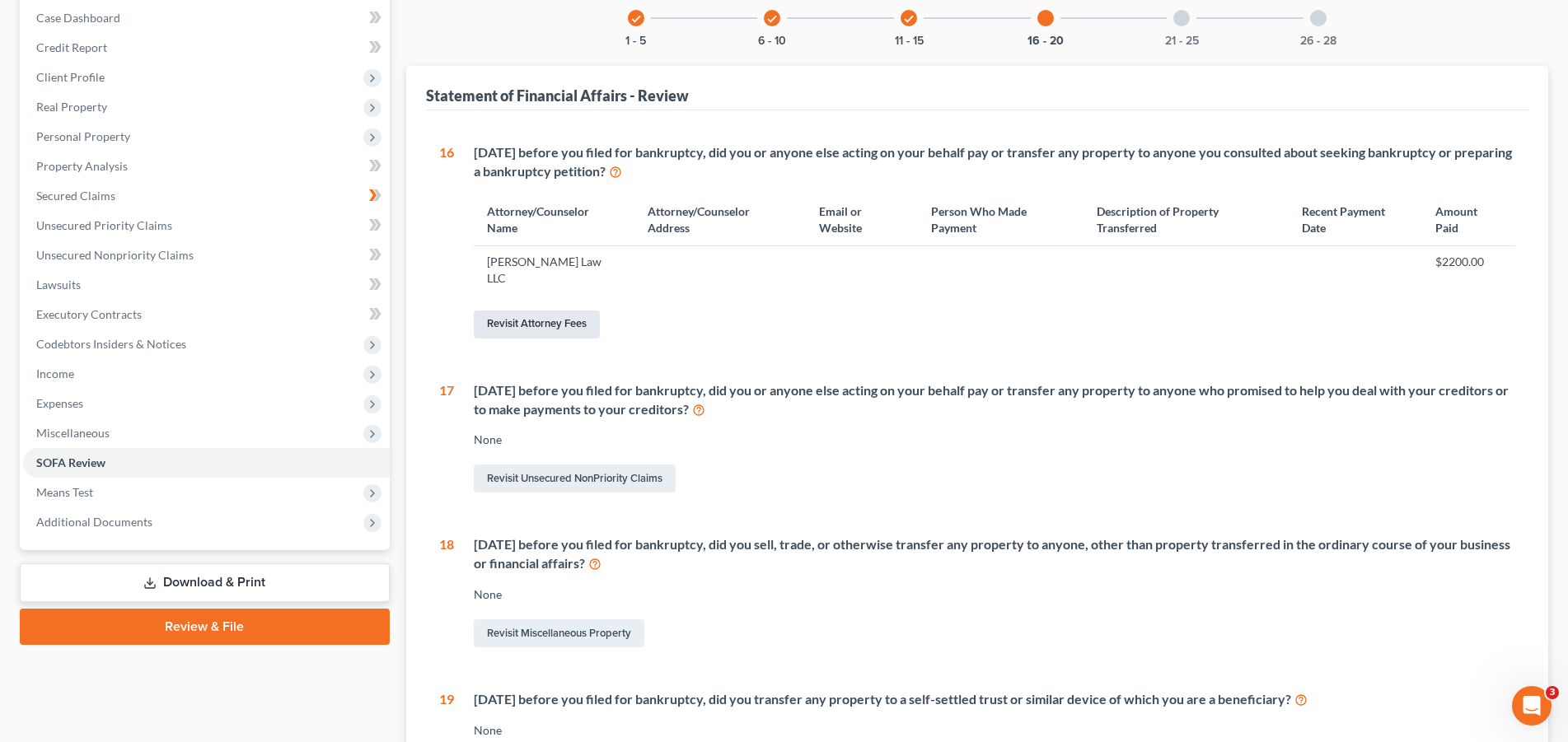
click at [562, 313] on link "Revisit Attorney Fees" at bounding box center [536, 324] width 126 height 28
select select "0"
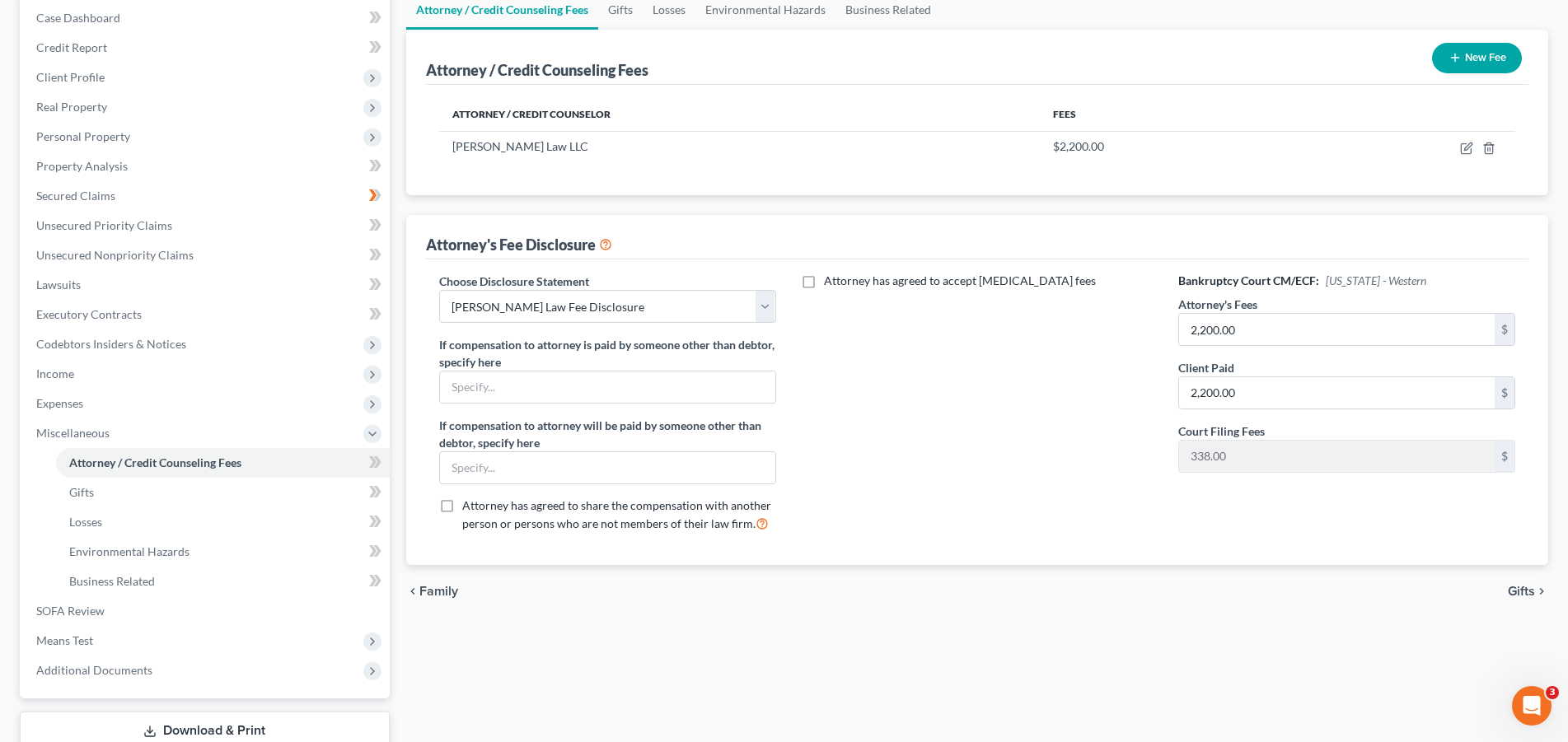
scroll to position [132, 0]
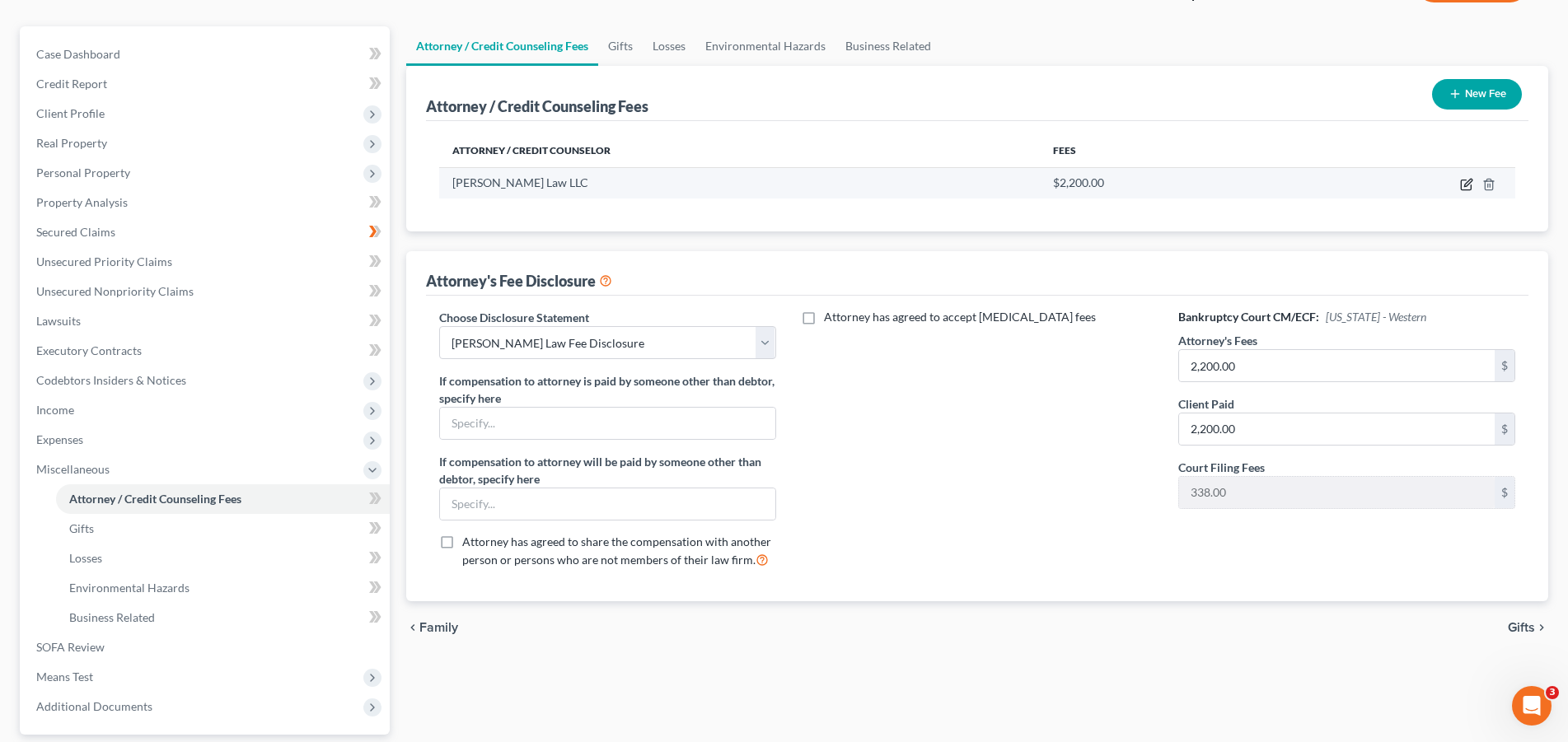
click at [1468, 185] on icon "button" at bounding box center [1467, 182] width 7 height 7
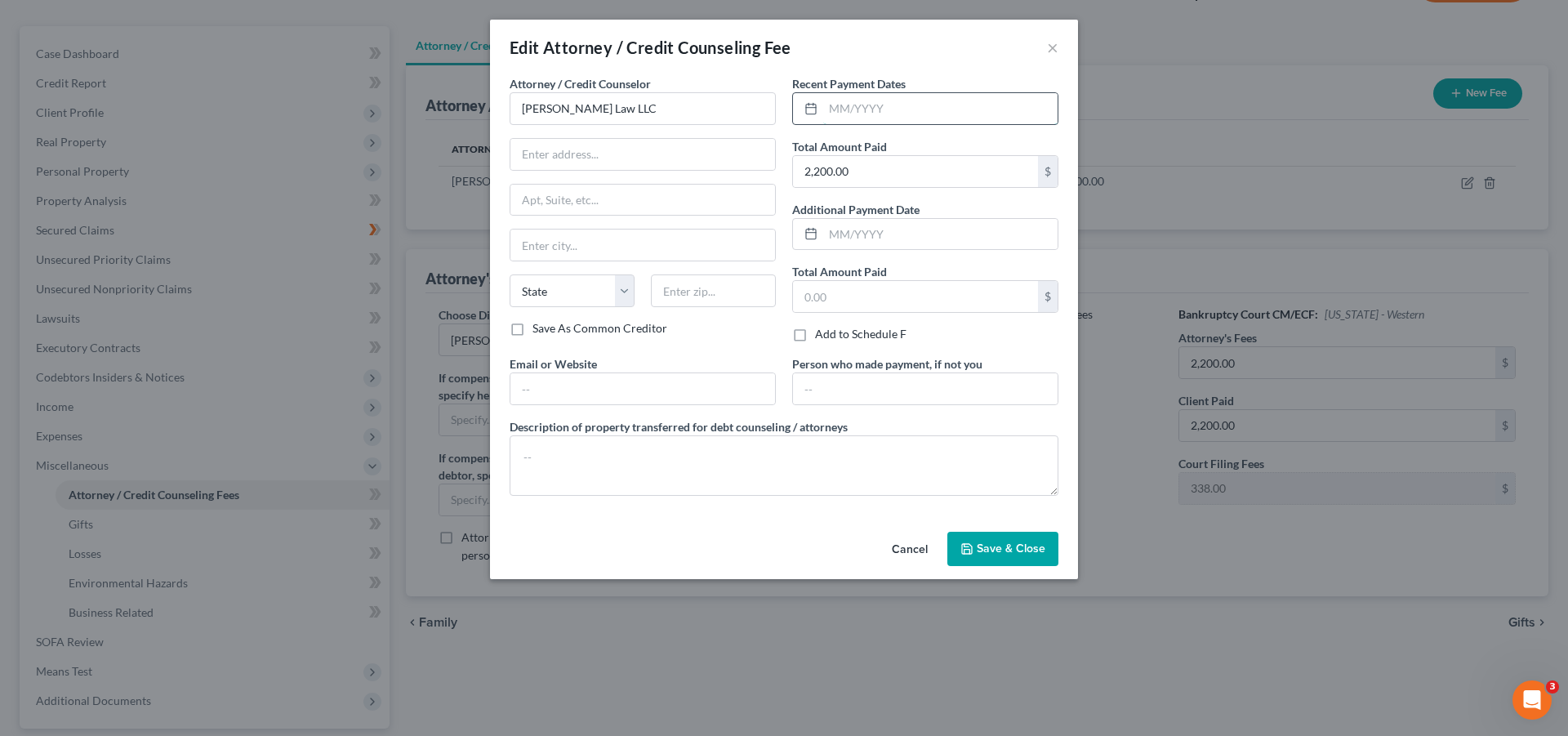
click at [987, 112] on input "text" at bounding box center [940, 109] width 234 height 31
type input "08/2025"
click at [1004, 557] on button "Save & Close" at bounding box center [1003, 549] width 111 height 34
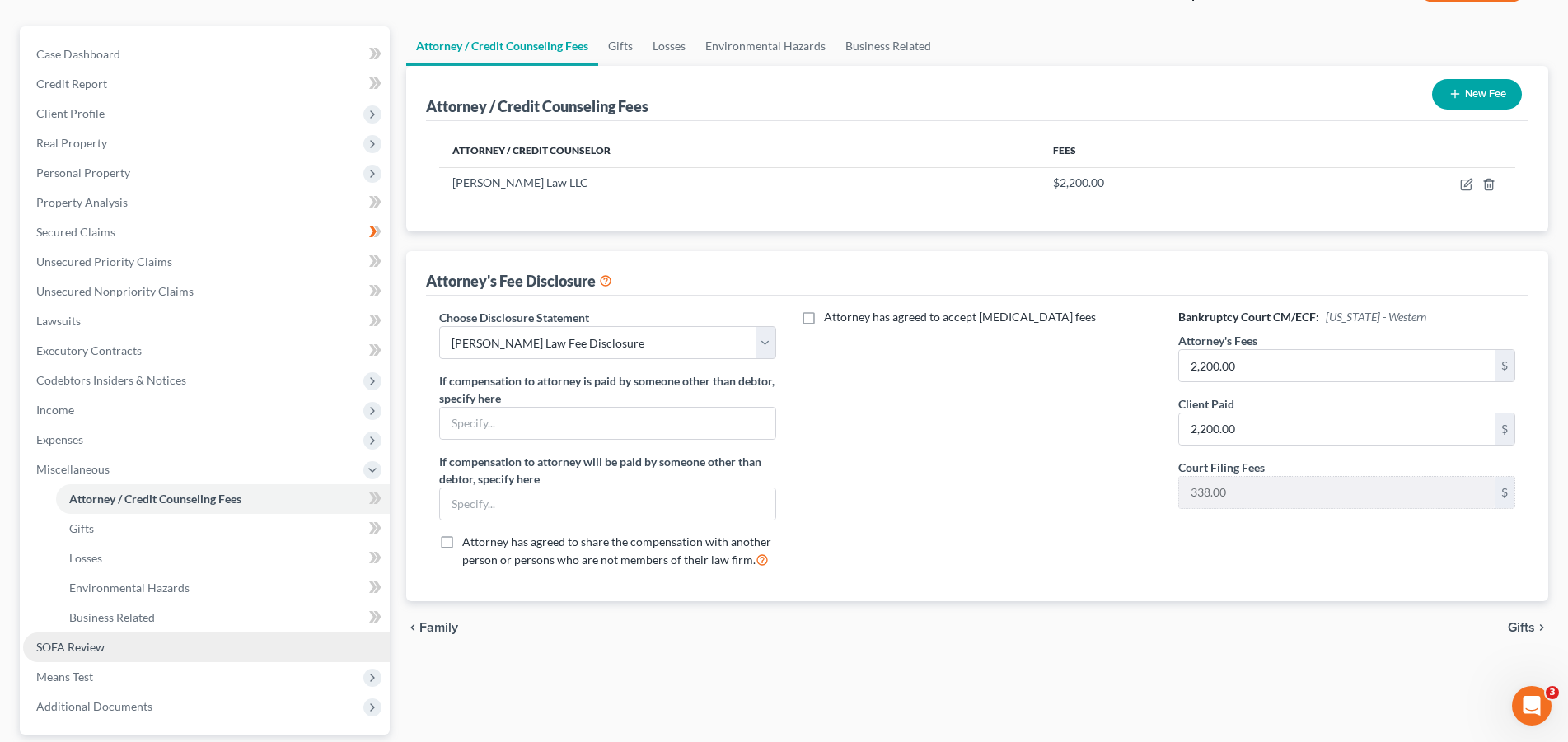
click at [102, 655] on link "SOFA Review" at bounding box center [206, 648] width 366 height 30
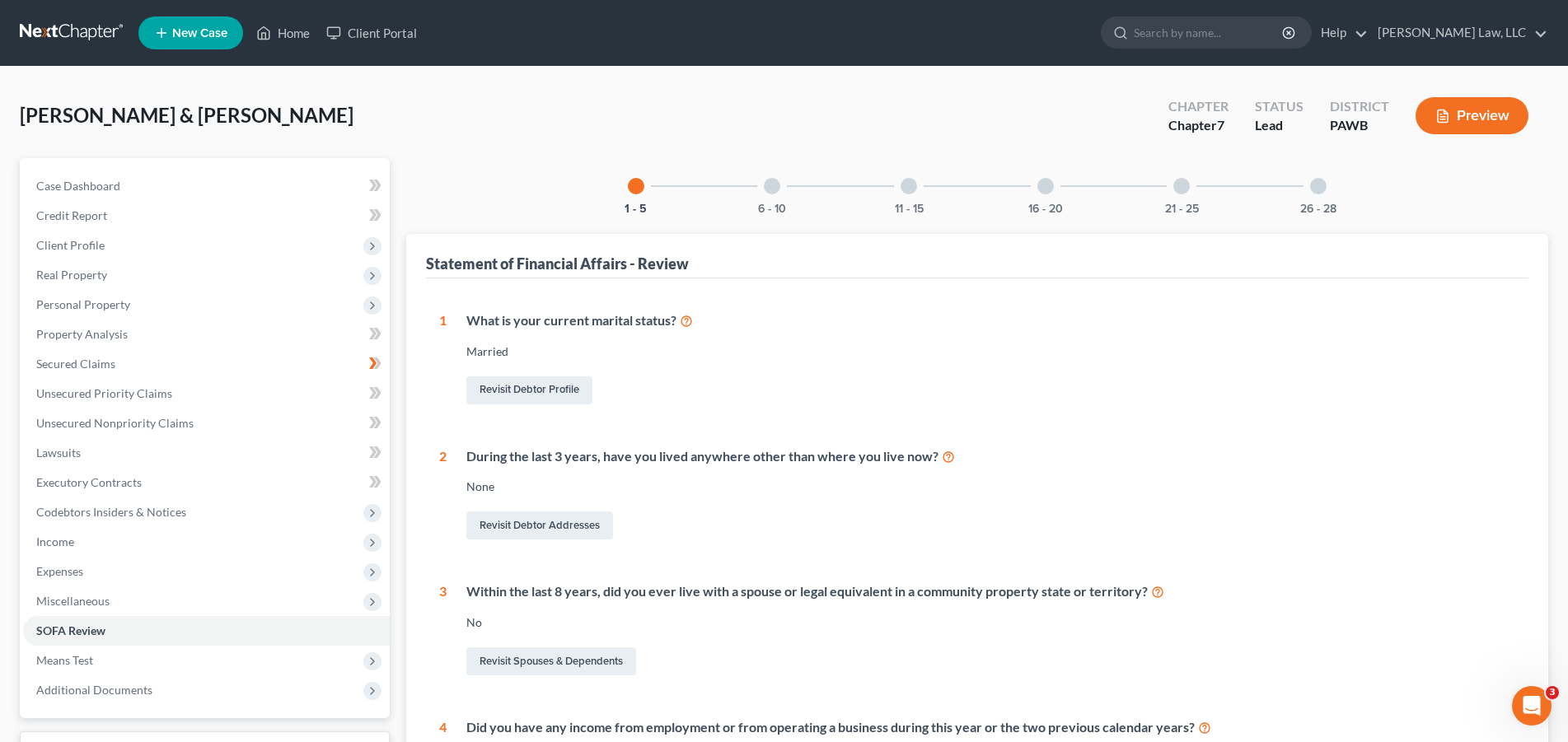
click at [1046, 182] on div at bounding box center [1046, 187] width 17 height 17
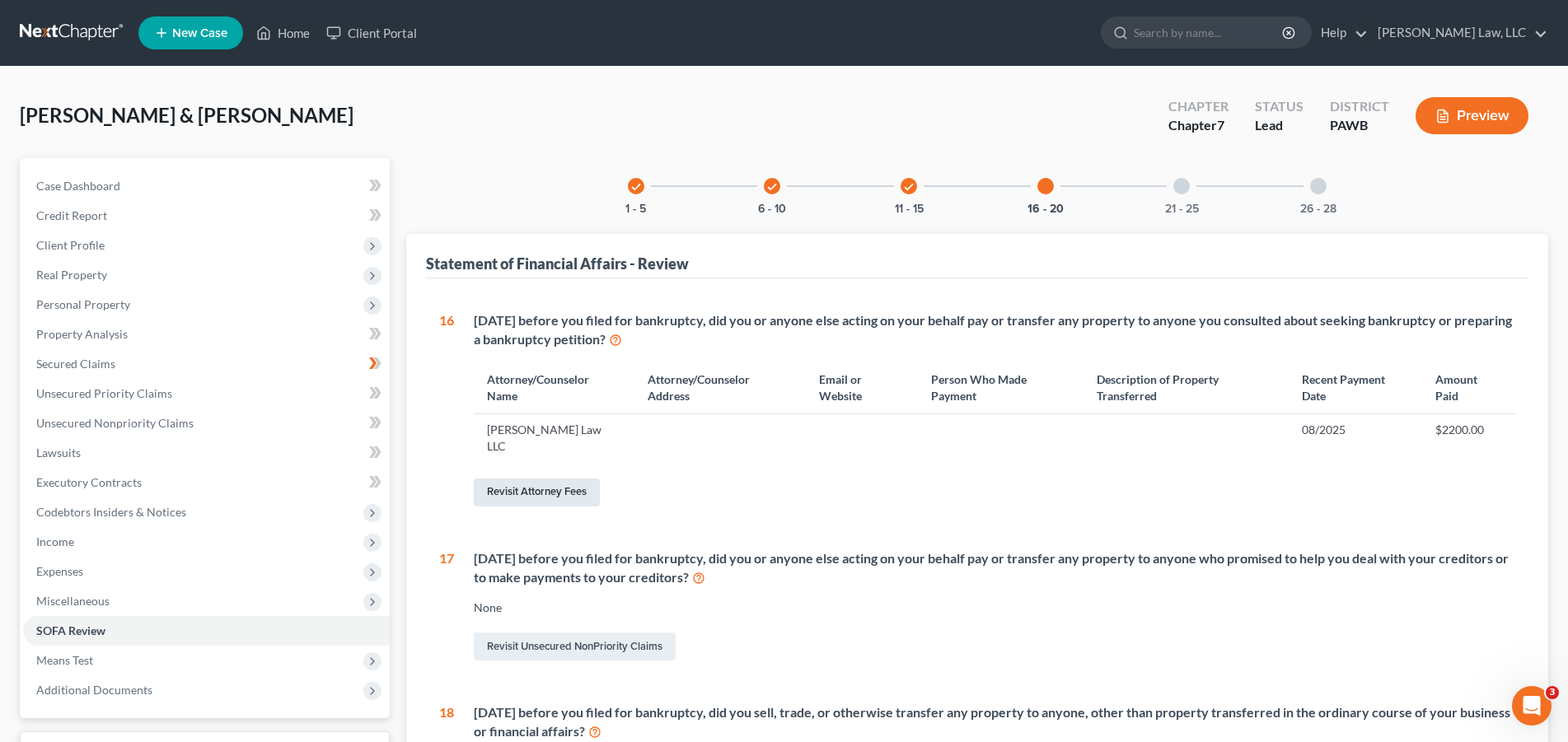
click at [542, 479] on link "Revisit Attorney Fees" at bounding box center [536, 493] width 126 height 28
select select "0"
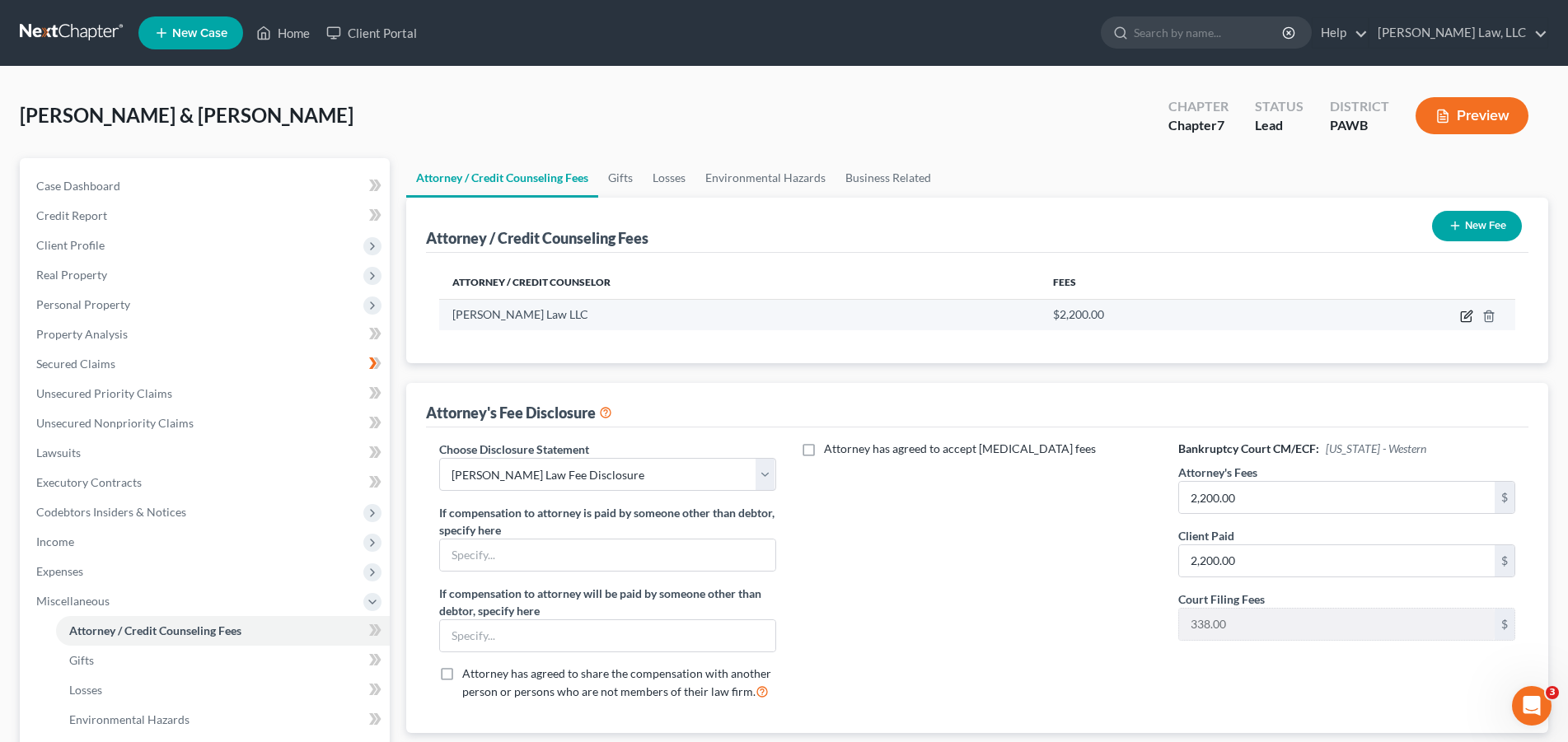
click at [1466, 316] on icon "button" at bounding box center [1466, 316] width 13 height 13
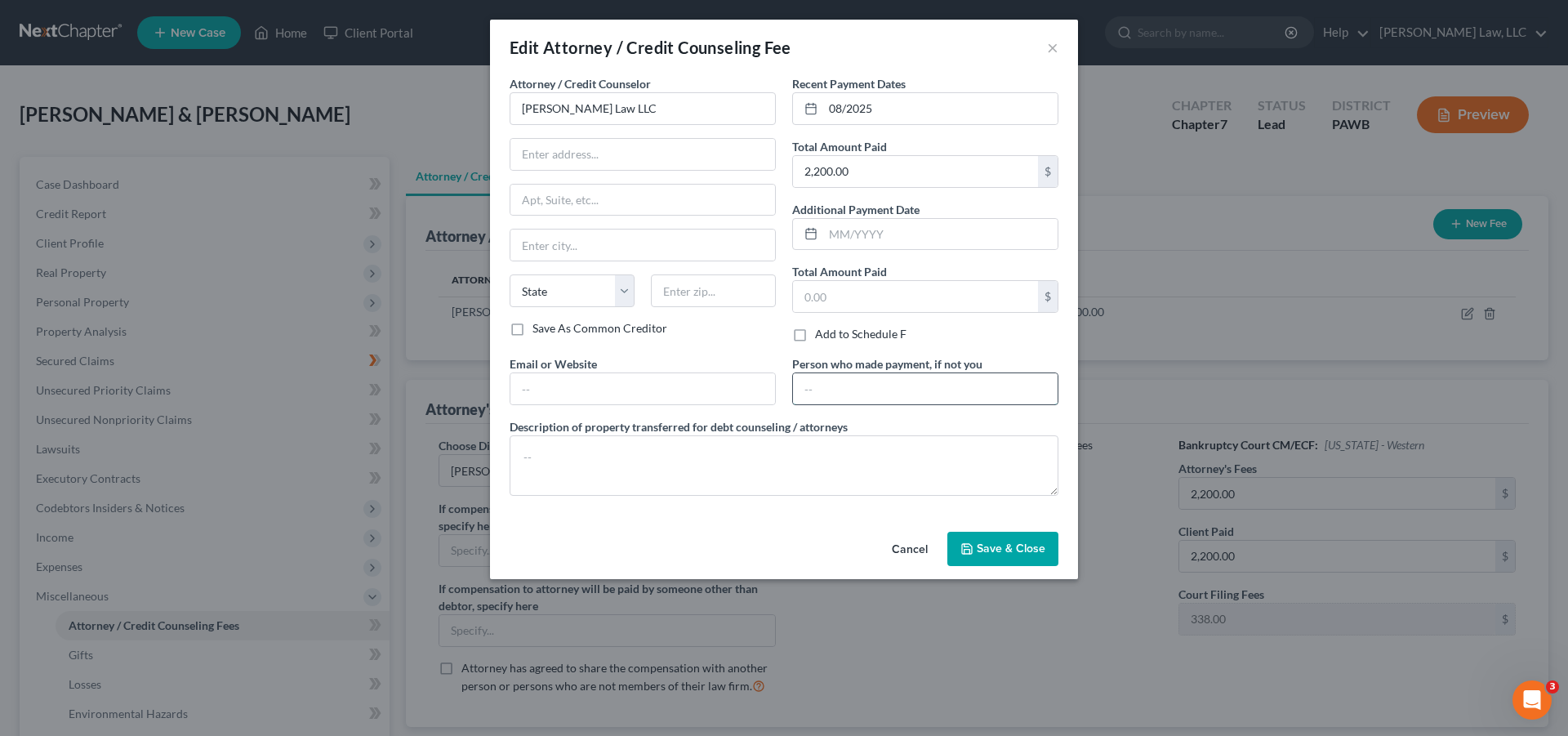
click at [899, 393] on input "text" at bounding box center [925, 389] width 264 height 31
type input "Debtors"
click at [998, 549] on span "Save & Close" at bounding box center [1012, 549] width 69 height 14
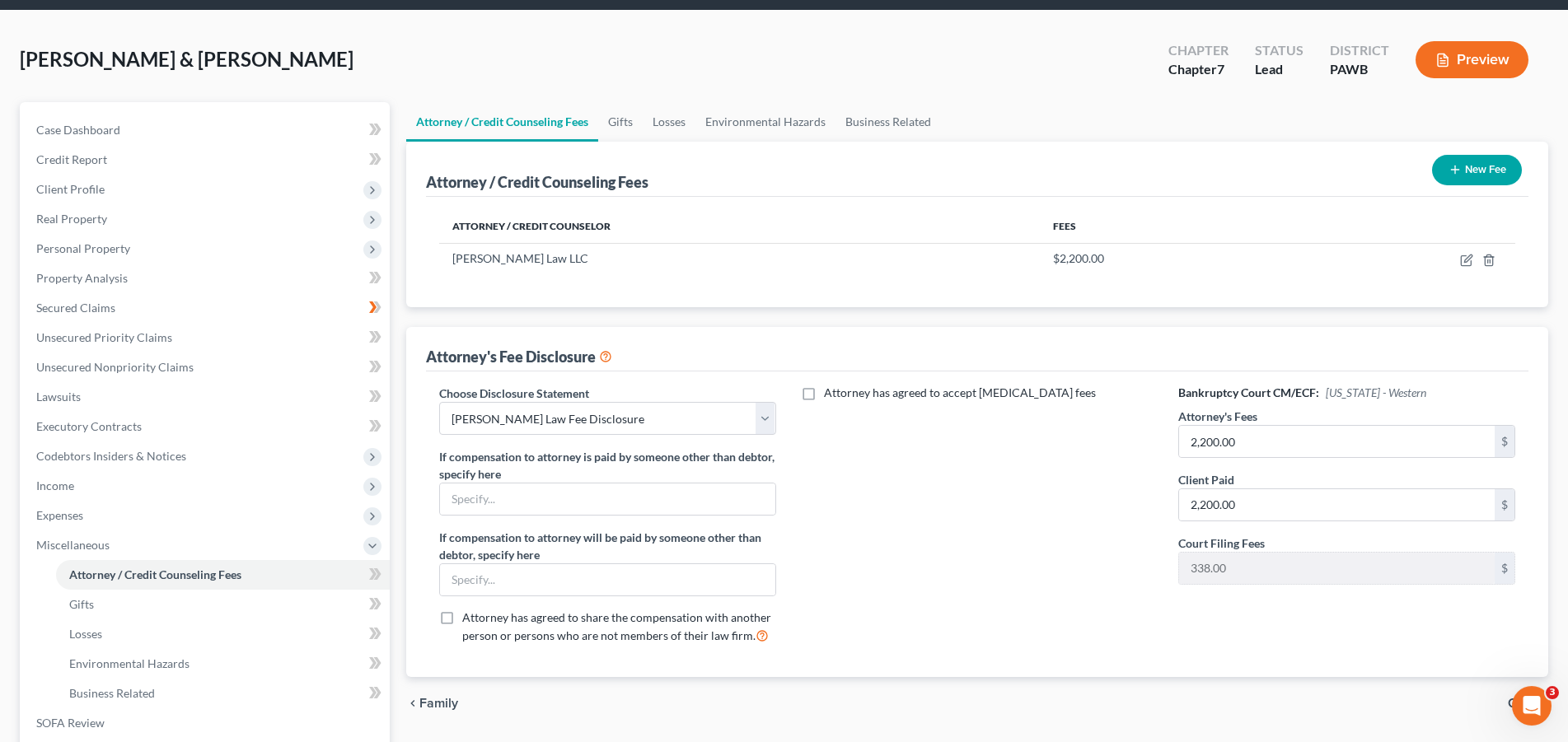
scroll to position [252, 0]
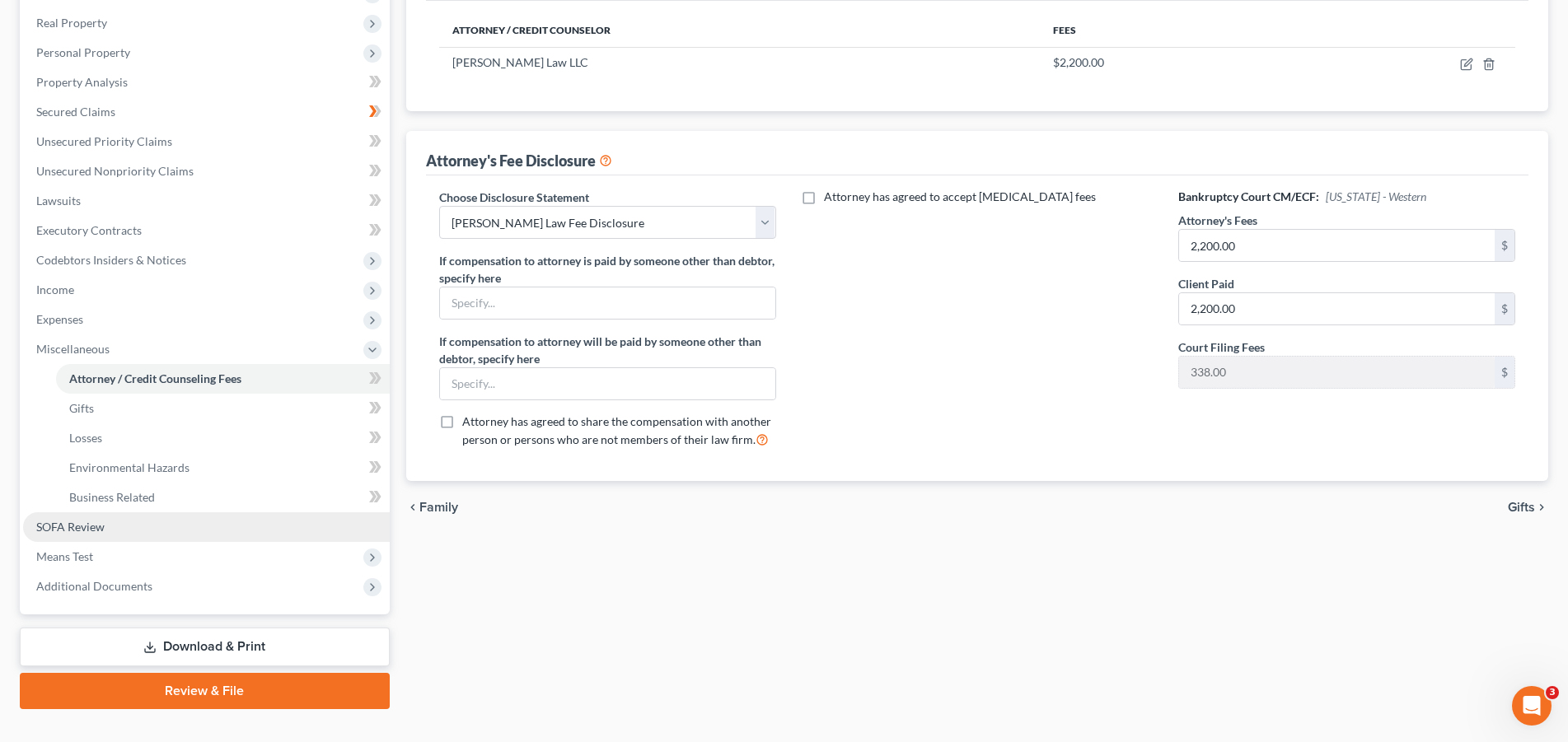
click at [120, 522] on link "SOFA Review" at bounding box center [206, 527] width 366 height 30
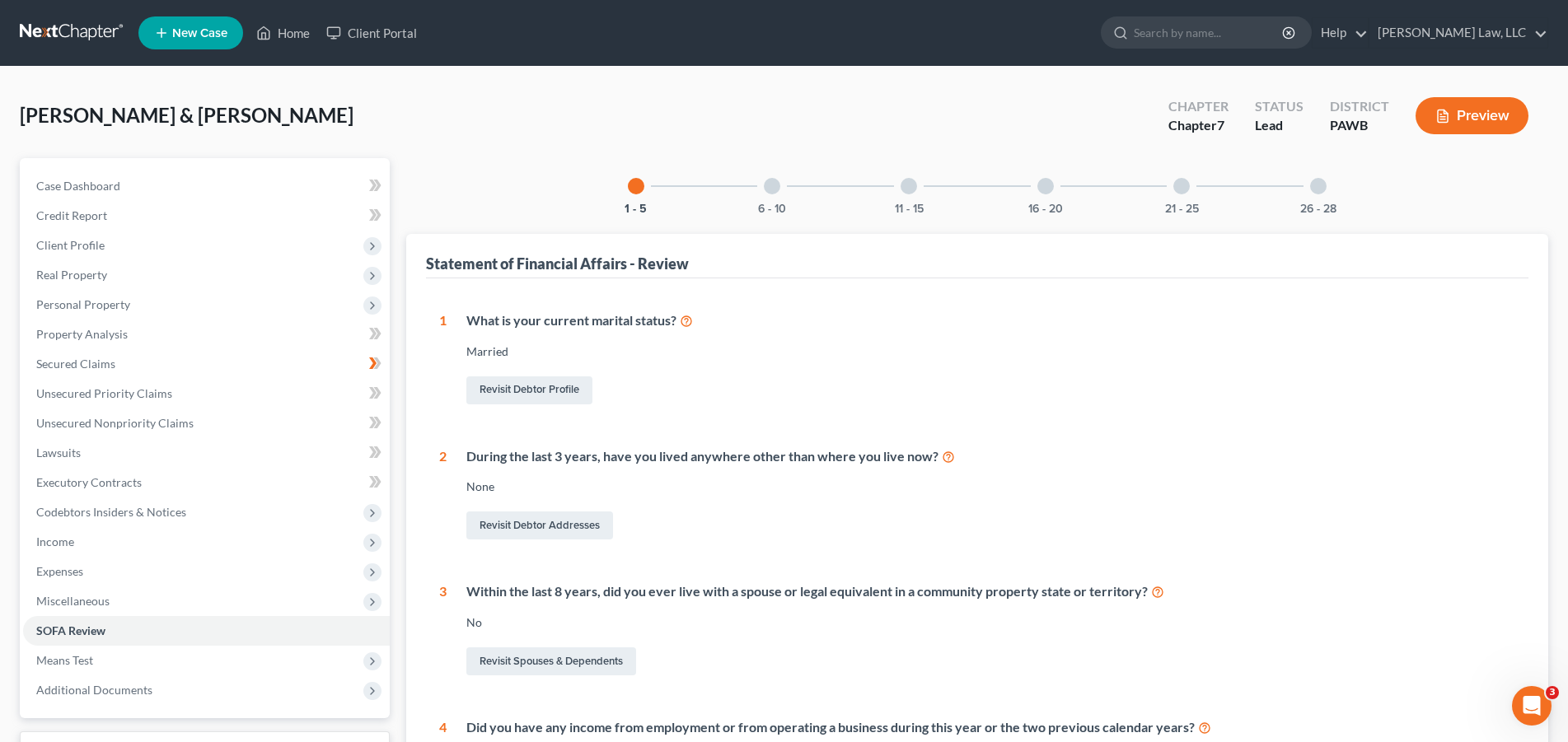
click at [1048, 188] on div at bounding box center [1046, 187] width 17 height 17
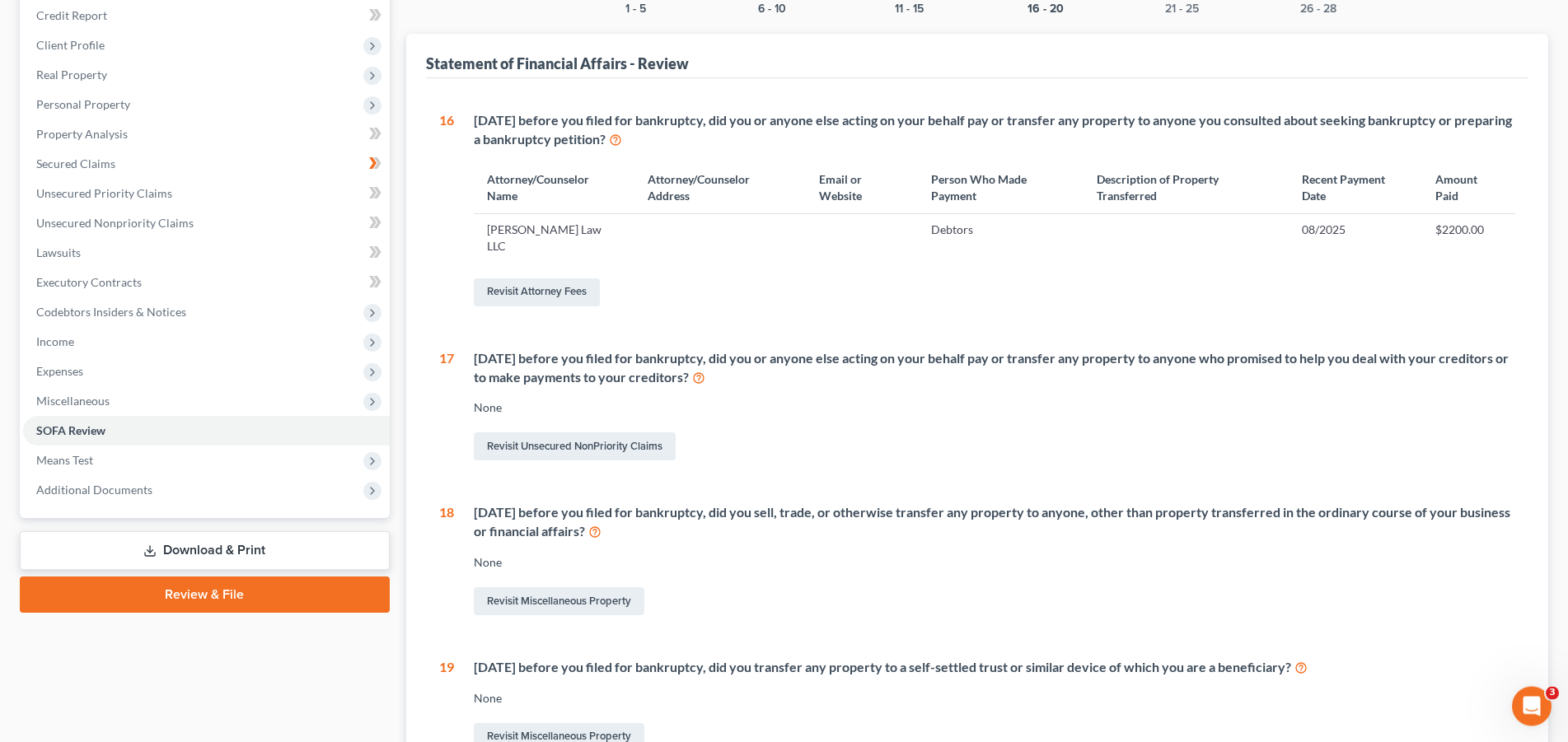
scroll to position [168, 0]
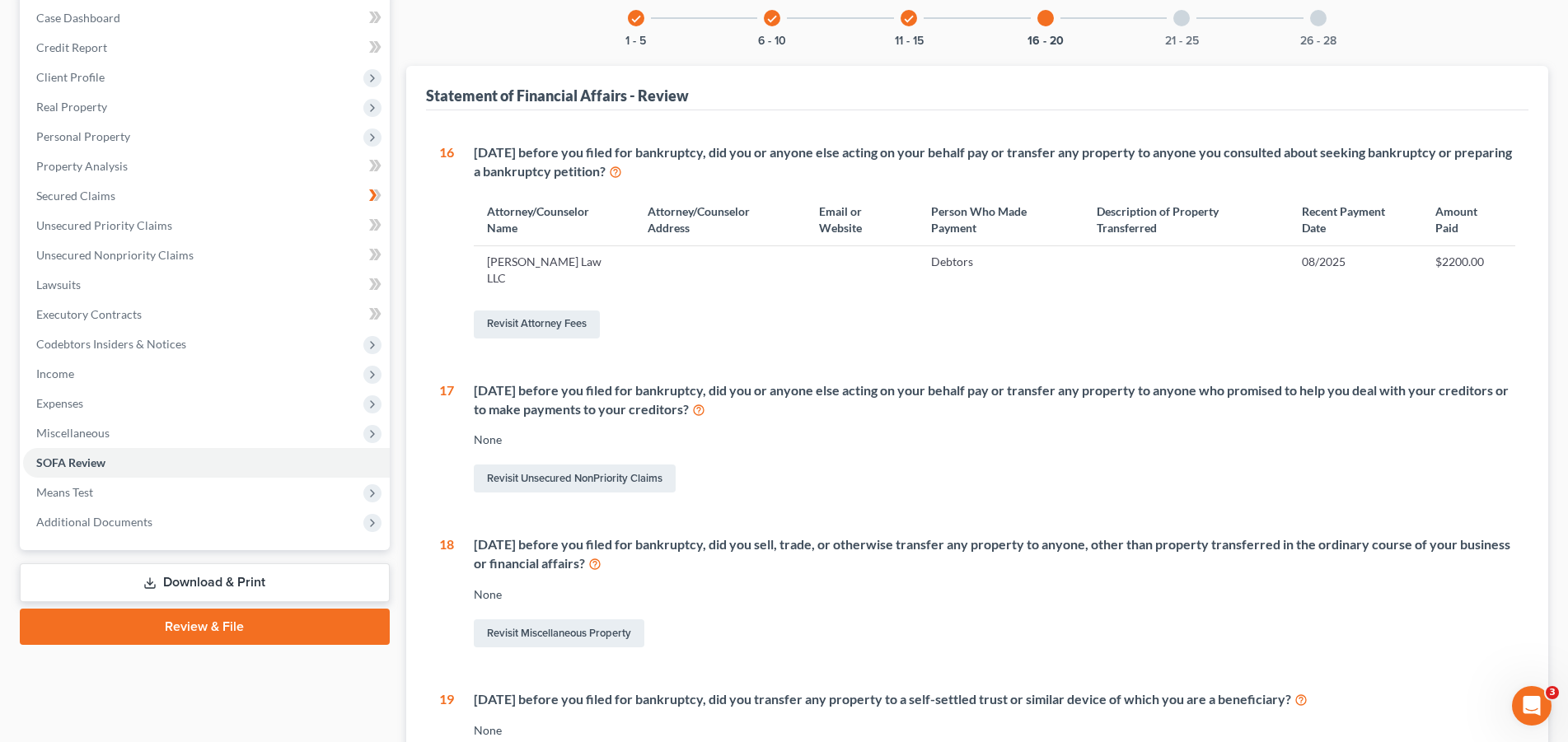
click at [218, 588] on link "Download & Print" at bounding box center [205, 583] width 370 height 39
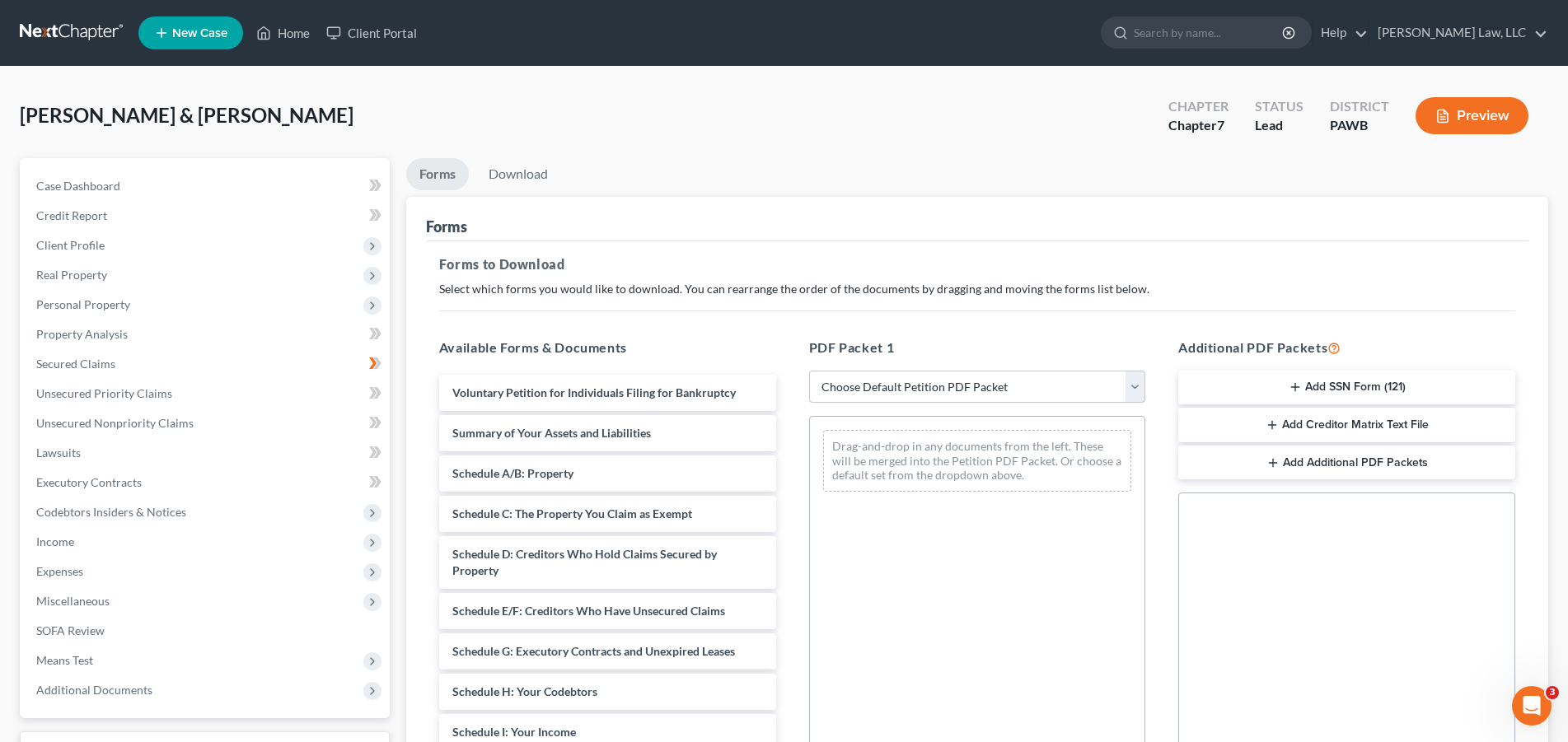
click at [809, 371] on select "Choose Default Petition PDF Packet Complete Bankruptcy Petition (all forms and …" at bounding box center [977, 387] width 337 height 33
select select "0"
click option "Complete Bankruptcy Petition (all forms and schedules)" at bounding box center [0, 0] width 0 height 0
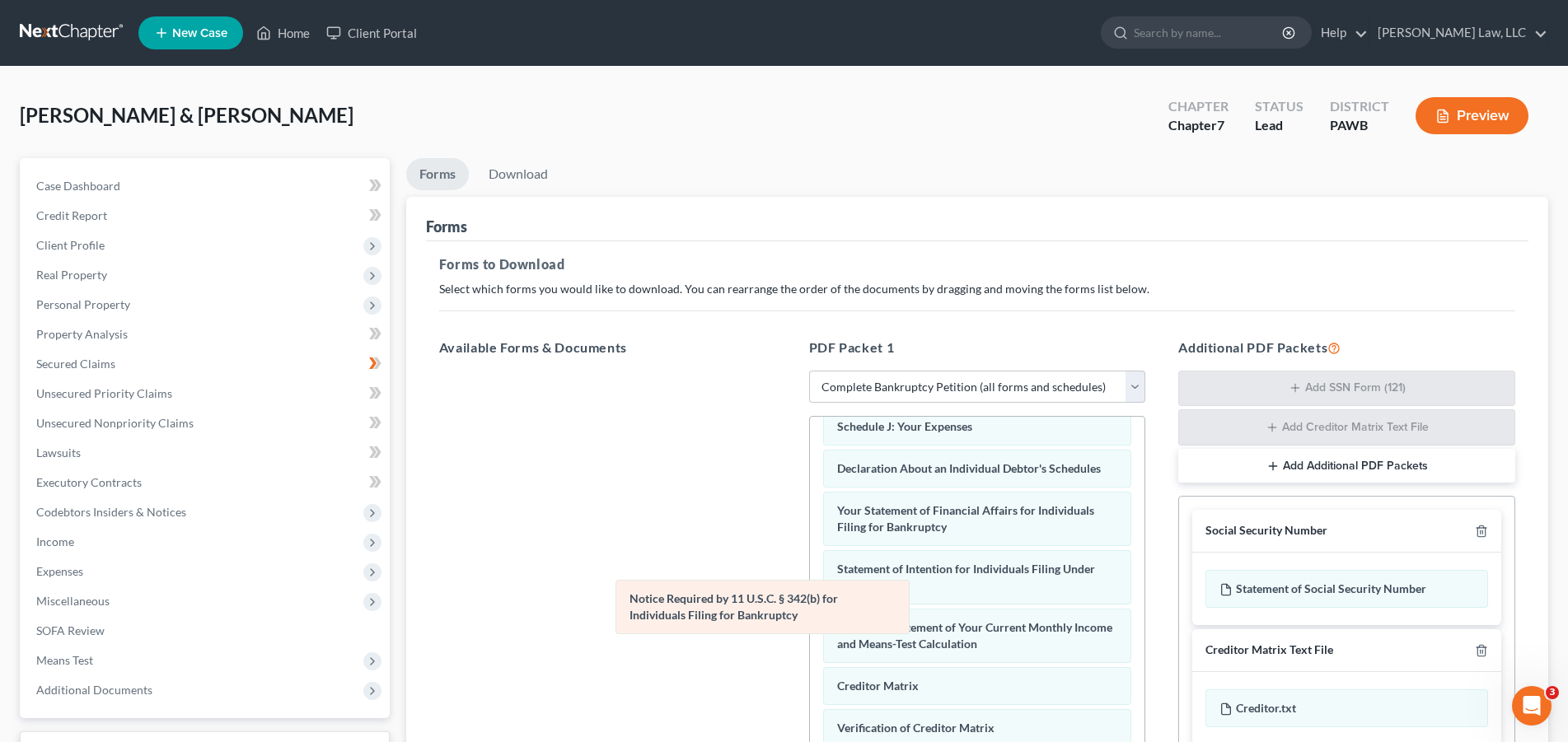
scroll to position [466, 0]
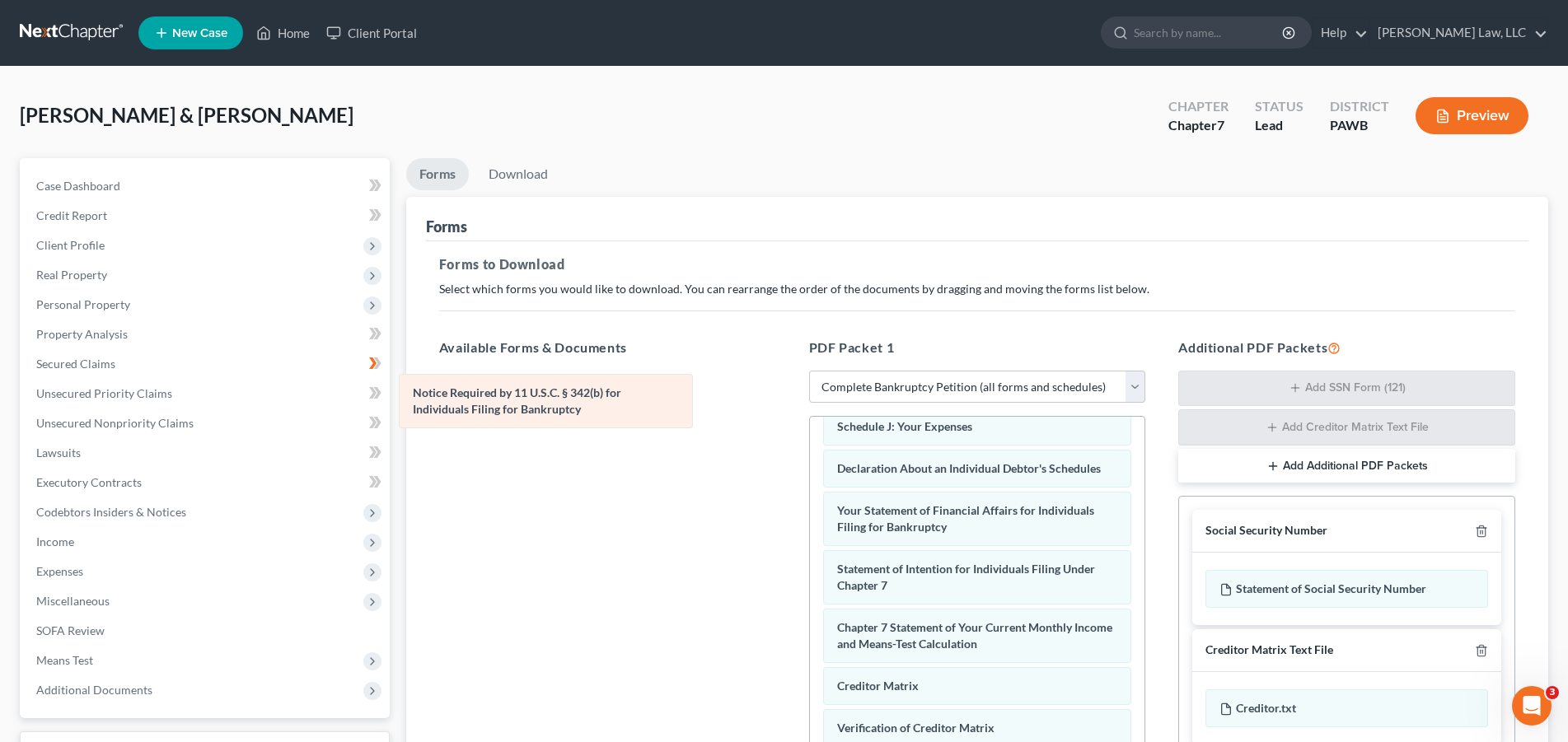
drag, startPoint x: 851, startPoint y: 729, endPoint x: 427, endPoint y: 411, distance: 530.0
click at [810, 411] on div "Notice Required by 11 U.S.C. § 342(b) for Individuals Filing for Bankruptcy Vol…" at bounding box center [977, 418] width 335 height 901
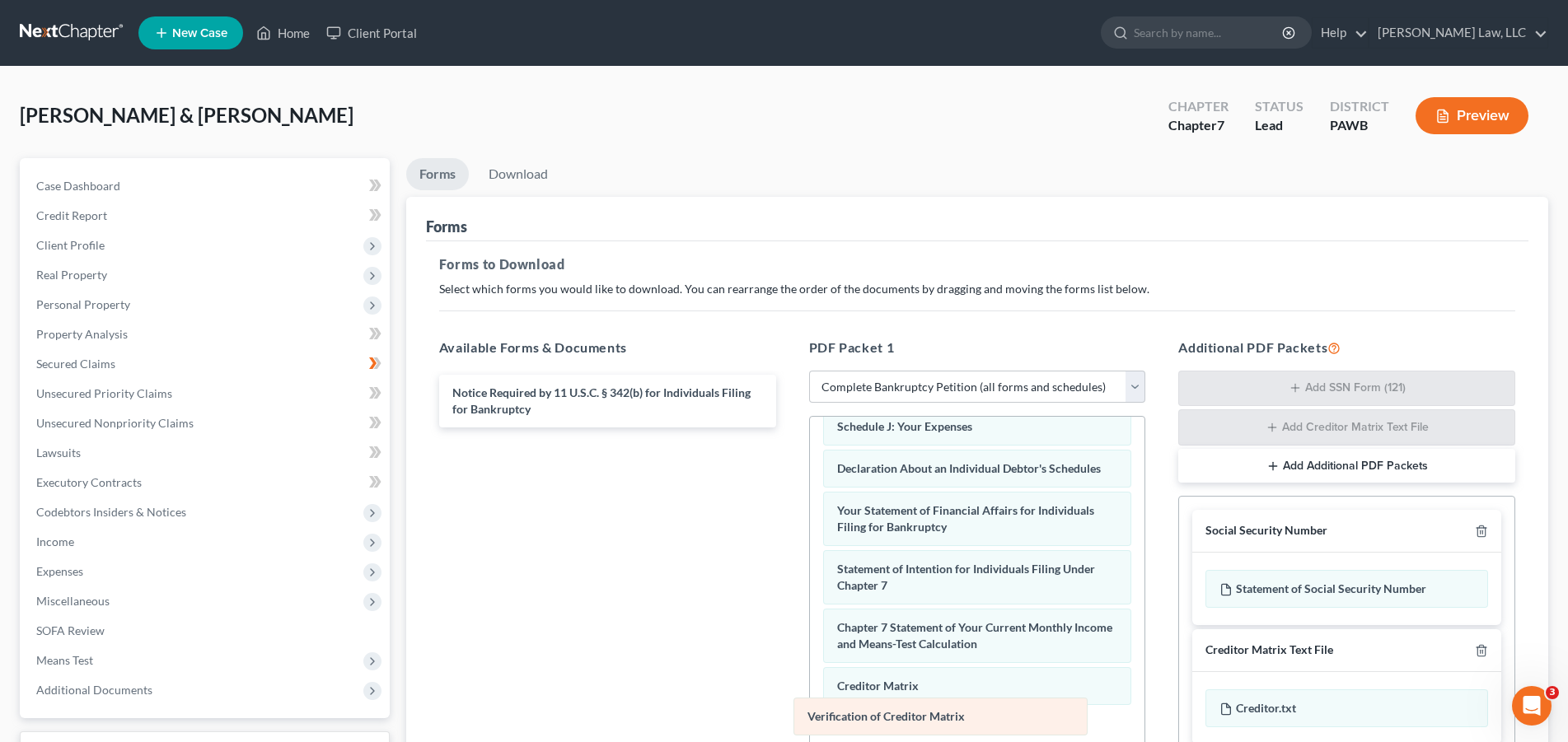
scroll to position [424, 0]
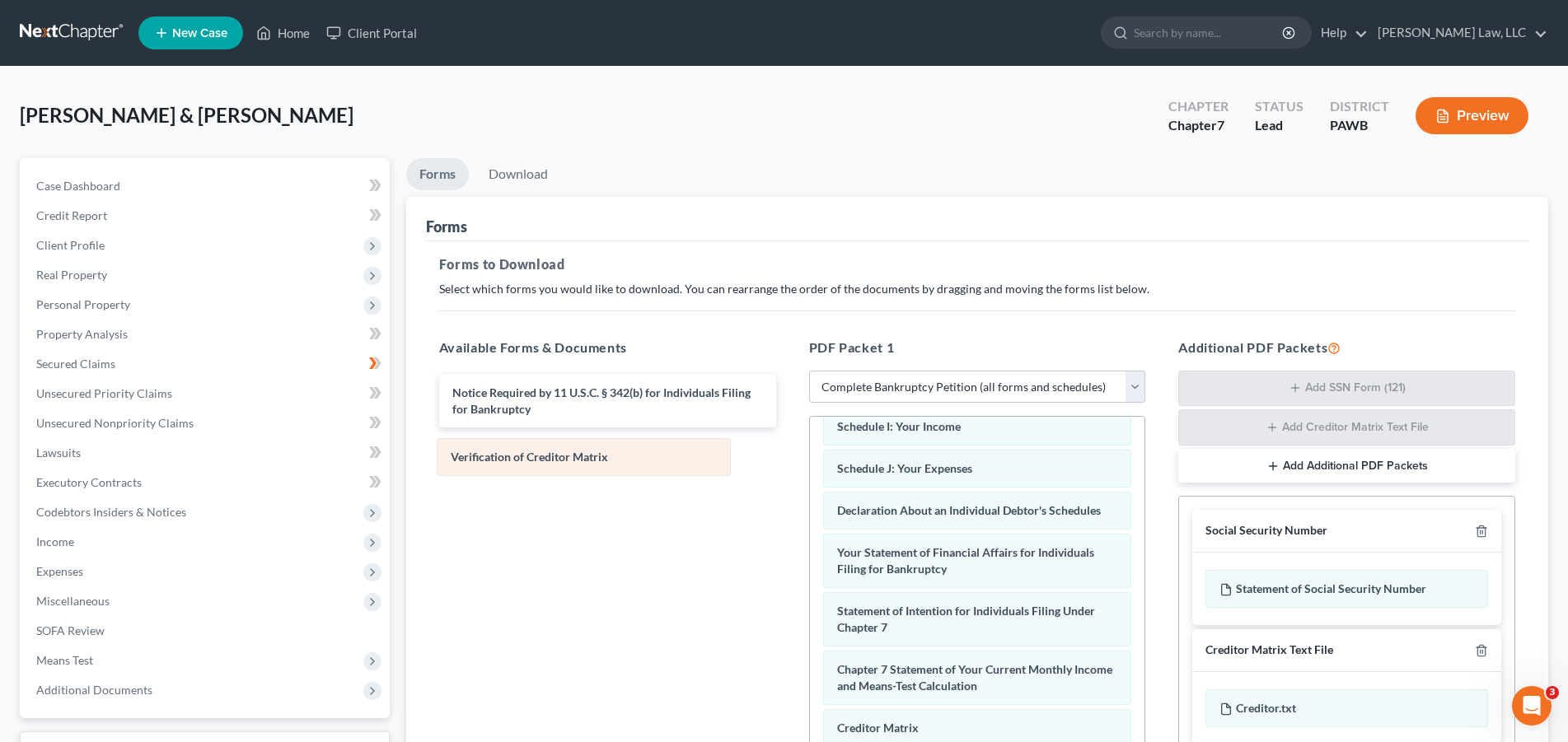
drag, startPoint x: 870, startPoint y: 734, endPoint x: 484, endPoint y: 464, distance: 471.1
click at [810, 464] on div "Verification of Creditor Matrix Voluntary Petition for Individuals Filing for B…" at bounding box center [977, 438] width 335 height 859
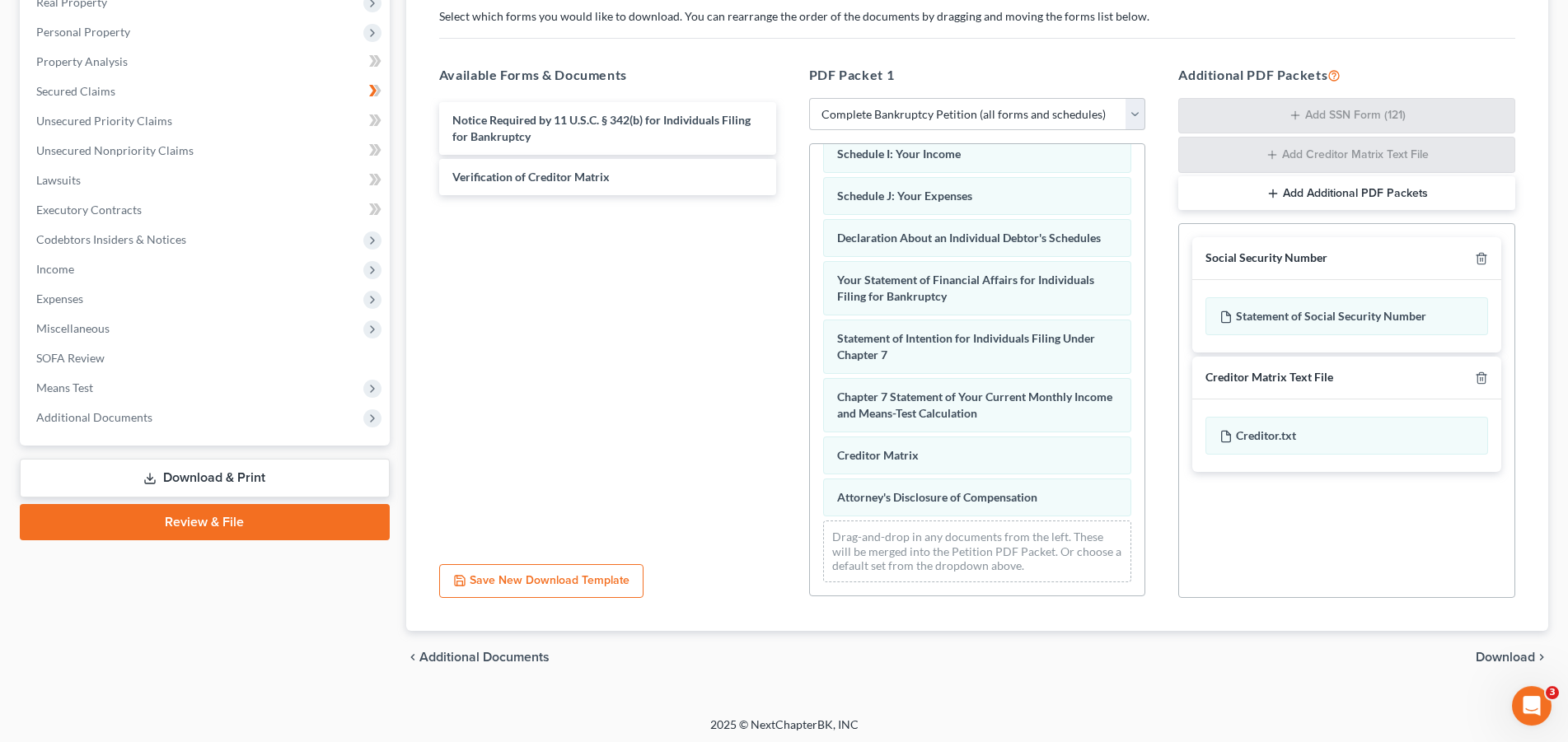
scroll to position [276, 0]
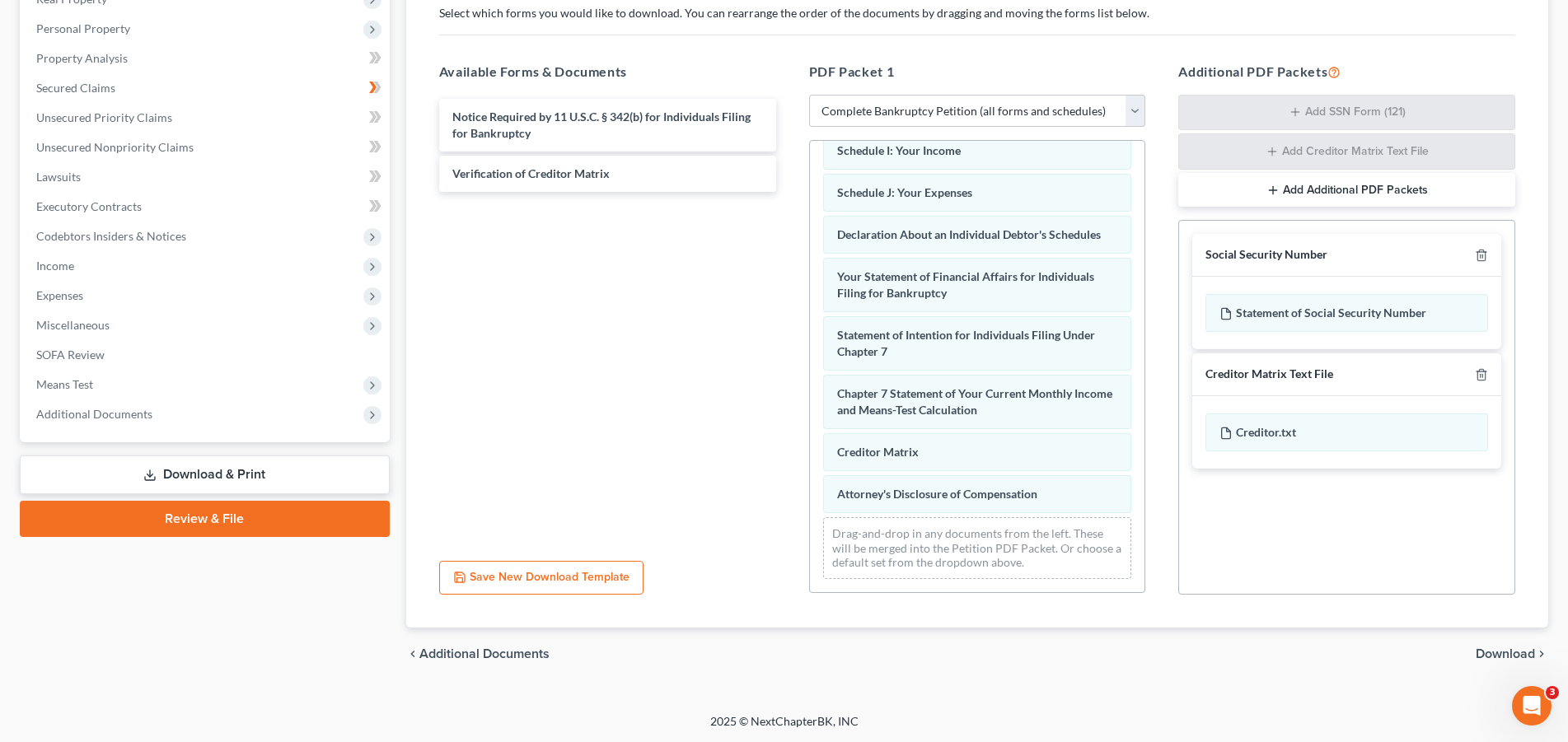
click at [1504, 648] on span "Download" at bounding box center [1505, 655] width 59 height 13
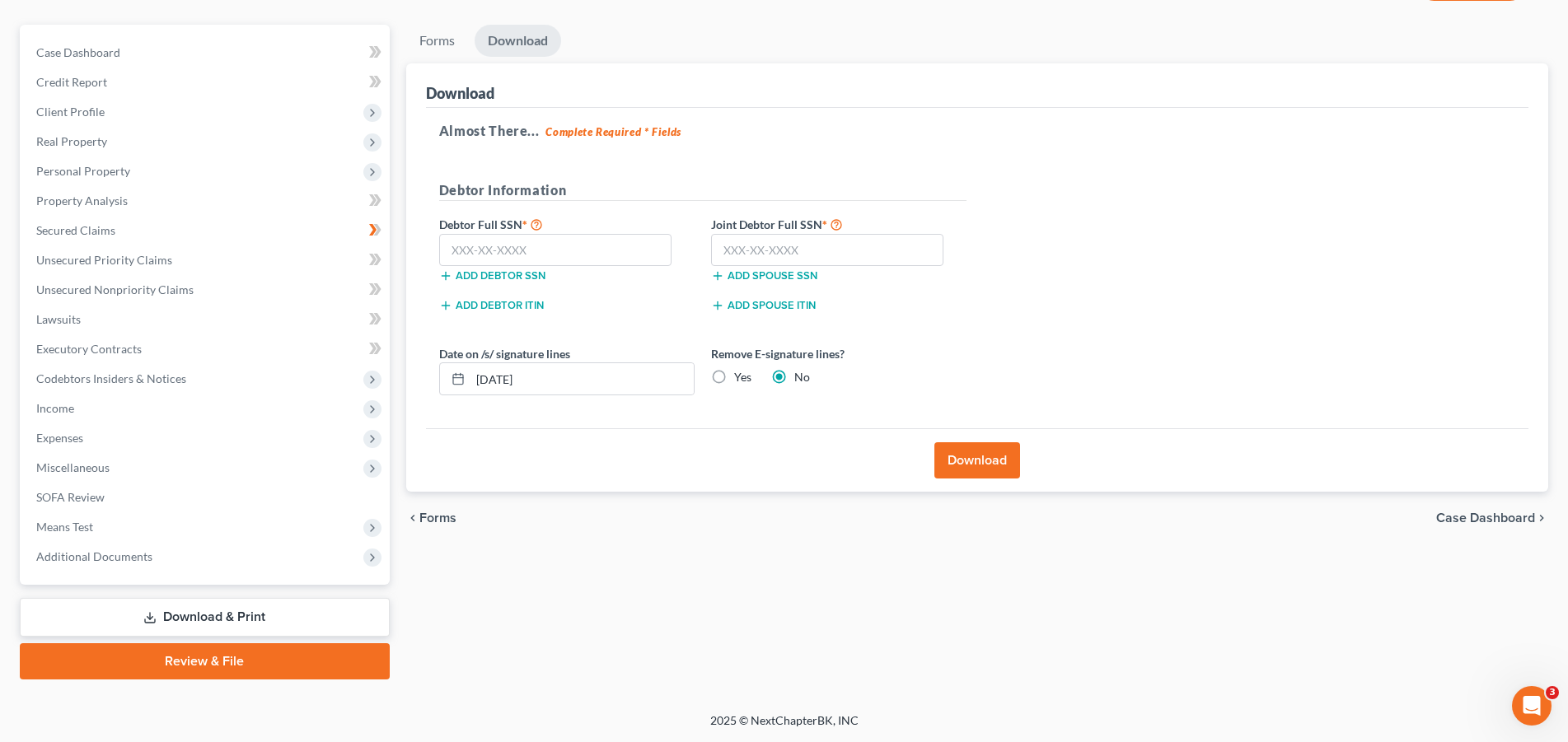
scroll to position [132, 0]
click at [979, 459] on button "Download" at bounding box center [977, 462] width 86 height 36
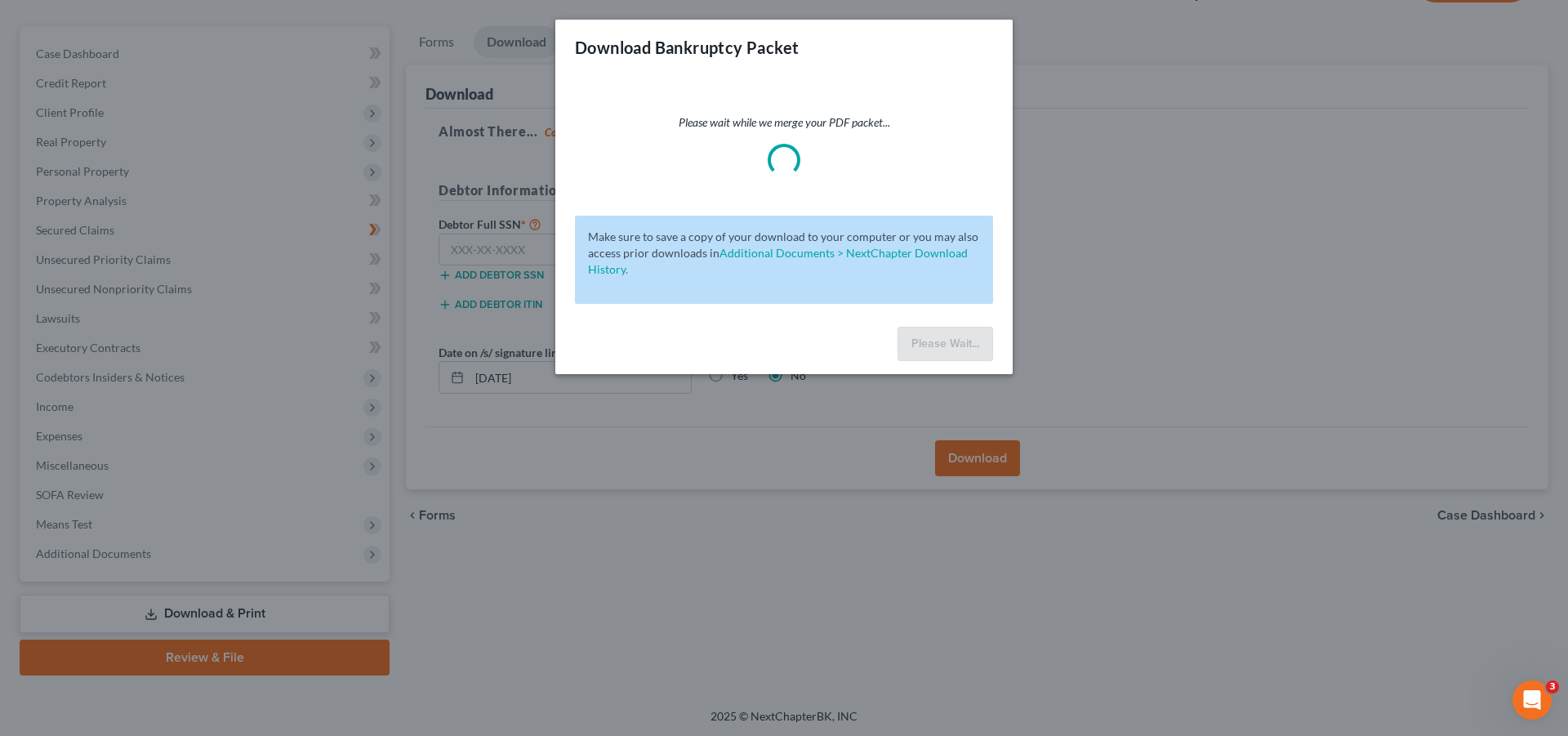
click at [999, 21] on div "Download Bankruptcy Packet" at bounding box center [784, 47] width 457 height 56
click at [435, 506] on div "Download Bankruptcy Packet Please wait while we merge your PDF packet... Make s…" at bounding box center [784, 368] width 1568 height 736
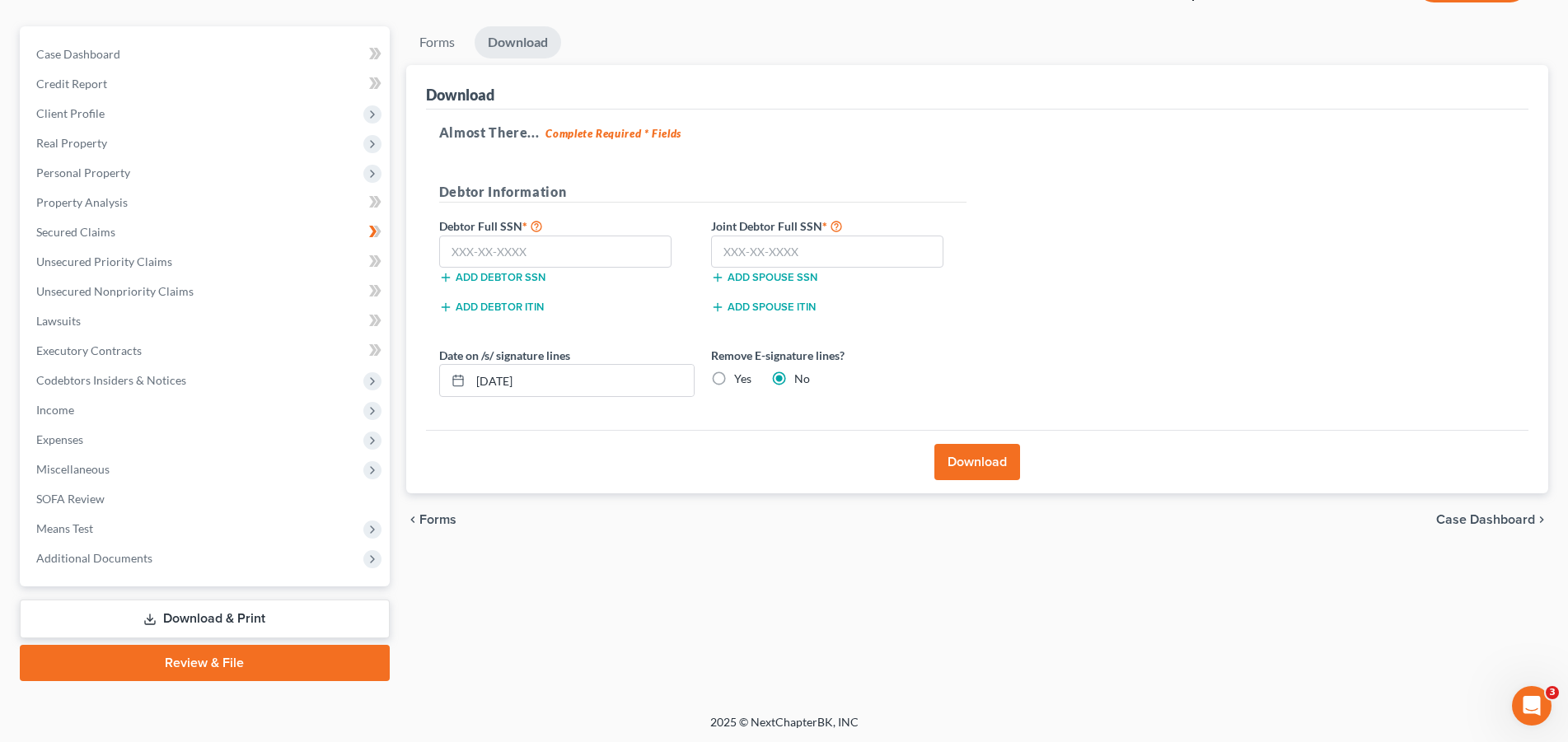
click at [734, 380] on label "Yes" at bounding box center [742, 379] width 17 height 17
click at [740, 380] on input "Yes" at bounding box center [745, 376] width 11 height 11
radio input "true"
radio input "false"
click at [970, 456] on button "Download" at bounding box center [977, 462] width 86 height 36
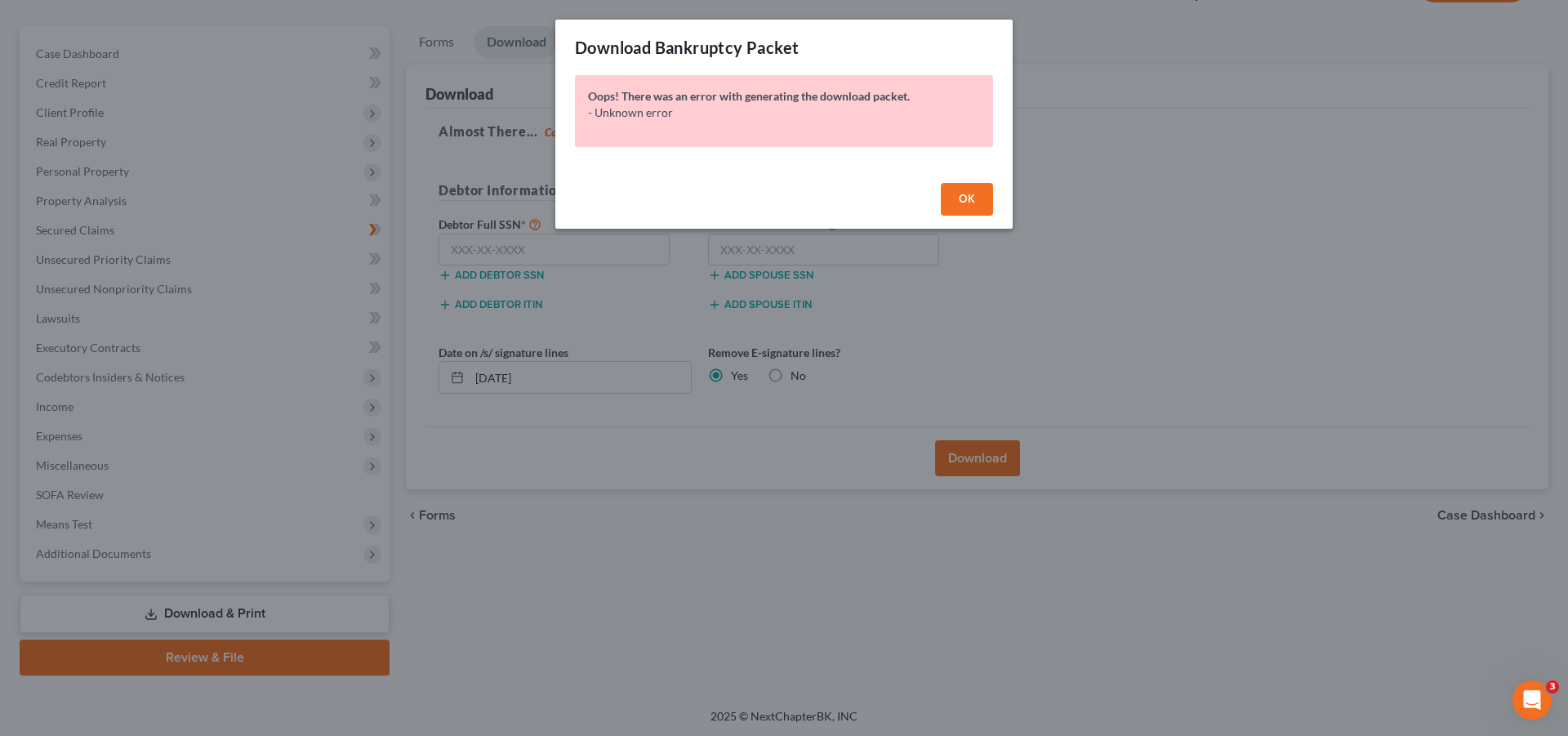
click at [952, 202] on button "OK" at bounding box center [967, 200] width 52 height 33
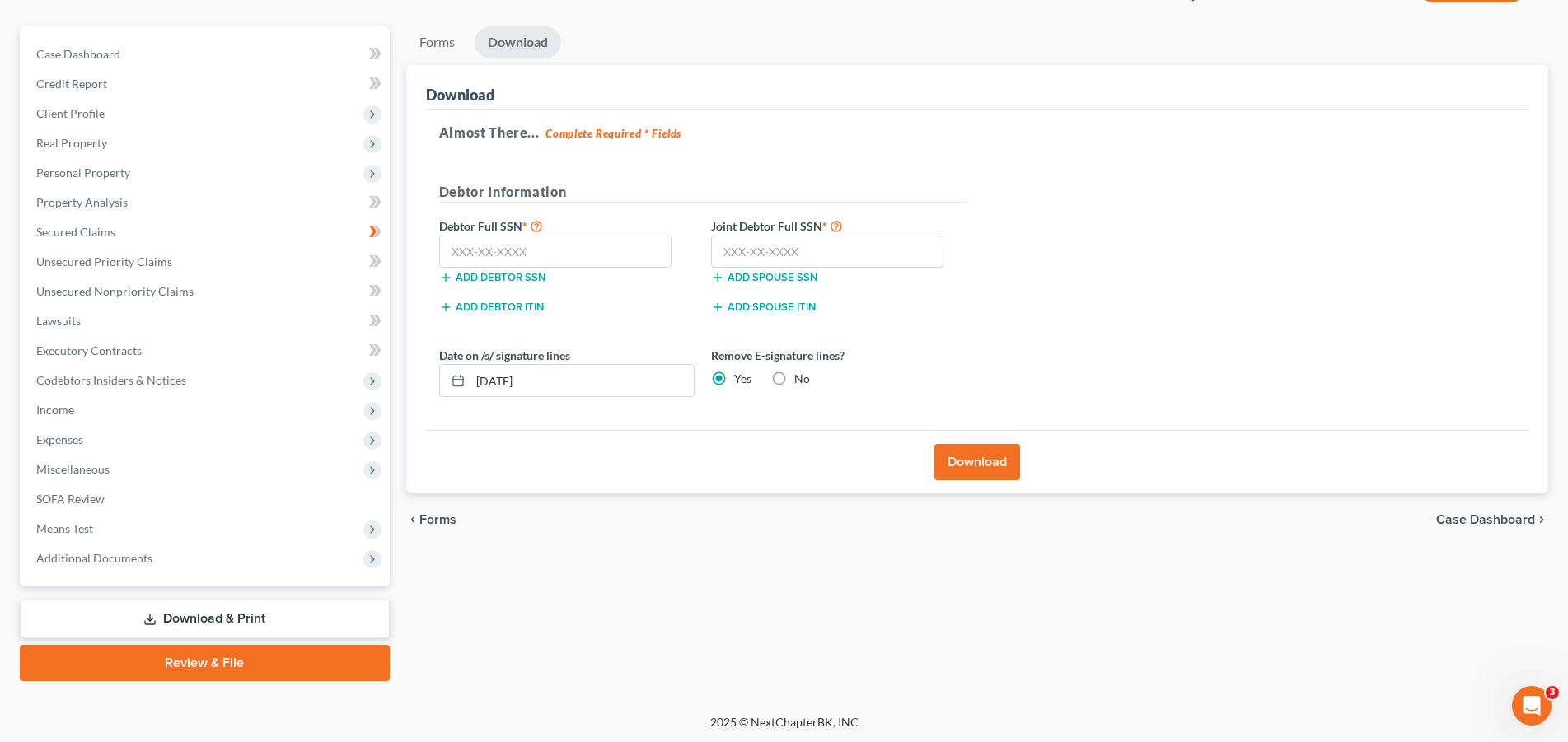
click at [223, 622] on link "Download & Print" at bounding box center [205, 619] width 370 height 39
click at [73, 502] on span "SOFA Review" at bounding box center [70, 499] width 68 height 14
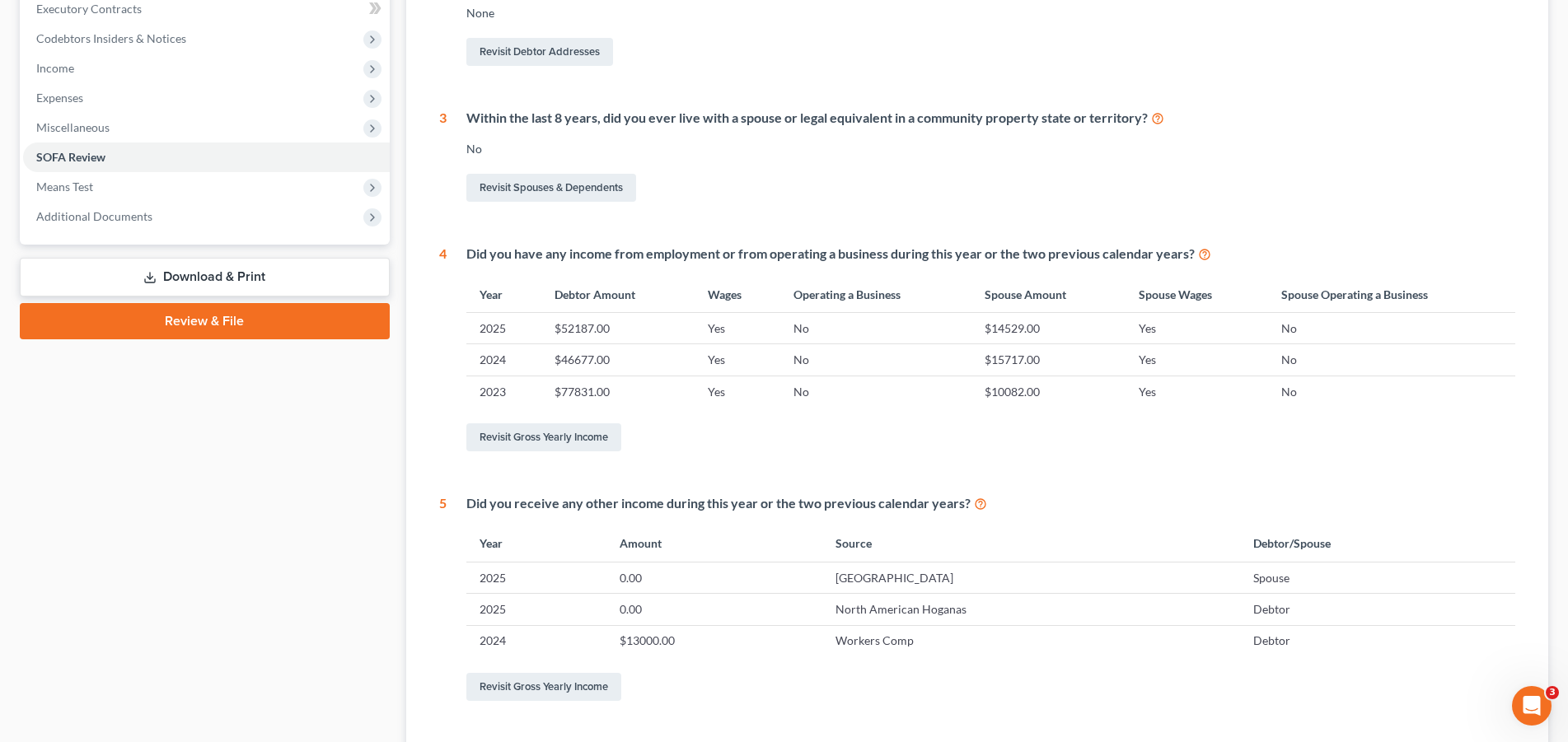
scroll to position [504, 0]
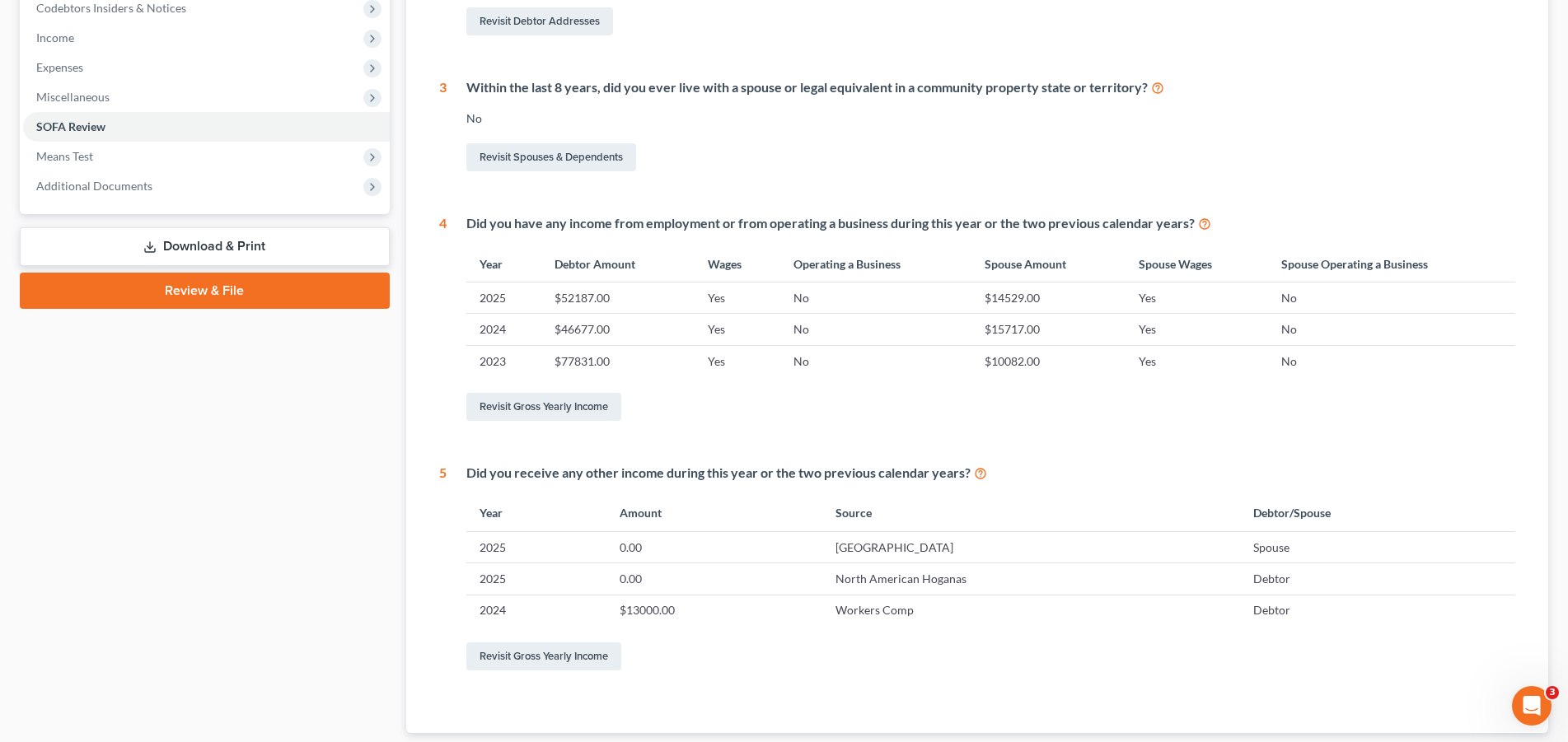
click at [237, 252] on link "Download & Print" at bounding box center [205, 246] width 370 height 39
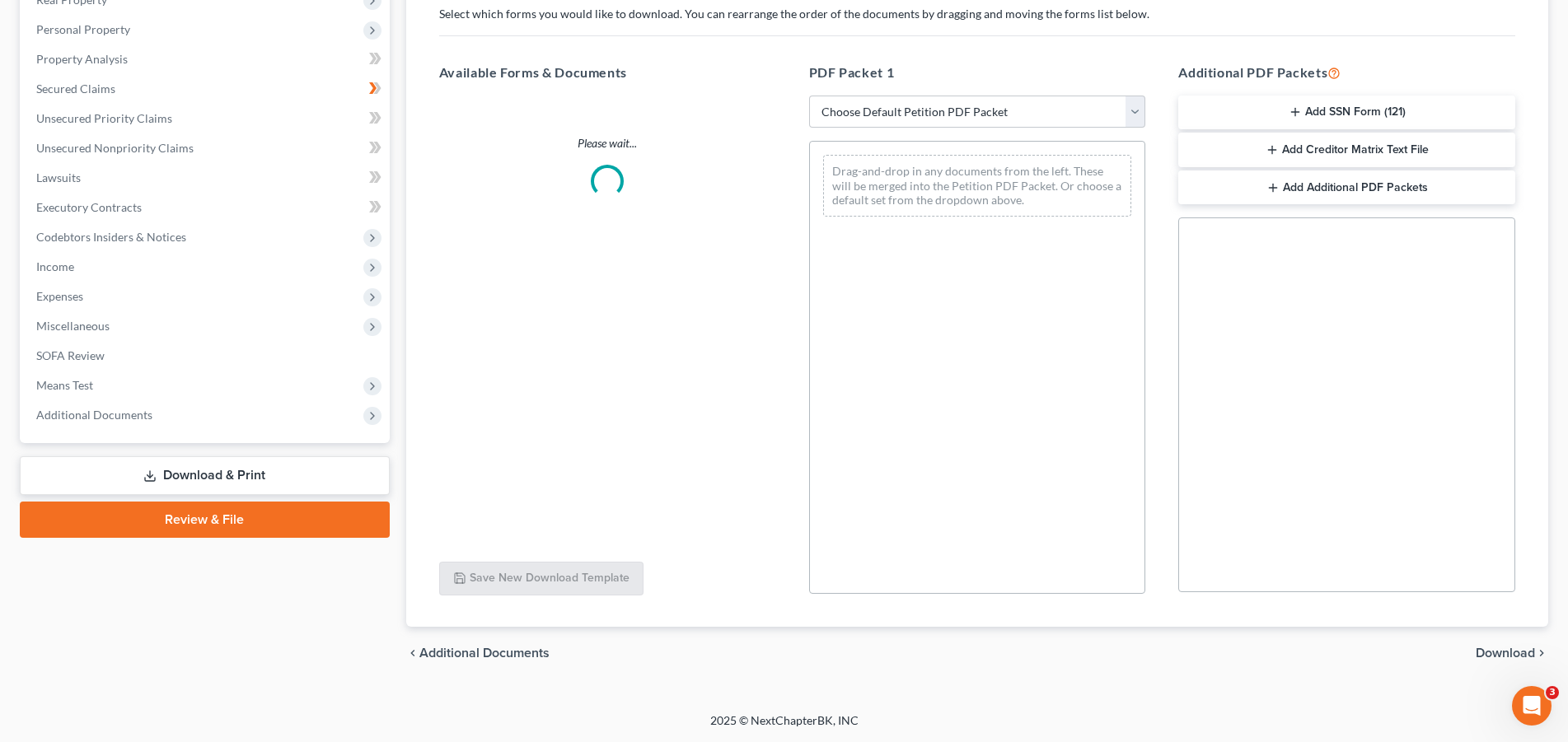
scroll to position [274, 0]
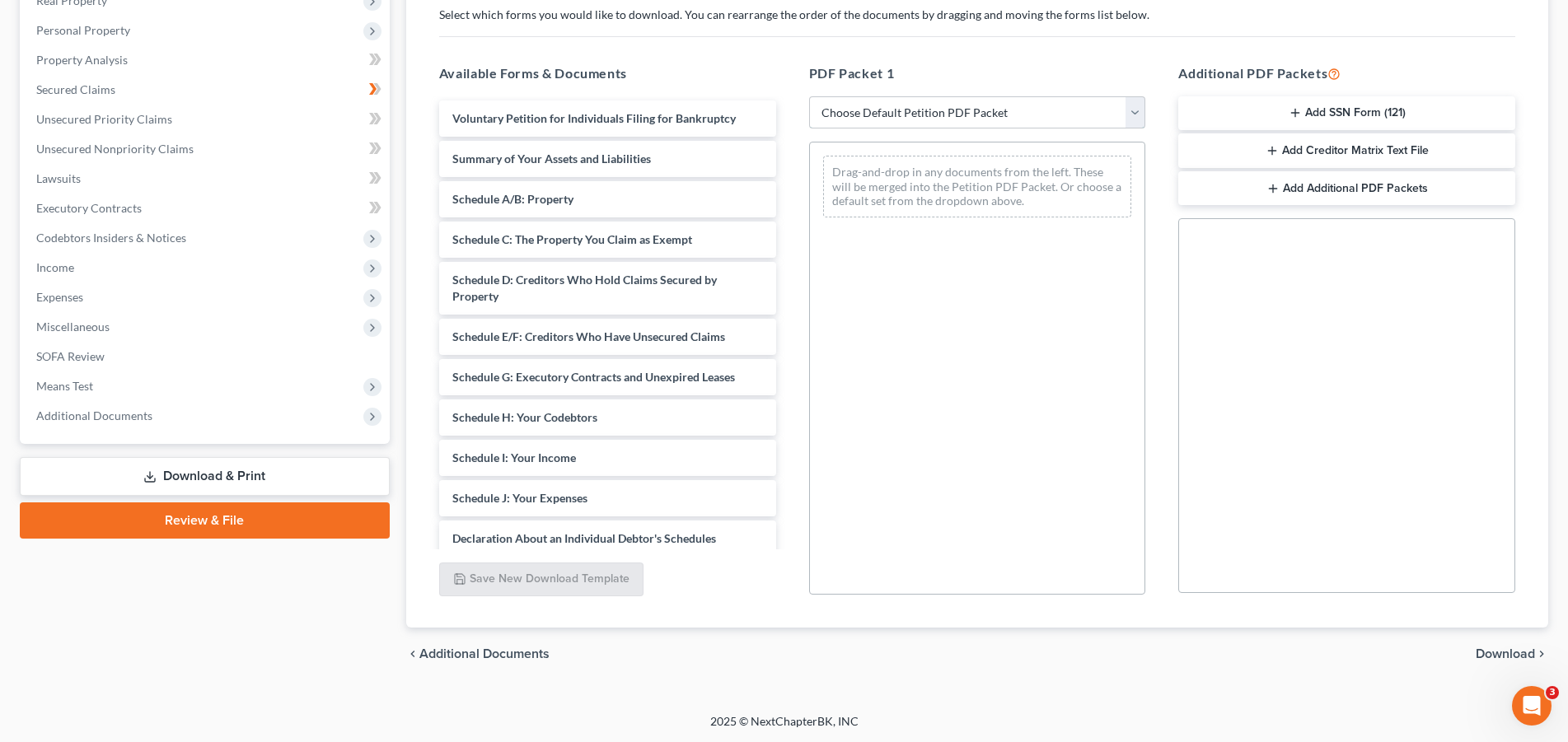
click at [809, 97] on select "Choose Default Petition PDF Packet Complete Bankruptcy Petition (all forms and …" at bounding box center [977, 113] width 337 height 33
select select "0"
click option "Complete Bankruptcy Petition (all forms and schedules)" at bounding box center [0, 0] width 0 height 0
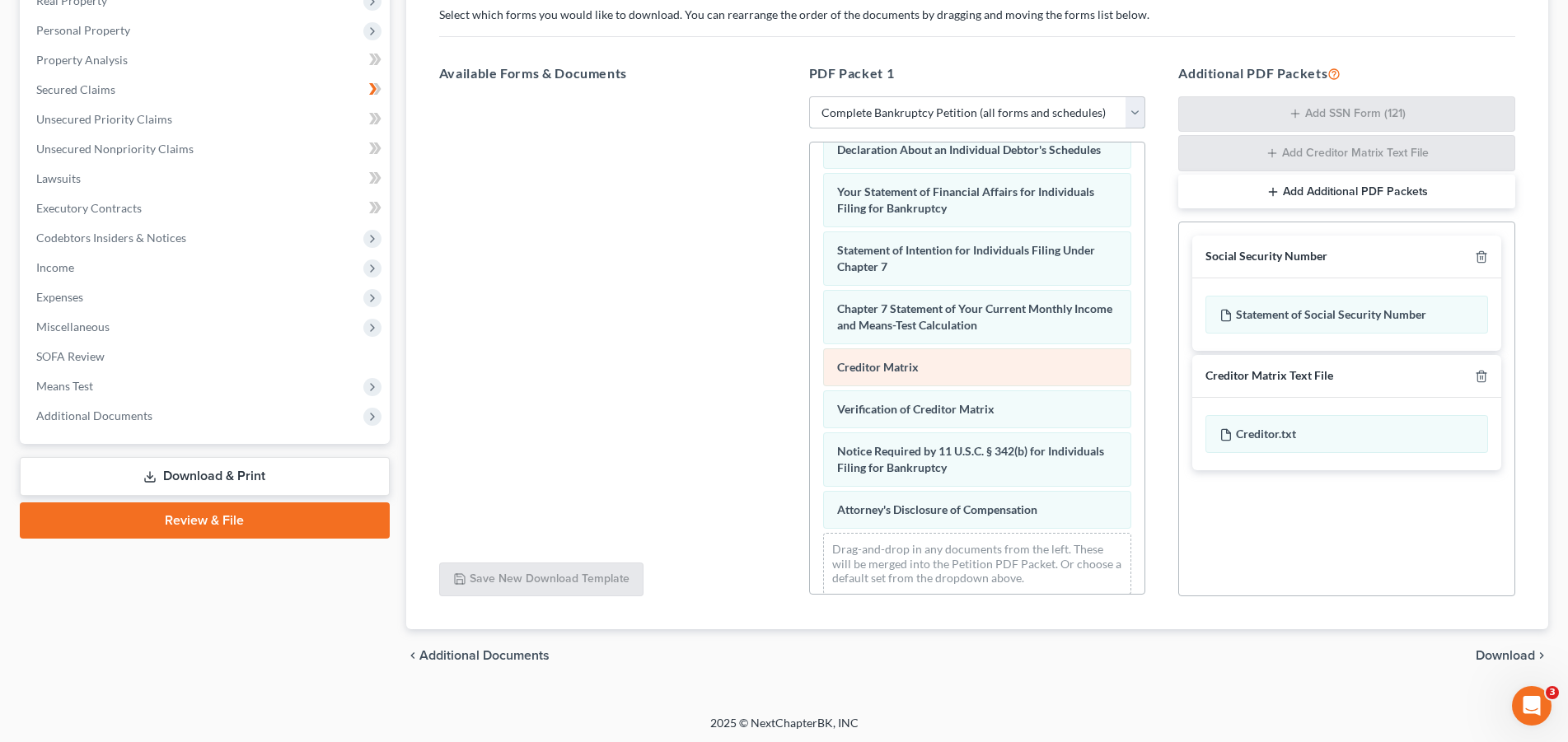
scroll to position [525, 0]
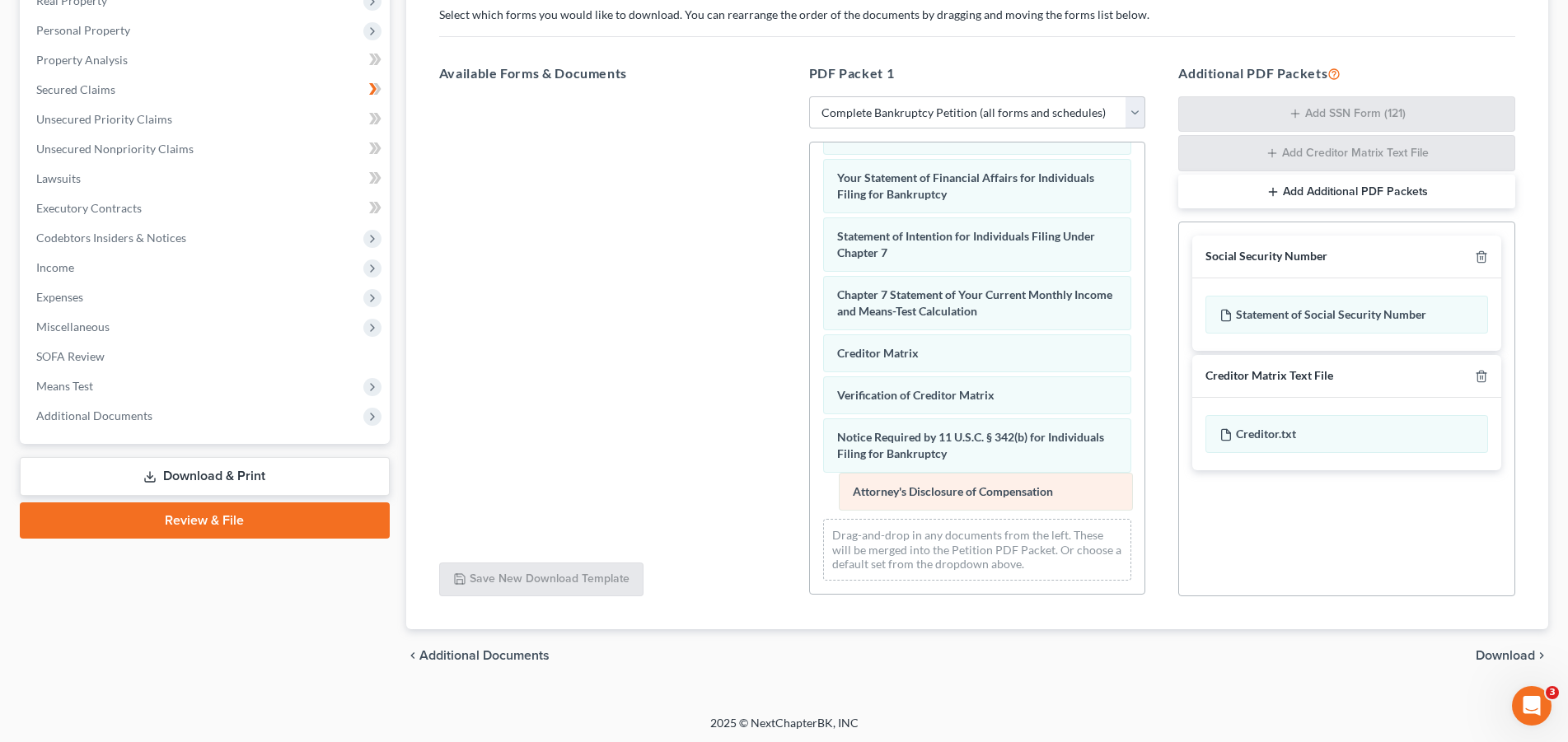
drag, startPoint x: 880, startPoint y: 496, endPoint x: 895, endPoint y: 493, distance: 15.3
click at [895, 493] on div "Attorney's Disclosure of Compensation Voluntary Petition for Individuals Filing…" at bounding box center [977, 114] width 335 height 960
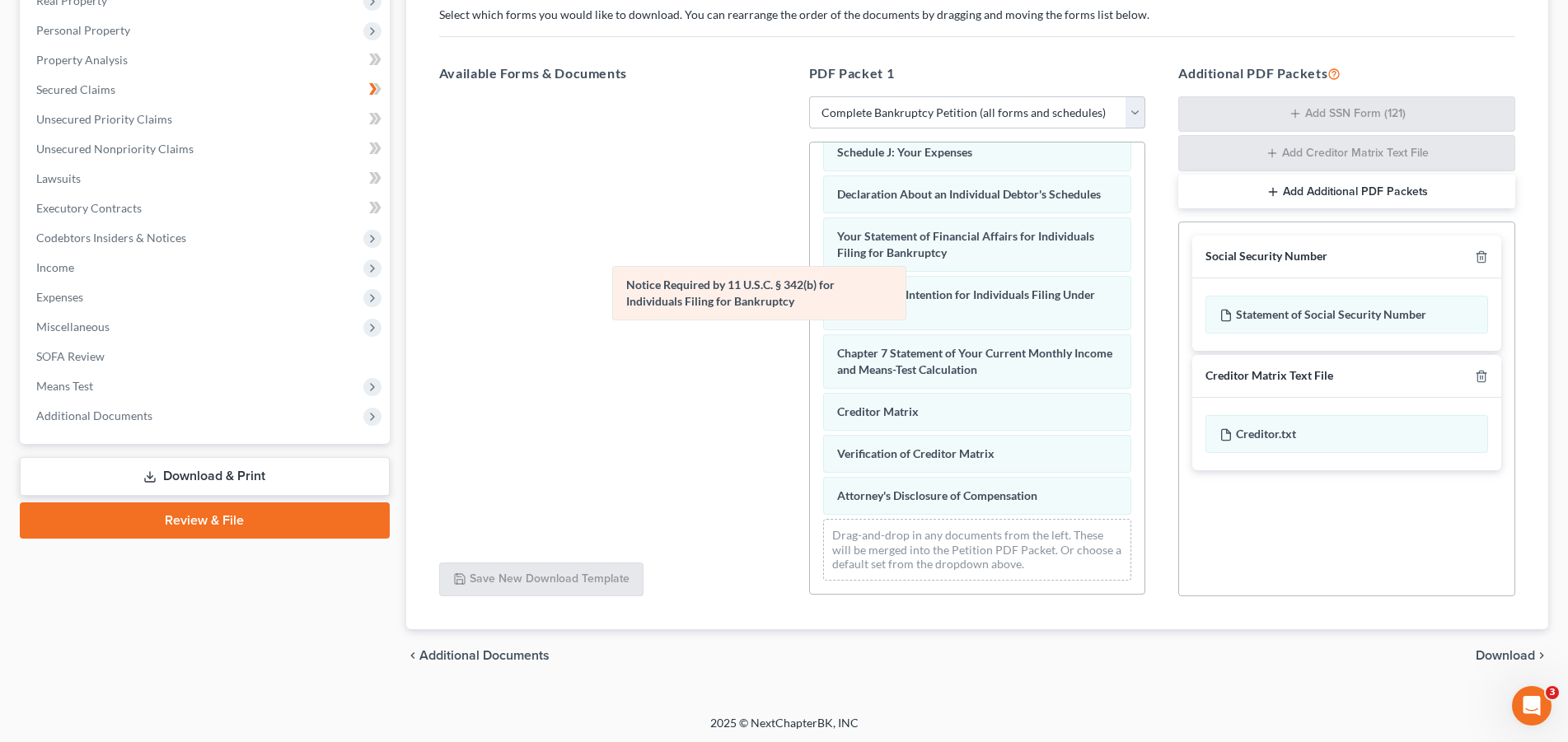
scroll to position [466, 0]
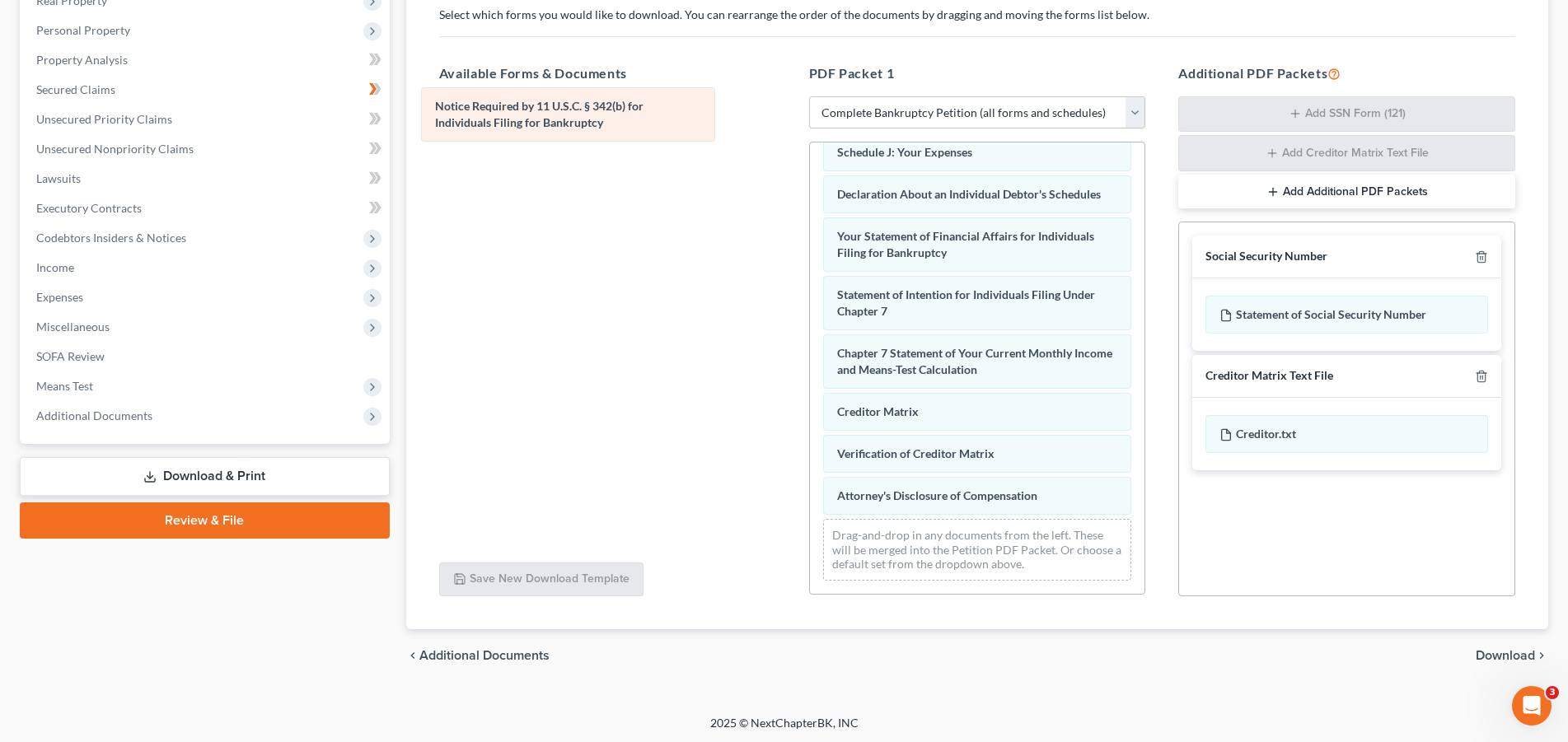
drag, startPoint x: 885, startPoint y: 457, endPoint x: 483, endPoint y: 127, distance: 520.1
click at [810, 127] on div "Notice Required by 11 U.S.C. § 342(b) for Individuals Filing for Bankruptcy Vol…" at bounding box center [977, 144] width 335 height 901
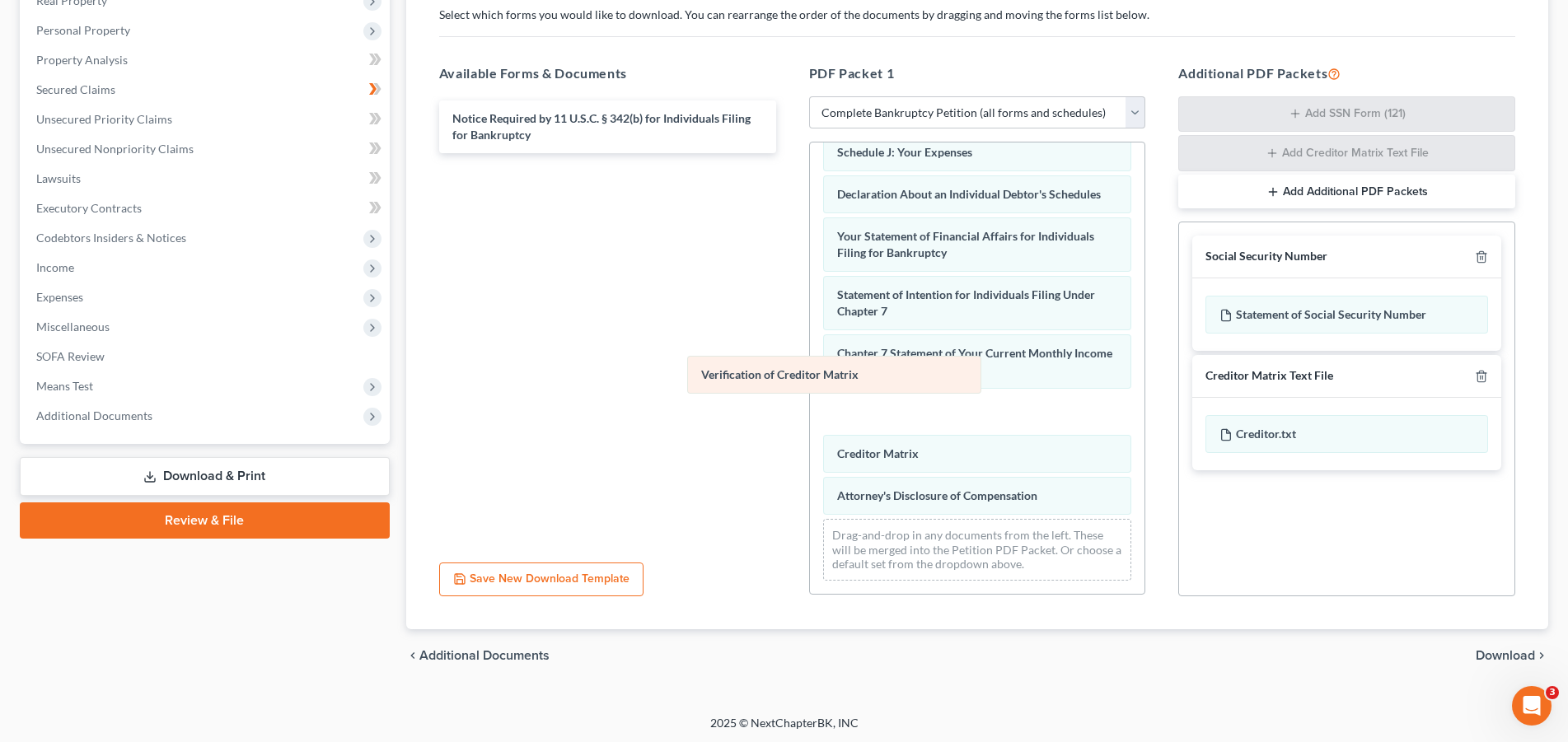
scroll to position [424, 0]
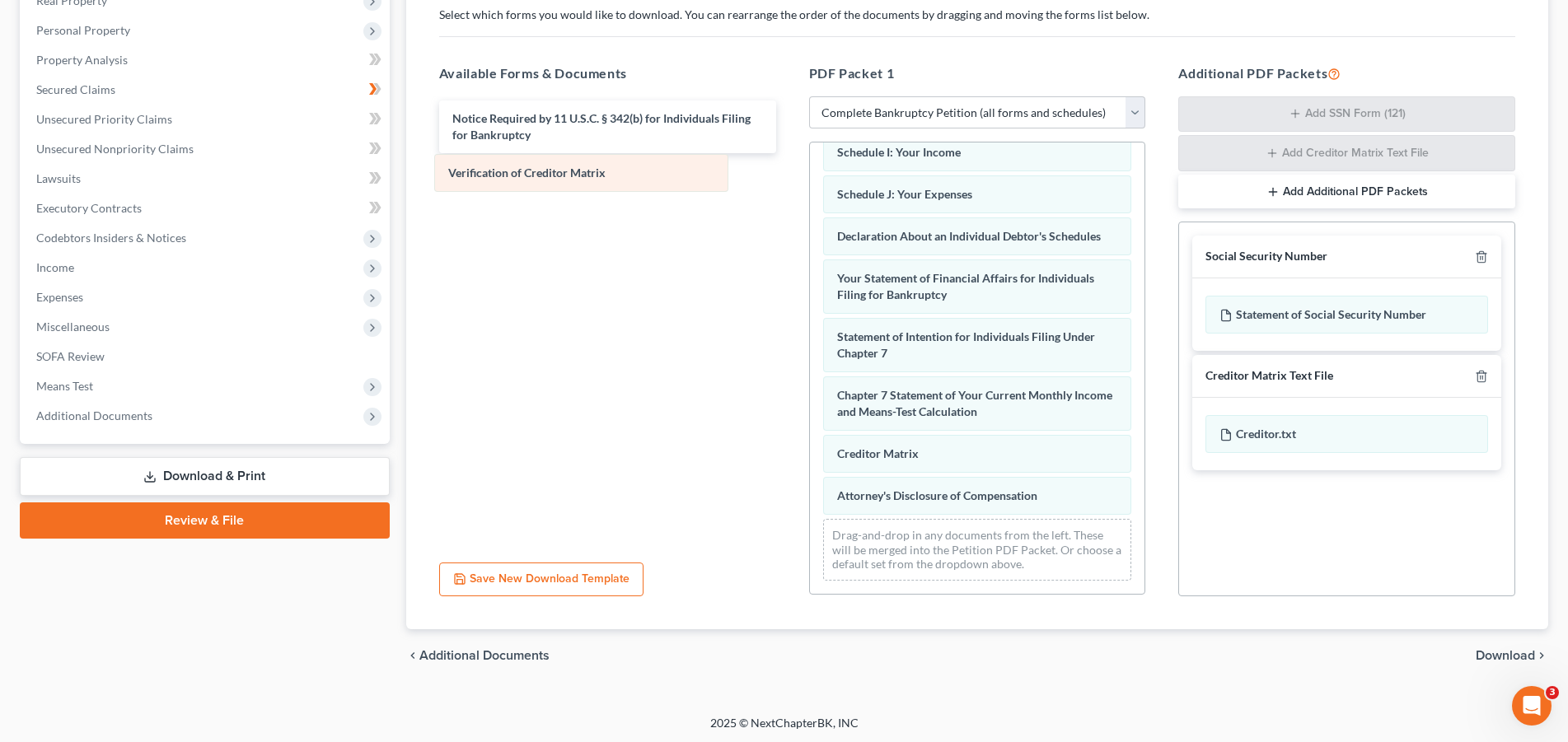
drag, startPoint x: 878, startPoint y: 455, endPoint x: 489, endPoint y: 175, distance: 479.3
click at [810, 175] on div "Verification of Creditor Matrix Voluntary Petition for Individuals Filing for B…" at bounding box center [977, 164] width 335 height 859
click at [1511, 650] on span "Download" at bounding box center [1505, 656] width 59 height 13
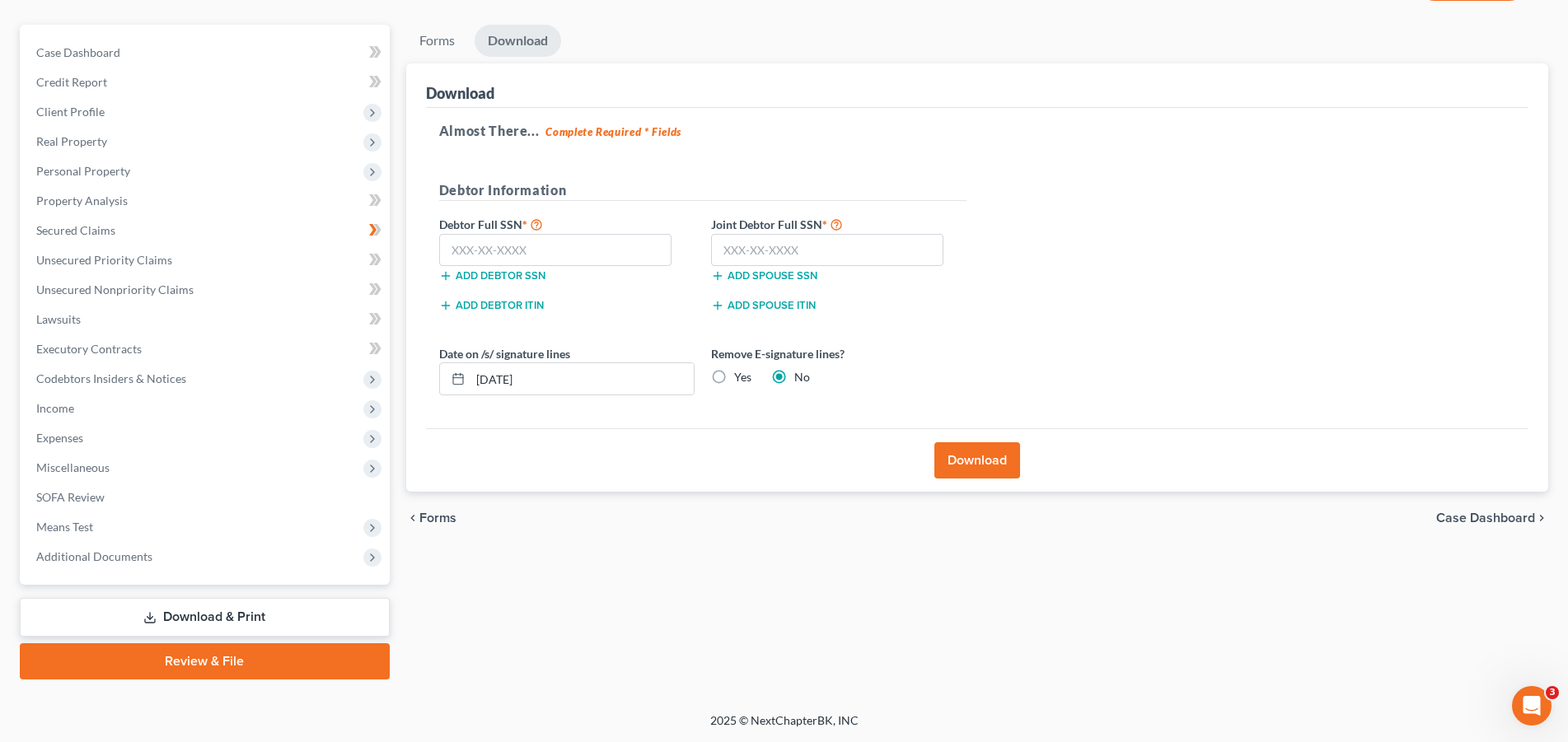
scroll to position [132, 0]
click at [734, 380] on label "Yes" at bounding box center [742, 379] width 17 height 17
click at [740, 380] on input "Yes" at bounding box center [745, 376] width 11 height 11
radio input "true"
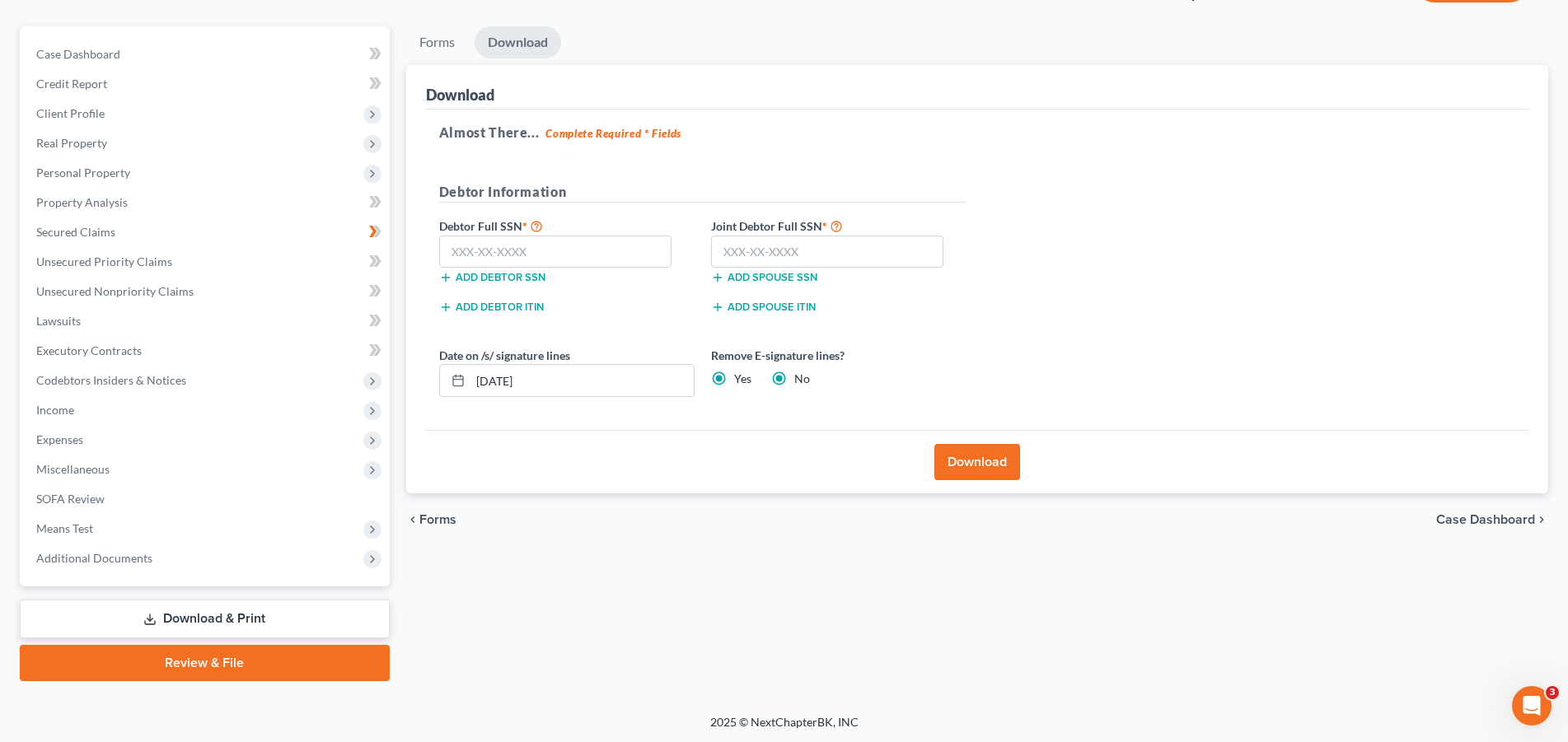
radio input "false"
click at [975, 468] on button "Download" at bounding box center [977, 462] width 86 height 36
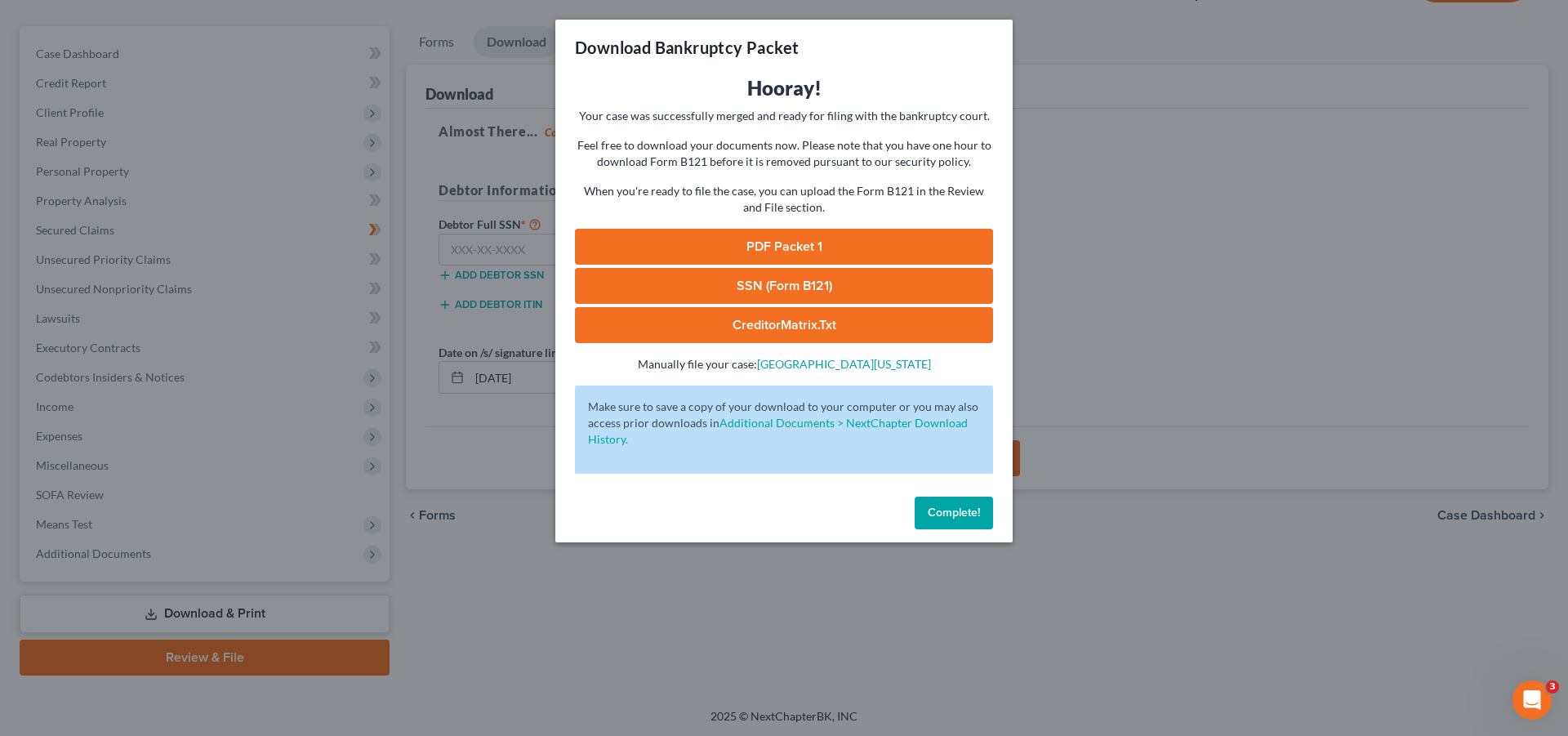
click at [821, 251] on link "PDF Packet 1" at bounding box center [784, 246] width 418 height 36
click at [811, 324] on link "CreditorMatrix.txt" at bounding box center [784, 325] width 418 height 36
click at [796, 325] on link "CreditorMatrix.txt" at bounding box center [784, 325] width 418 height 36
click at [936, 522] on button "Complete!" at bounding box center [954, 513] width 79 height 33
